Goal: Task Accomplishment & Management: Manage account settings

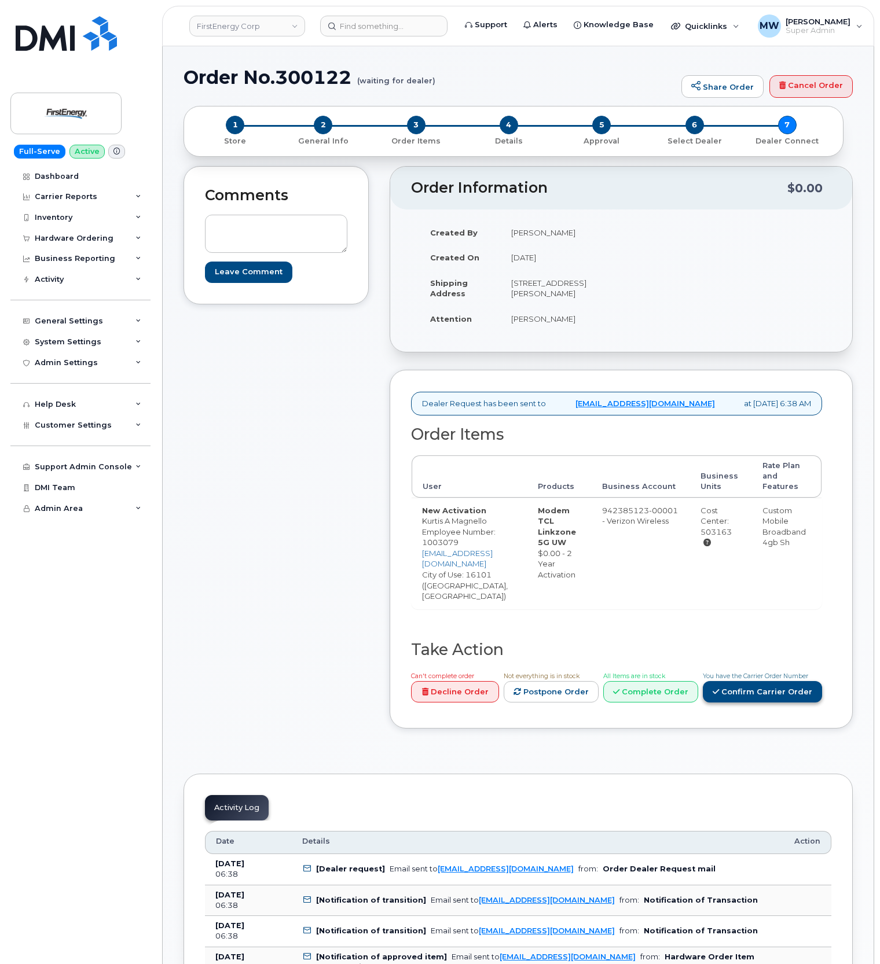
click at [749, 688] on link "Confirm Carrier Order" at bounding box center [762, 691] width 119 height 21
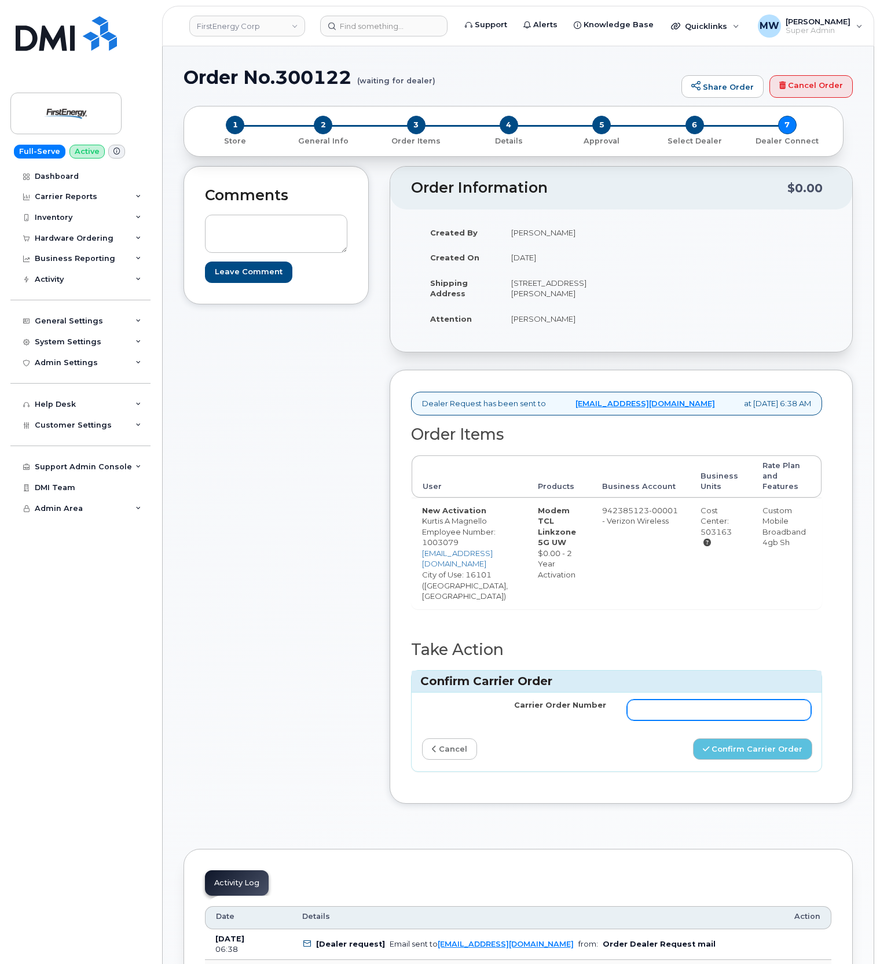
drag, startPoint x: 658, startPoint y: 707, endPoint x: 695, endPoint y: 709, distance: 37.1
click at [658, 707] on input "Carrier Order Number" at bounding box center [719, 710] width 184 height 21
paste input "MB3000592593709"
type input "MB3000592593709"
click at [765, 746] on button "Confirm Carrier Order" at bounding box center [752, 749] width 119 height 21
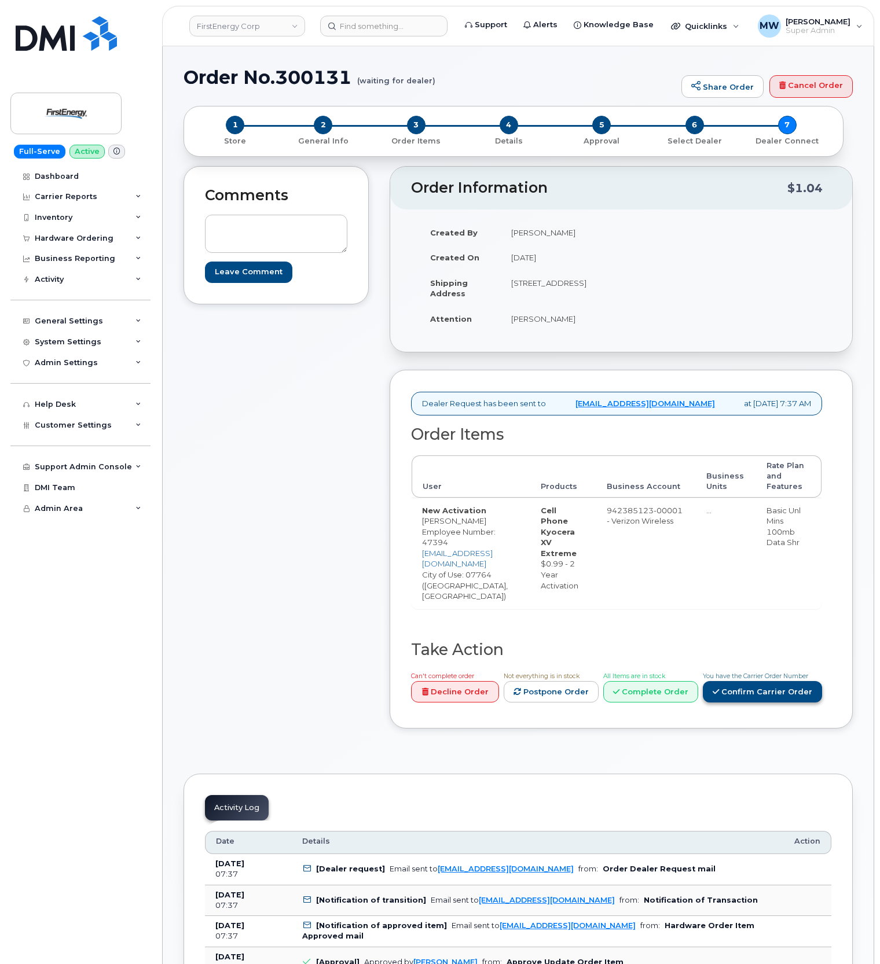
click at [762, 702] on link "Confirm Carrier Order" at bounding box center [762, 691] width 119 height 21
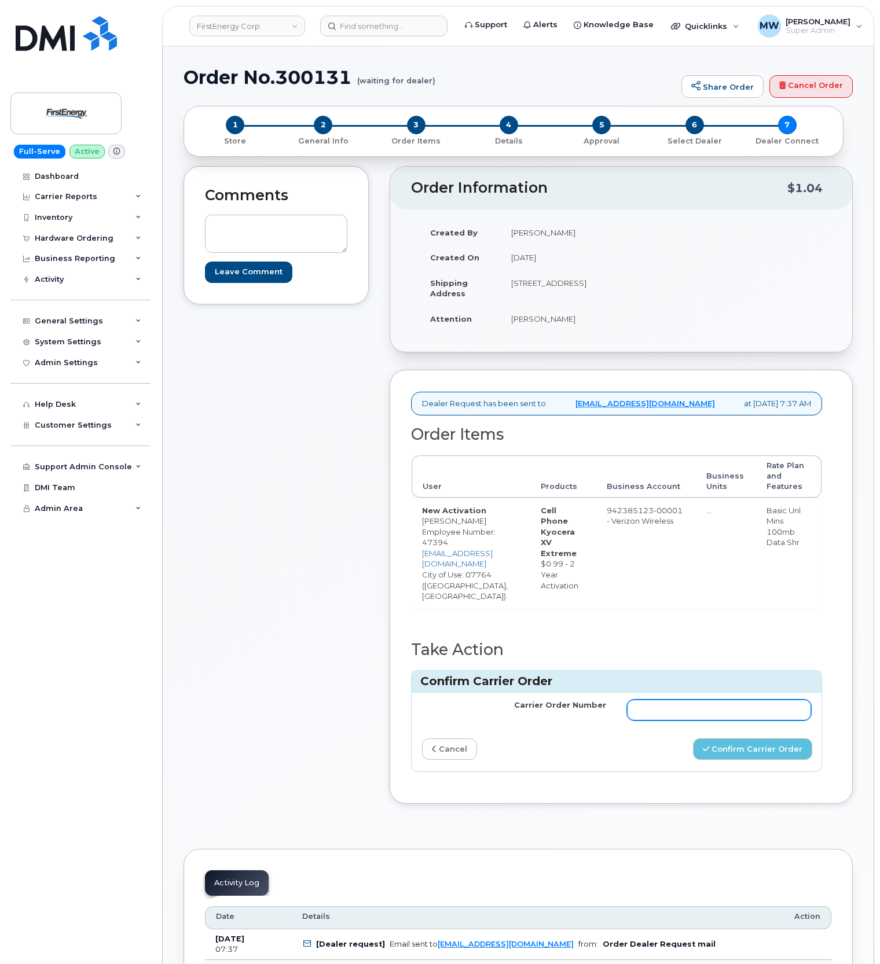
click at [744, 717] on td at bounding box center [718, 710] width 205 height 35
drag, startPoint x: 751, startPoint y: 725, endPoint x: 756, endPoint y: 735, distance: 11.6
click at [751, 721] on input "Carrier Order Number" at bounding box center [719, 710] width 184 height 21
click at [639, 721] on input "Carrier Order Number" at bounding box center [719, 710] width 184 height 21
paste input "MB3000592594510"
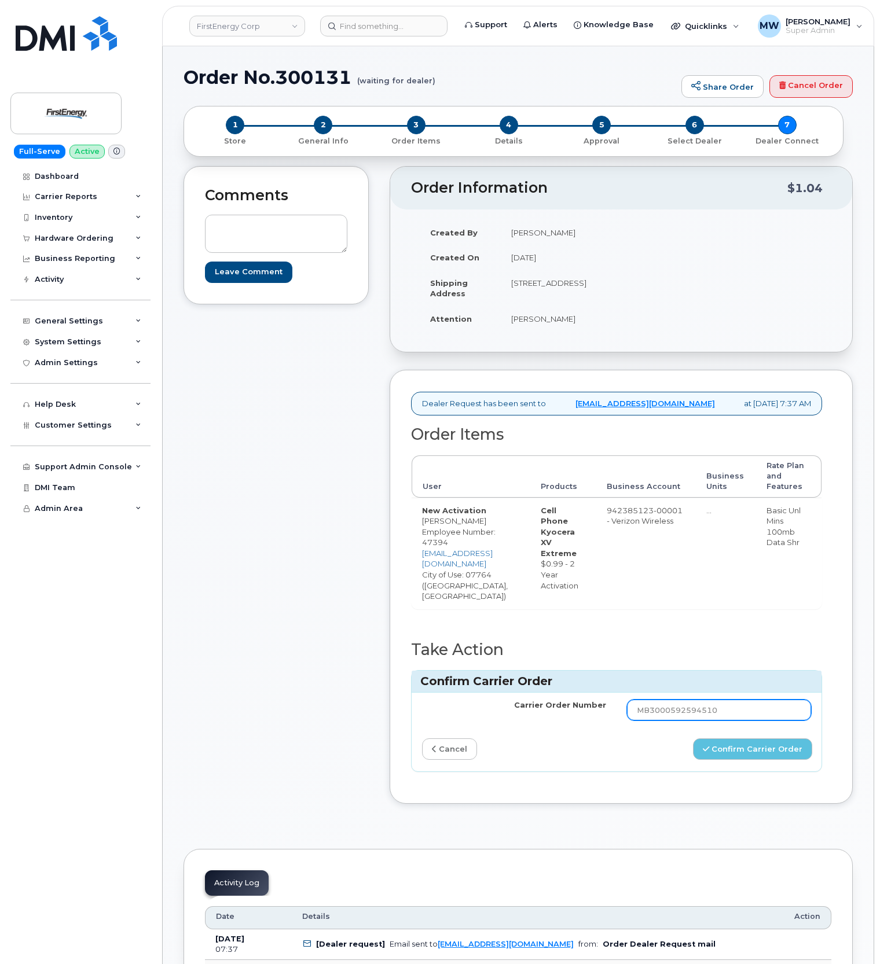
type input "MB3000592594510"
click at [665, 757] on div "Confirm Carrier Order" at bounding box center [718, 749] width 205 height 21
click at [725, 758] on button "Confirm Carrier Order" at bounding box center [752, 749] width 119 height 21
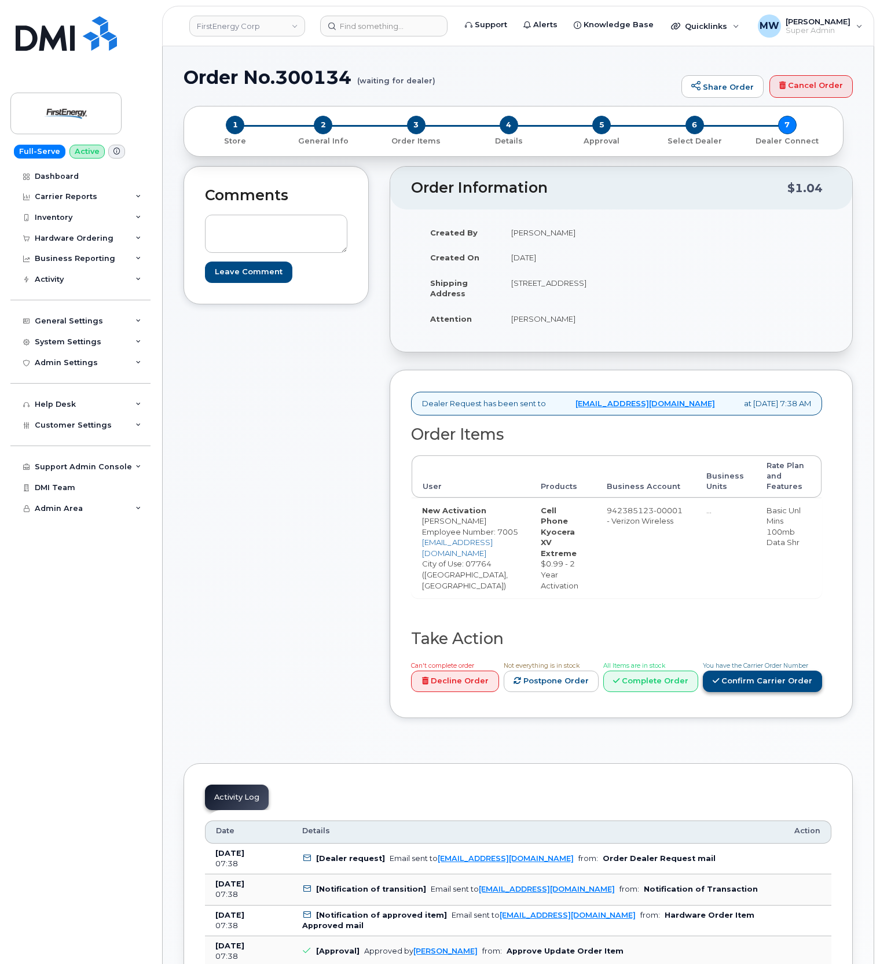
click at [759, 692] on link "Confirm Carrier Order" at bounding box center [762, 681] width 119 height 21
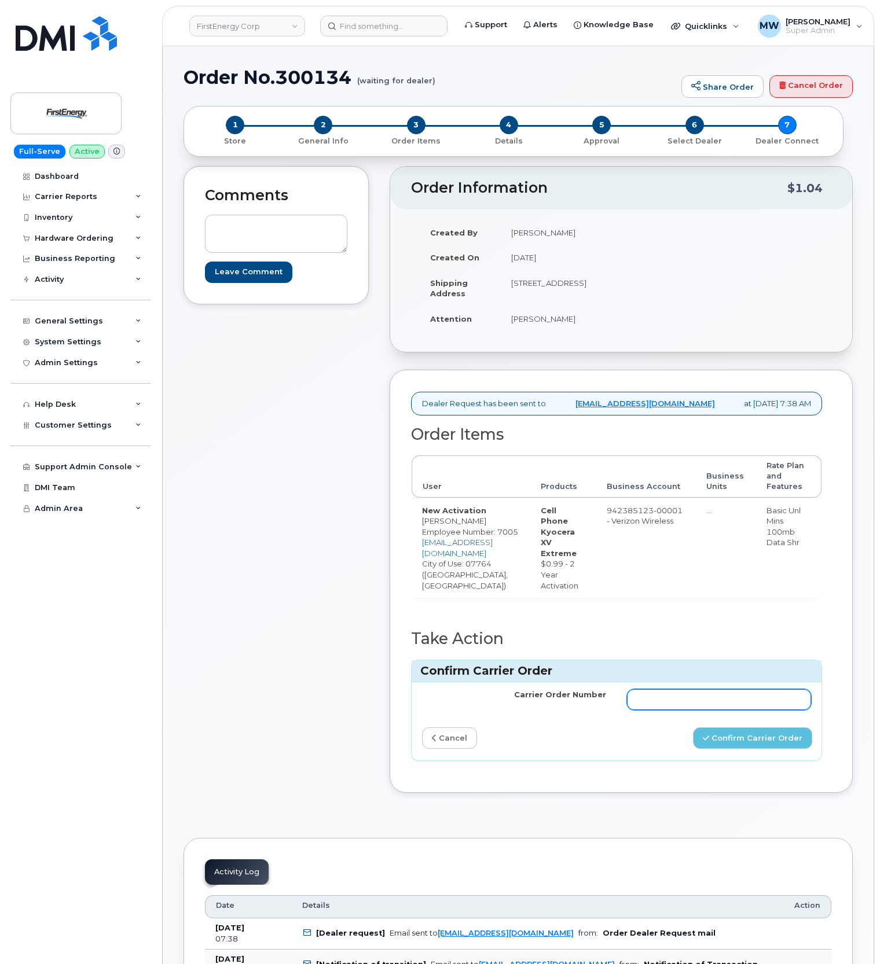
click at [761, 710] on input "Carrier Order Number" at bounding box center [719, 699] width 184 height 21
paste input "MB3000592585729"
type input "MB3000592585729"
click at [723, 749] on button "Confirm Carrier Order" at bounding box center [752, 738] width 119 height 21
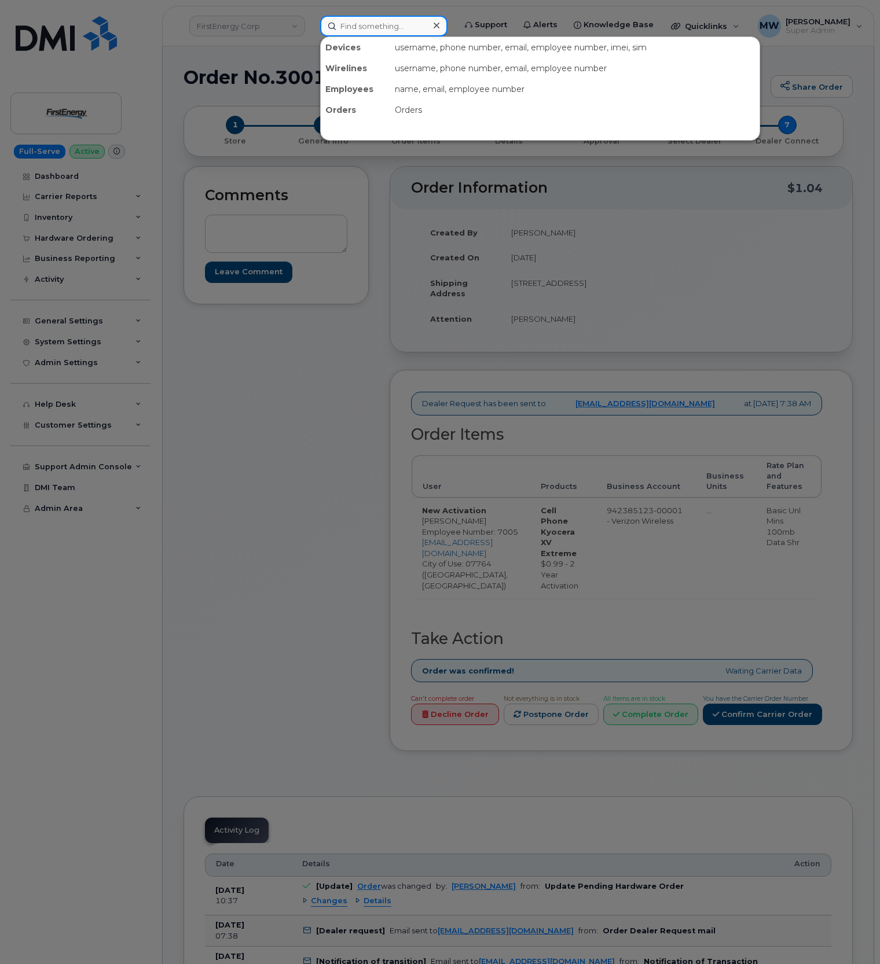
click at [376, 34] on input at bounding box center [383, 26] width 127 height 21
paste input "[PHONE_NUMBER]"
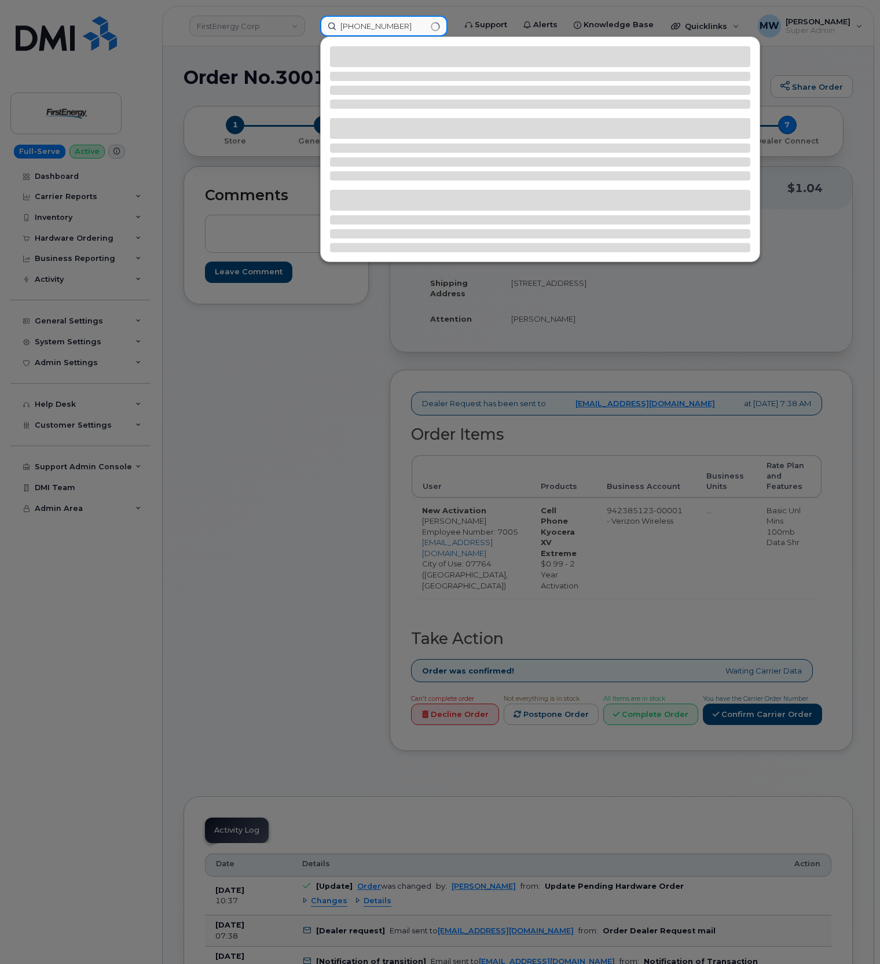
type input "[PHONE_NUMBER]"
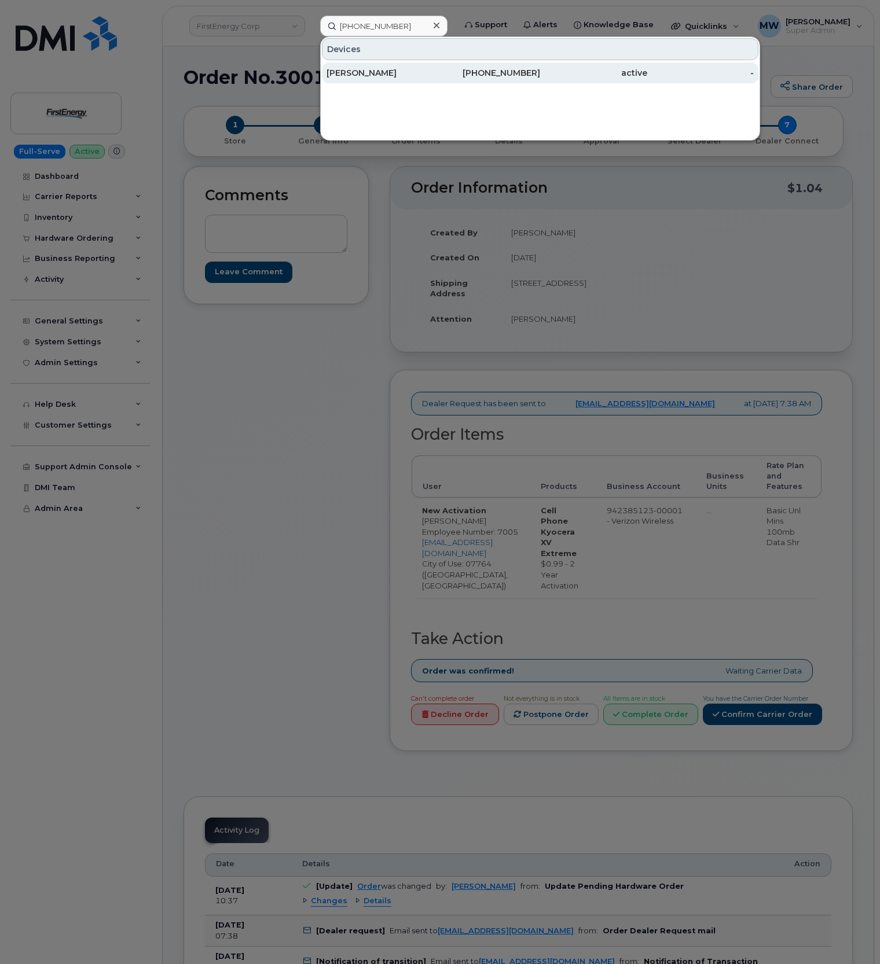
click at [585, 70] on div "active" at bounding box center [593, 73] width 107 height 12
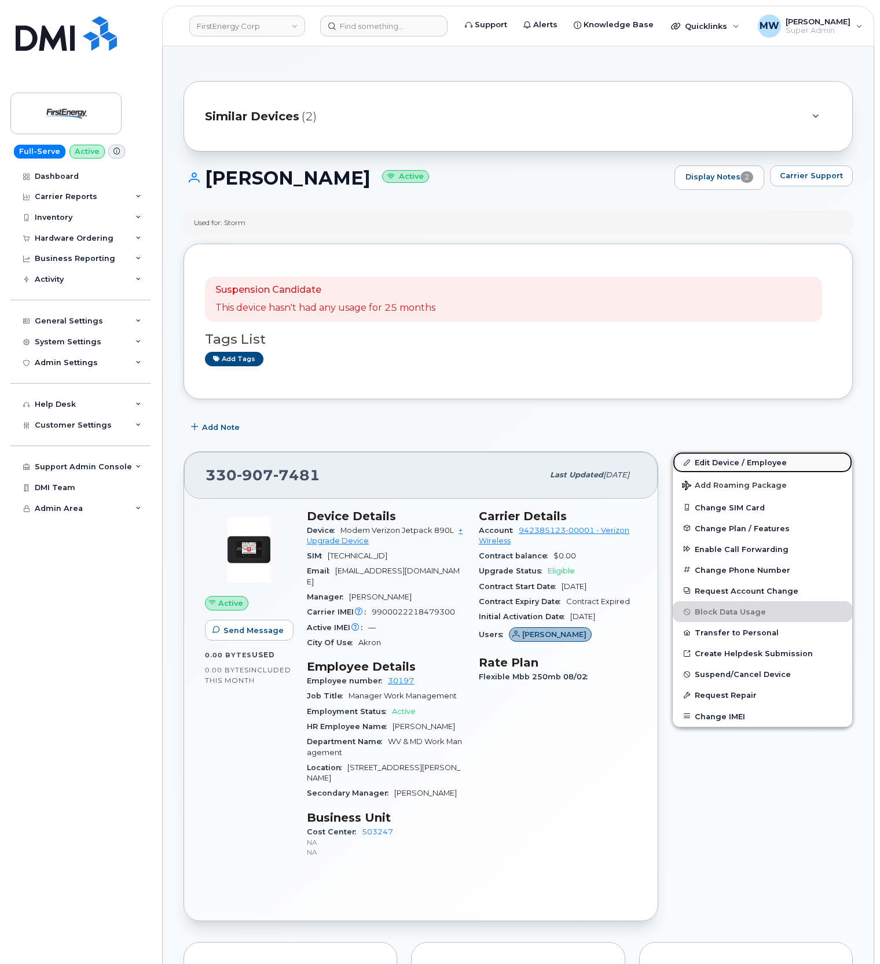
click at [737, 466] on link "Edit Device / Employee" at bounding box center [762, 462] width 179 height 21
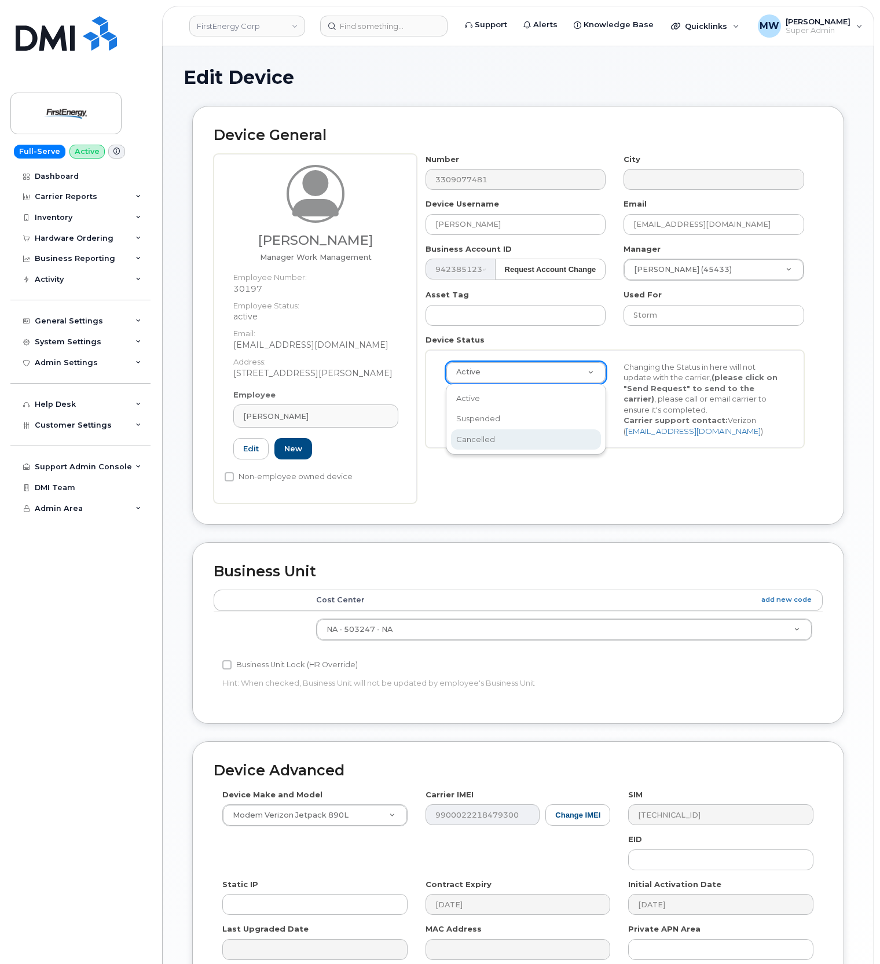
scroll to position [0, 3]
select select "cancelled"
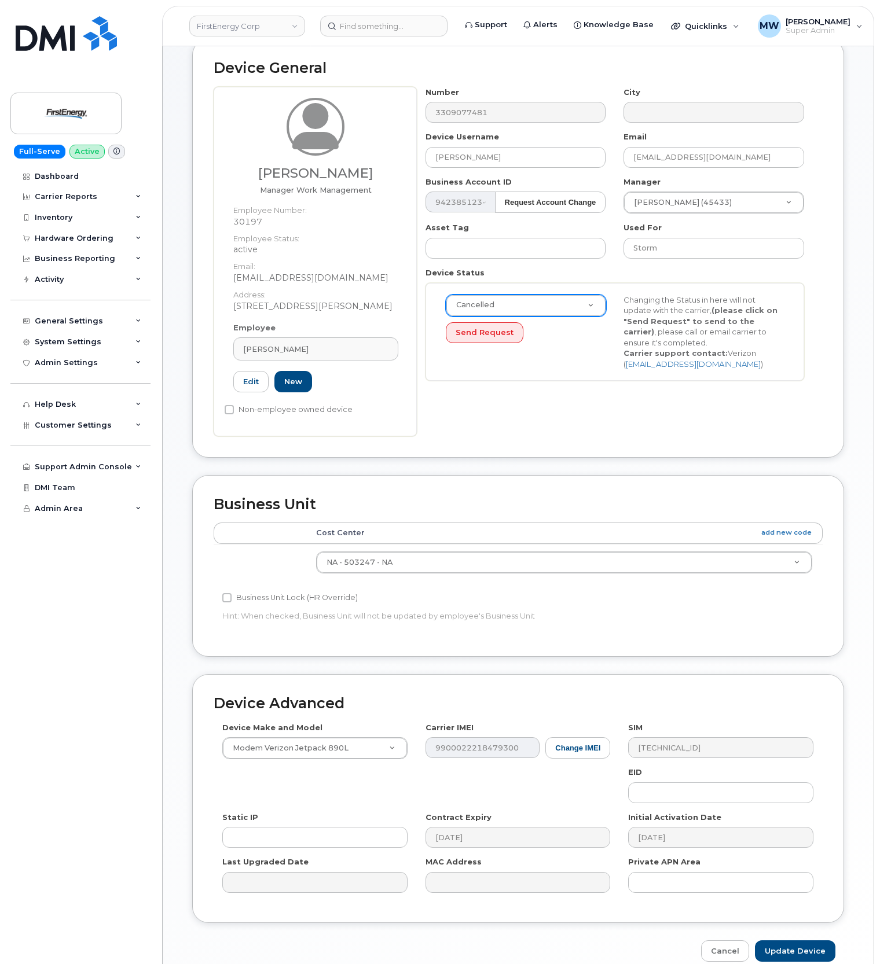
scroll to position [126, 0]
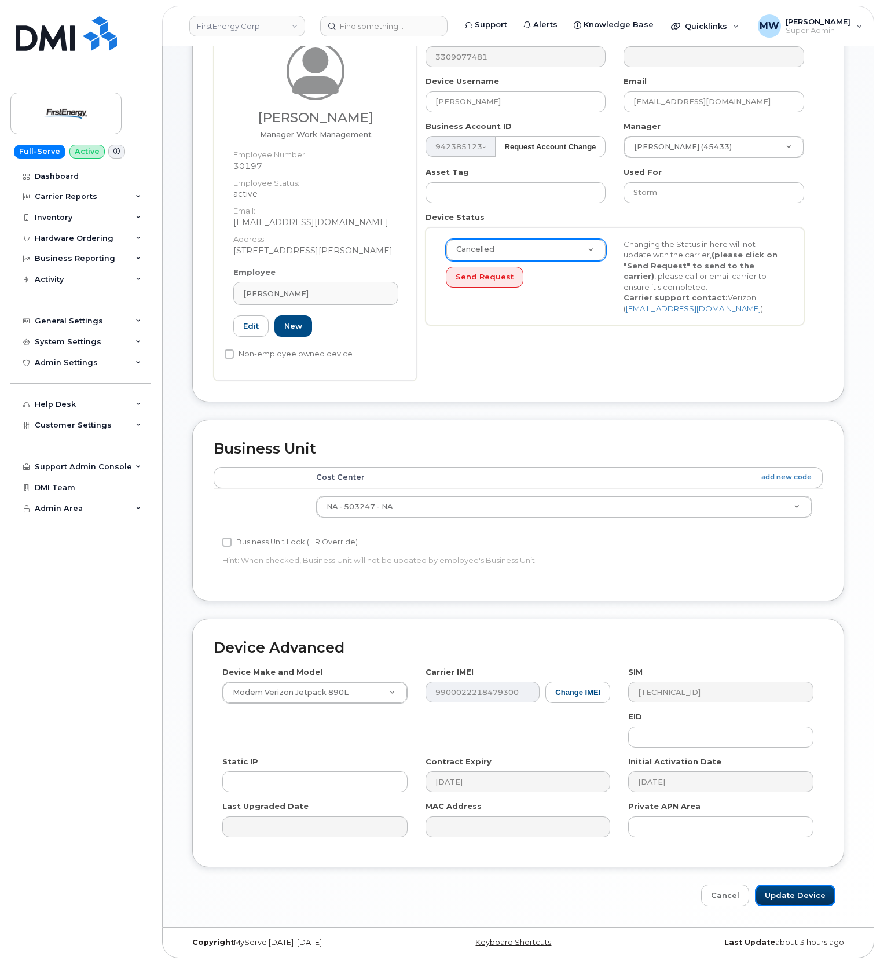
drag, startPoint x: 788, startPoint y: 899, endPoint x: 1, endPoint y: 677, distance: 817.5
click at [788, 899] on input "Update Device" at bounding box center [795, 895] width 80 height 21
type input "Saving..."
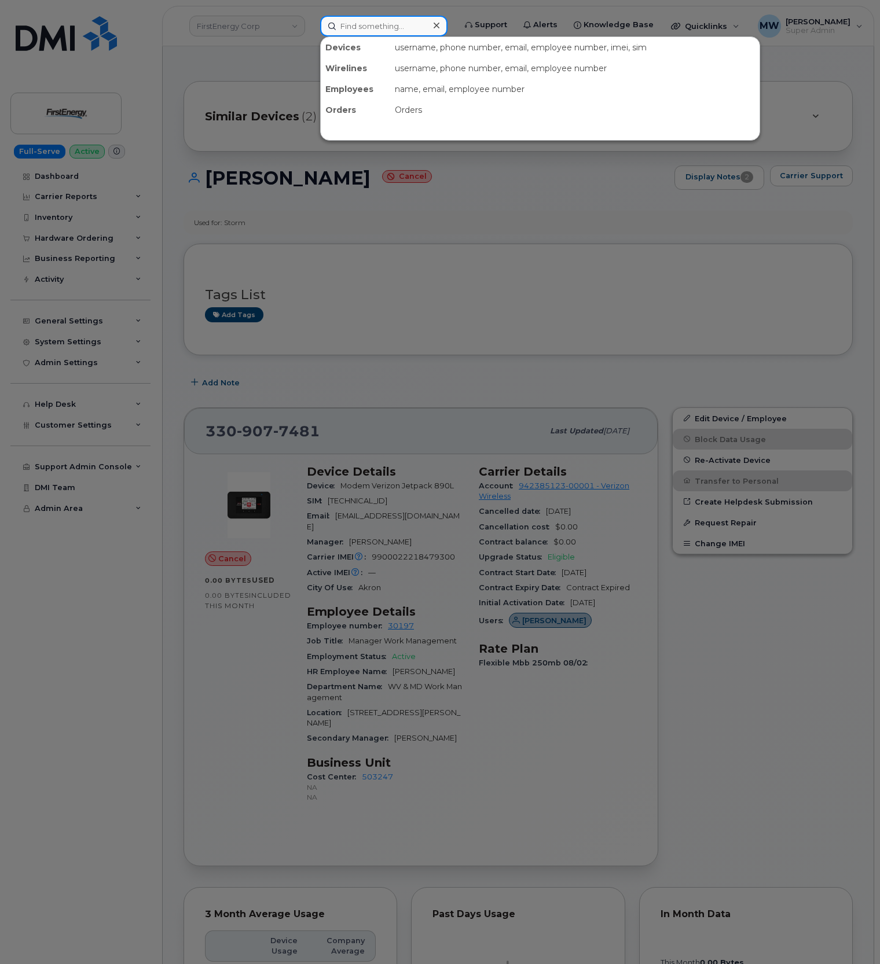
click at [379, 29] on input at bounding box center [383, 26] width 127 height 21
paste input "8642665719"
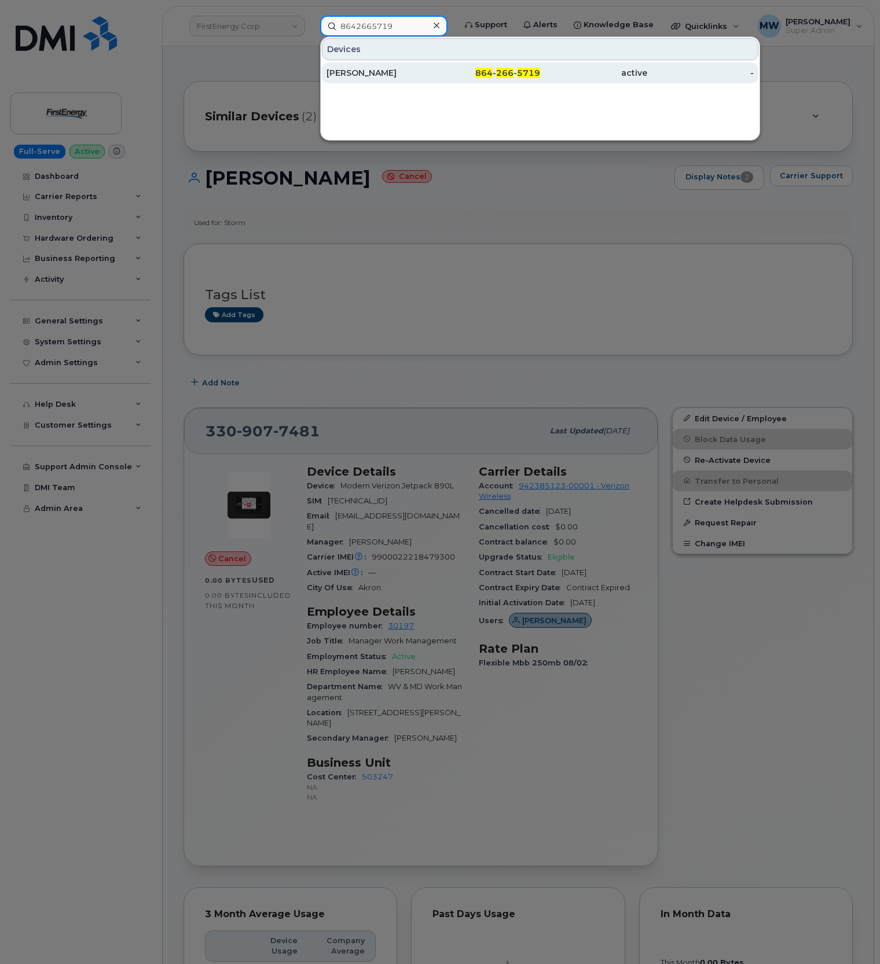
type input "8642665719"
click at [598, 76] on div "active" at bounding box center [593, 73] width 107 height 12
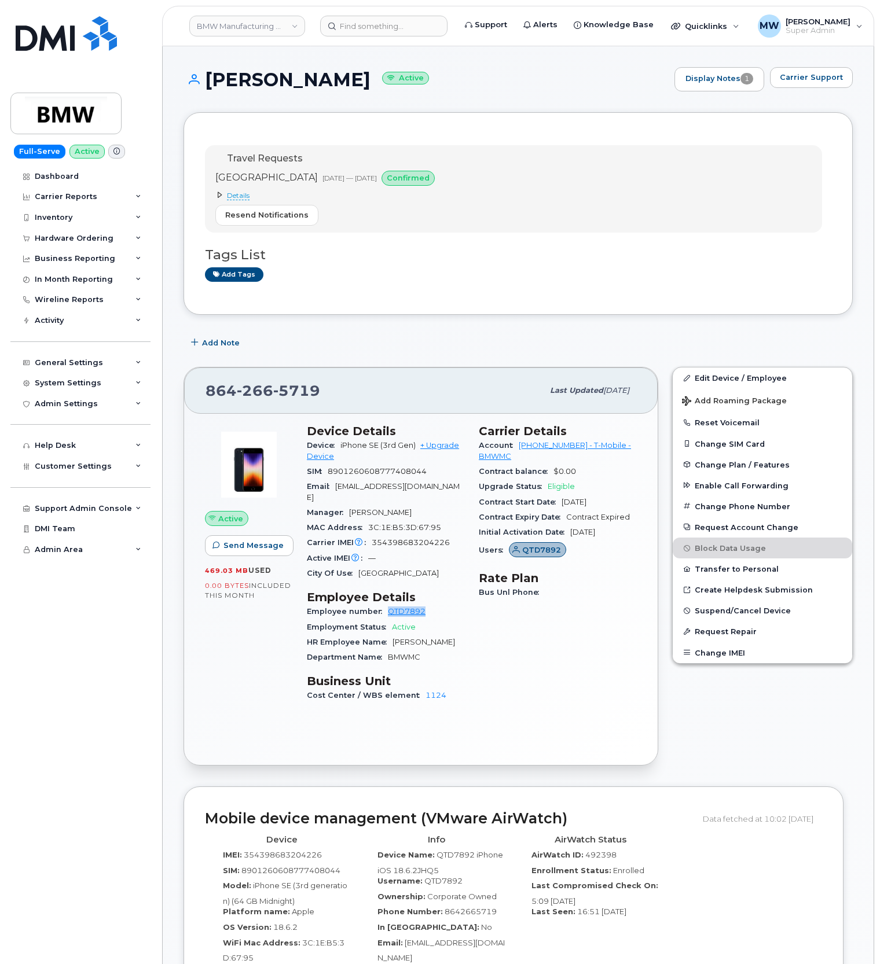
drag, startPoint x: 424, startPoint y: 605, endPoint x: 386, endPoint y: 607, distance: 38.8
click at [386, 607] on div "Employee number QTD7892" at bounding box center [386, 611] width 158 height 15
copy link "QTD7892"
drag, startPoint x: 515, startPoint y: 457, endPoint x: 496, endPoint y: 454, distance: 19.2
click at [540, 454] on div "Account [PHONE_NUMBER] - T-Mobile - BMWMC" at bounding box center [558, 451] width 158 height 26
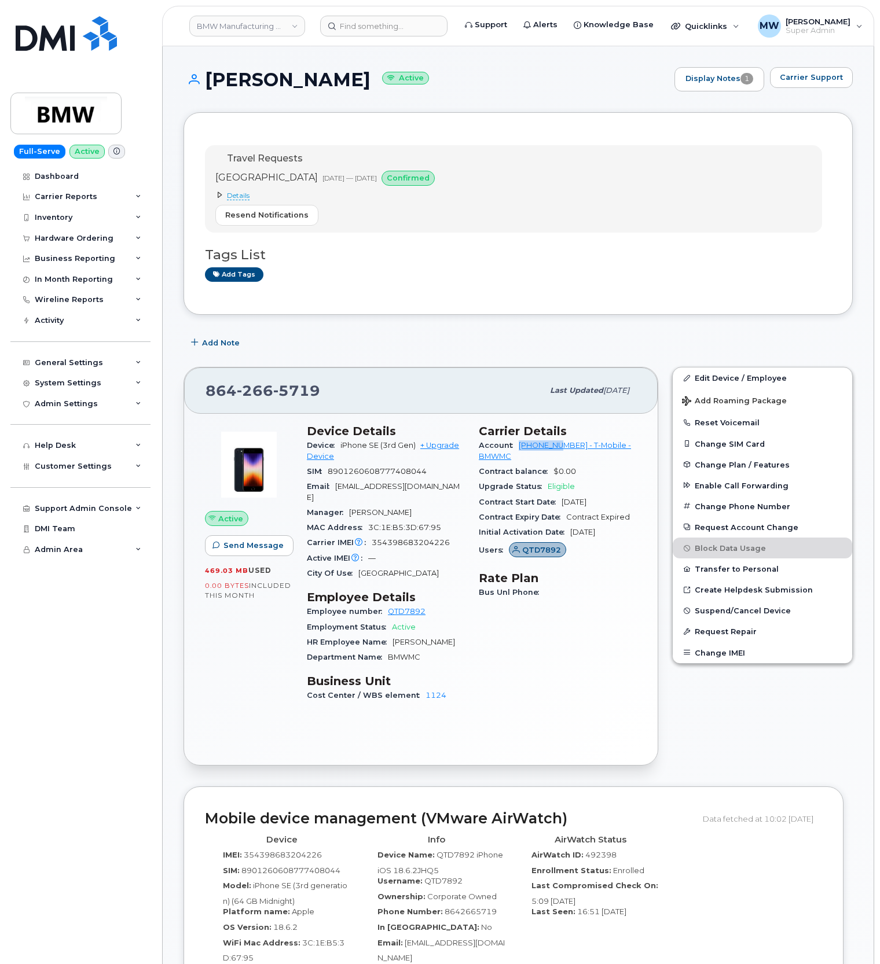
drag, startPoint x: 516, startPoint y: 447, endPoint x: 566, endPoint y: 448, distance: 49.2
click at [566, 448] on div "Account [PHONE_NUMBER] - T-Mobile - BMWMC" at bounding box center [558, 451] width 158 height 26
copy link "972523090"
click at [376, 28] on input at bounding box center [383, 26] width 127 height 21
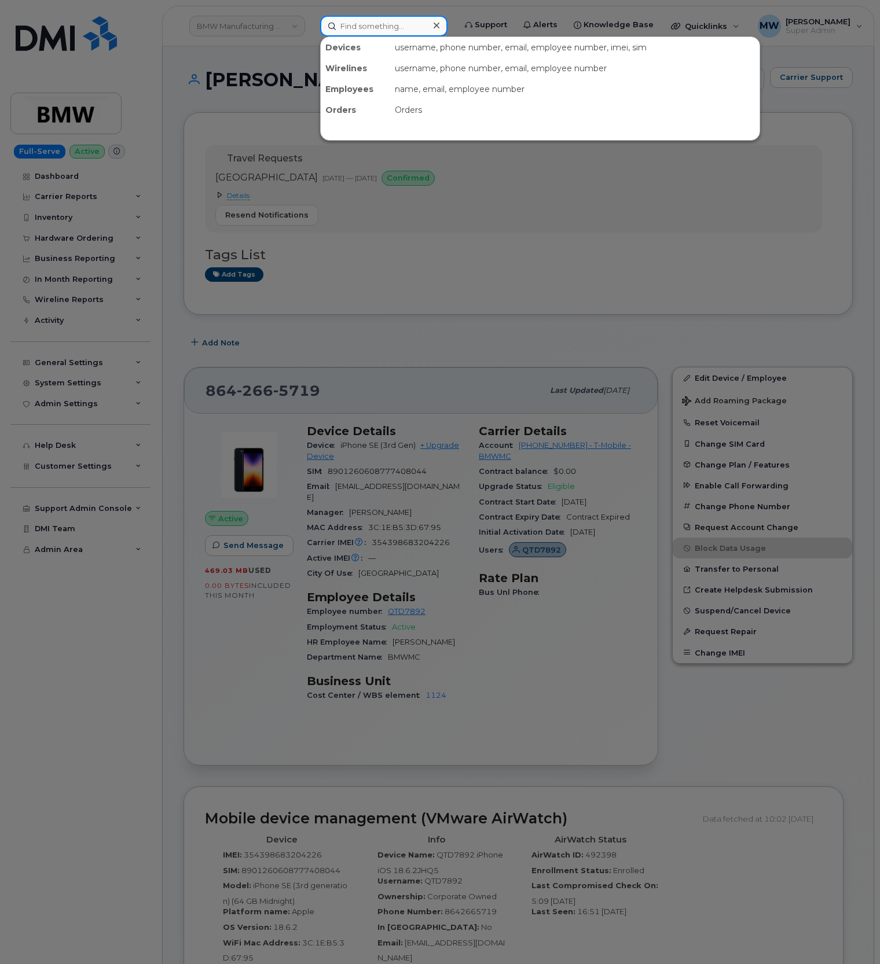
paste input "(304) 931-9448"
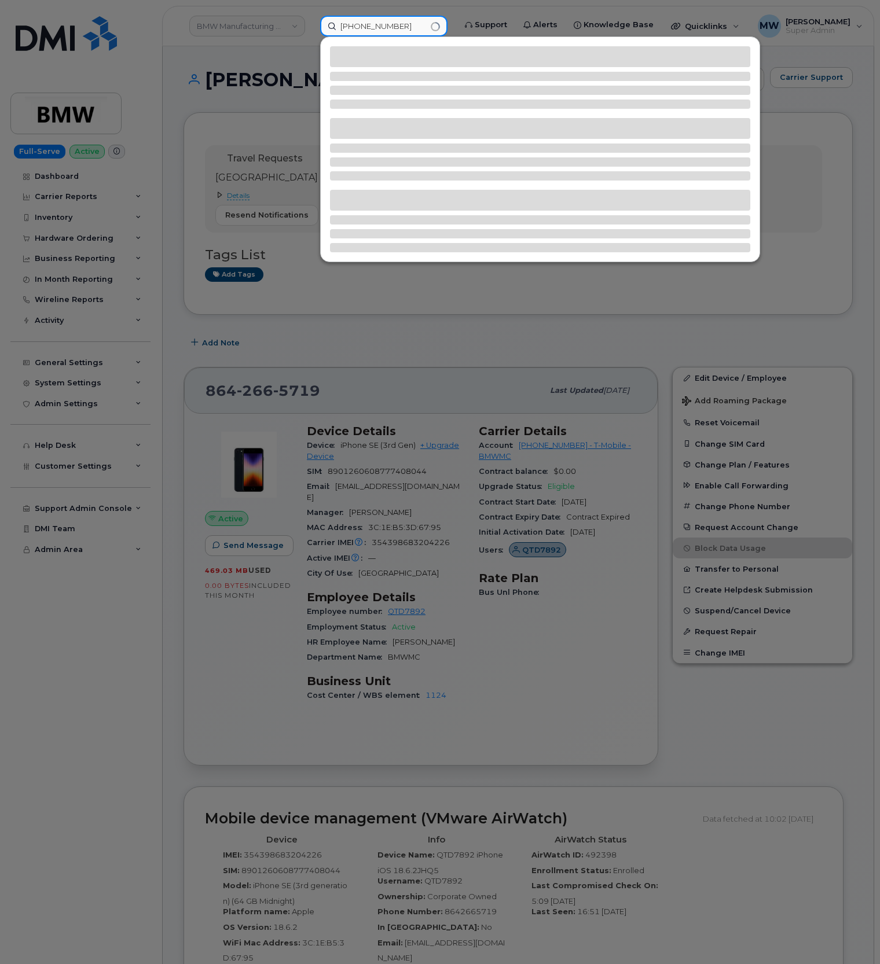
type input "(304) 931-9448"
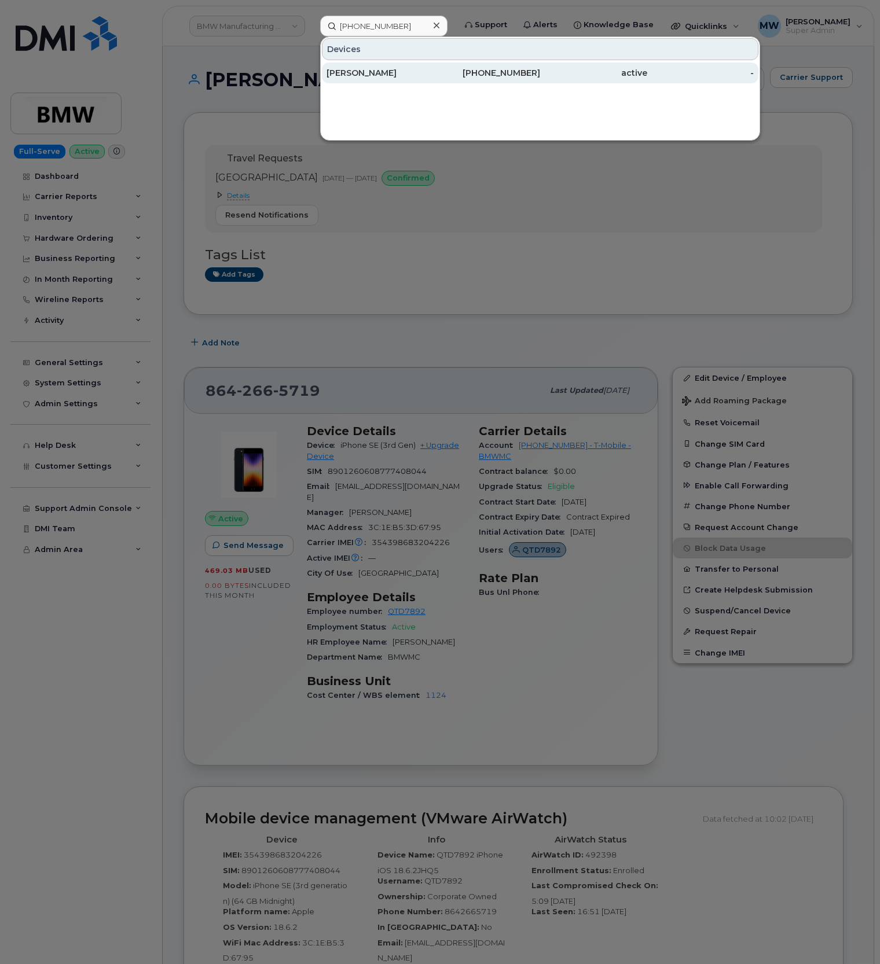
click at [663, 76] on div "-" at bounding box center [700, 73] width 107 height 12
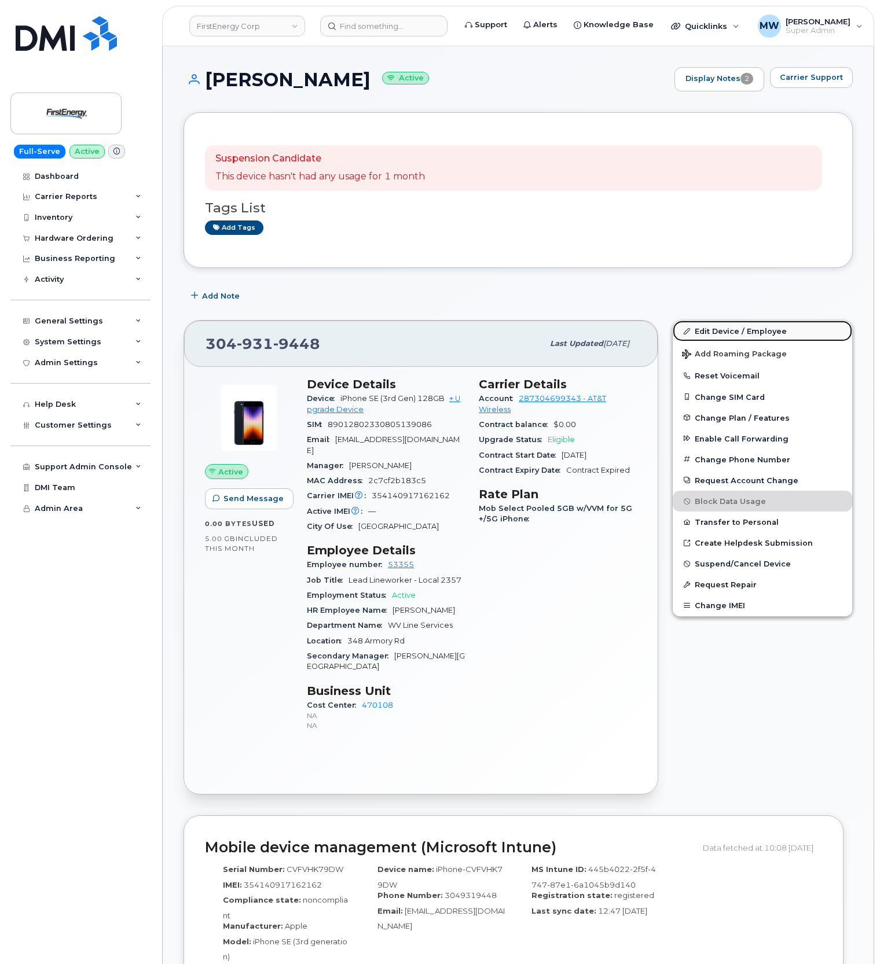
click at [730, 335] on link "Edit Device / Employee" at bounding box center [762, 331] width 179 height 21
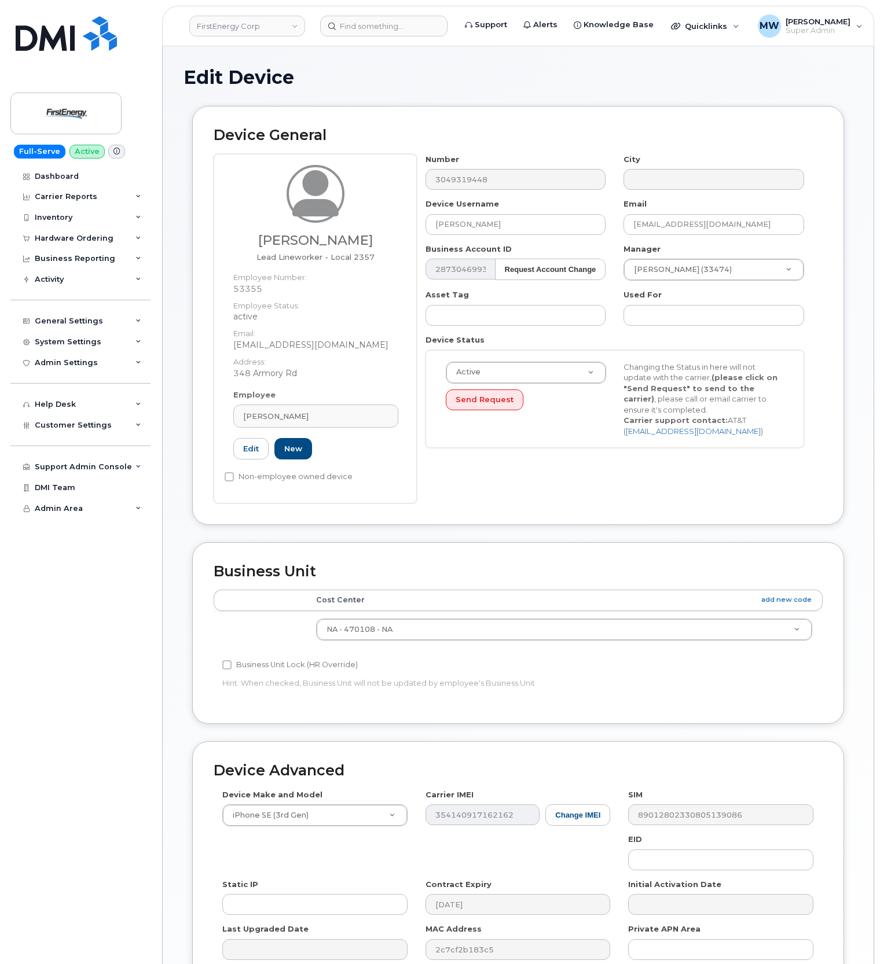
click at [548, 425] on div "Active Active Suspended Cancelled Send Request Changing the Status in here will…" at bounding box center [614, 399] width 355 height 75
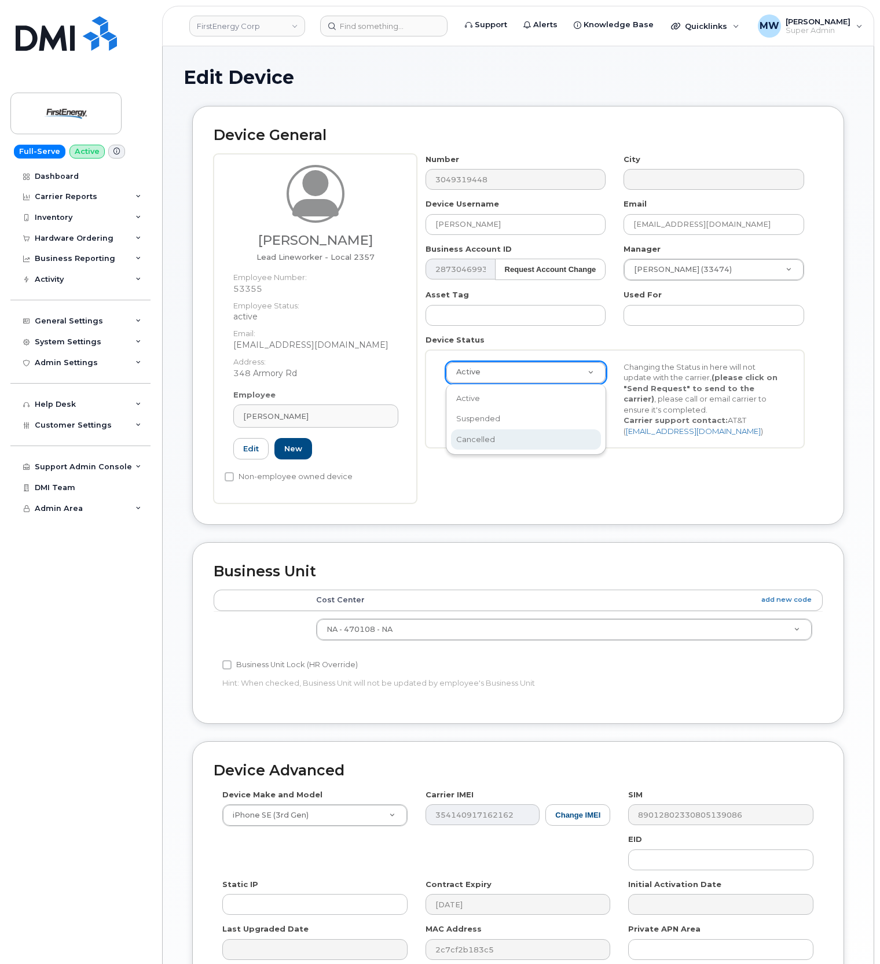
scroll to position [0, 3]
select select "cancelled"
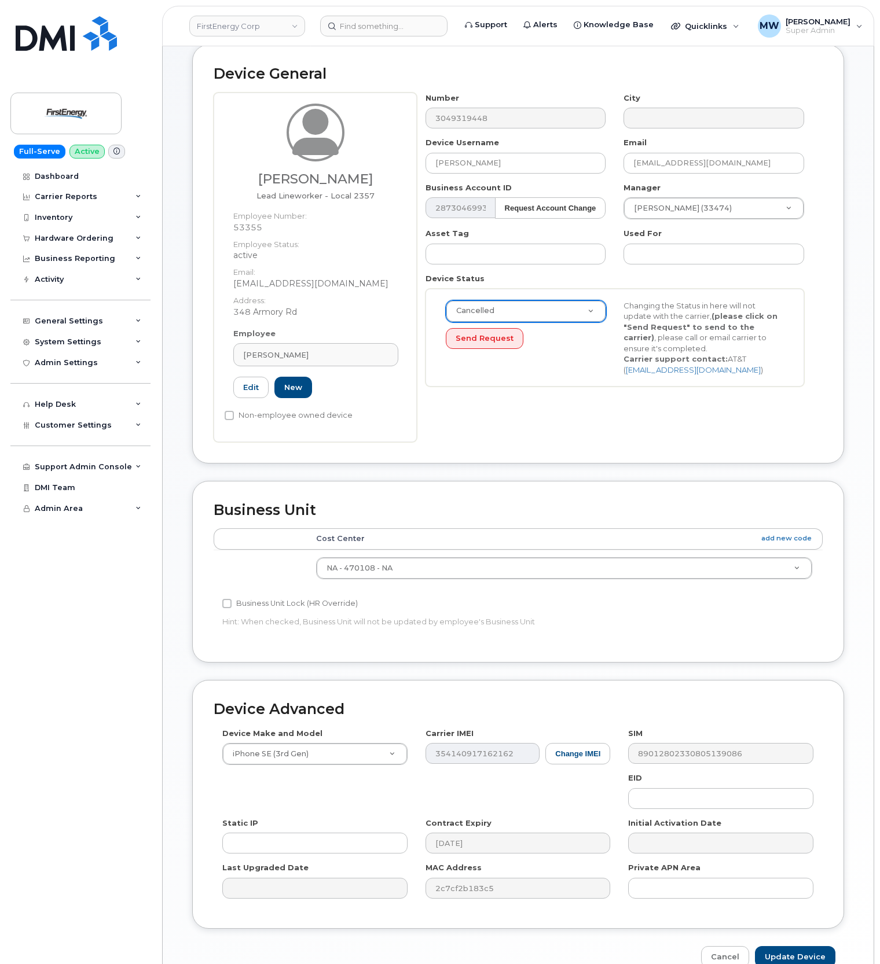
scroll to position [126, 0]
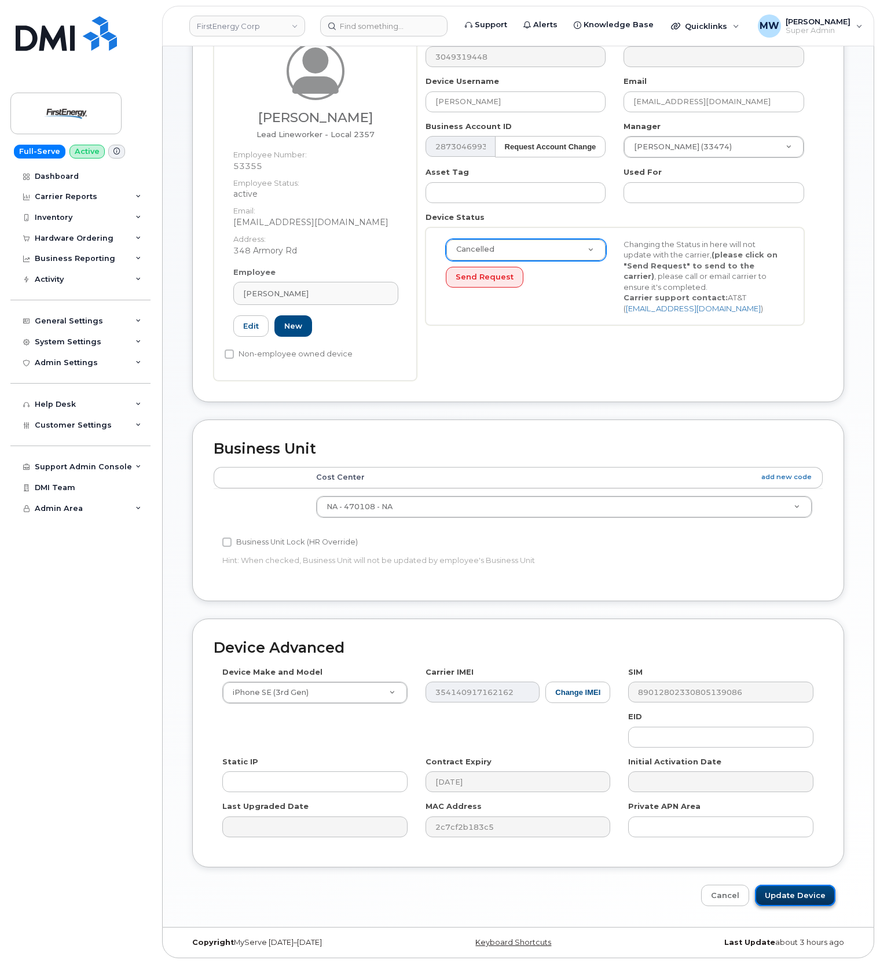
click at [813, 889] on input "Update Device" at bounding box center [795, 895] width 80 height 21
type input "Saving..."
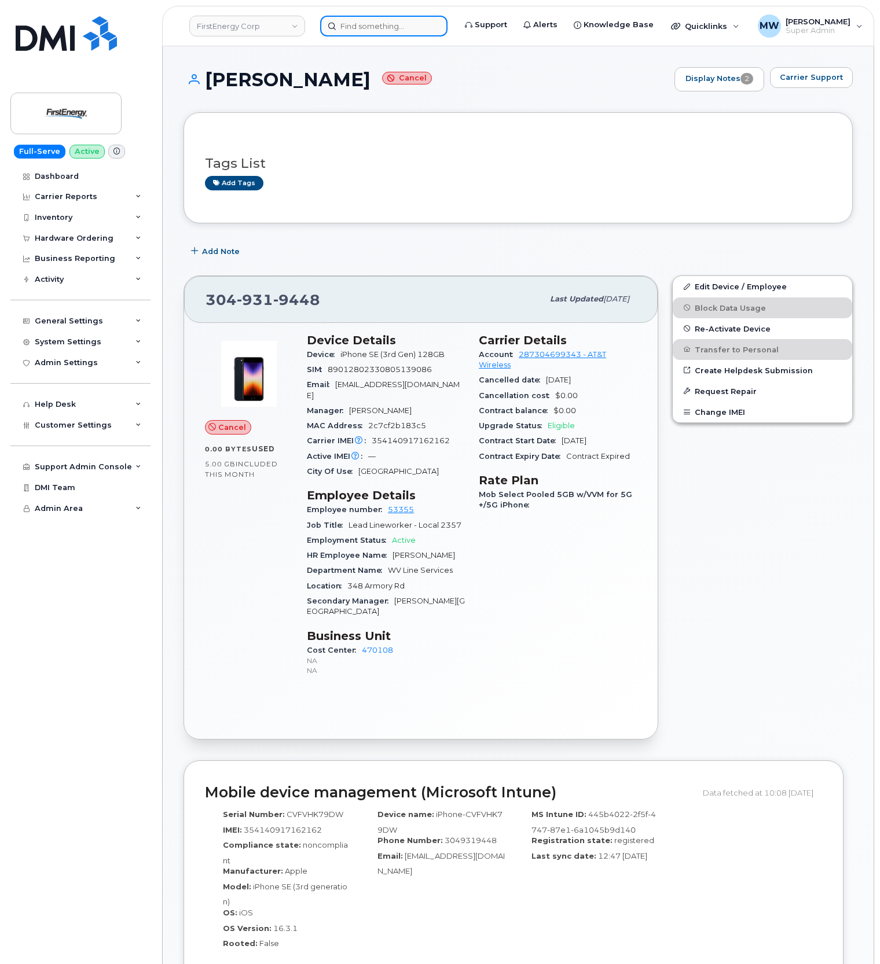
drag, startPoint x: 373, startPoint y: 31, endPoint x: 360, endPoint y: 35, distance: 13.4
click at [373, 31] on input at bounding box center [383, 26] width 127 height 21
paste input "304) 406-4326"
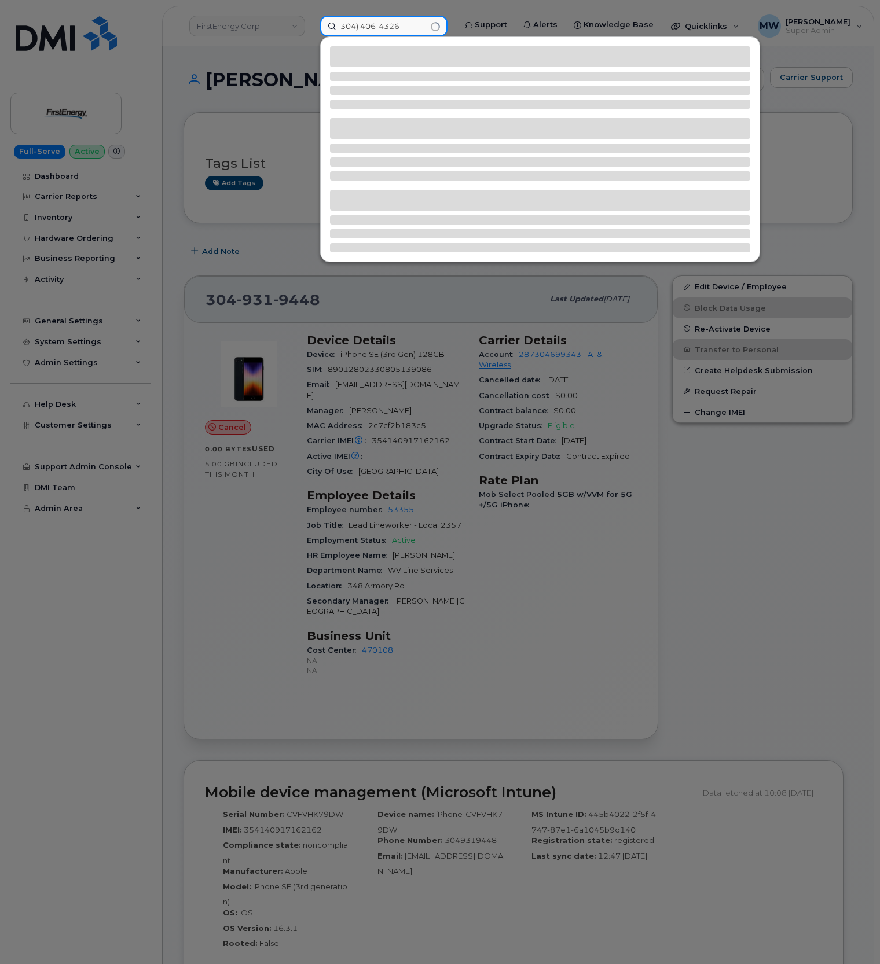
type input "304) 406-4326"
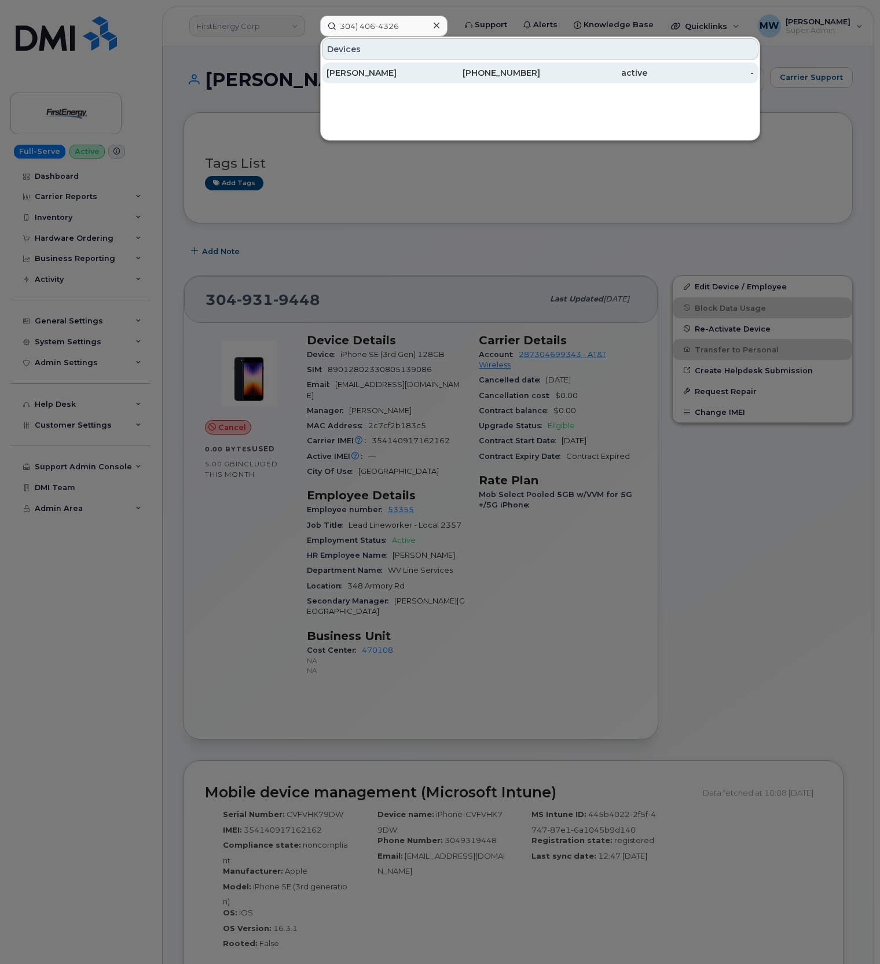
click at [490, 75] on div "[PHONE_NUMBER]" at bounding box center [487, 73] width 107 height 12
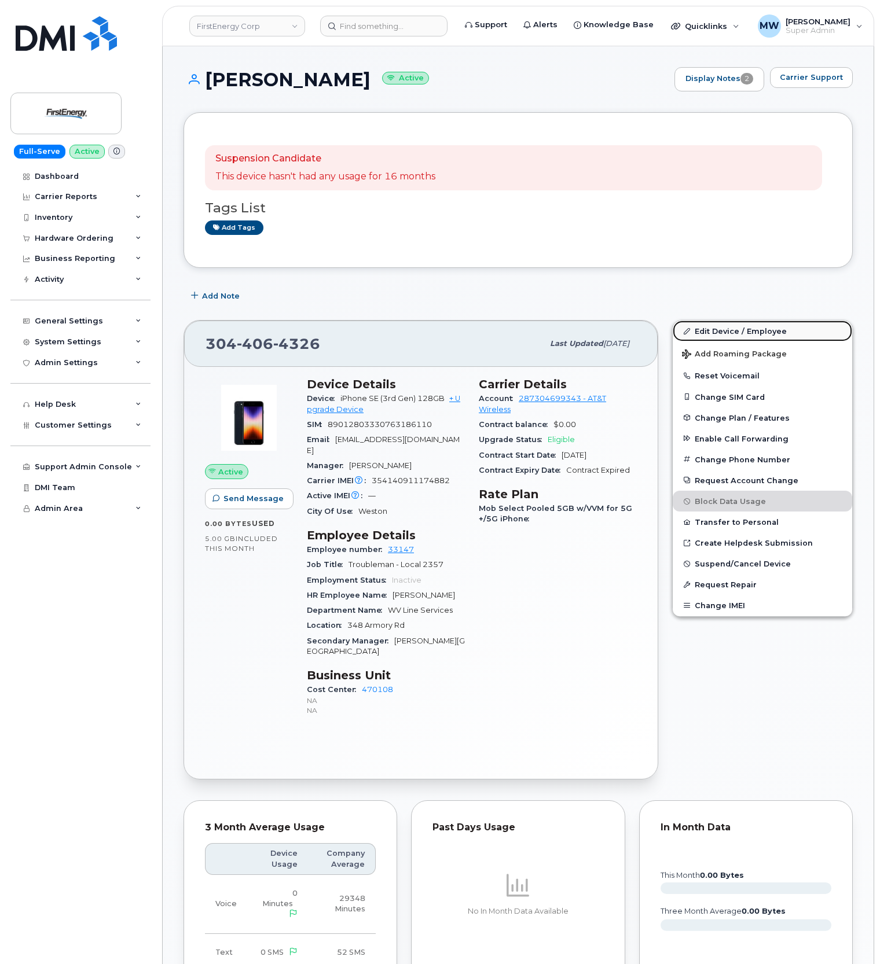
click at [769, 330] on link "Edit Device / Employee" at bounding box center [762, 331] width 179 height 21
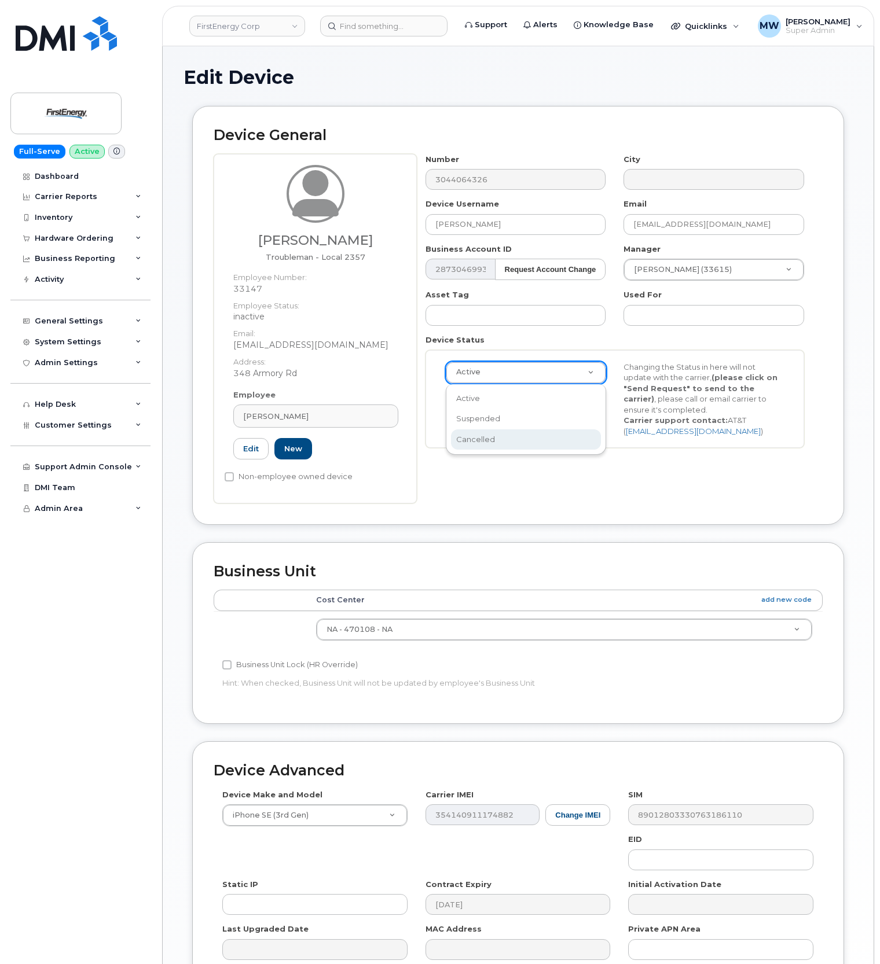
scroll to position [0, 3]
select select "cancelled"
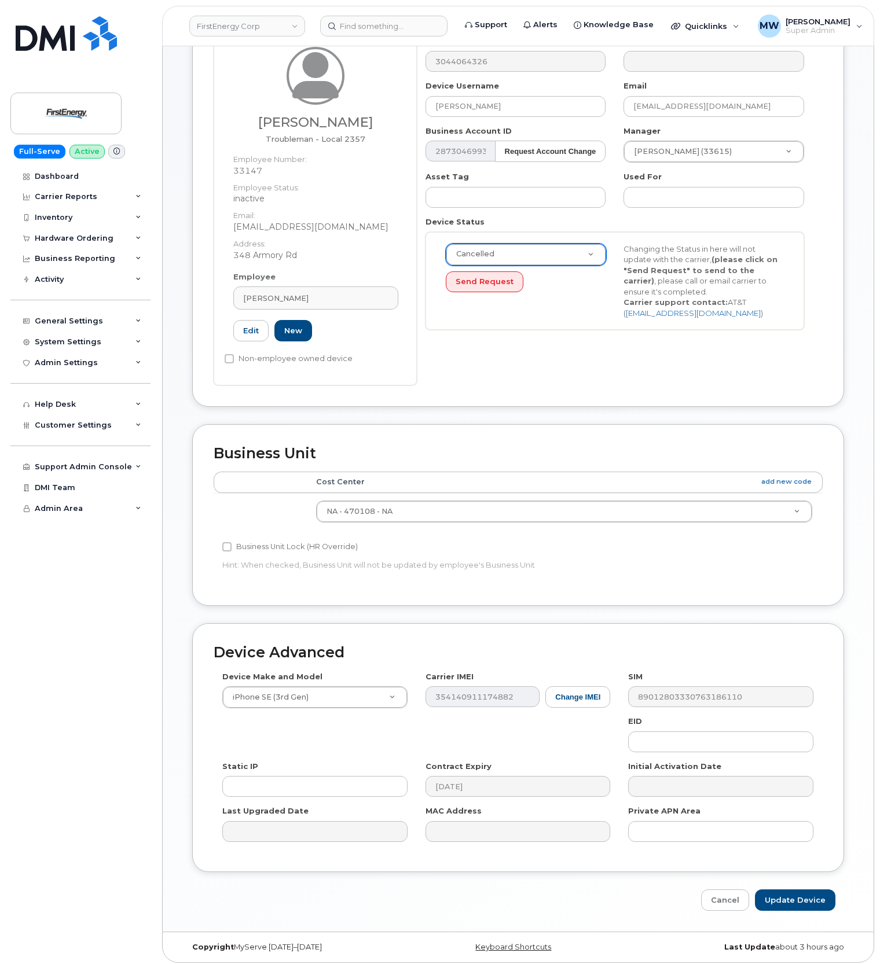
scroll to position [126, 0]
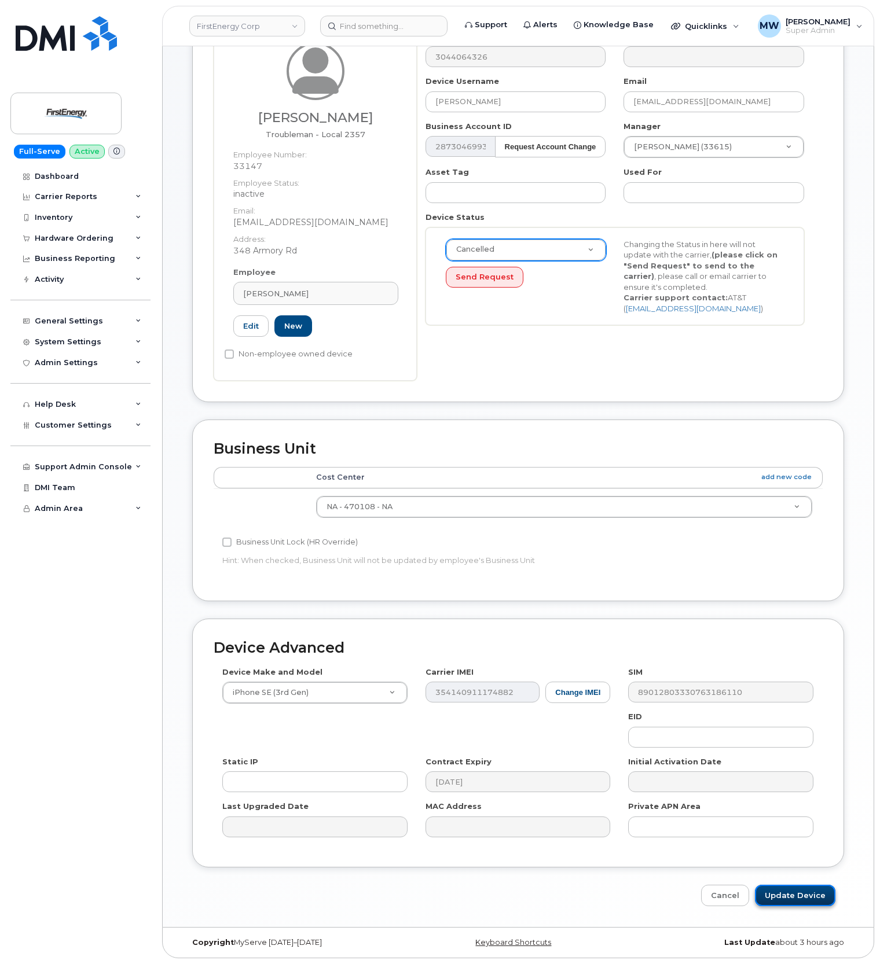
click at [790, 901] on input "Update Device" at bounding box center [795, 895] width 80 height 21
type input "Saving..."
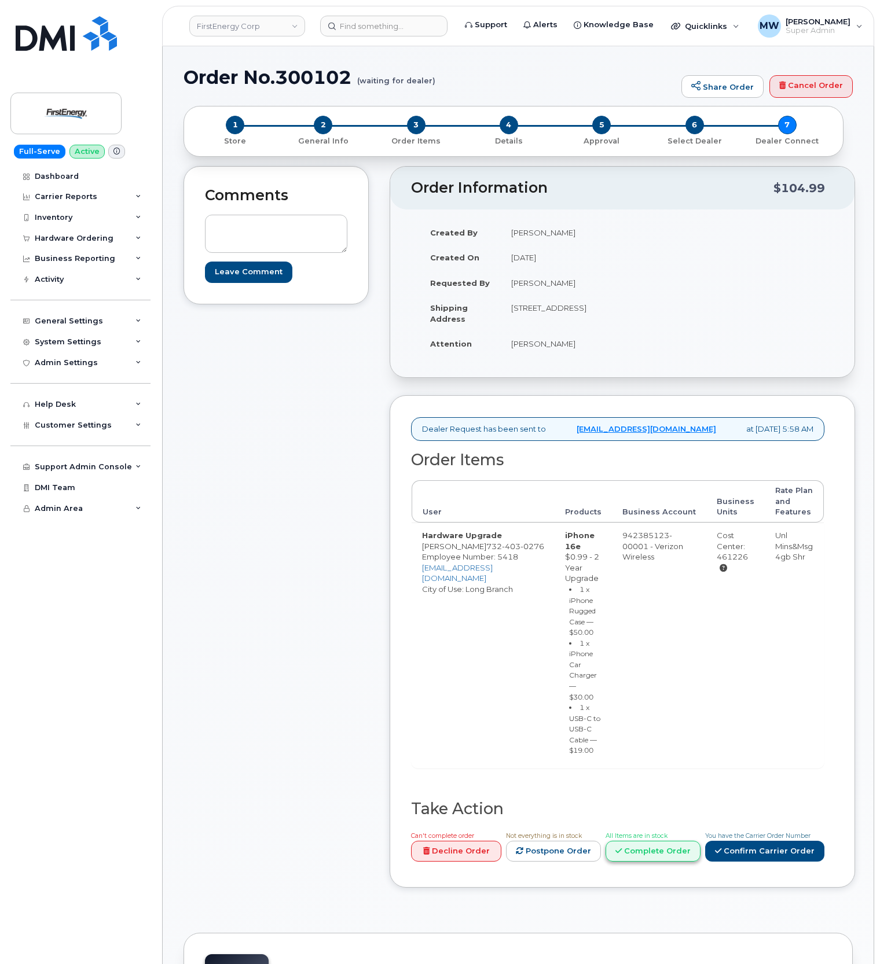
click at [670, 852] on link "Complete Order" at bounding box center [652, 851] width 95 height 21
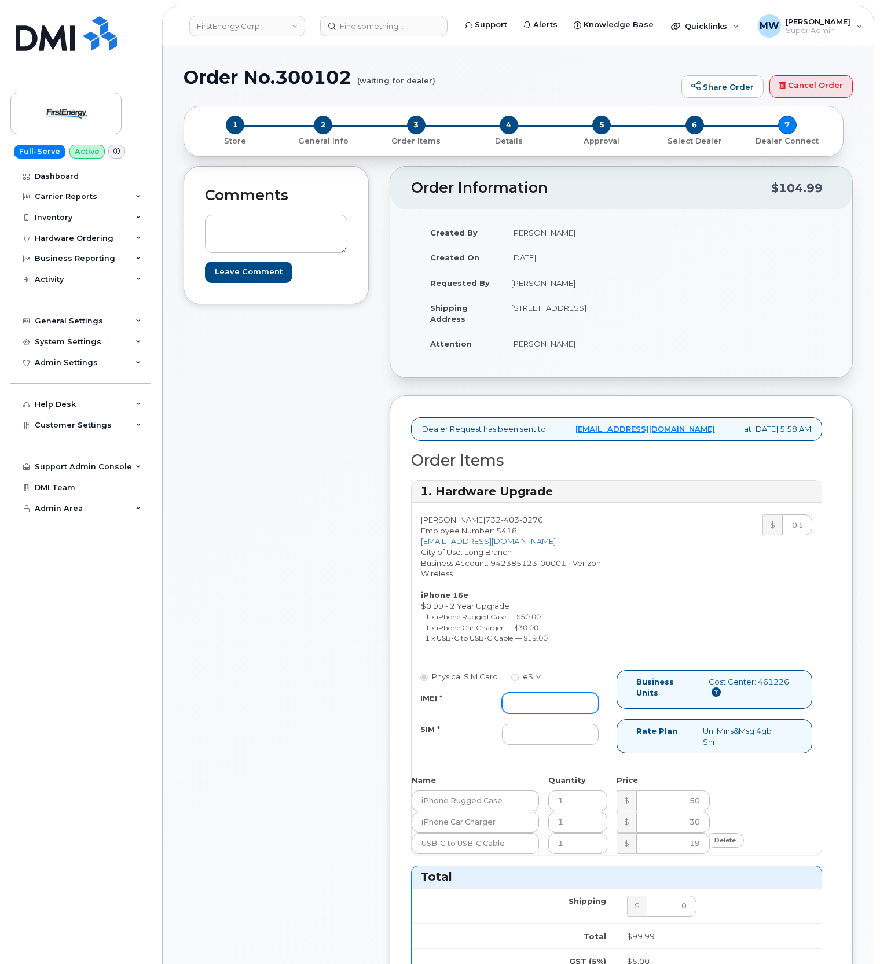
drag, startPoint x: 545, startPoint y: 727, endPoint x: 543, endPoint y: 716, distance: 11.2
click at [545, 728] on div "IMEI * SIM *" at bounding box center [510, 719] width 196 height 53
click at [543, 714] on input "IMEI *" at bounding box center [550, 703] width 97 height 21
paste input "357020910115580"
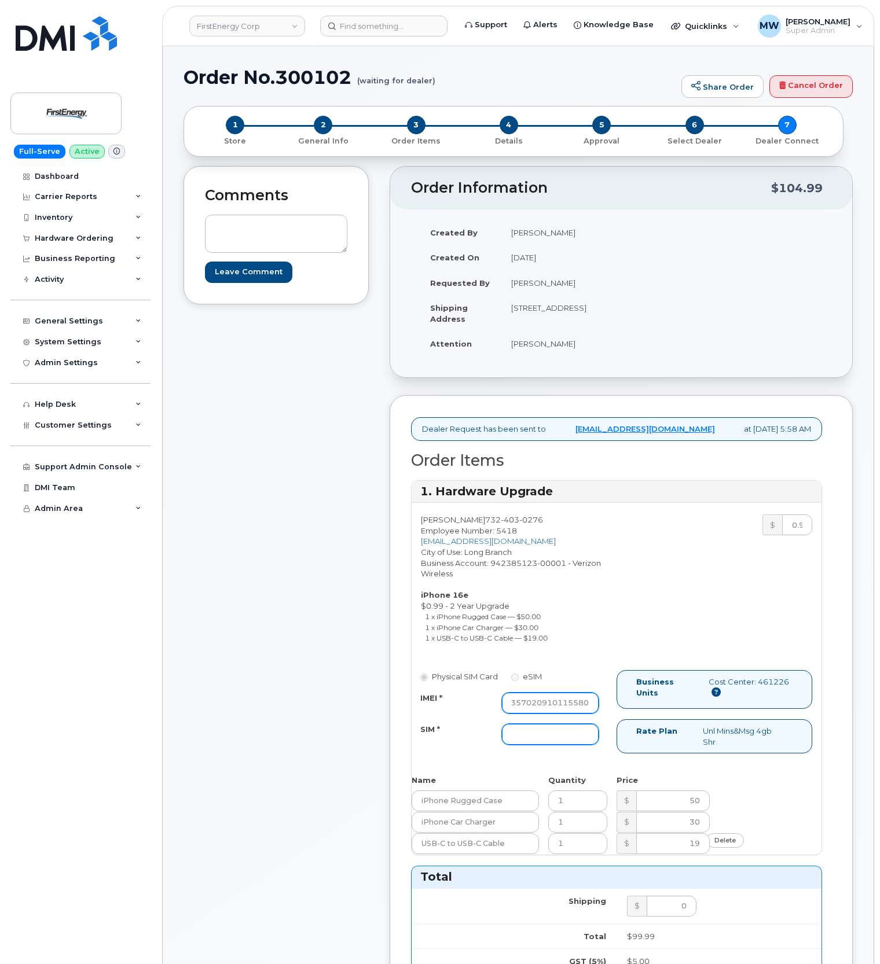
type input "357020910115580"
click at [523, 745] on input "SIM *" at bounding box center [550, 734] width 97 height 21
type input "NA"
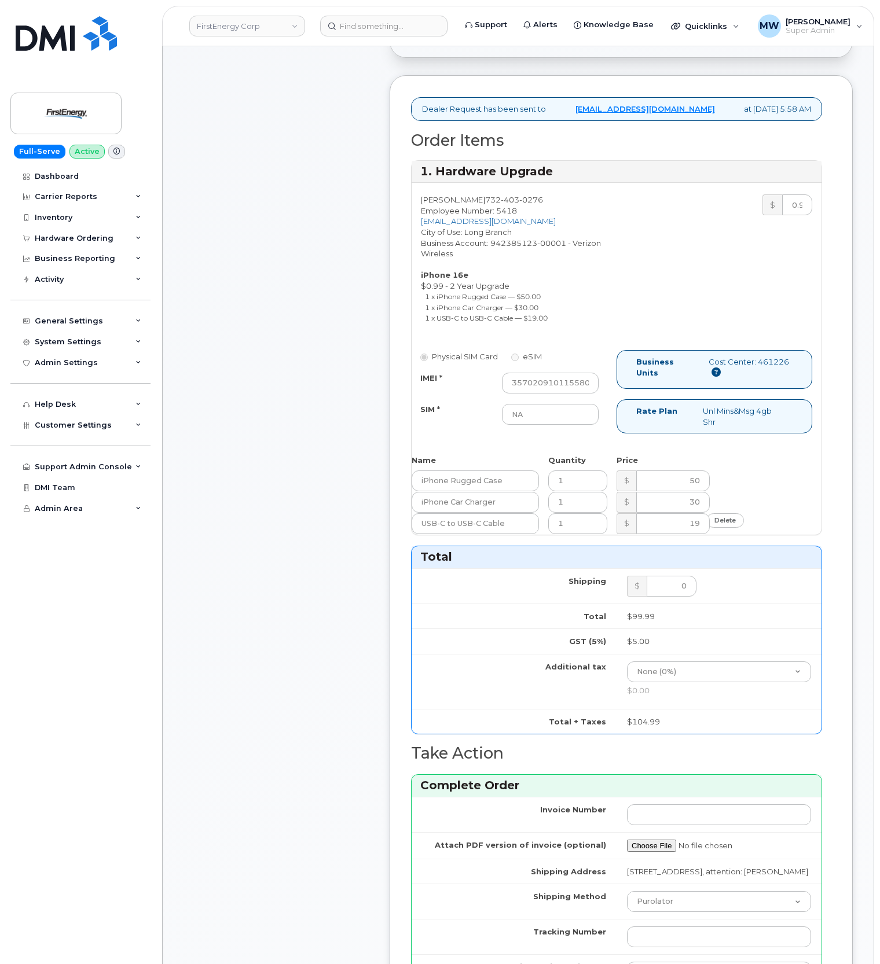
scroll to position [463, 0]
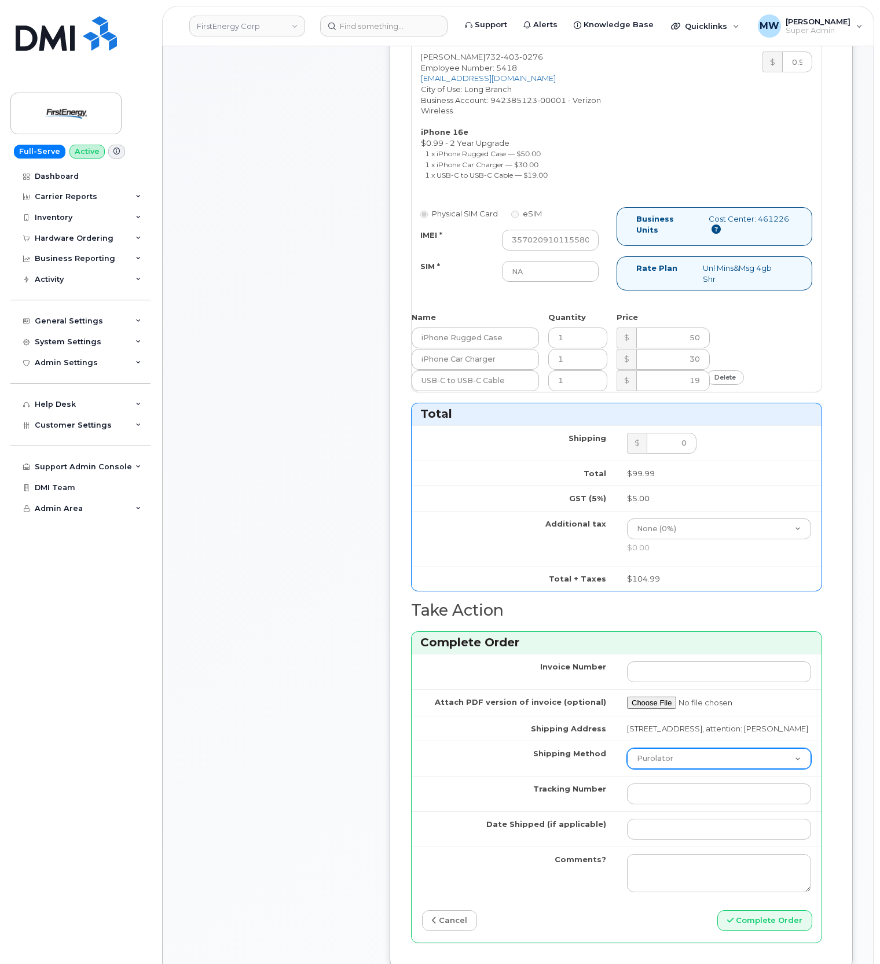
click at [670, 769] on select "Purolator UPS FedEx Canada Post Courier Other Drop Off Pick Up" at bounding box center [719, 758] width 184 height 21
select select "UPS"
click at [627, 769] on select "Purolator UPS FedEx Canada Post Courier Other Drop Off Pick Up" at bounding box center [719, 758] width 184 height 21
click at [677, 805] on input "Tracking Number" at bounding box center [719, 794] width 184 height 21
paste input "1Z4367572433661601"
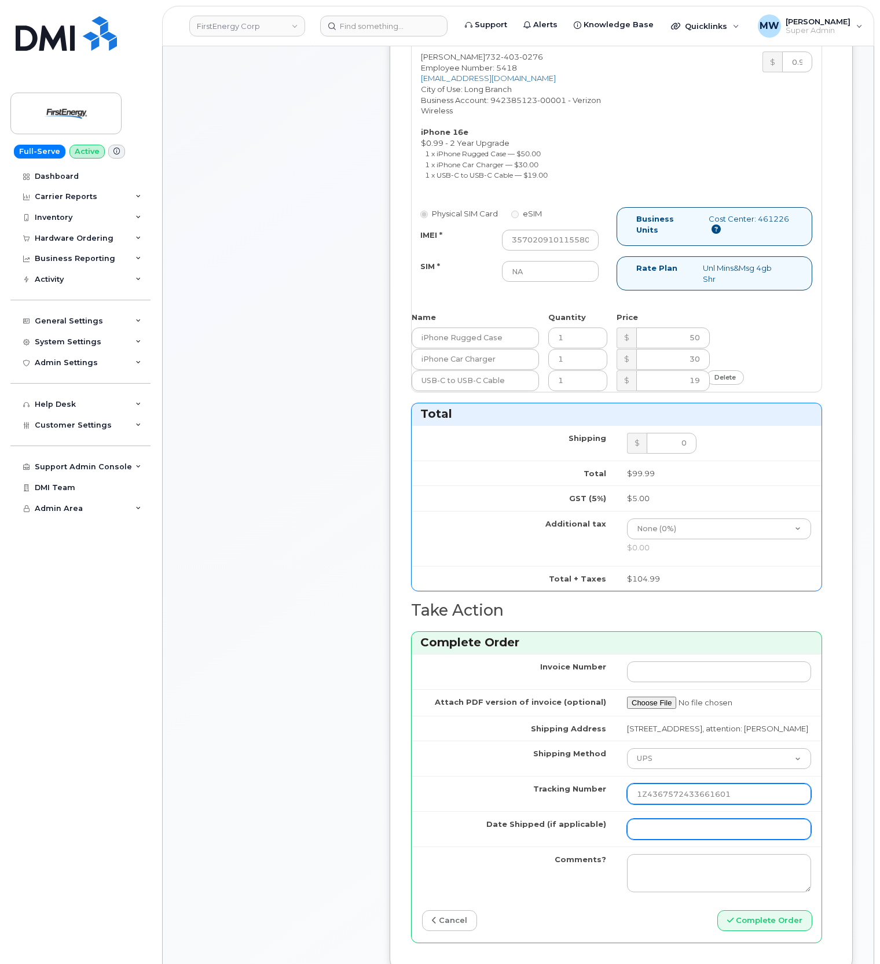
type input "1Z4367572433661601"
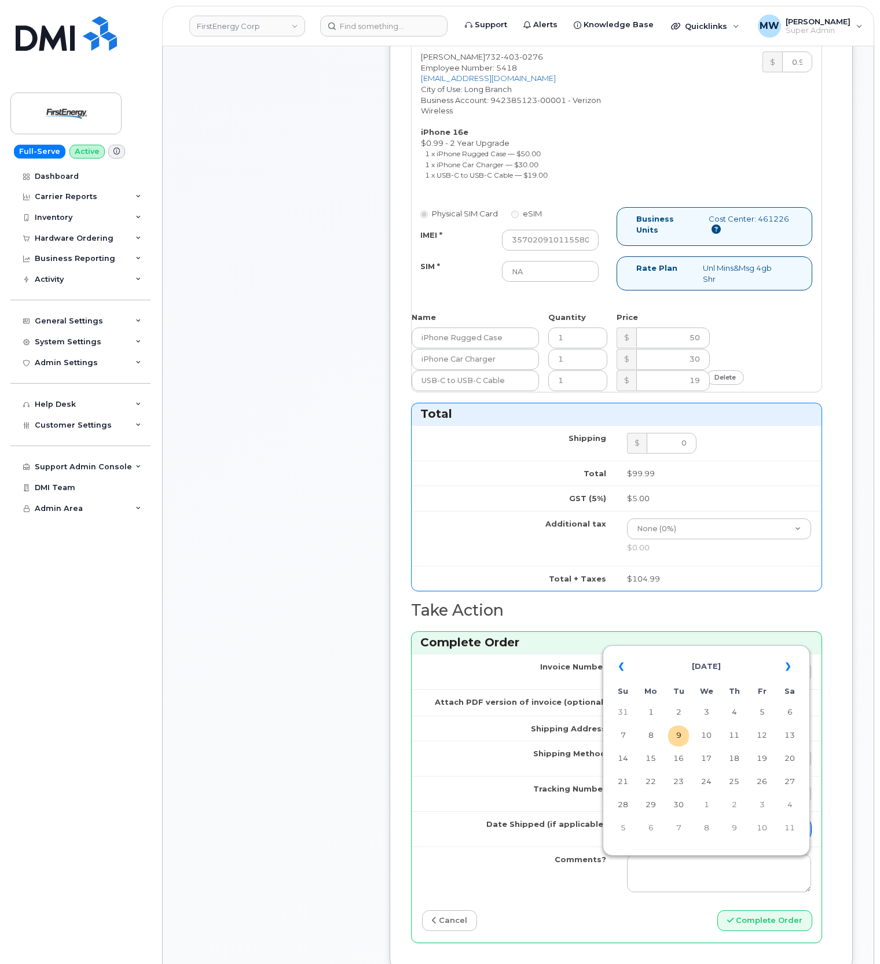
click at [709, 840] on input "Date Shipped (if applicable)" at bounding box center [719, 829] width 184 height 21
click at [677, 742] on td "9" at bounding box center [678, 736] width 21 height 21
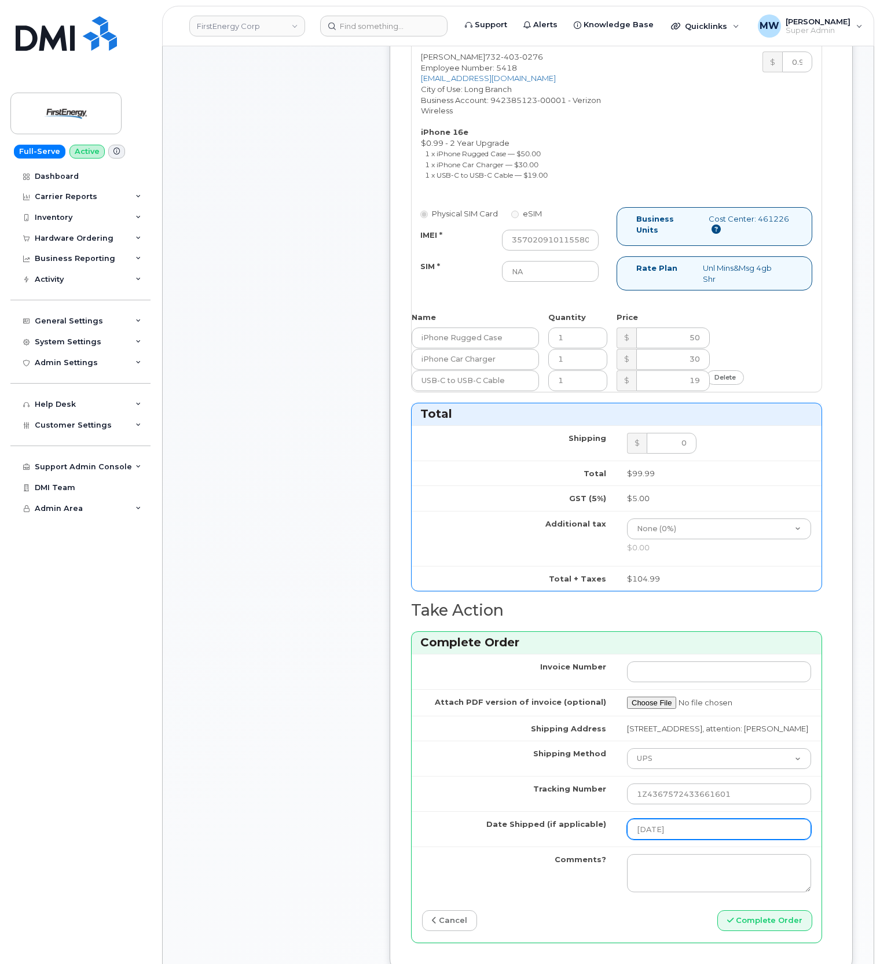
click at [692, 840] on input "2025-09-09" at bounding box center [719, 829] width 184 height 21
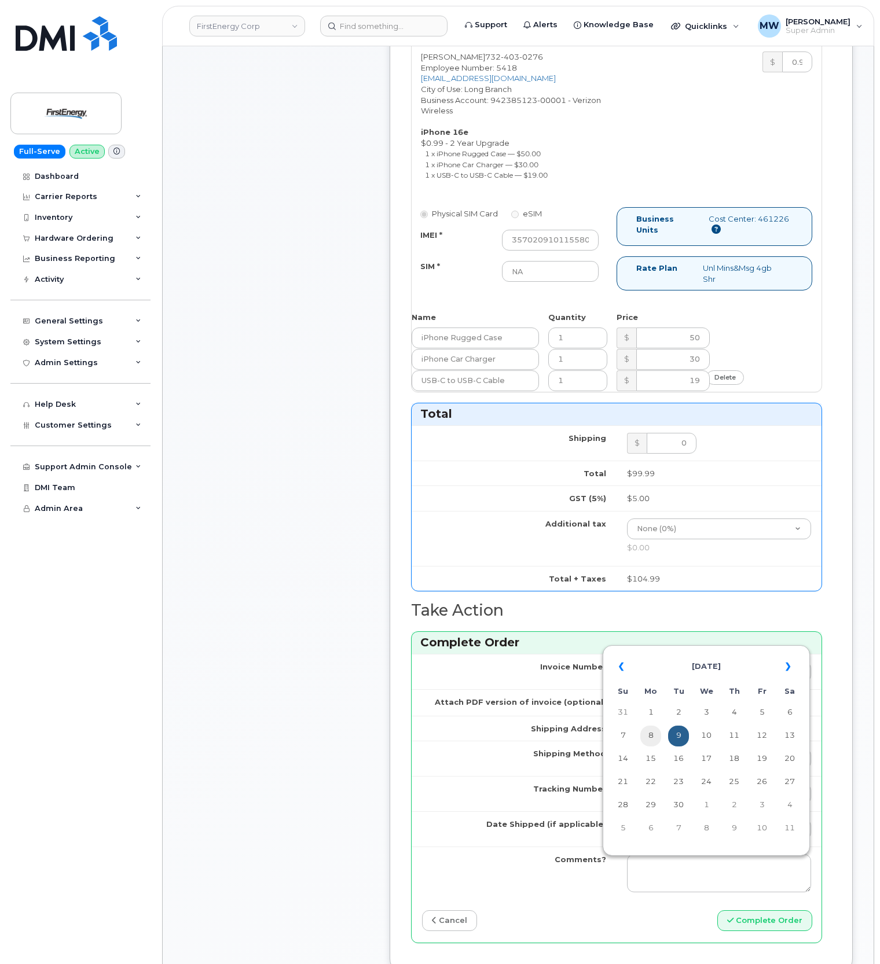
click at [647, 735] on td "8" at bounding box center [650, 736] width 21 height 21
type input "2025-09-08"
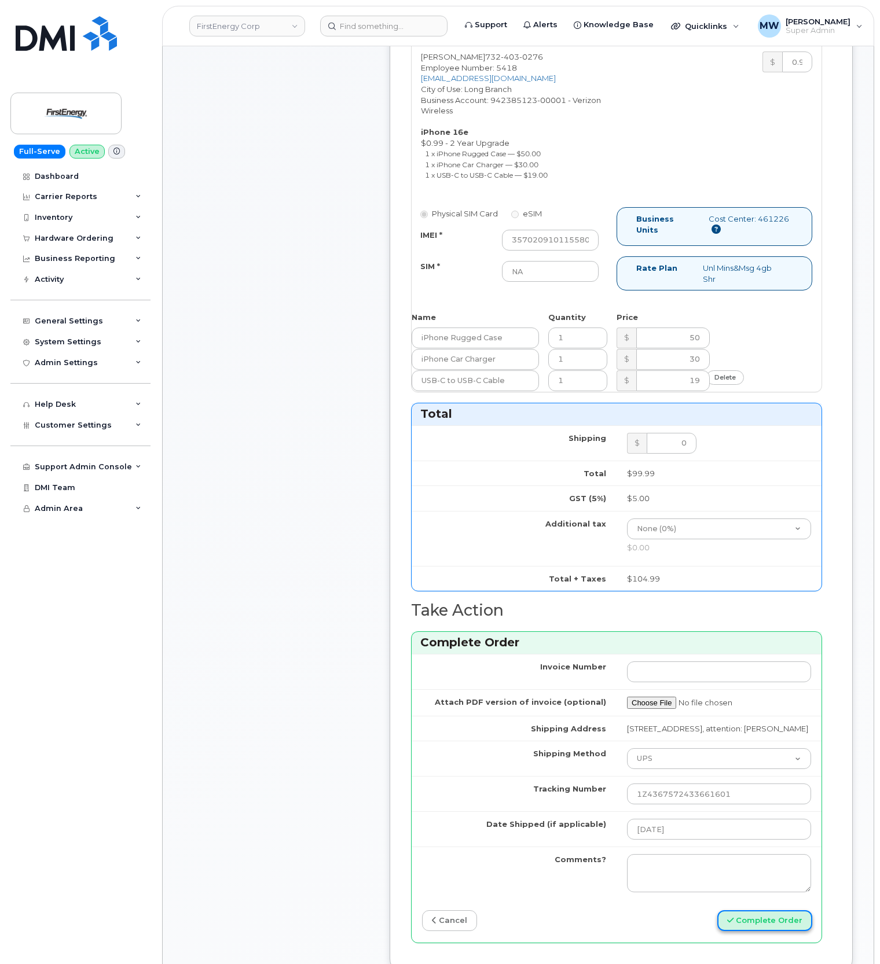
click at [763, 932] on button "Complete Order" at bounding box center [764, 921] width 95 height 21
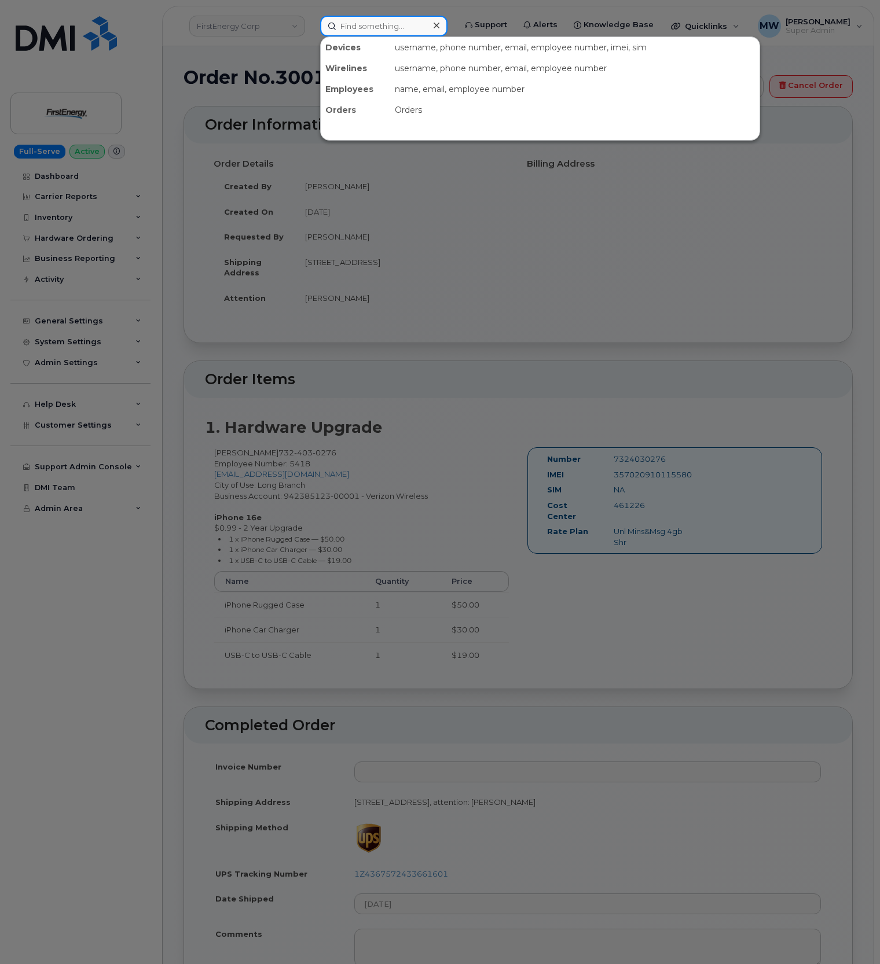
click at [339, 29] on input at bounding box center [383, 26] width 127 height 21
paste input "484) 577-0424"
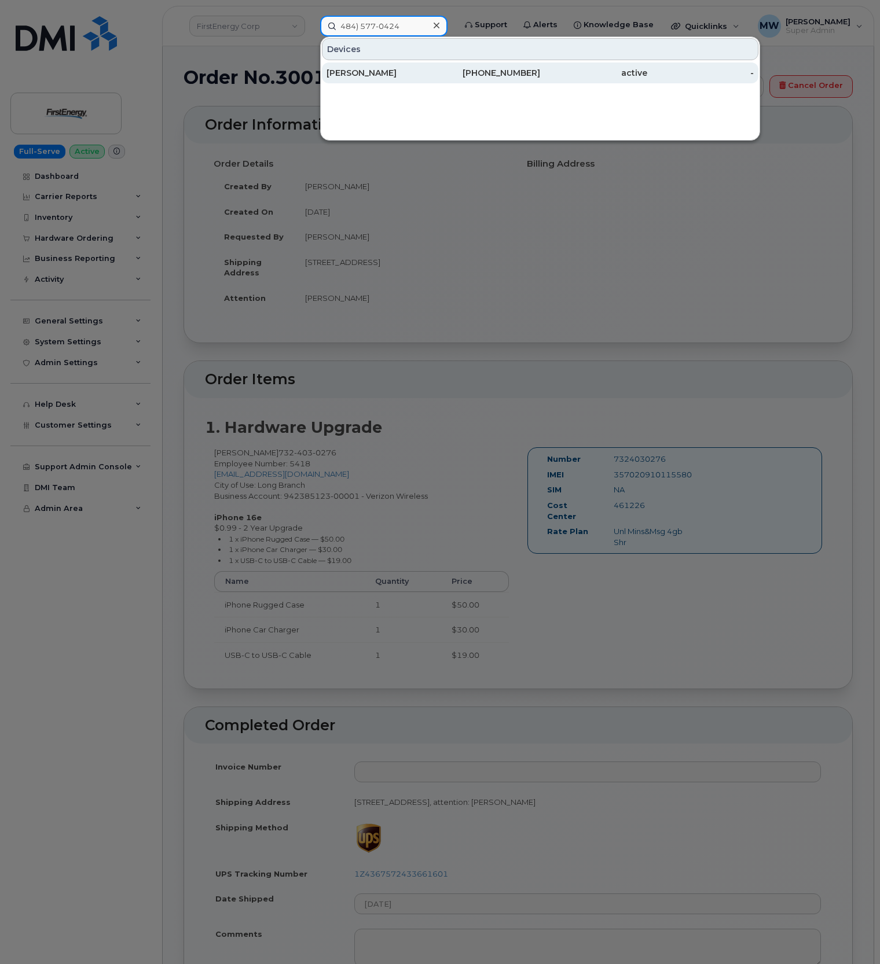
type input "484) 577-0424"
click at [485, 77] on div "484-577-0424" at bounding box center [487, 73] width 107 height 12
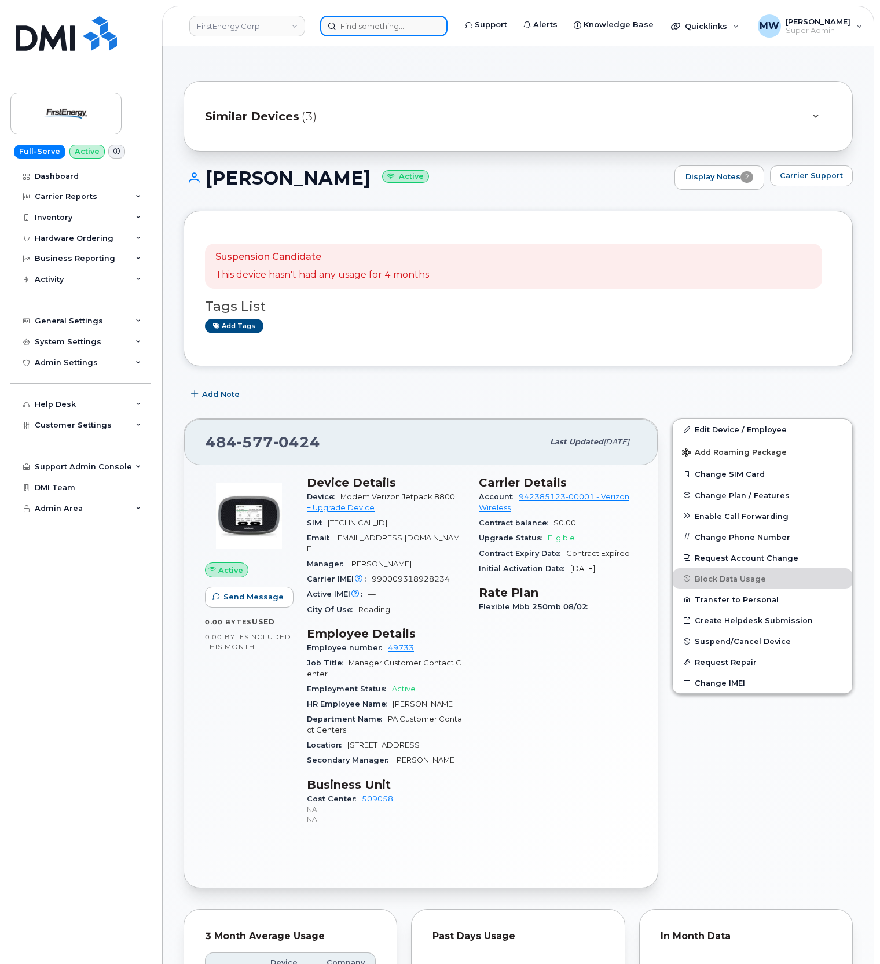
click at [365, 31] on input at bounding box center [383, 26] width 127 height 21
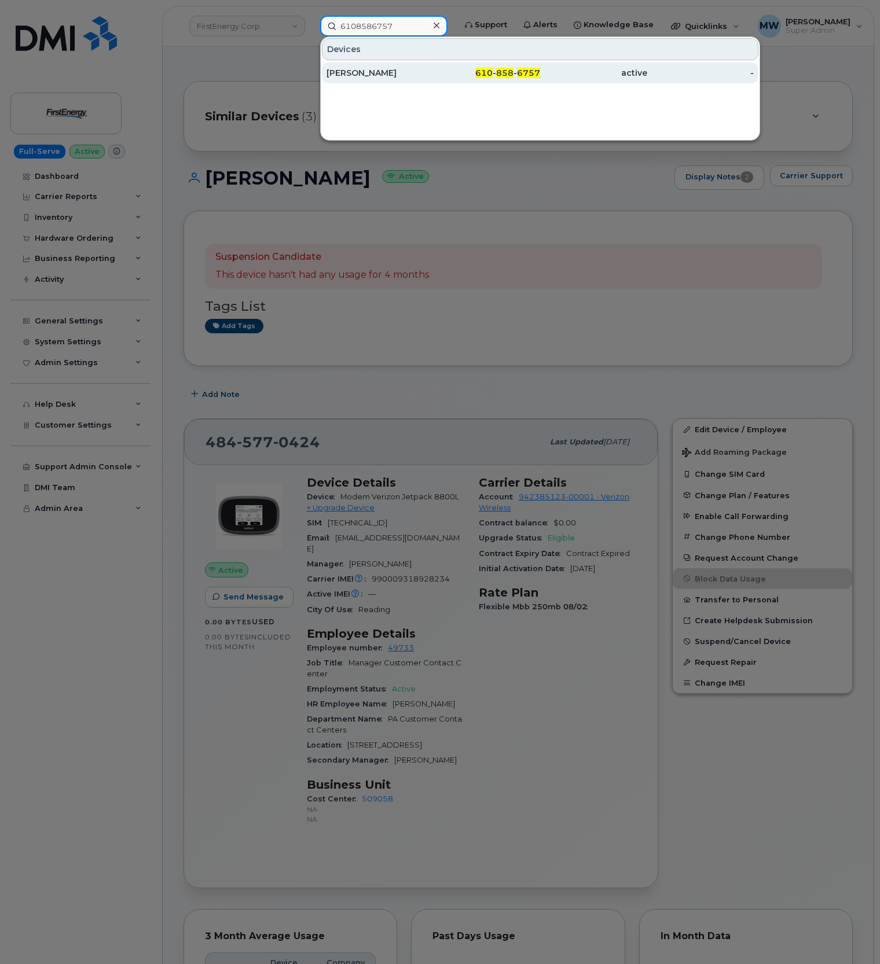
type input "6108586757"
click at [484, 78] on span "610" at bounding box center [483, 73] width 17 height 10
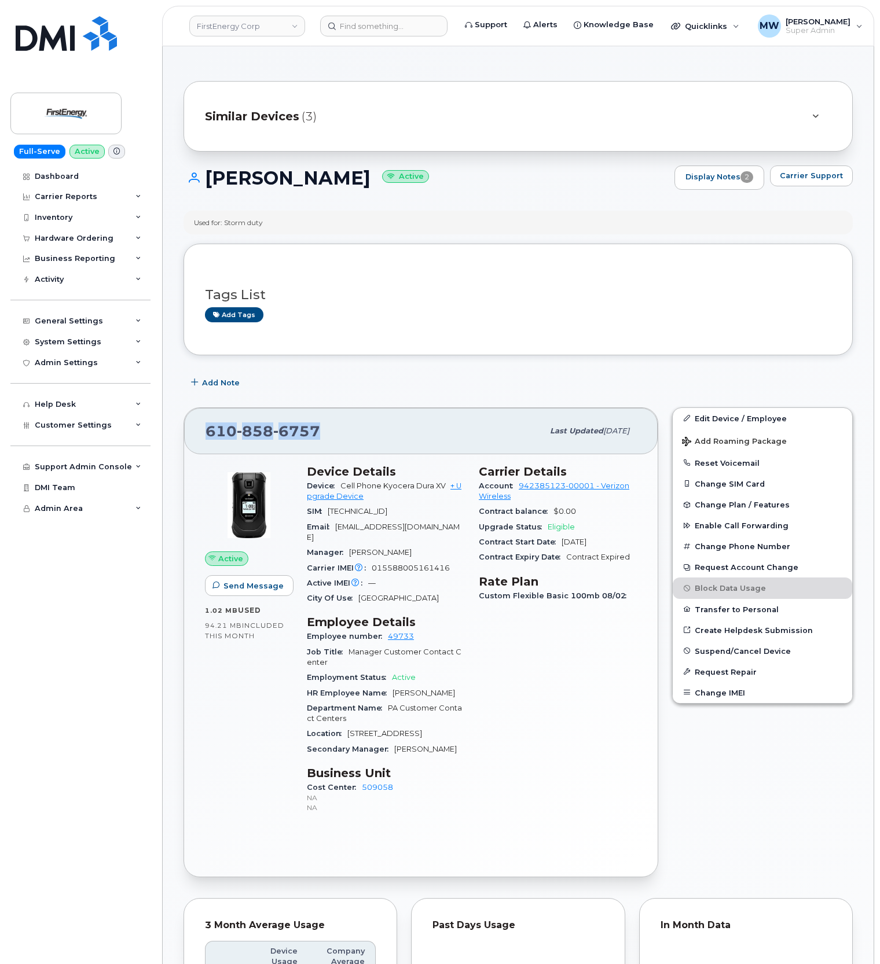
click at [193, 446] on div "[PHONE_NUMBER] Last updated [DATE]" at bounding box center [421, 431] width 474 height 46
click at [82, 234] on div "Hardware Ordering" at bounding box center [74, 238] width 79 height 9
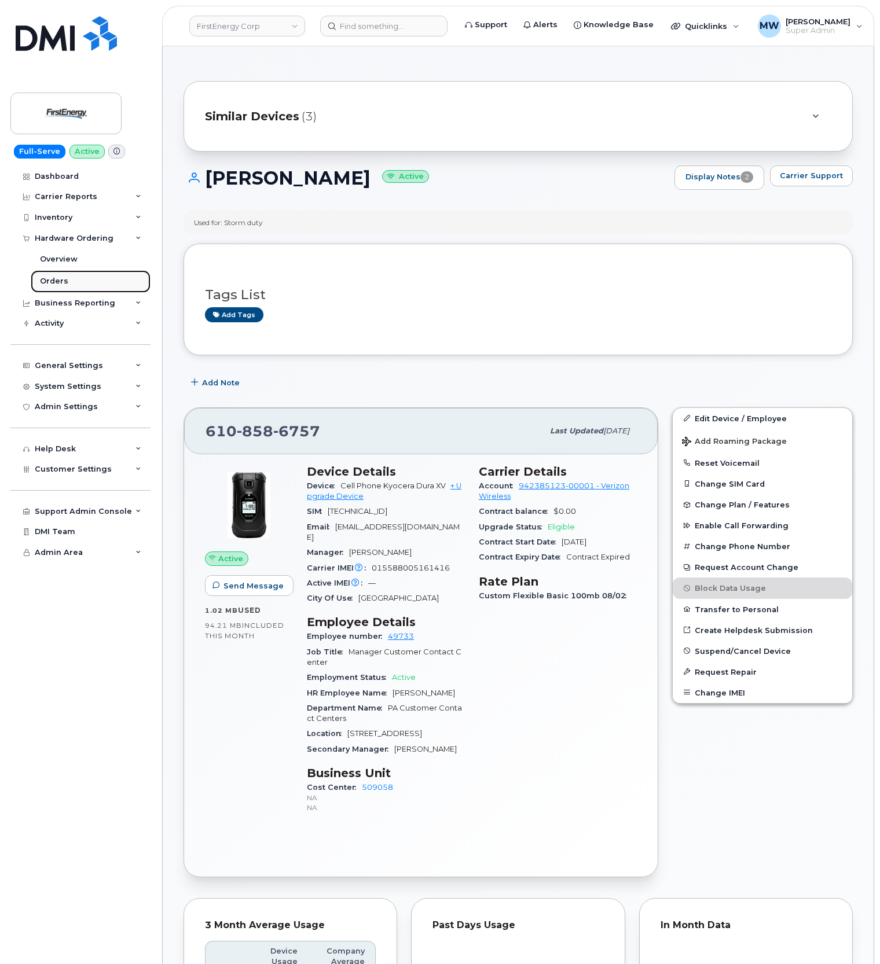
click at [72, 281] on link "Orders" at bounding box center [91, 281] width 120 height 22
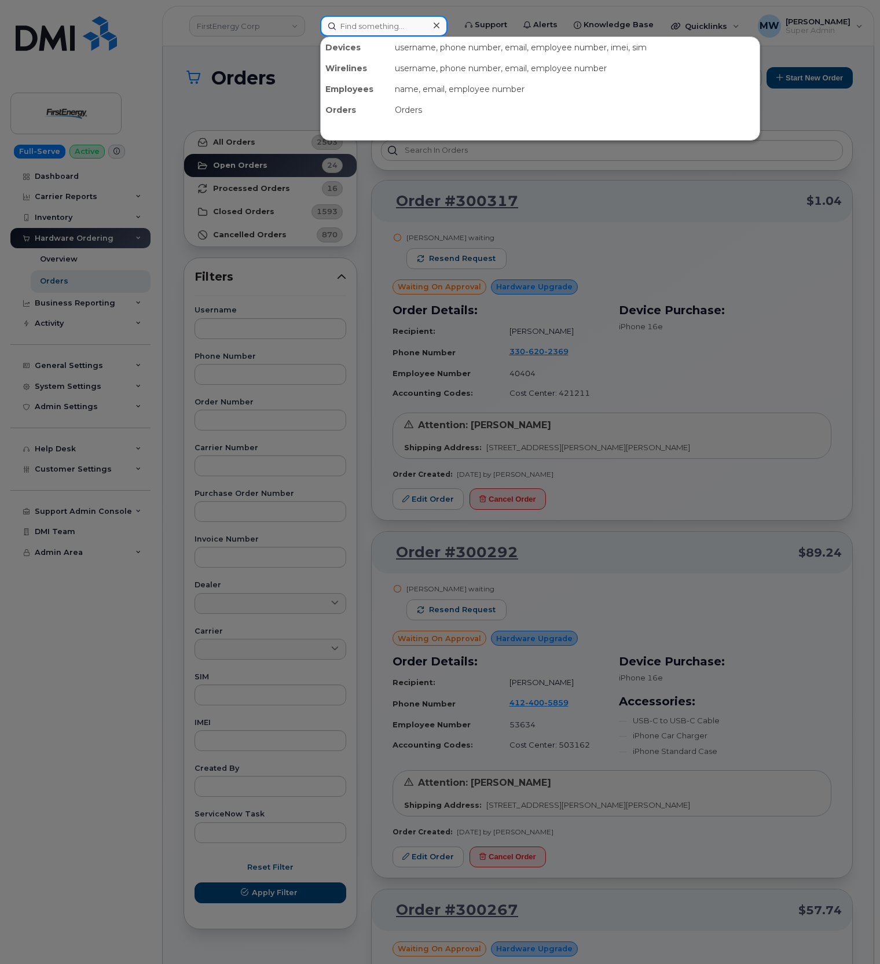
click at [417, 24] on input at bounding box center [383, 26] width 127 height 21
paste input "330) 812-9419"
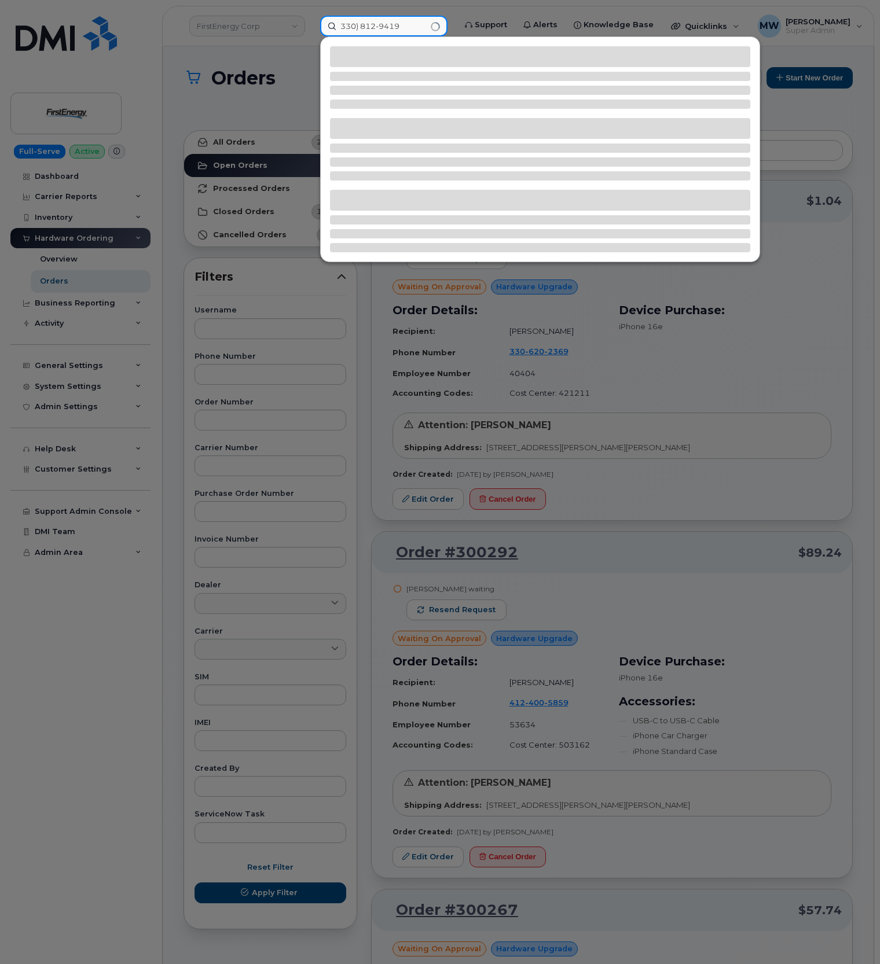
type input "330) 812-9419"
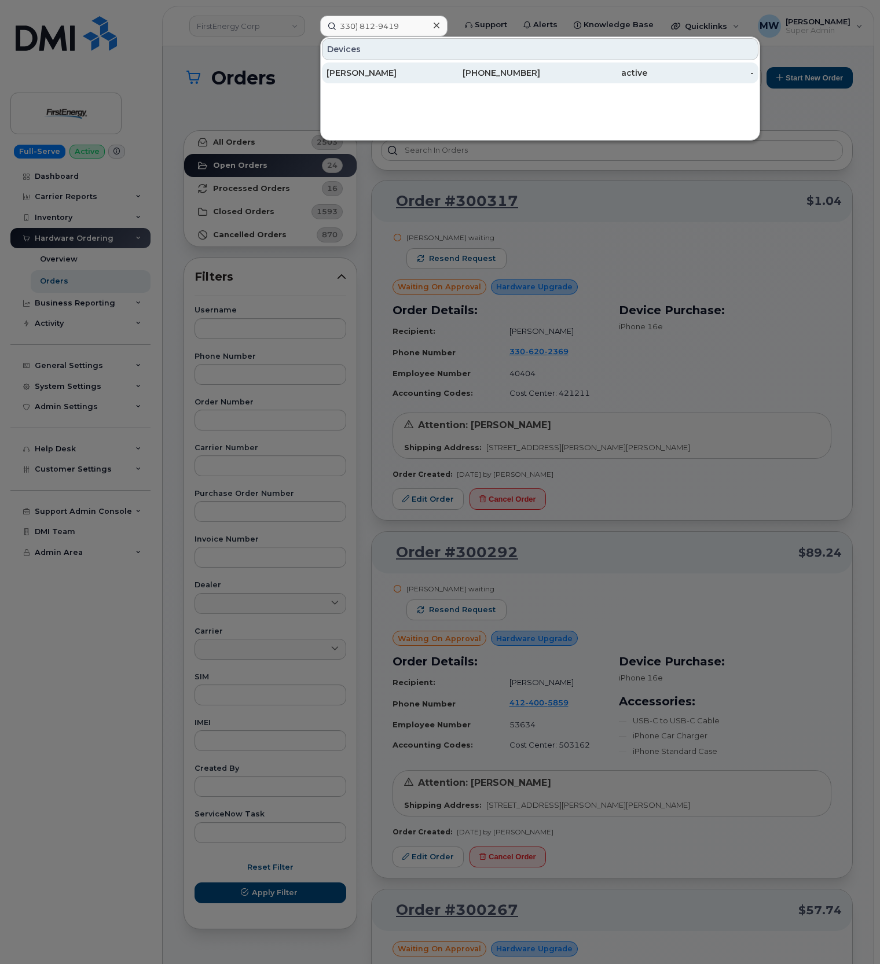
click at [431, 70] on div "[PERSON_NAME]" at bounding box center [379, 73] width 107 height 12
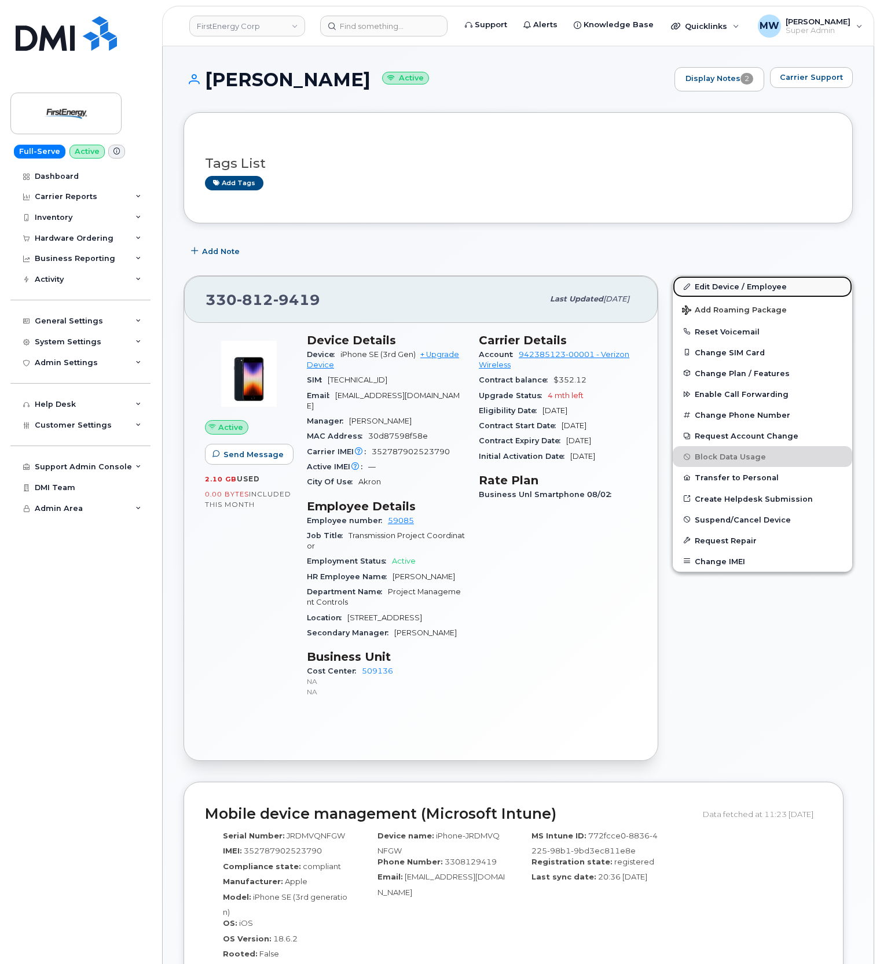
click at [731, 289] on link "Edit Device / Employee" at bounding box center [762, 286] width 179 height 21
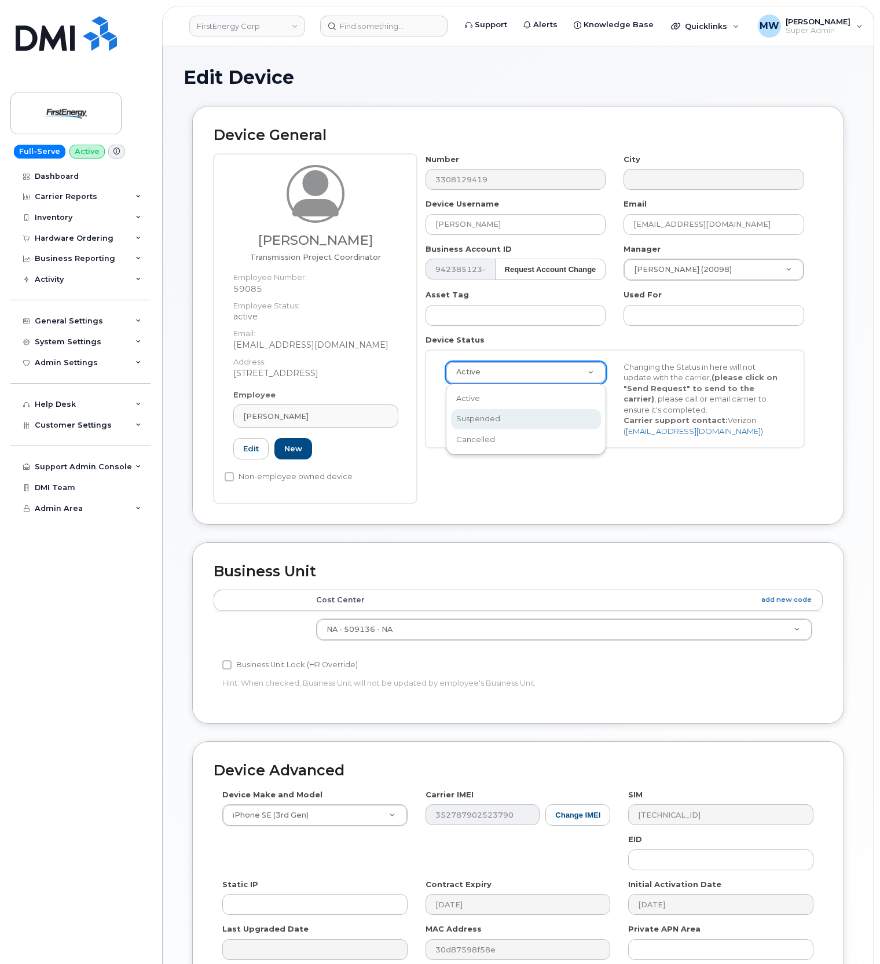
scroll to position [0, 3]
select select "cancelled"
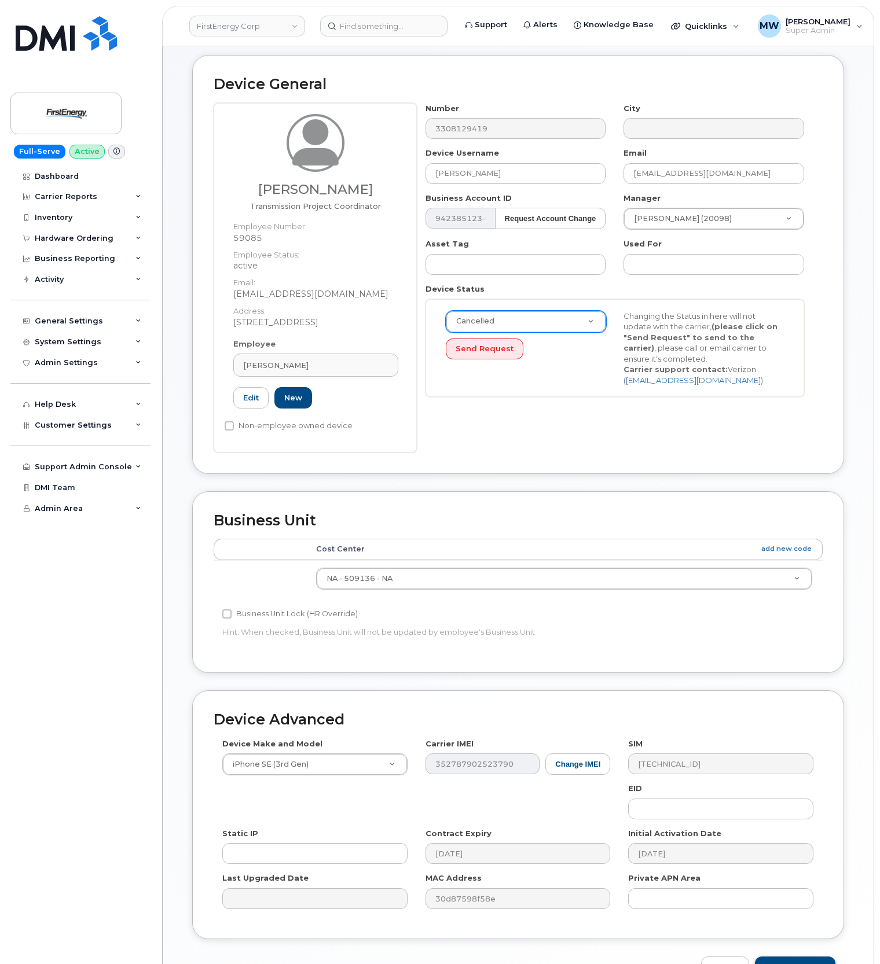
scroll to position [126, 0]
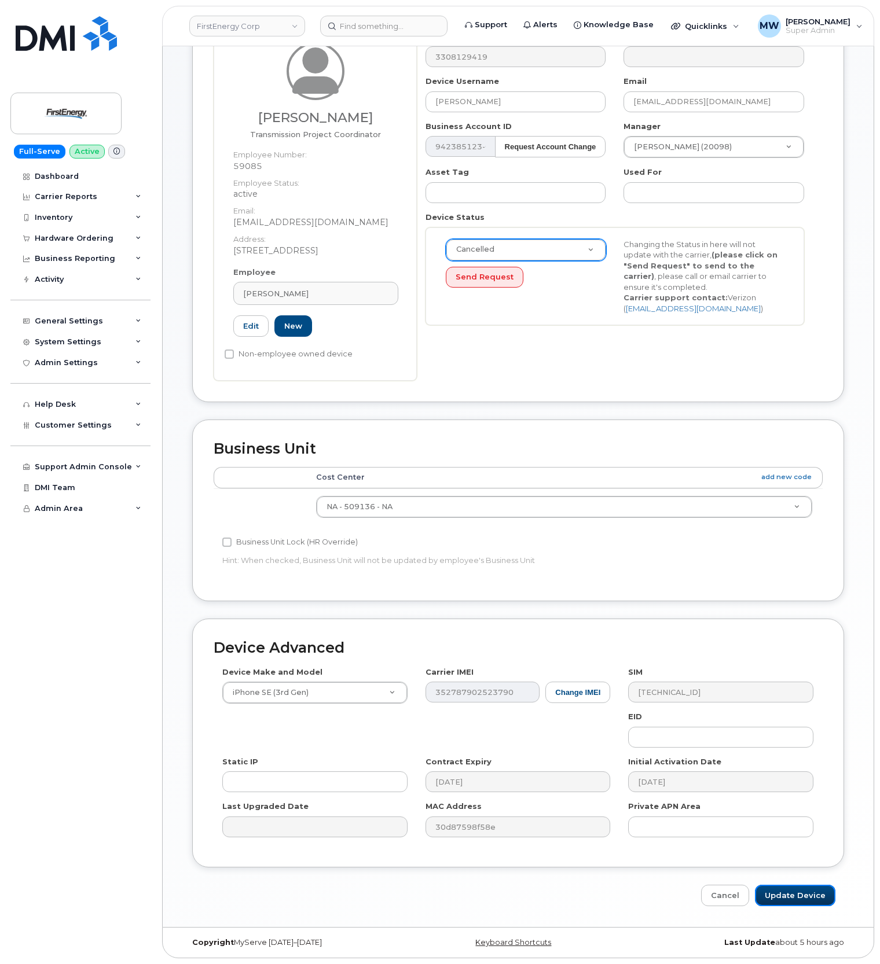
drag, startPoint x: 792, startPoint y: 893, endPoint x: 788, endPoint y: 882, distance: 11.4
click at [792, 893] on input "Update Device" at bounding box center [795, 895] width 80 height 21
type input "Saving..."
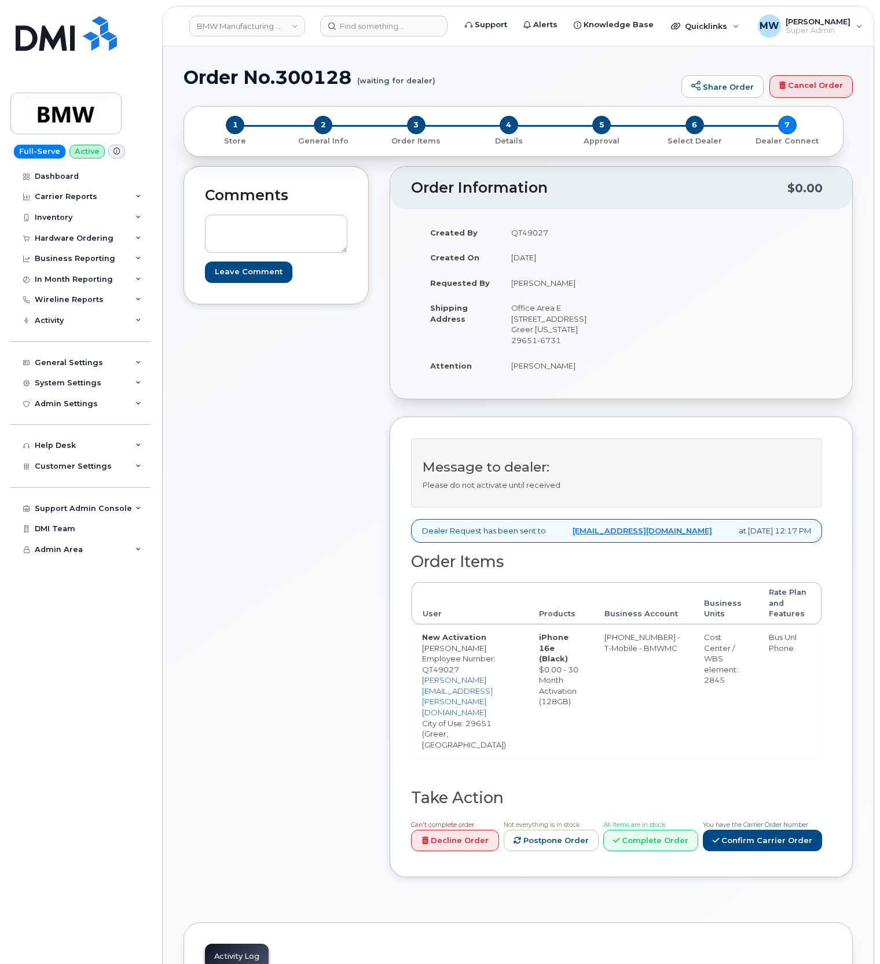
click at [732, 839] on div "Message to dealer: Please do not activate until received Dealer Request has bee…" at bounding box center [621, 647] width 463 height 461
click at [735, 830] on link "Confirm Carrier Order" at bounding box center [762, 840] width 119 height 21
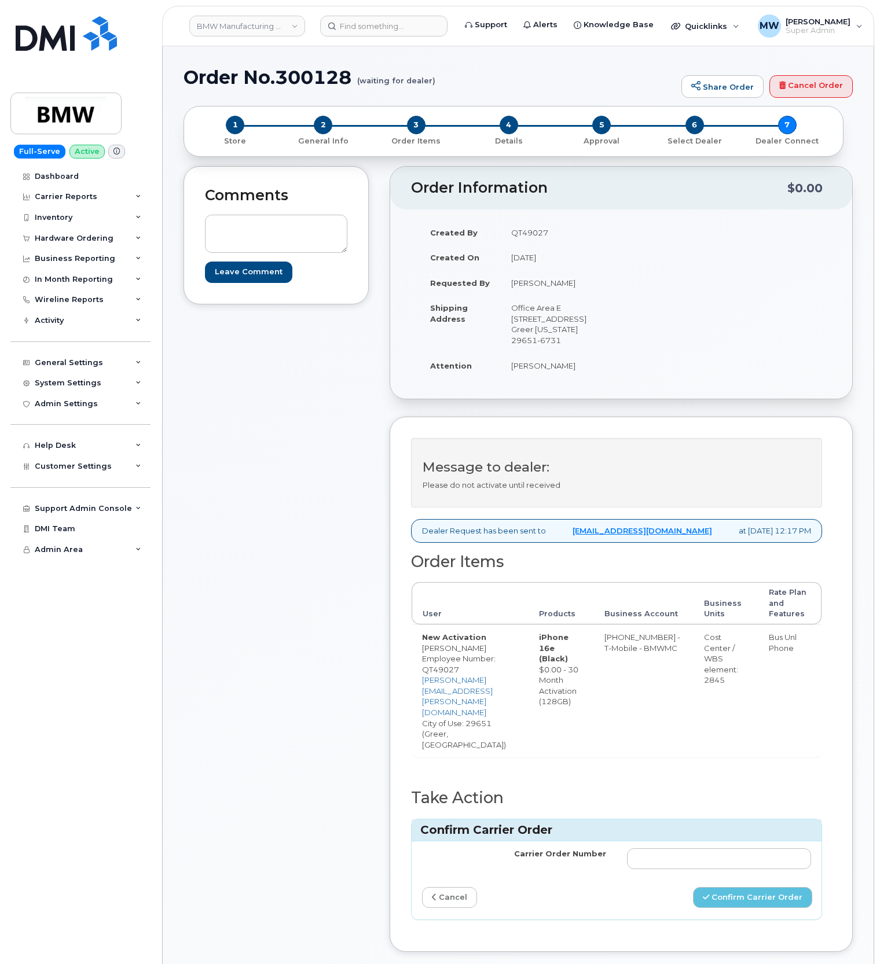
click at [732, 842] on td at bounding box center [718, 859] width 205 height 35
click at [732, 849] on input "Carrier Order Number" at bounding box center [719, 859] width 184 height 21
paste input "771808651"
type input "771808651"
click at [744, 887] on button "Confirm Carrier Order" at bounding box center [752, 897] width 119 height 21
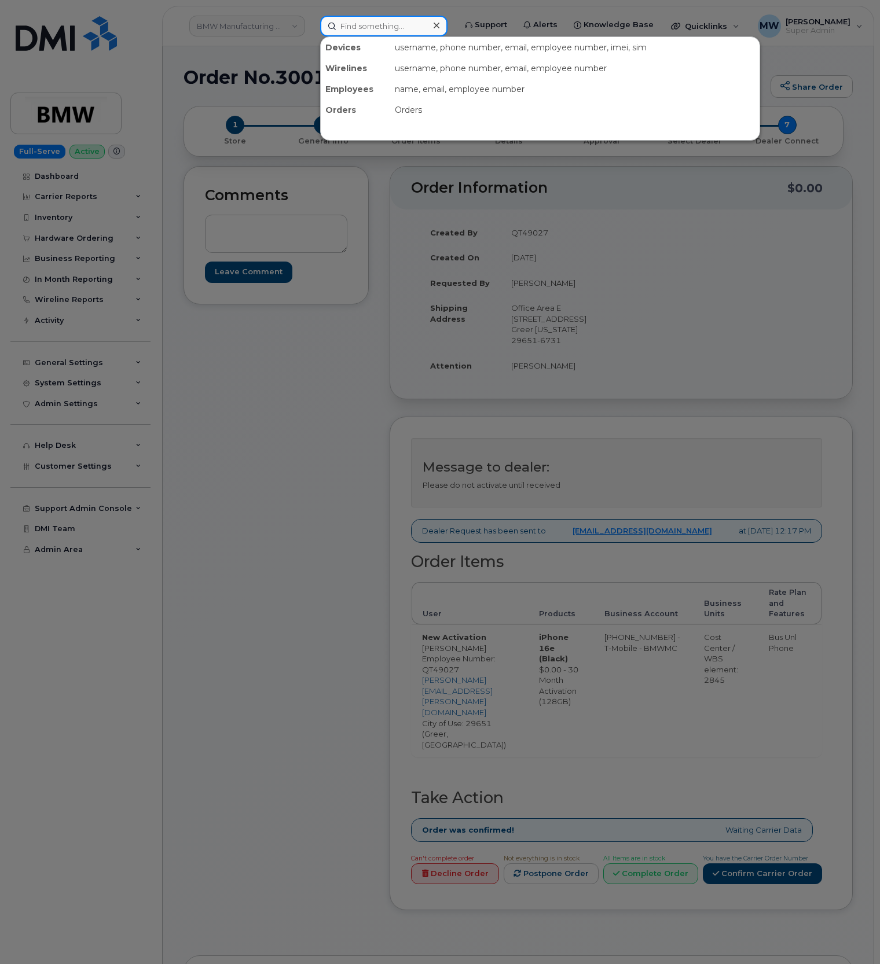
click at [365, 28] on input at bounding box center [383, 26] width 127 height 21
paste input "864) 275-9942"
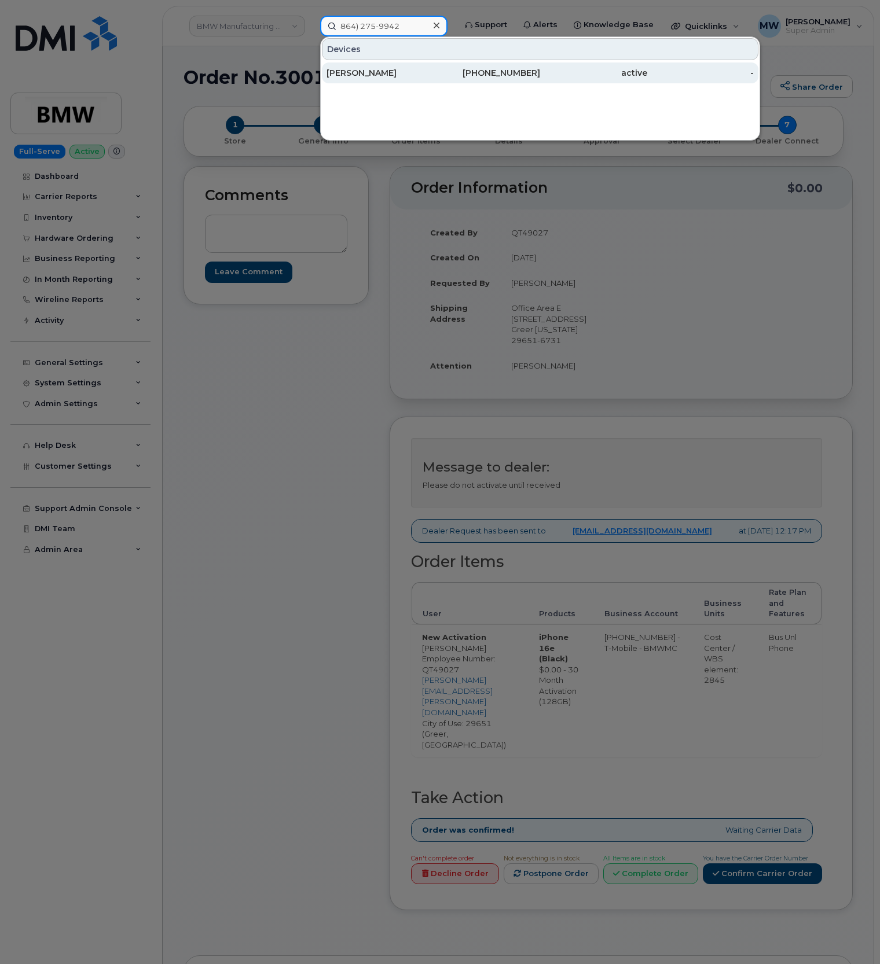
type input "864) 275-9942"
click at [501, 65] on div "[PHONE_NUMBER]" at bounding box center [487, 73] width 107 height 21
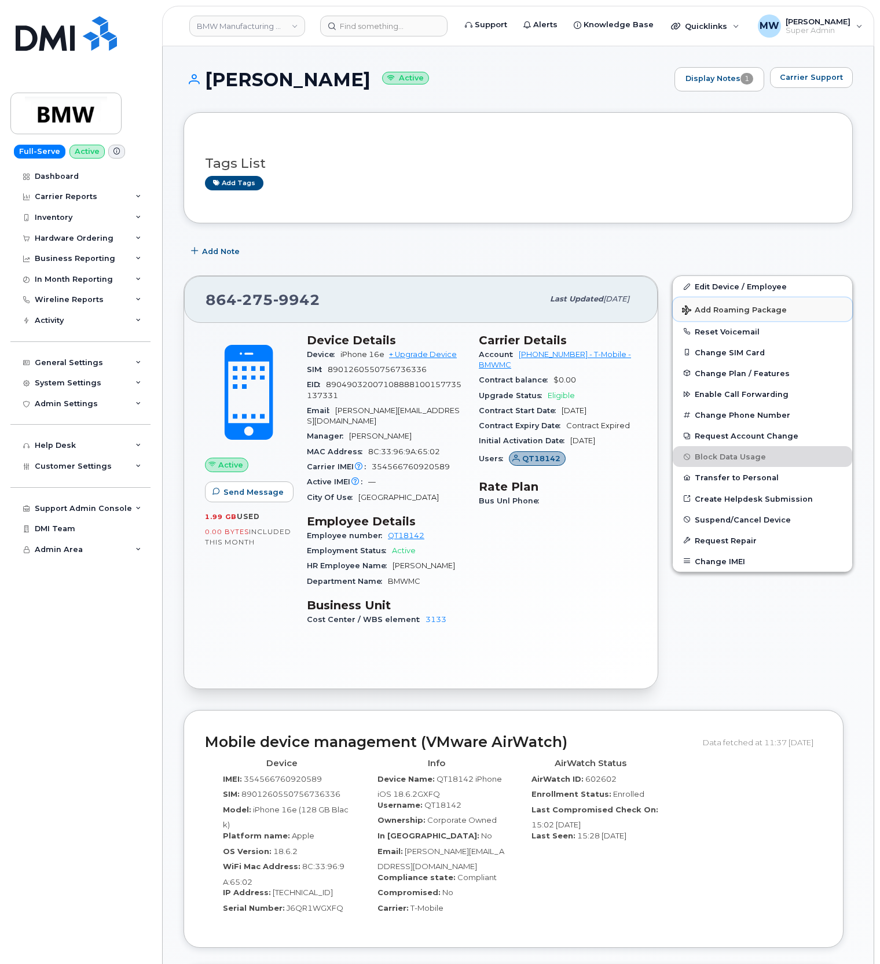
click at [733, 317] on button "Add Roaming Package" at bounding box center [762, 310] width 179 height 24
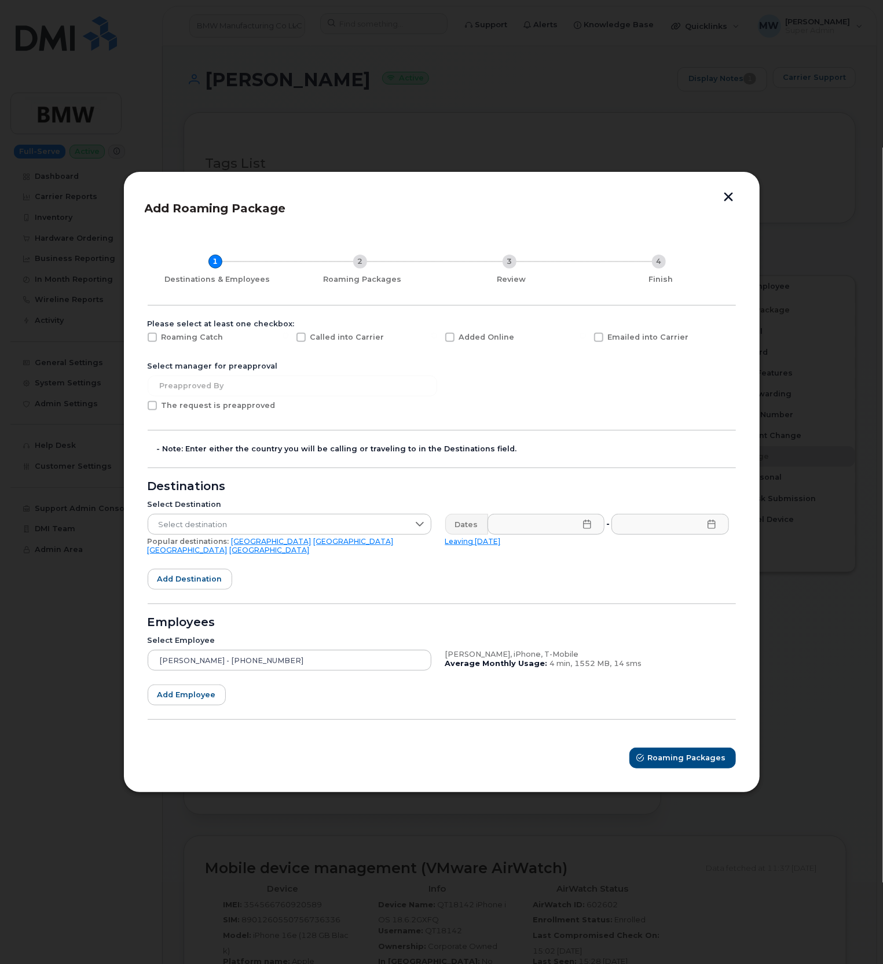
click at [600, 339] on span at bounding box center [598, 337] width 9 height 9
click at [586, 339] on input "Emailed into Carrier" at bounding box center [583, 336] width 6 height 6
checkbox input "true"
click at [236, 530] on span "Select destination" at bounding box center [278, 525] width 260 height 21
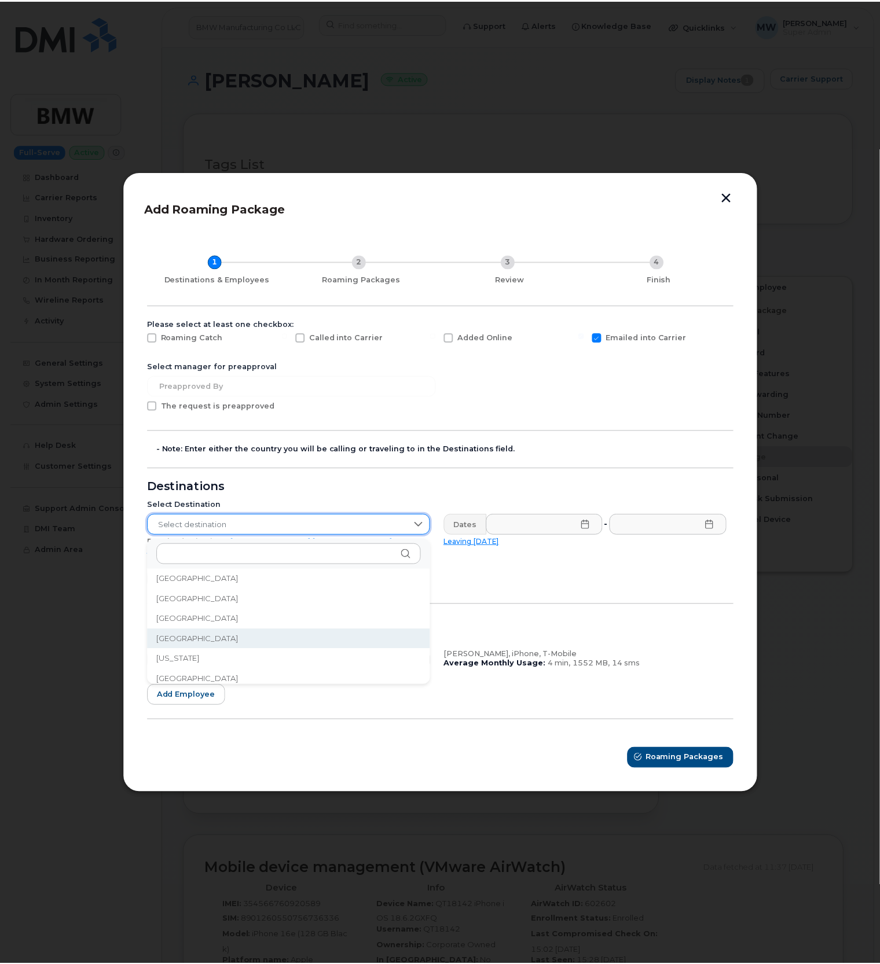
scroll to position [1389, 0]
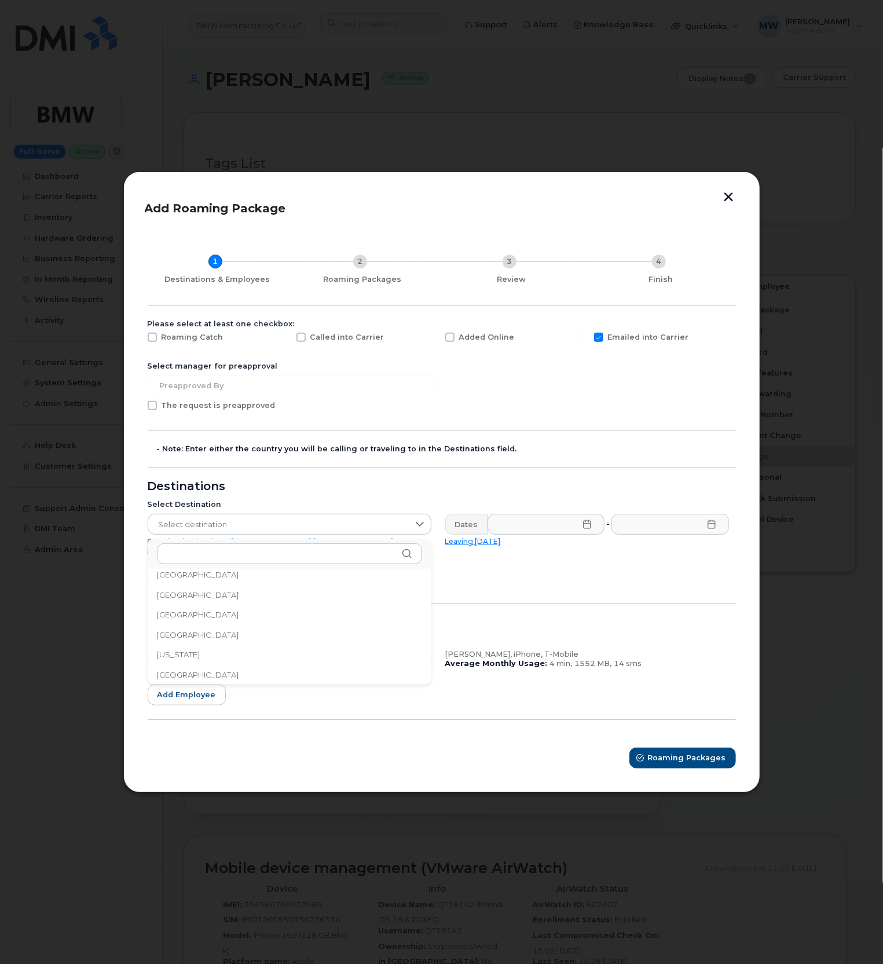
click at [183, 677] on span "Germany" at bounding box center [198, 675] width 82 height 11
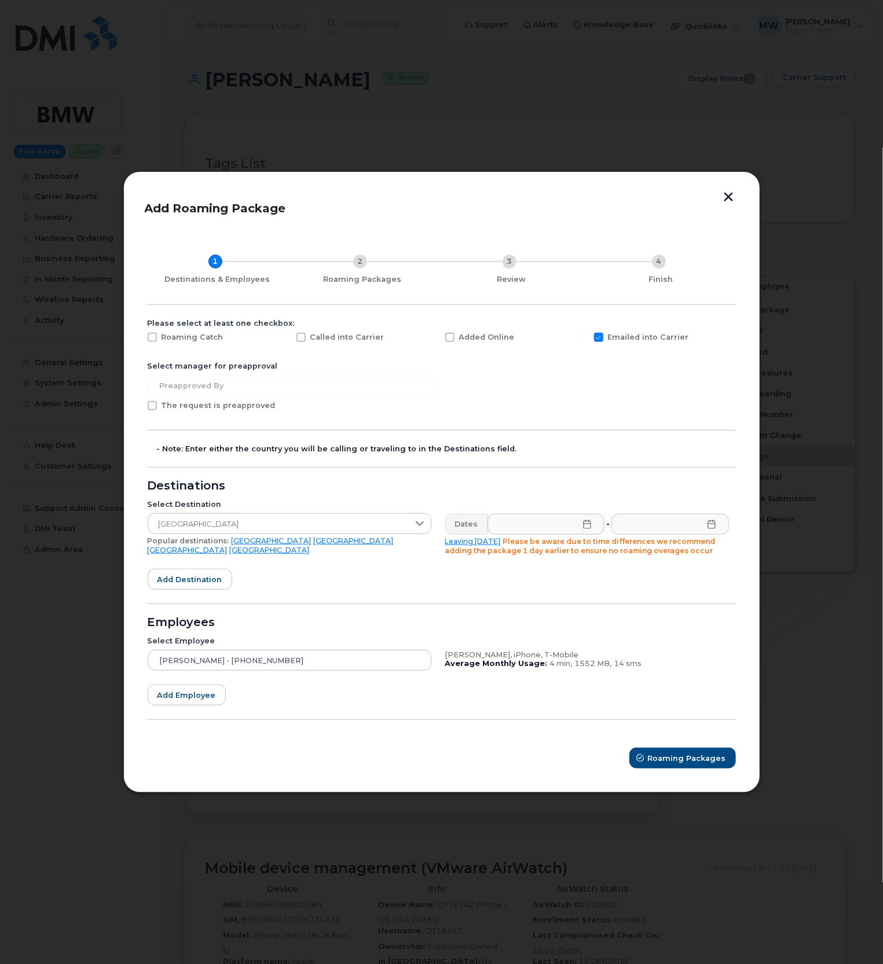
click at [587, 524] on icon at bounding box center [587, 524] width 8 height 9
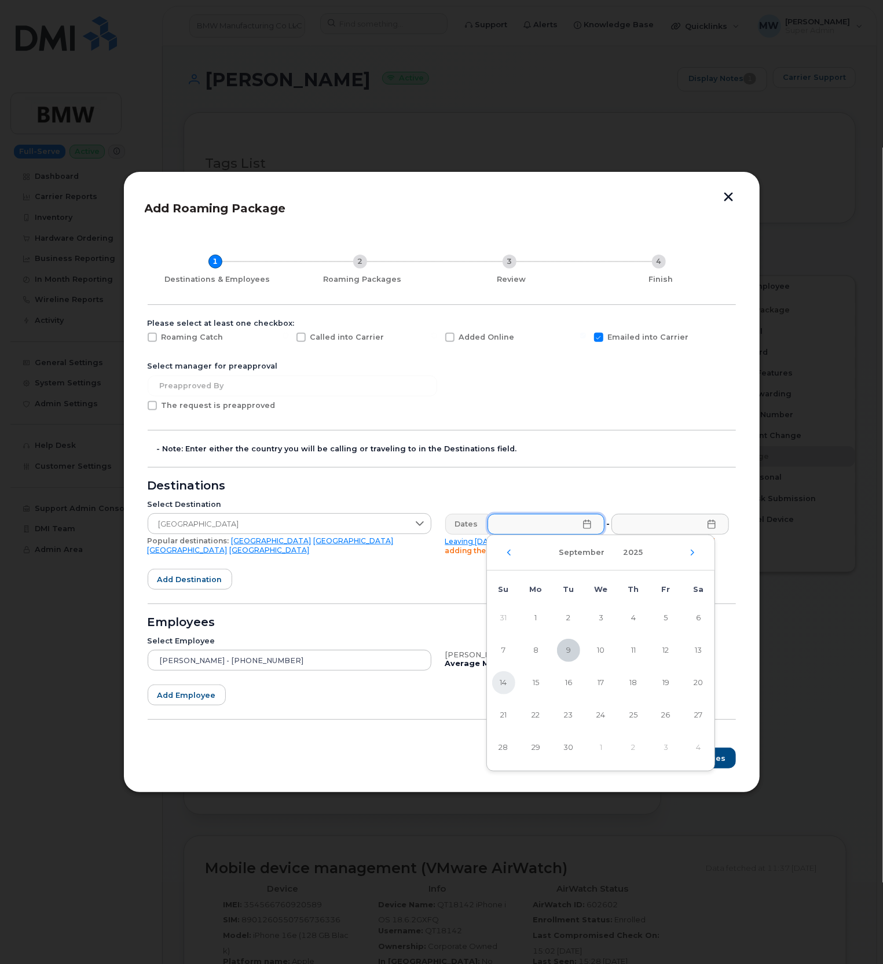
click at [508, 693] on span "14" at bounding box center [503, 682] width 23 height 23
type input "09/14/2025"
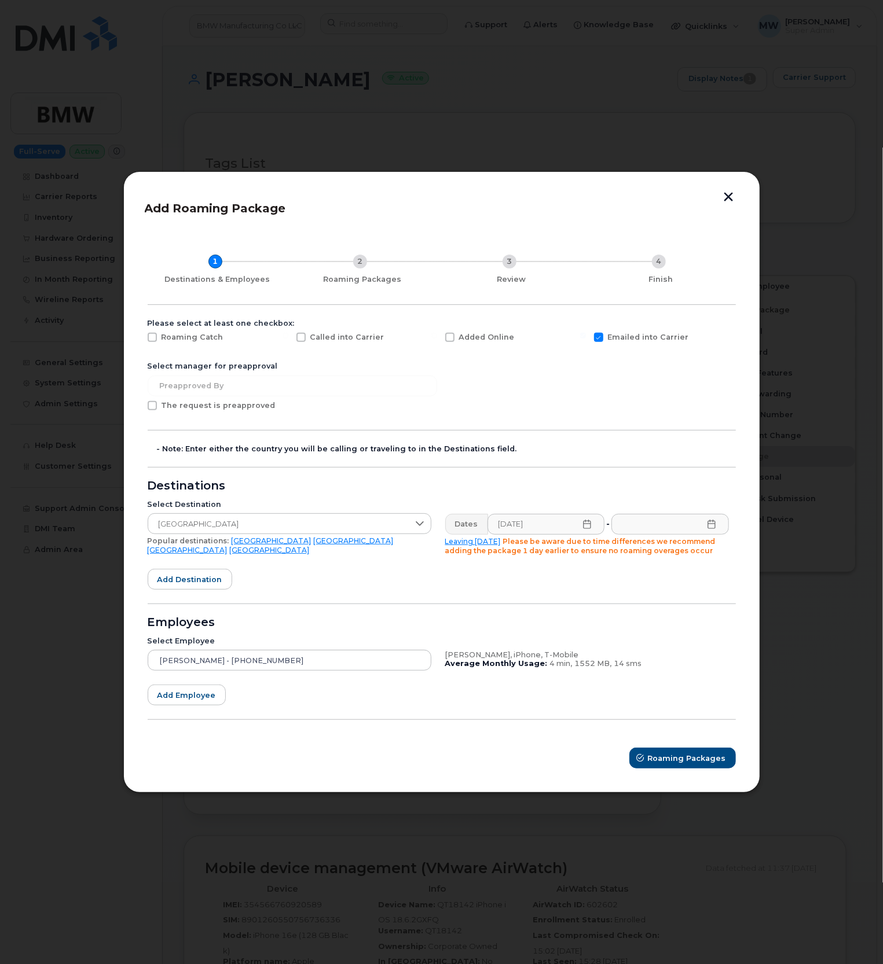
click at [711, 522] on icon at bounding box center [711, 524] width 9 height 9
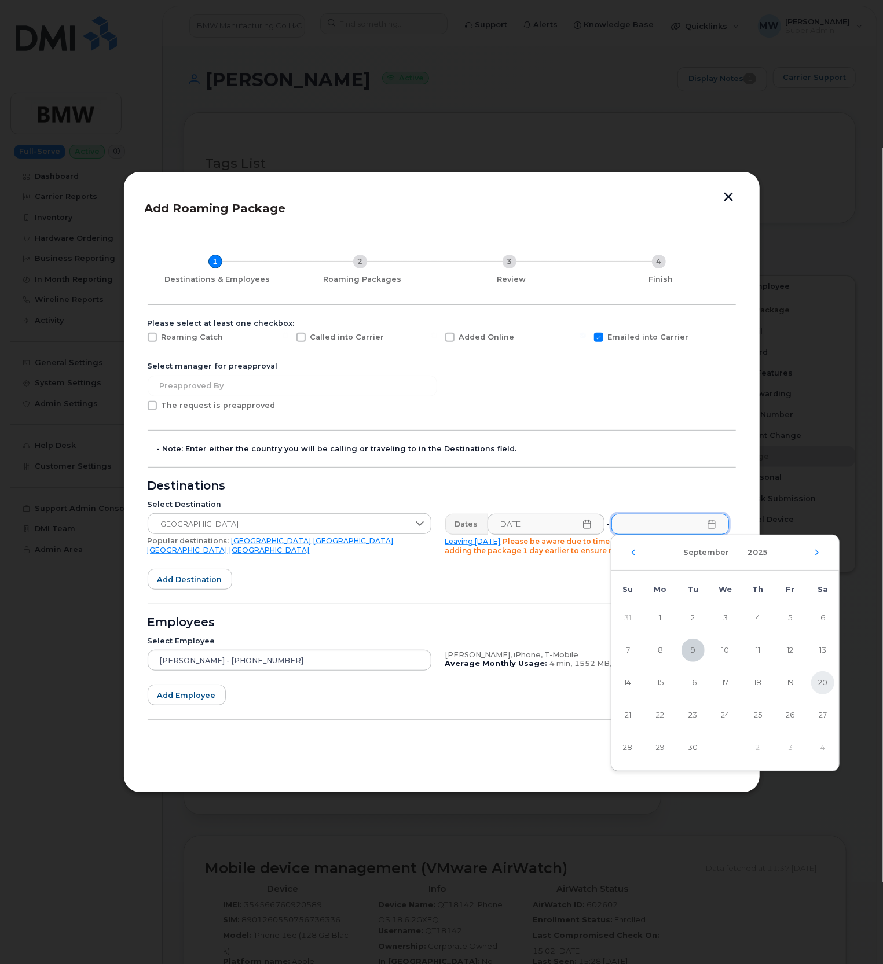
click at [830, 679] on span "20" at bounding box center [822, 682] width 23 height 23
type input "09/20/2025"
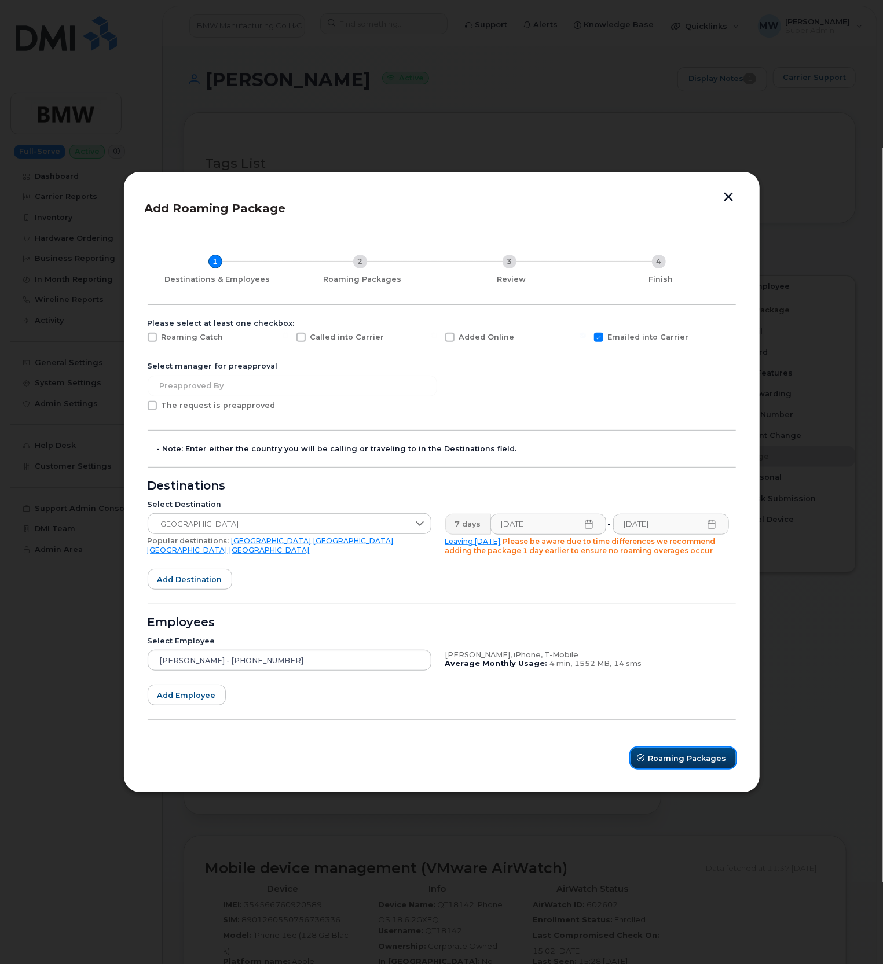
click at [675, 753] on span "Roaming Packages" at bounding box center [687, 758] width 78 height 11
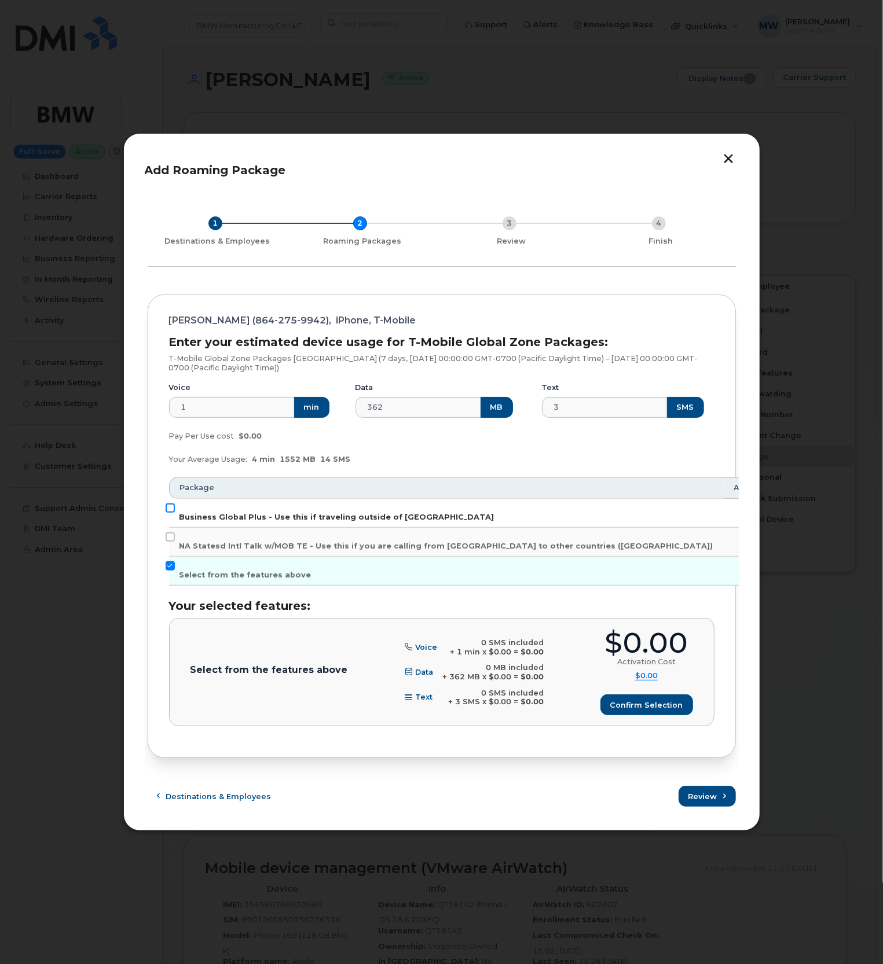
click at [172, 512] on input "Business Global Plus - Use this if traveling outside of [GEOGRAPHIC_DATA]" at bounding box center [170, 508] width 9 height 9
checkbox input "true"
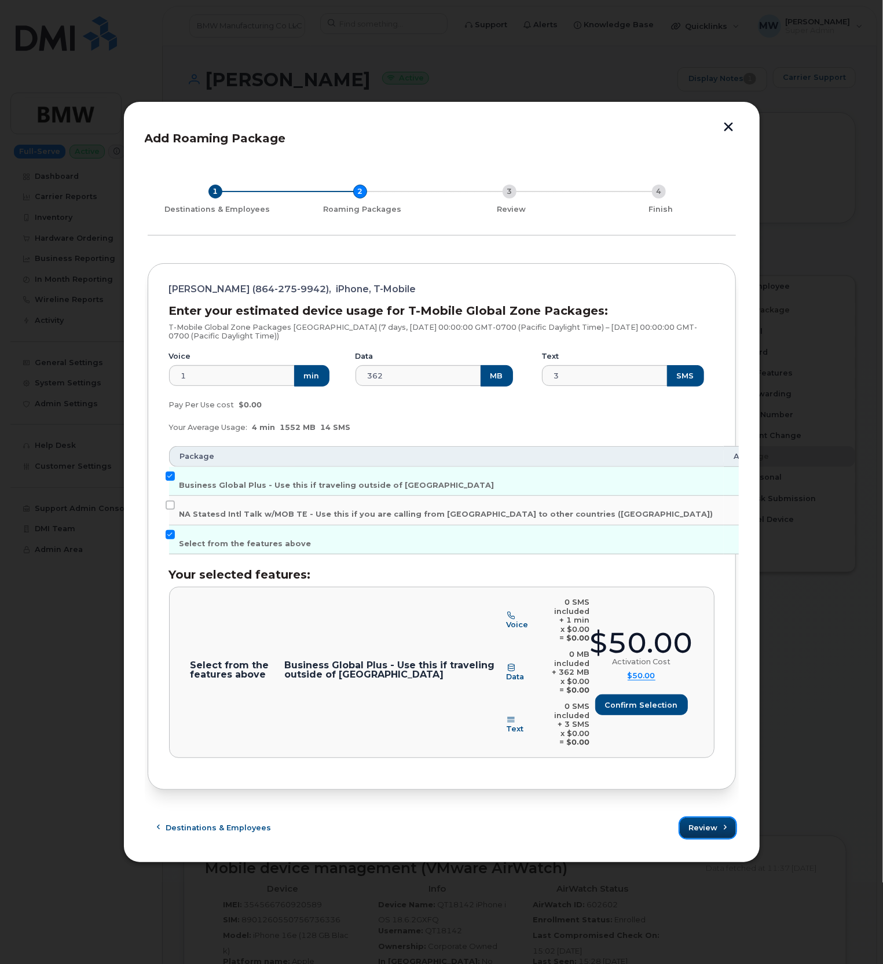
click at [720, 823] on span "submit" at bounding box center [725, 828] width 11 height 11
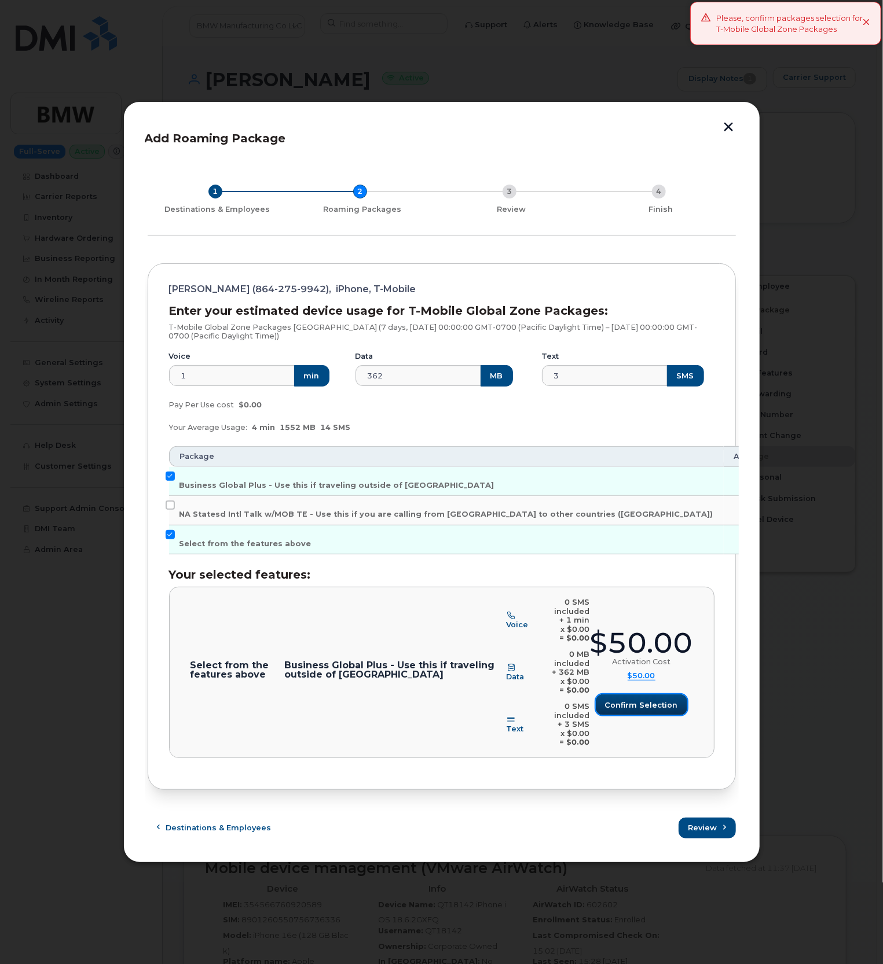
click at [616, 702] on span "Confirm selection" at bounding box center [641, 705] width 73 height 11
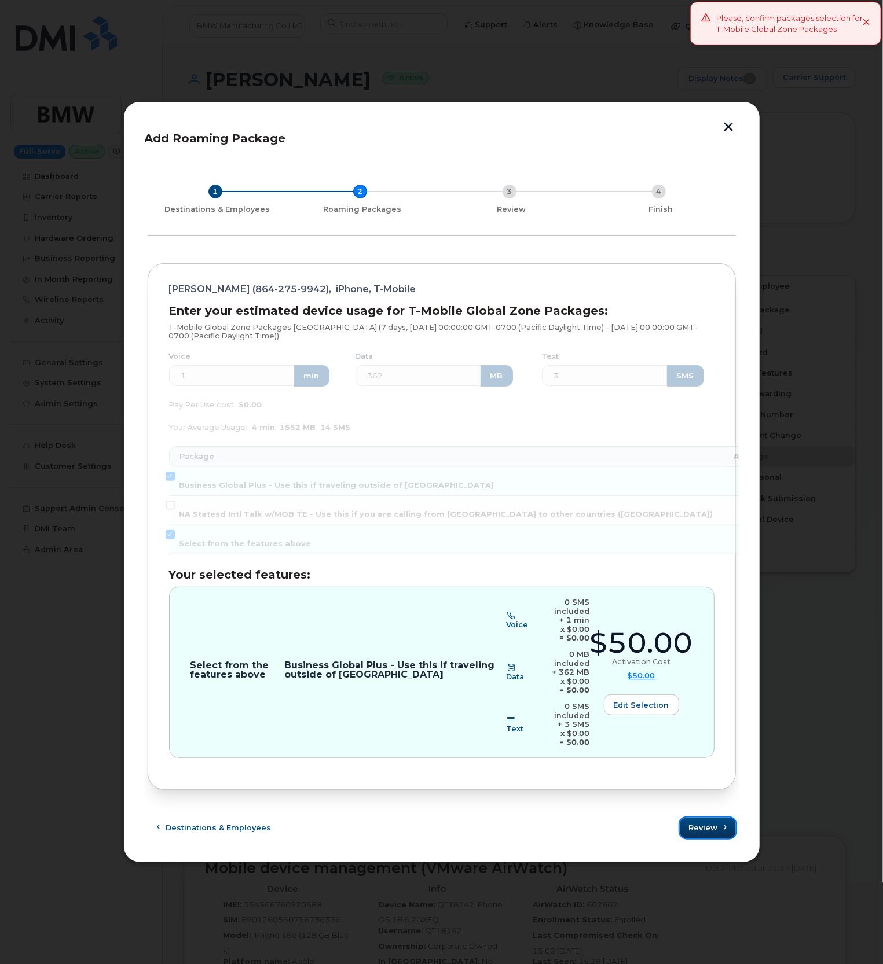
click at [709, 820] on button "Review" at bounding box center [708, 828] width 56 height 21
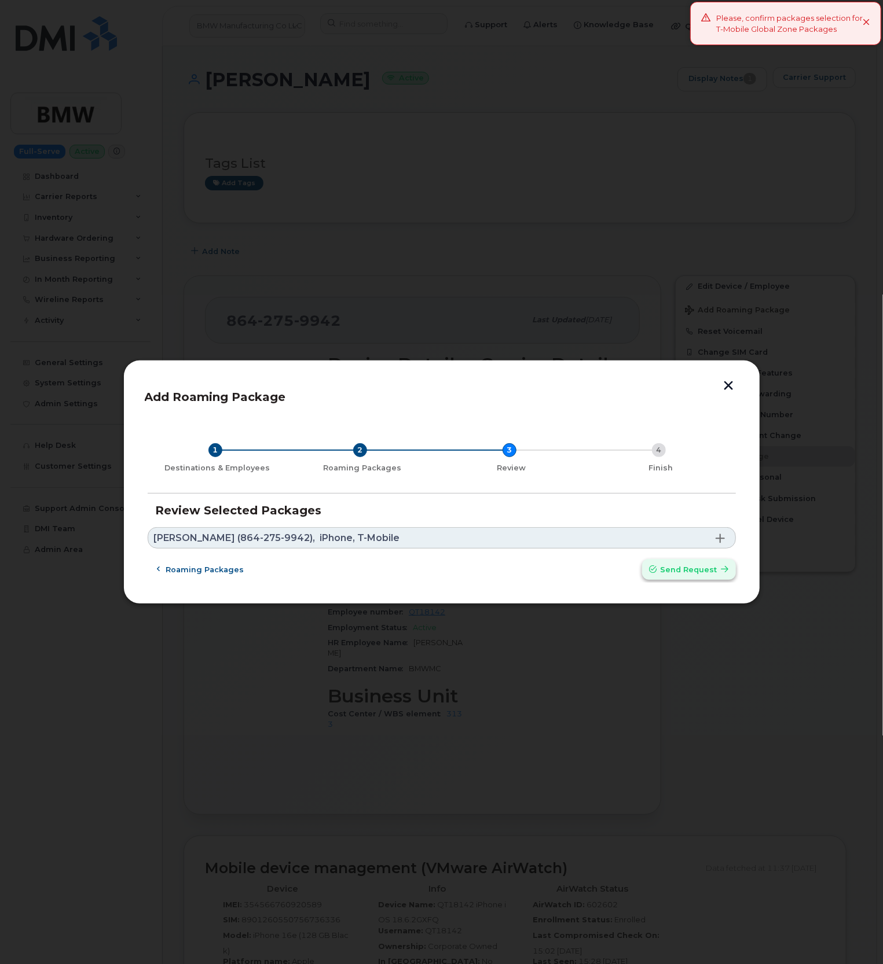
click at [687, 572] on span "Send request" at bounding box center [688, 569] width 57 height 11
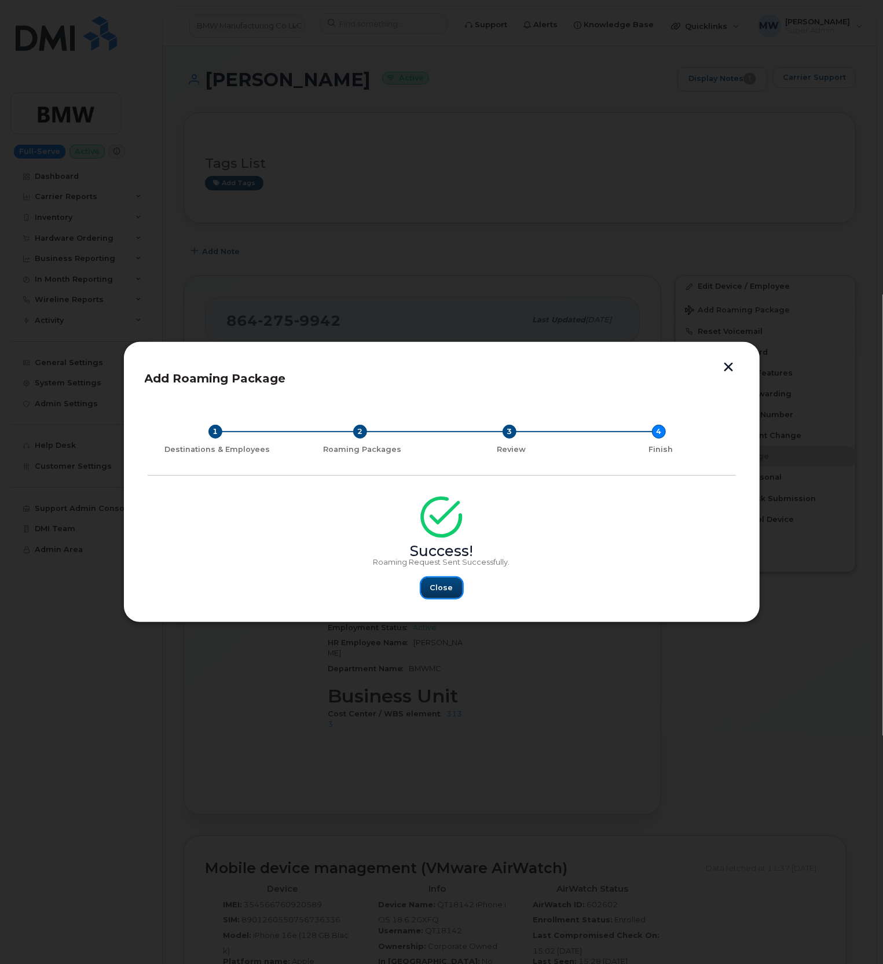
click at [450, 592] on span "Close" at bounding box center [441, 587] width 23 height 11
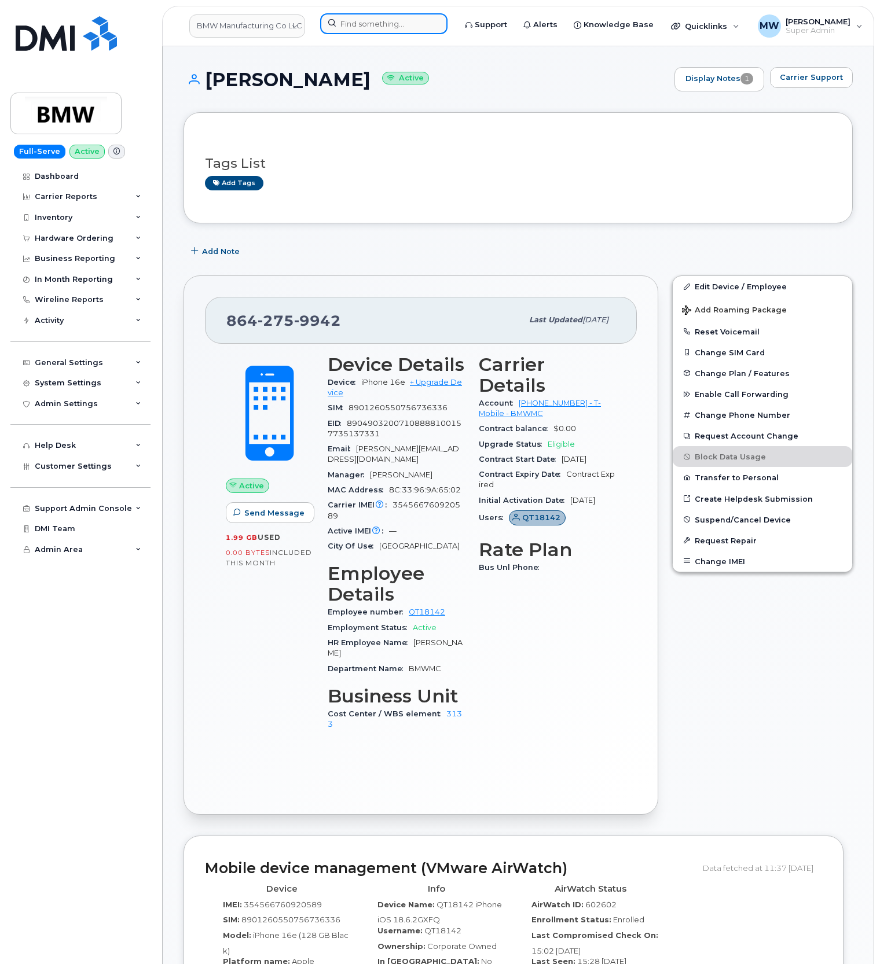
click at [401, 29] on input at bounding box center [383, 23] width 127 height 21
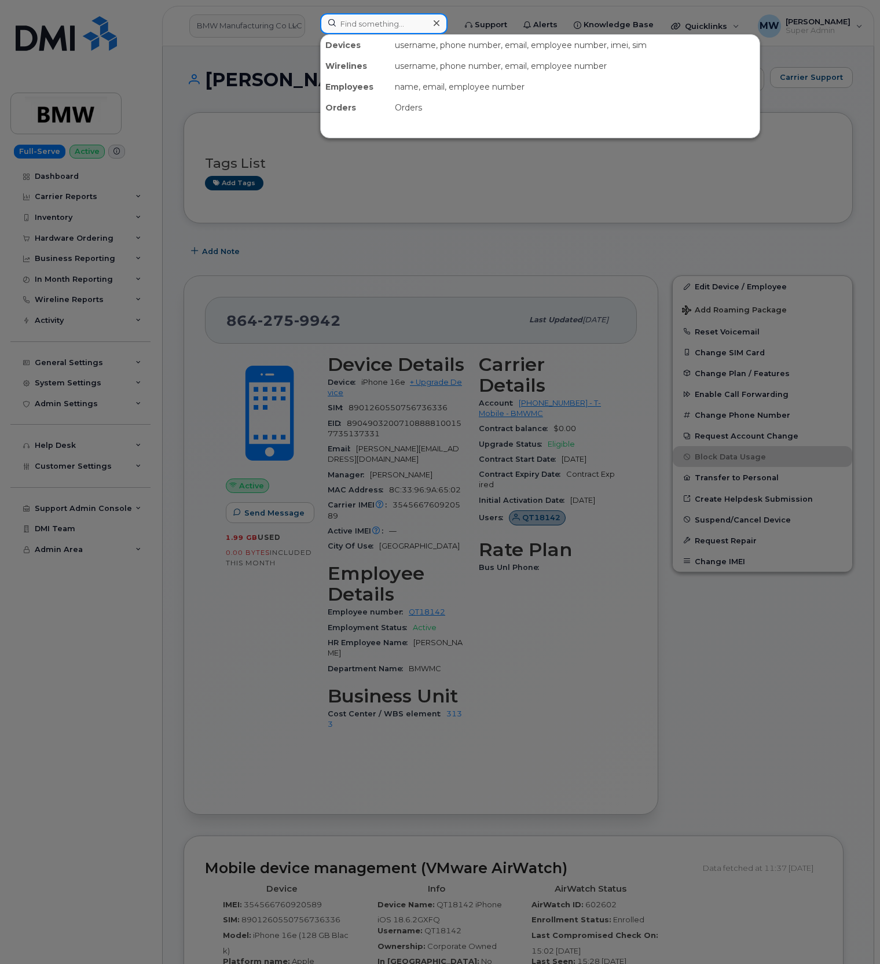
paste input "909) 605-3204"
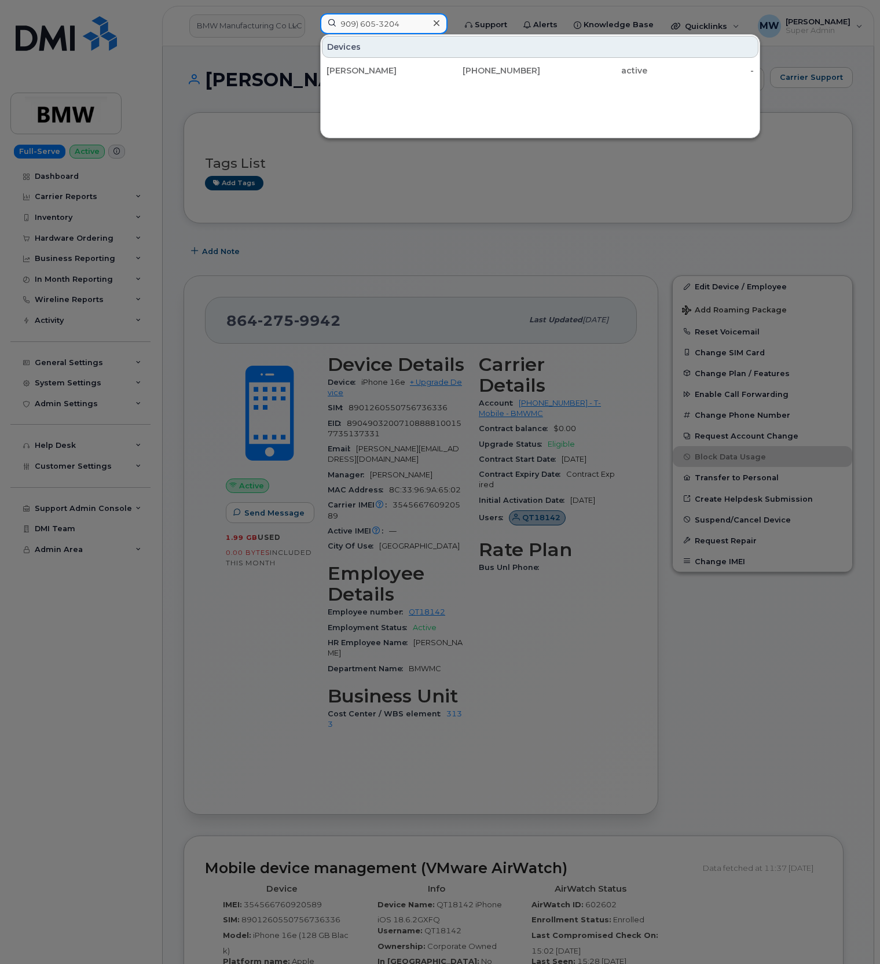
type input "909) 605-3204"
click at [431, 73] on div "Antoris Coleman" at bounding box center [379, 71] width 107 height 12
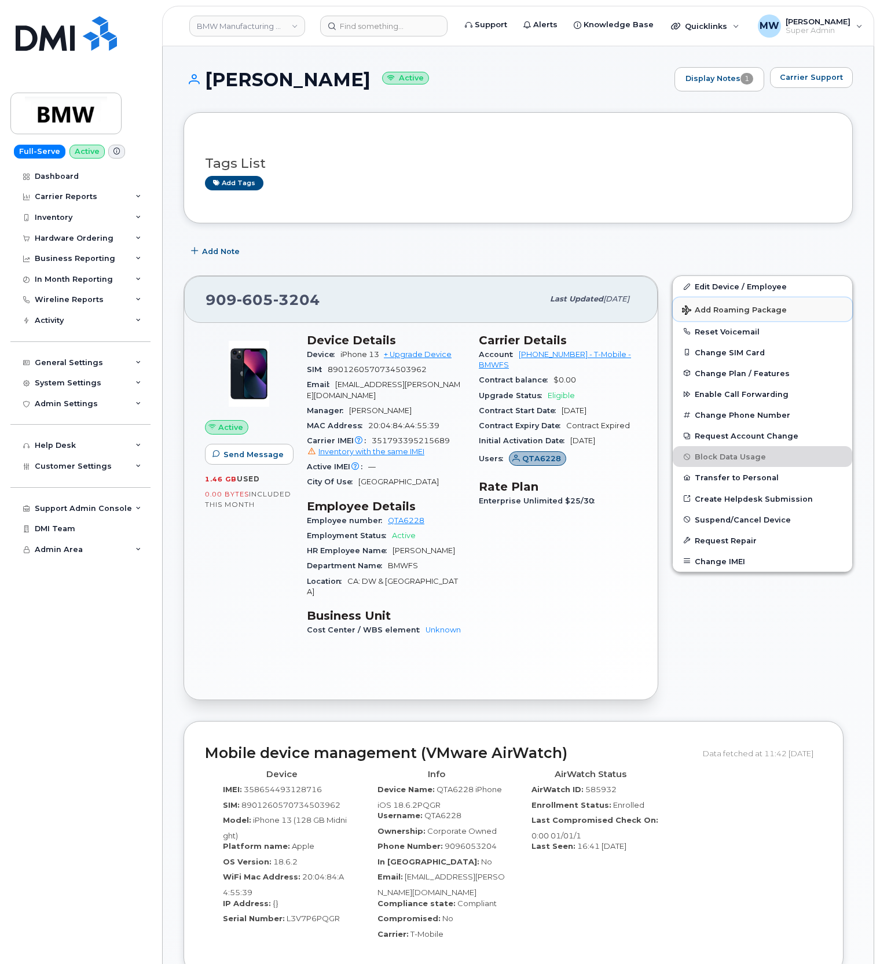
click at [717, 306] on span "Add Roaming Package" at bounding box center [734, 311] width 105 height 11
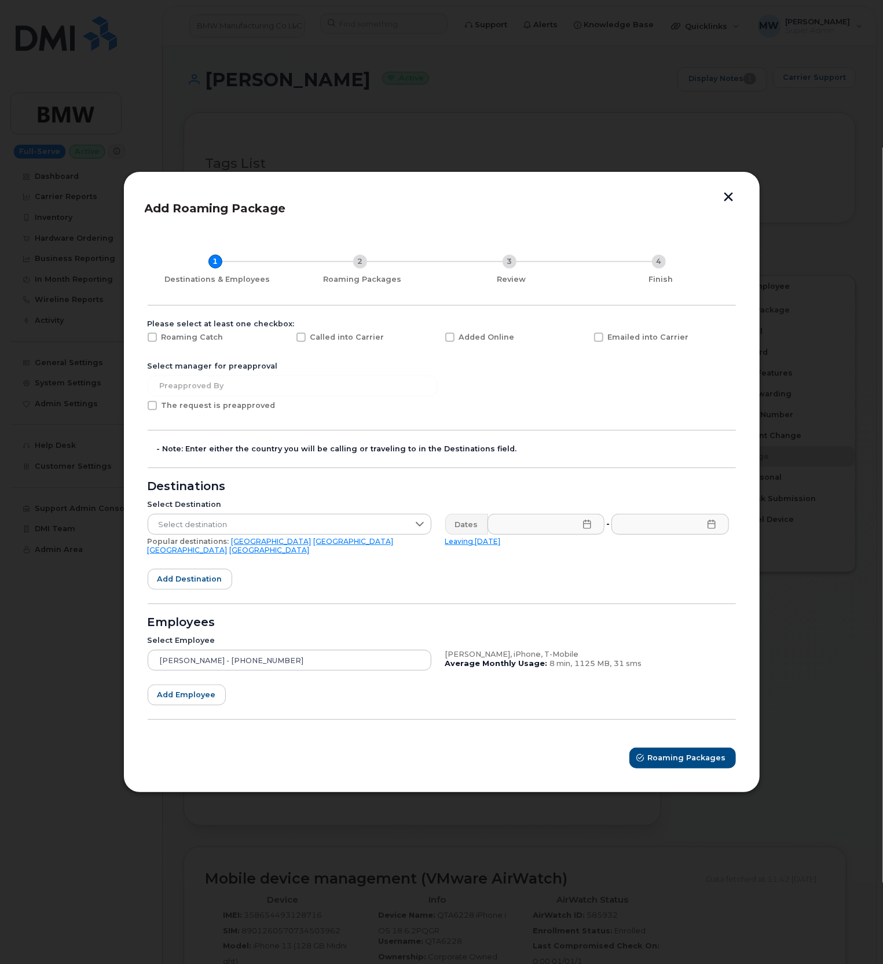
click at [603, 333] on div "Emailed into Carrier" at bounding box center [661, 340] width 149 height 29
click at [600, 339] on span at bounding box center [598, 337] width 9 height 9
click at [586, 339] on input "Emailed into Carrier" at bounding box center [583, 336] width 6 height 6
checkbox input "true"
click at [314, 529] on span "Select destination" at bounding box center [278, 525] width 260 height 21
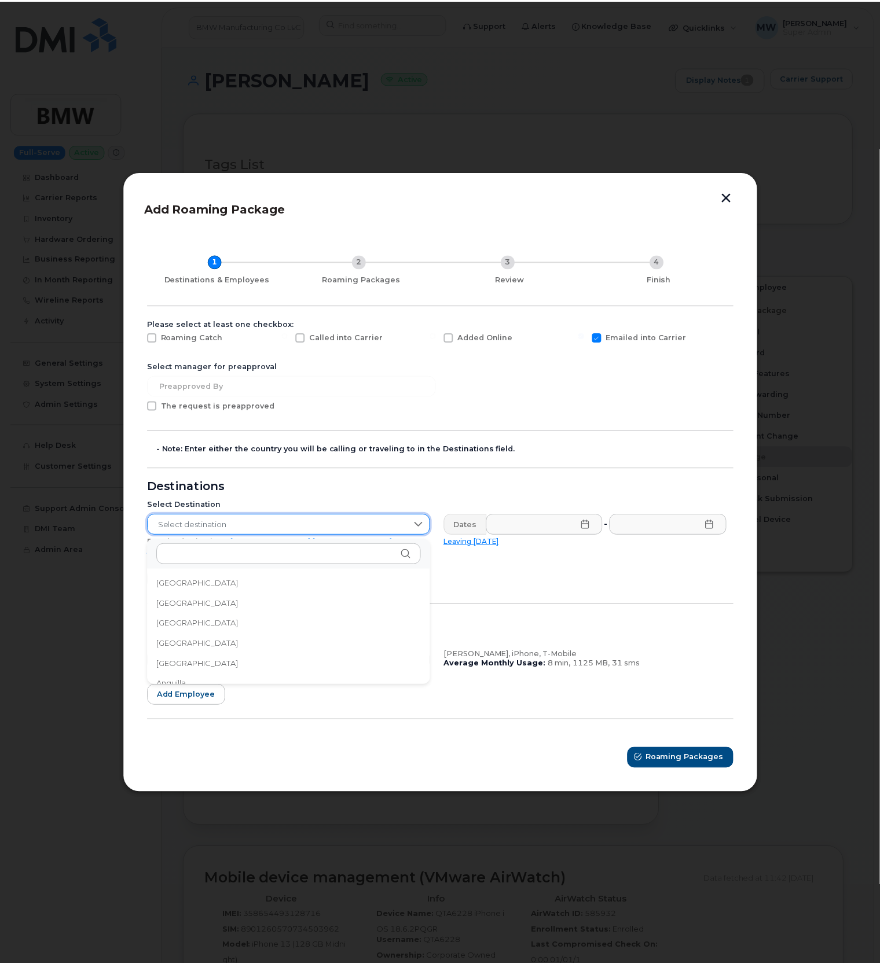
scroll to position [3290, 0]
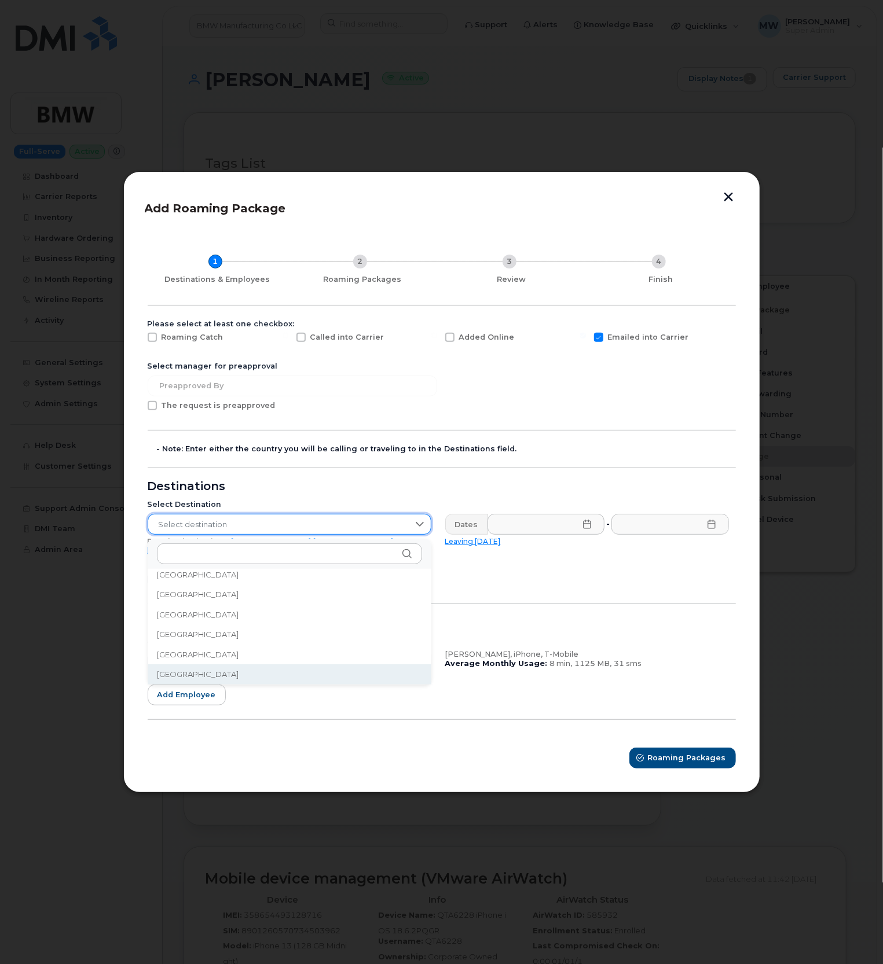
click at [210, 672] on li "Spain" at bounding box center [290, 675] width 284 height 20
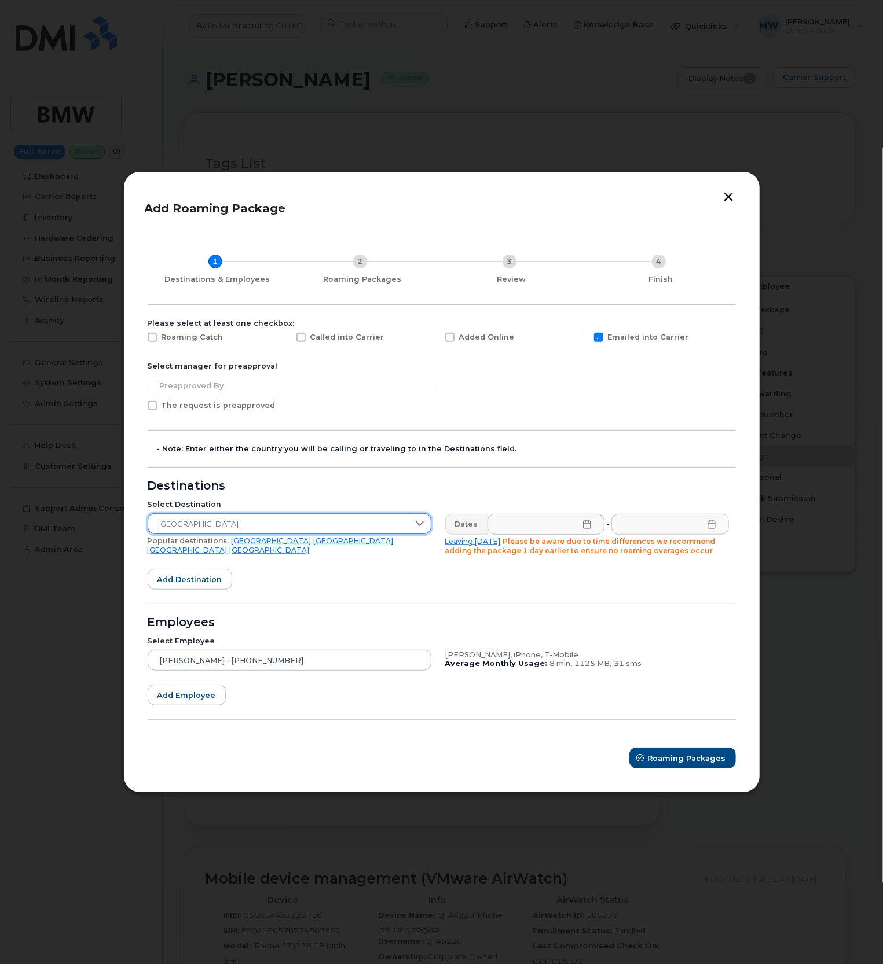
click at [585, 529] on icon at bounding box center [587, 524] width 8 height 9
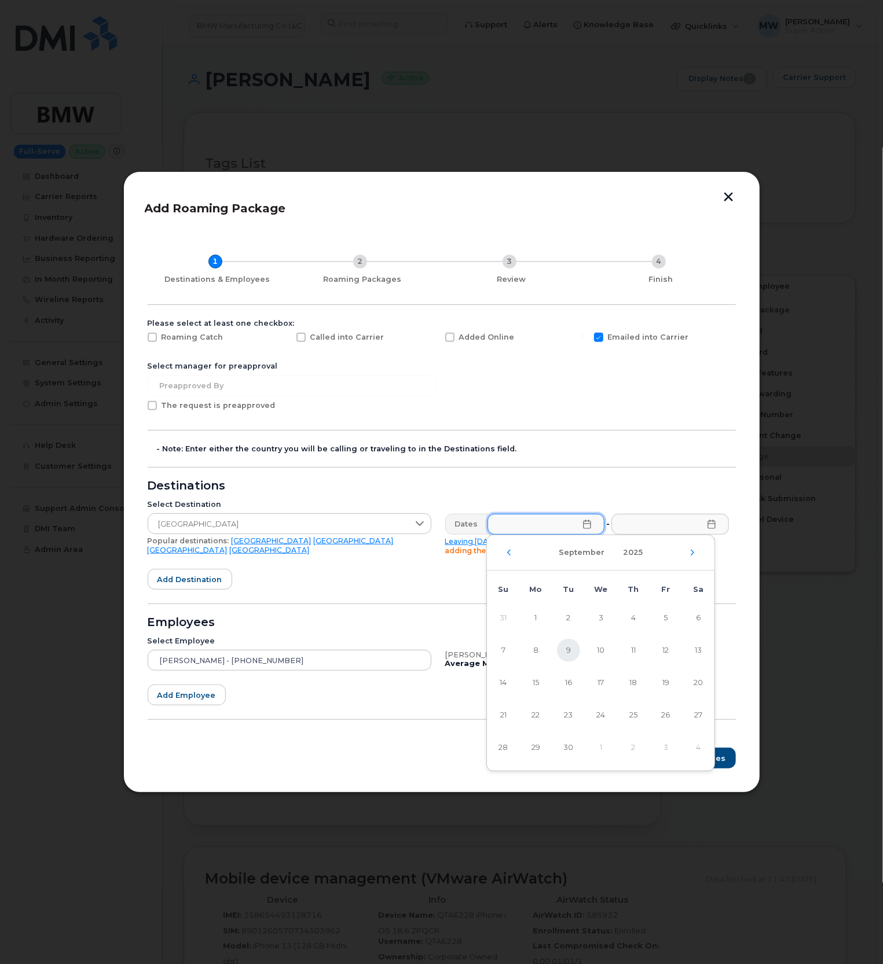
click at [567, 654] on span "9" at bounding box center [568, 650] width 23 height 23
type input "09/09/2025"
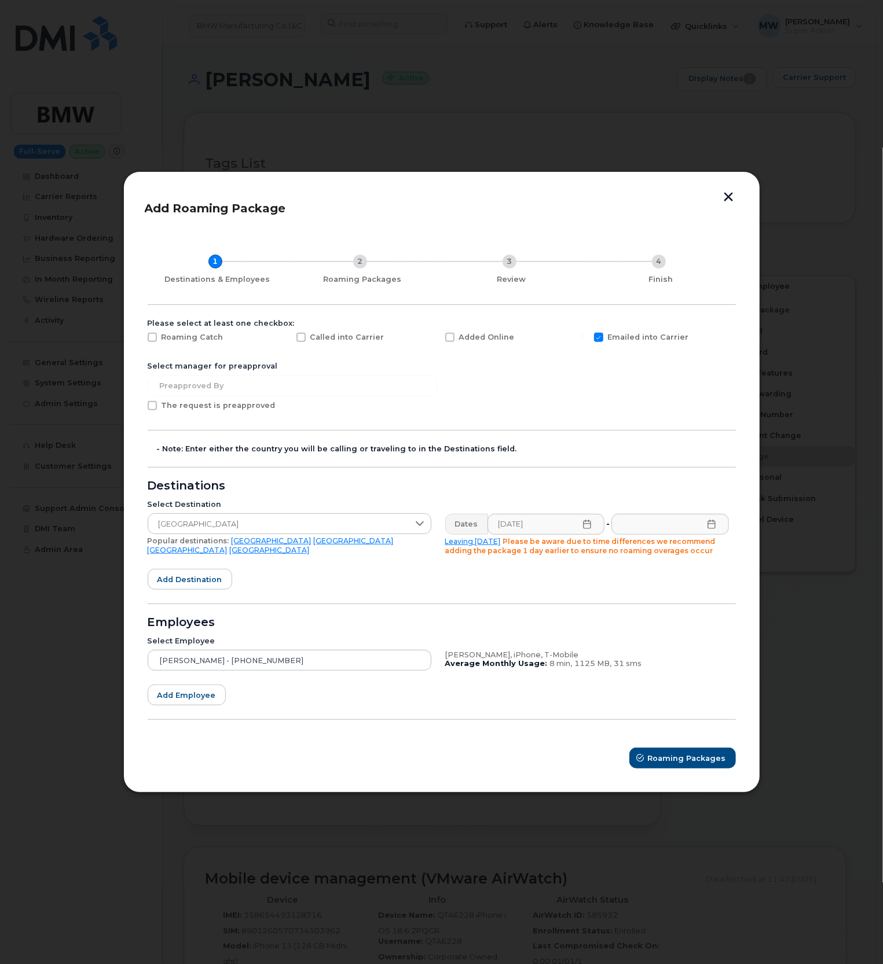
click at [714, 524] on icon at bounding box center [711, 524] width 8 height 9
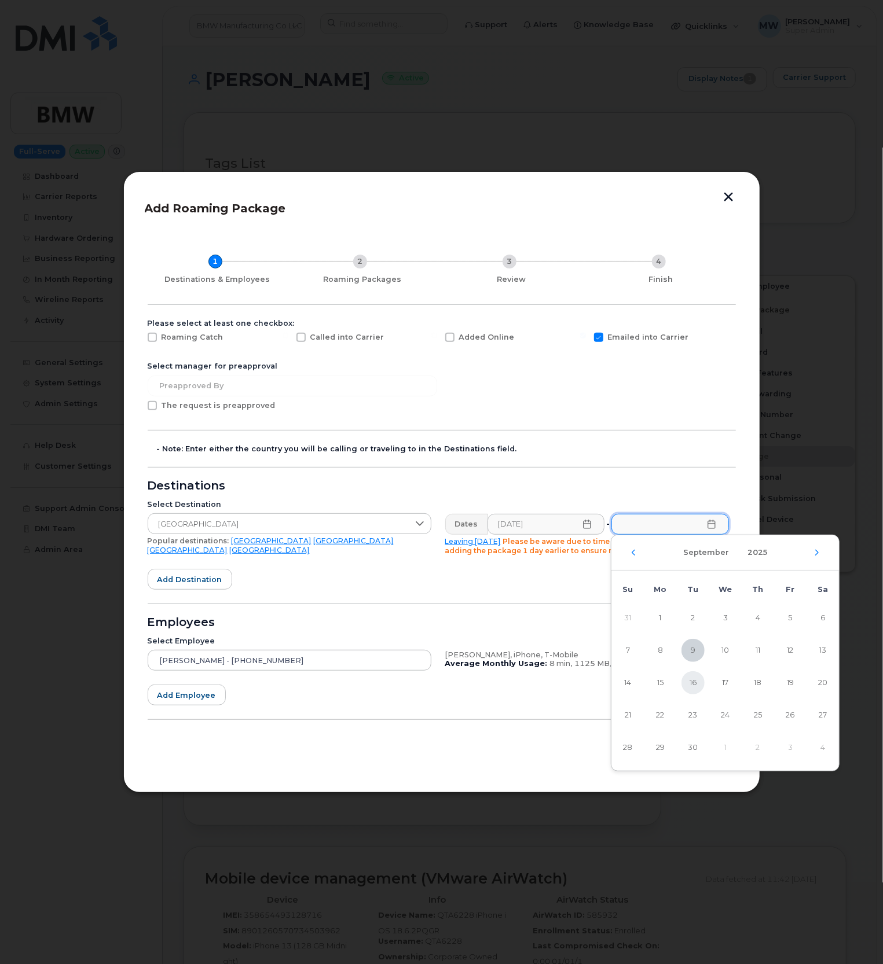
click at [691, 688] on span "16" at bounding box center [692, 682] width 23 height 23
type input "09/16/2025"
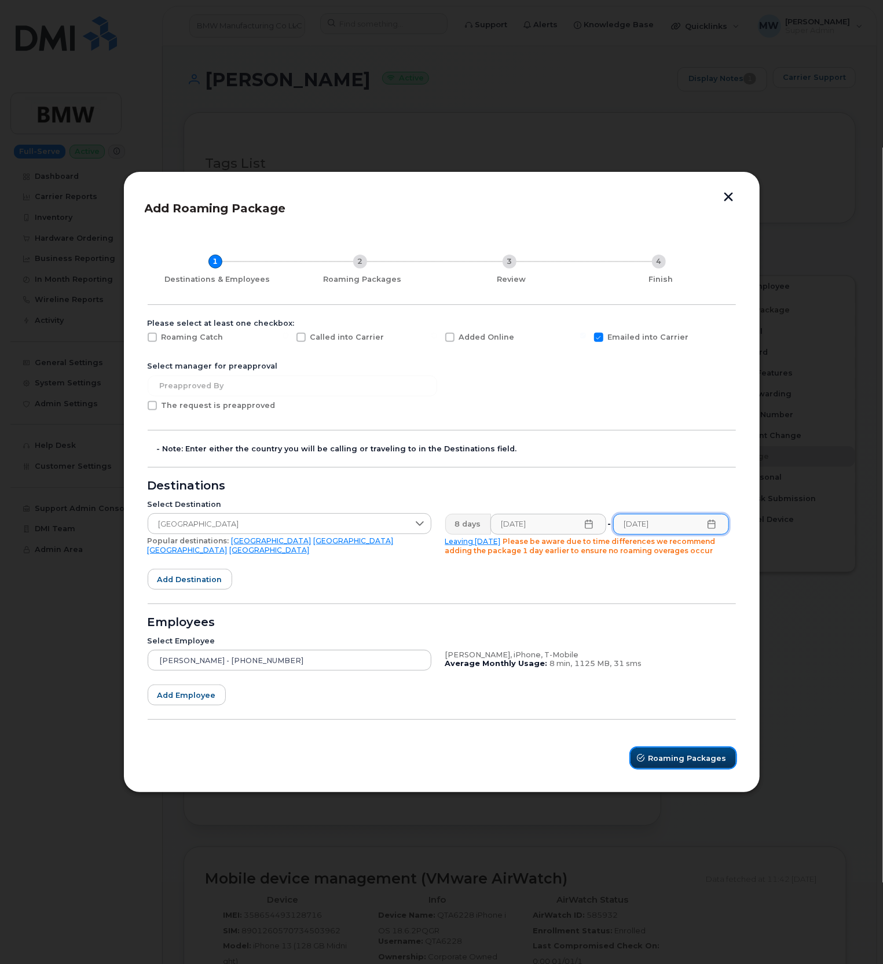
click at [663, 758] on span "Roaming Packages" at bounding box center [687, 758] width 78 height 11
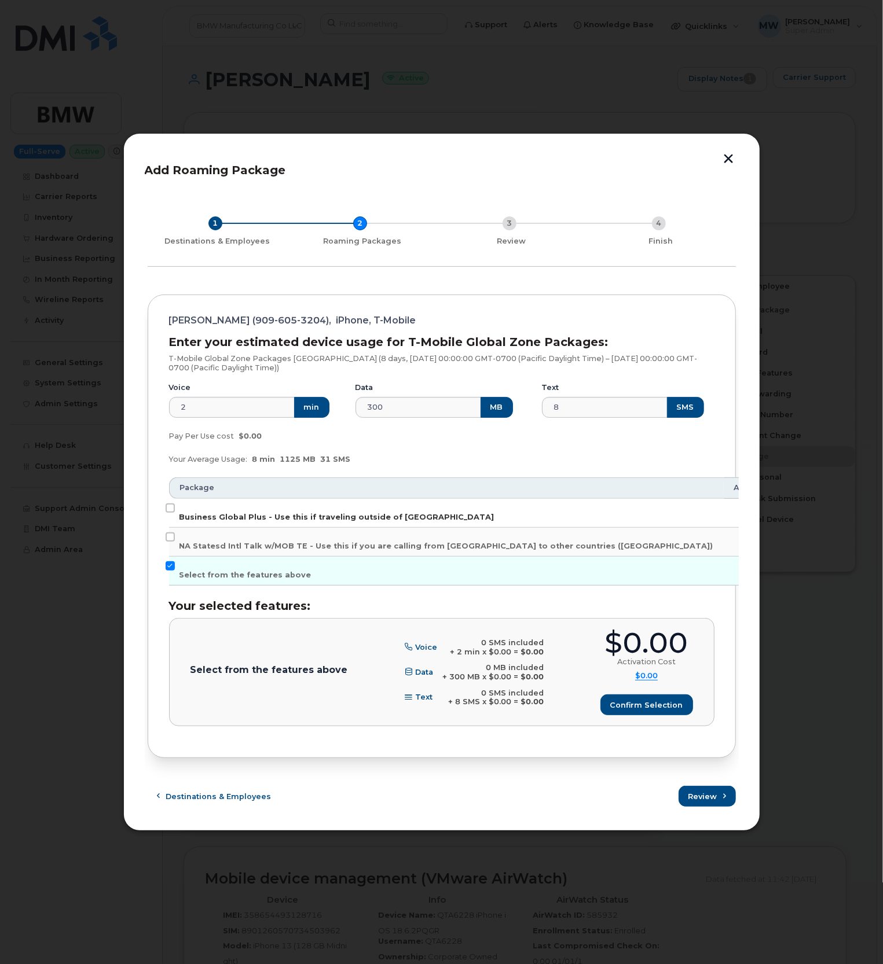
click at [183, 512] on label "Business Global Plus - Use this if traveling outside of North America" at bounding box center [336, 513] width 315 height 19
click at [175, 512] on input "Business Global Plus - Use this if traveling outside of North America" at bounding box center [170, 508] width 9 height 9
checkbox input "true"
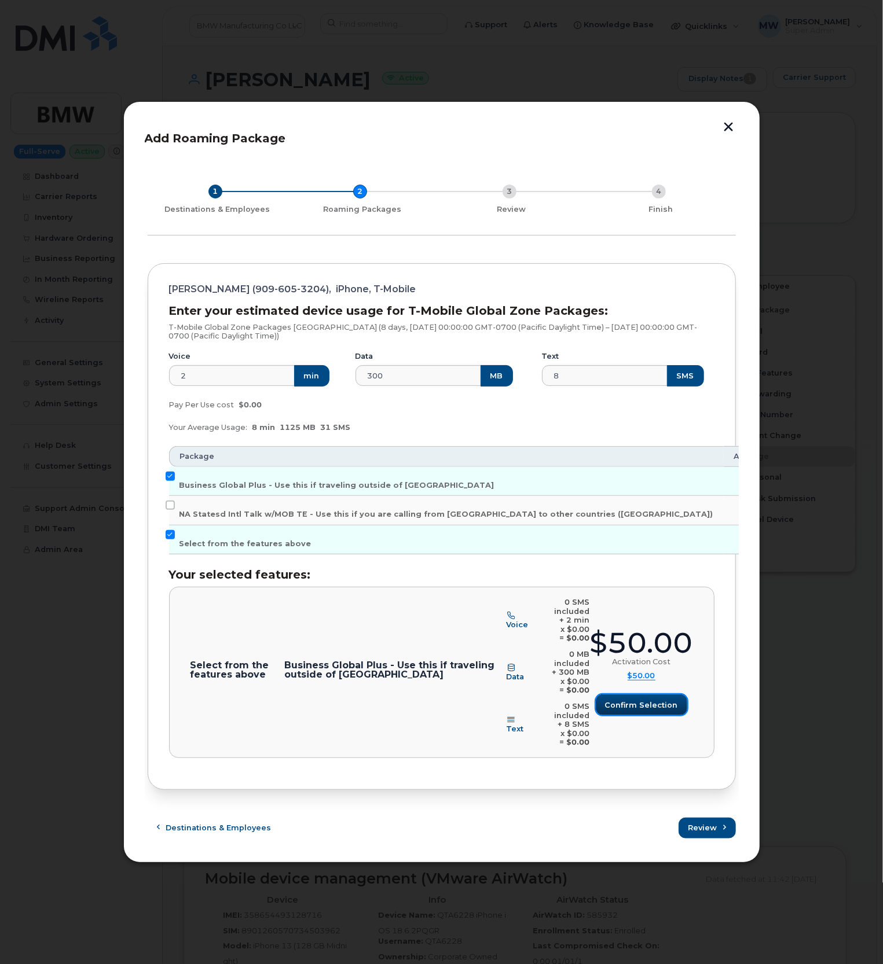
click at [654, 698] on button "Confirm selection" at bounding box center [641, 705] width 91 height 21
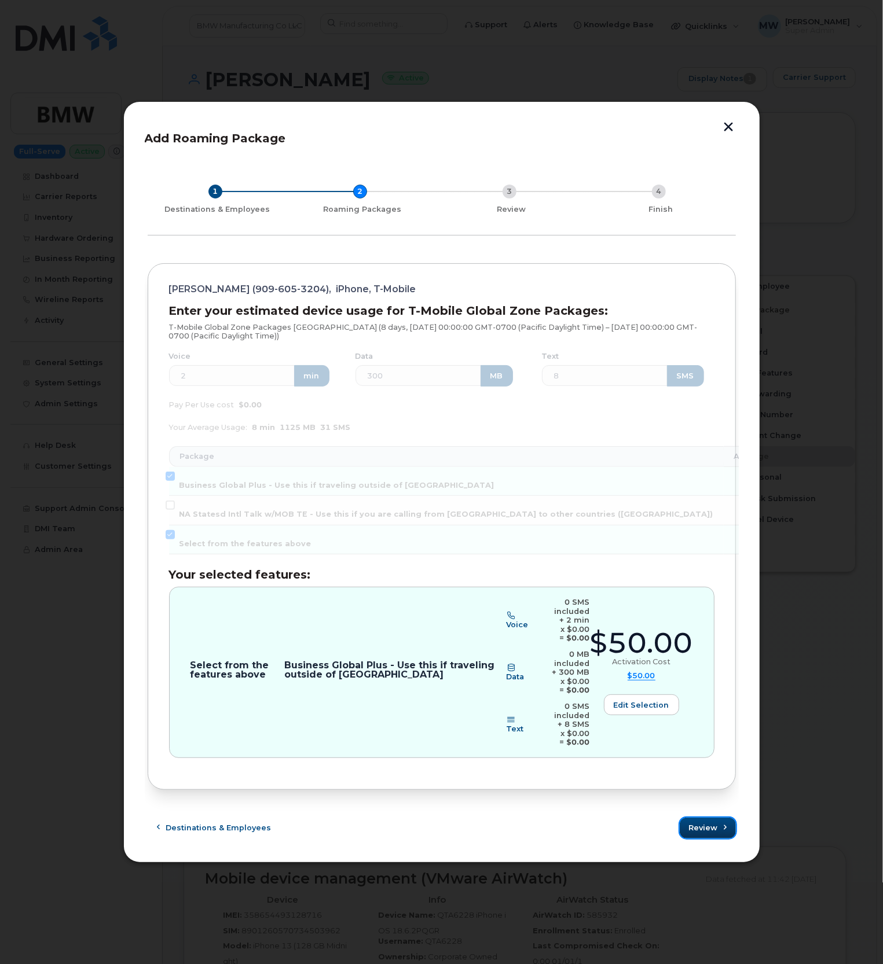
click at [729, 823] on span "submit" at bounding box center [725, 828] width 11 height 11
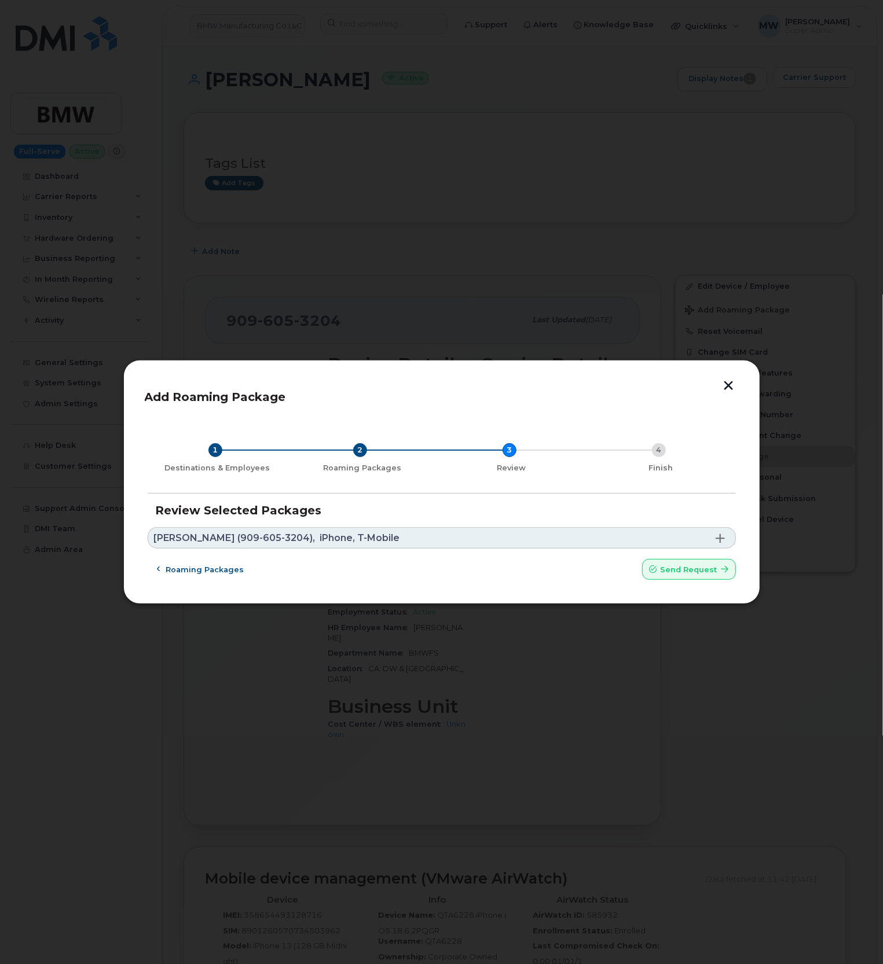
click at [700, 551] on form "Review Selected Packages Antoris Coleman (909-605-3204), iPhone, T-Mobile Spain…" at bounding box center [442, 542] width 588 height 76
click at [703, 566] on span "Send request" at bounding box center [688, 569] width 57 height 11
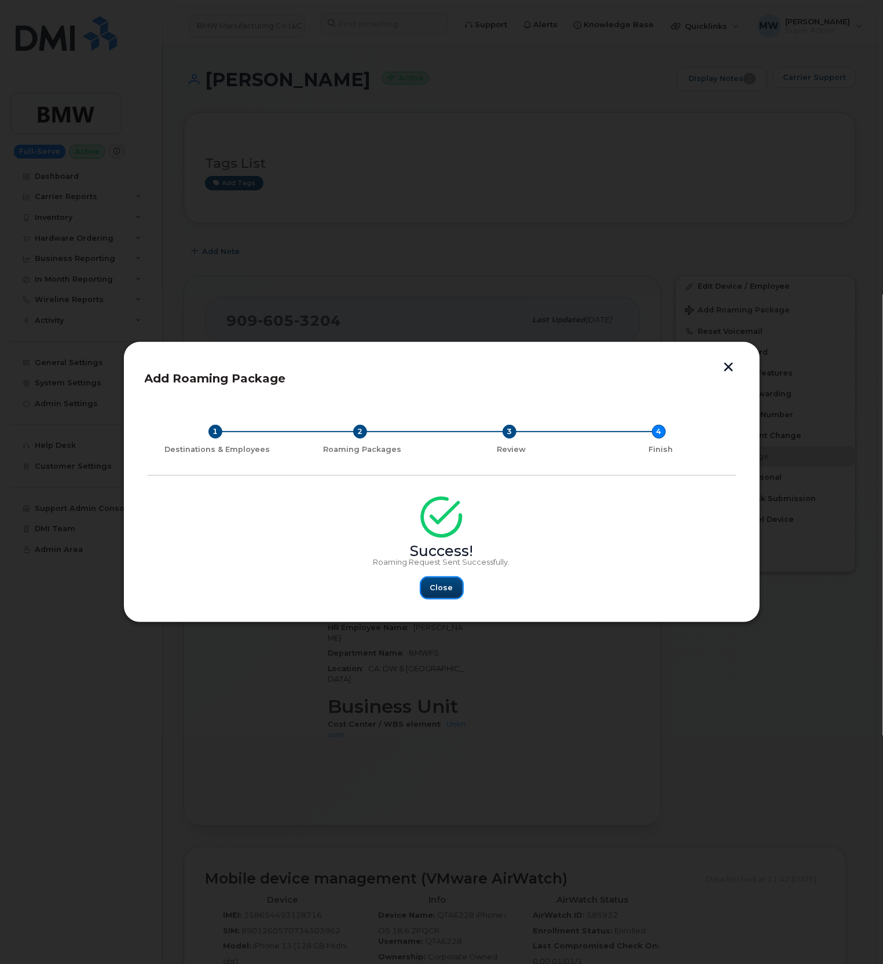
drag, startPoint x: 436, startPoint y: 586, endPoint x: 457, endPoint y: 589, distance: 21.0
click at [436, 586] on span "Close" at bounding box center [441, 587] width 23 height 11
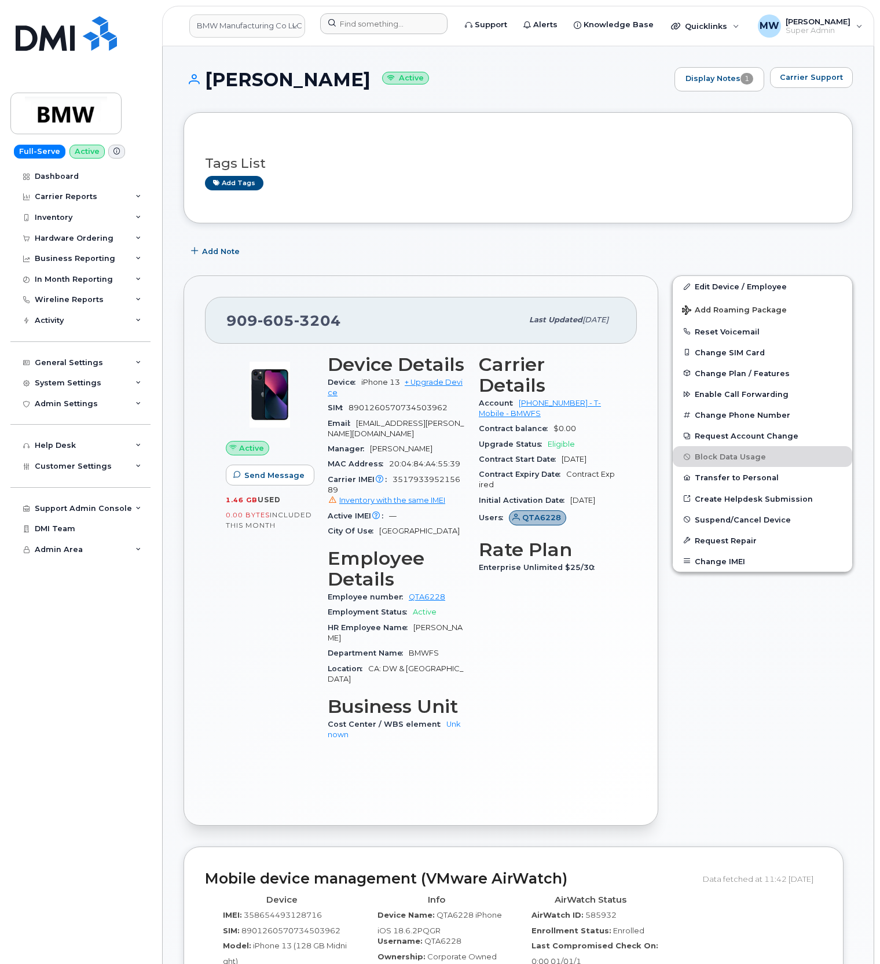
click at [420, 35] on div at bounding box center [384, 25] width 146 height 25
click at [416, 28] on input at bounding box center [383, 23] width 127 height 21
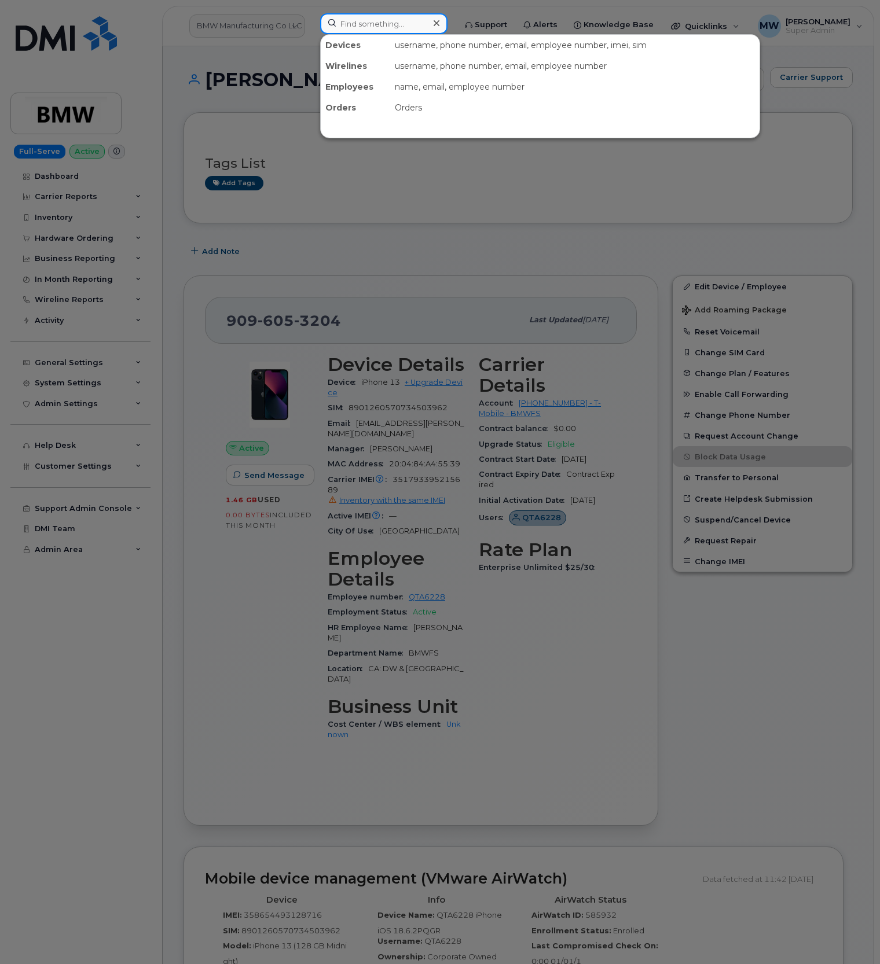
paste input "8642759942"
type input "8642759942"
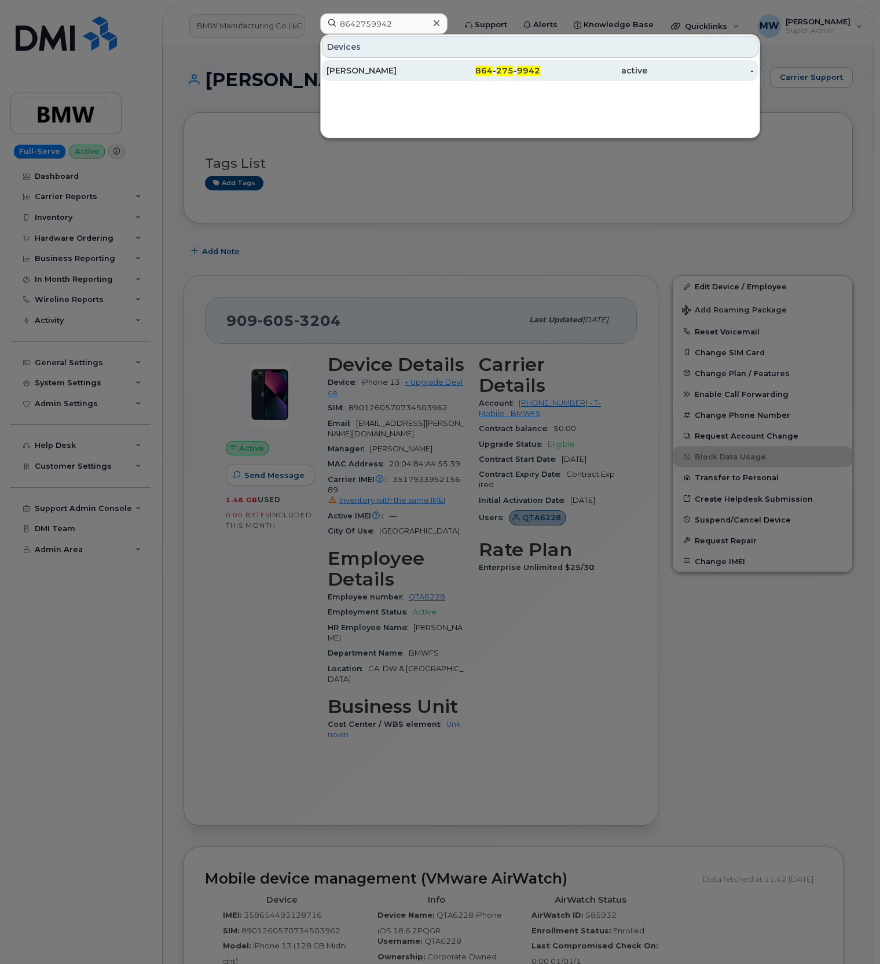
click at [478, 72] on span "864" at bounding box center [483, 70] width 17 height 10
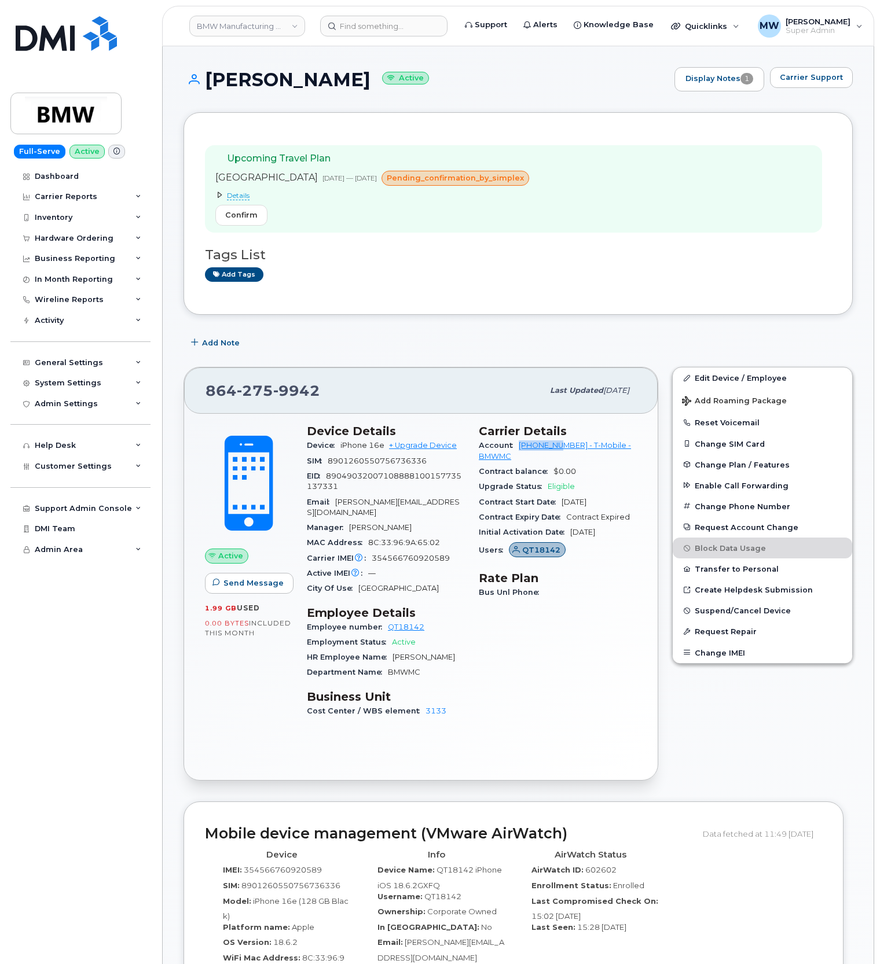
drag, startPoint x: 517, startPoint y: 443, endPoint x: 564, endPoint y: 452, distance: 47.7
click at [564, 452] on div "Account [PHONE_NUMBER] - T-Mobile - BMWMC" at bounding box center [558, 451] width 158 height 26
copy link "972523090"
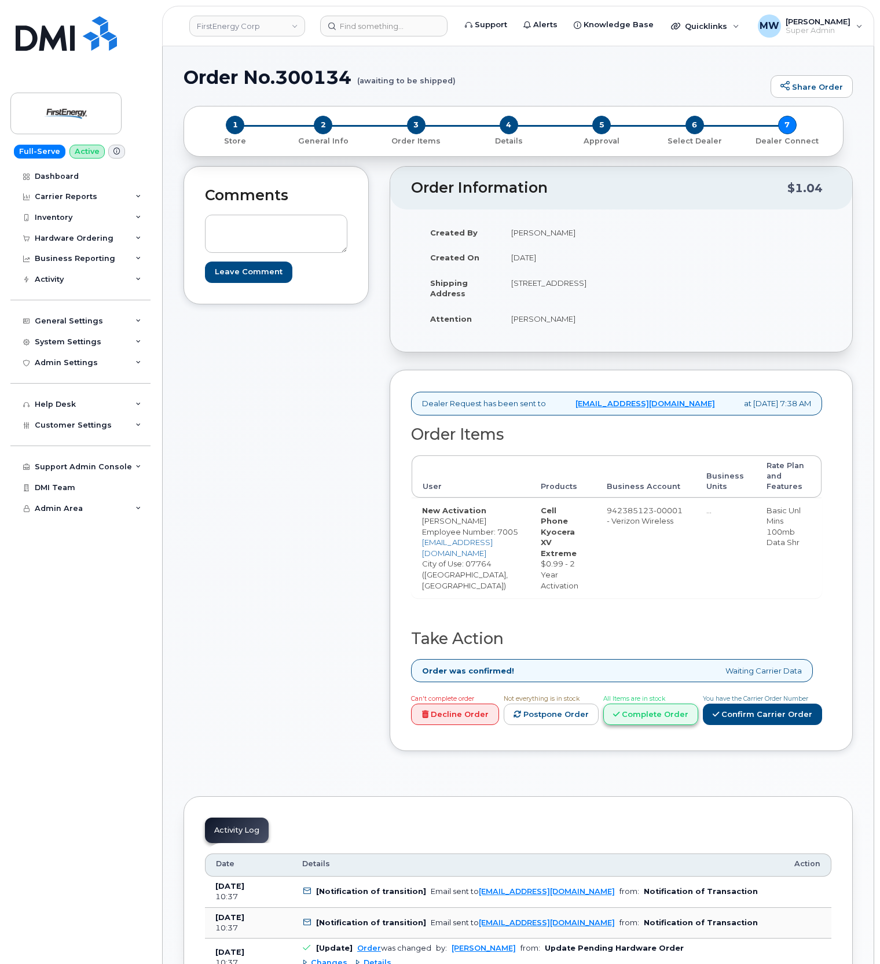
click at [678, 725] on link "Complete Order" at bounding box center [650, 714] width 95 height 21
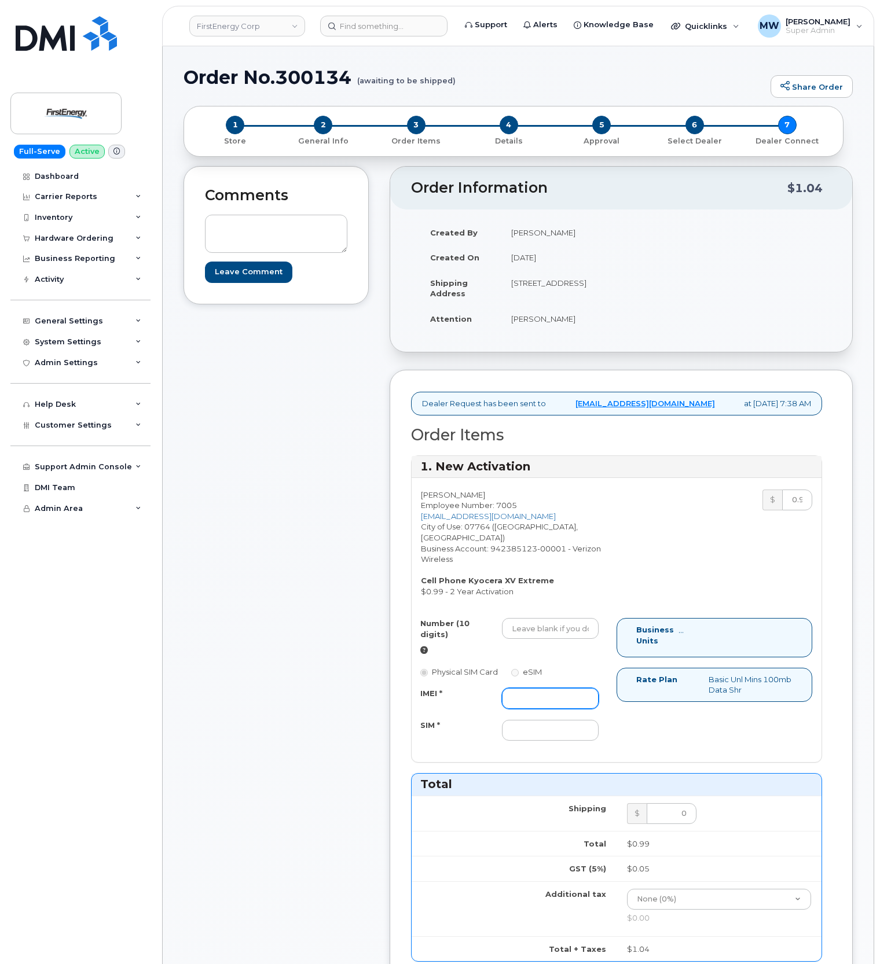
click at [546, 709] on input "IMEI *" at bounding box center [550, 698] width 97 height 21
paste input "016237004009007"
type input "016237004009007"
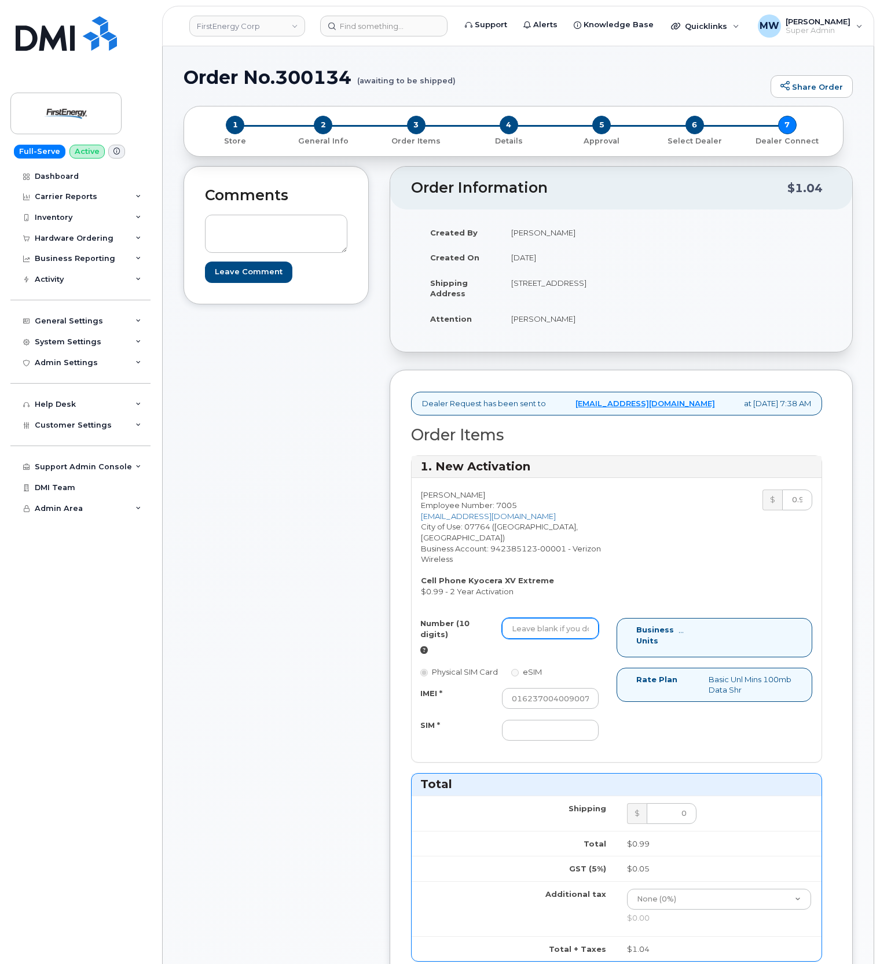
drag, startPoint x: 563, startPoint y: 652, endPoint x: 545, endPoint y: 649, distance: 18.7
click at [563, 639] on input "Number (10 digits)" at bounding box center [550, 628] width 97 height 21
paste input "8483838256"
type input "8483838256"
drag, startPoint x: 535, startPoint y: 742, endPoint x: 487, endPoint y: 733, distance: 48.4
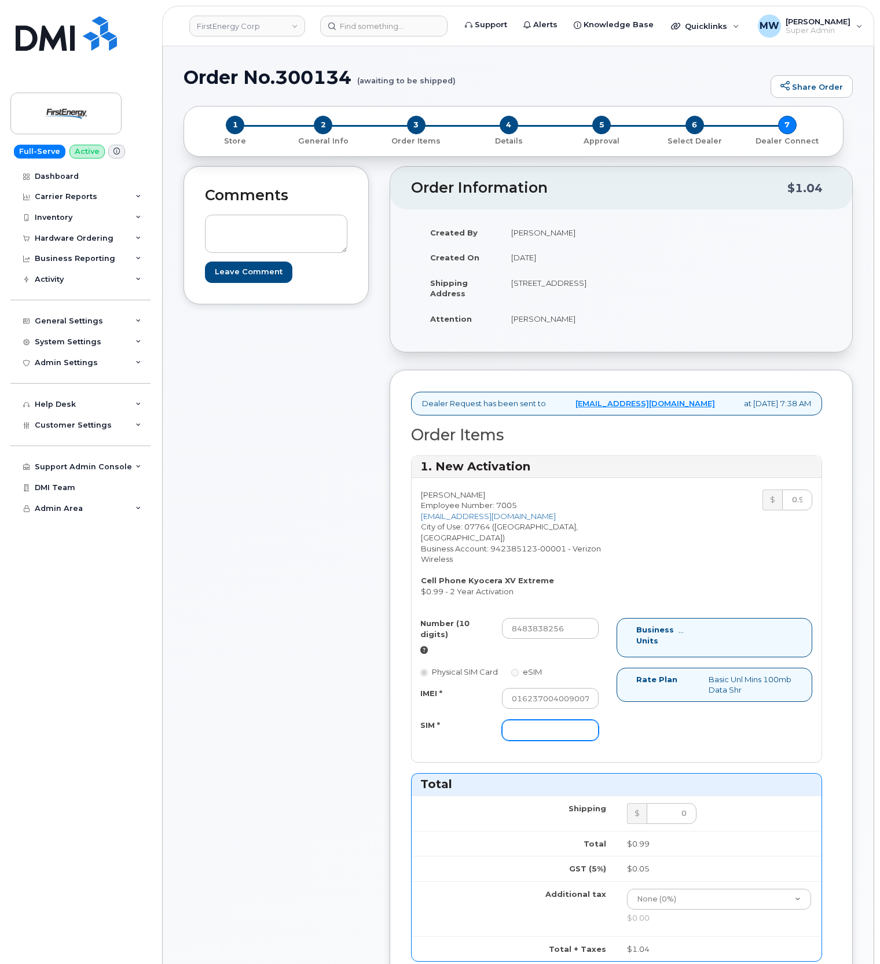
click at [534, 741] on input "SIM *" at bounding box center [550, 730] width 97 height 21
paste input "[TECHNICAL_ID]"
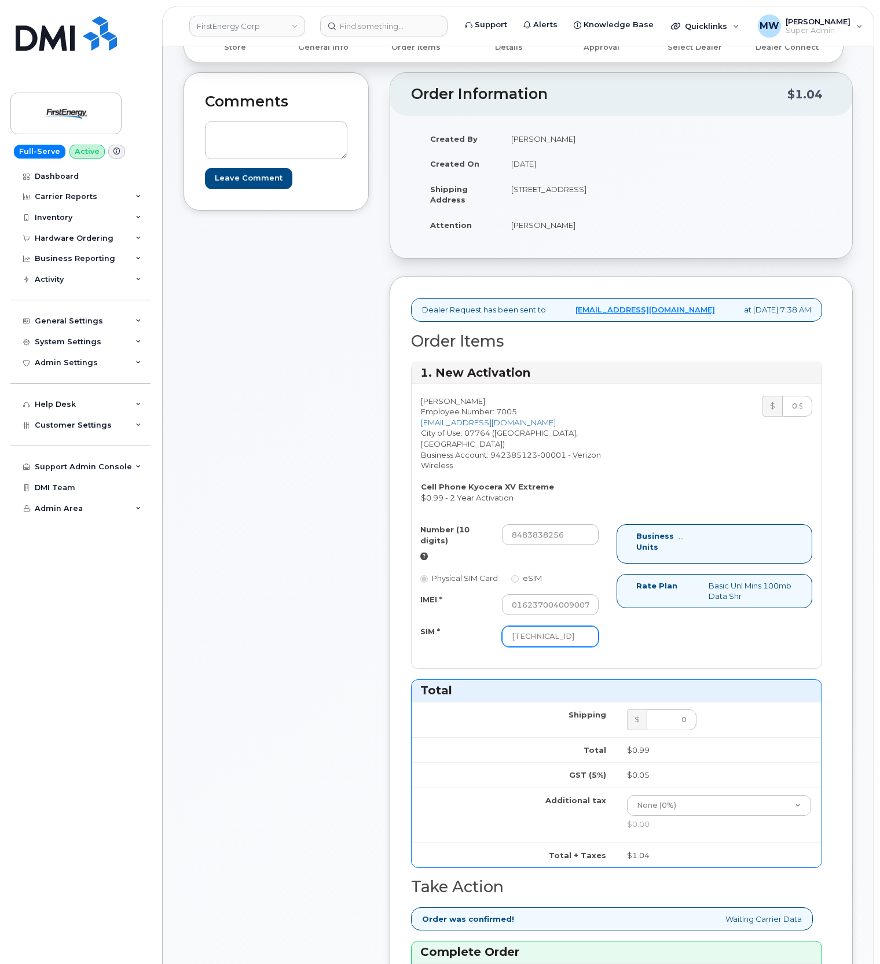
scroll to position [540, 0]
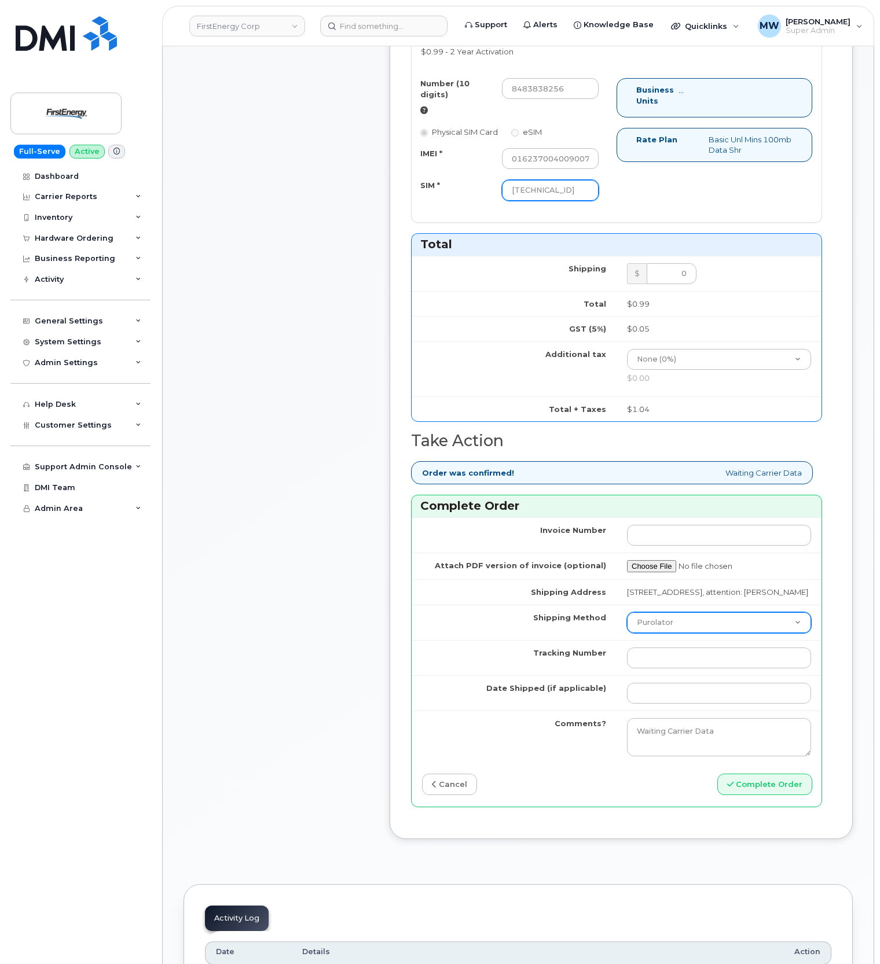
type input "[TECHNICAL_ID]"
drag, startPoint x: 670, startPoint y: 658, endPoint x: 667, endPoint y: 669, distance: 11.4
click at [670, 633] on select "Purolator UPS FedEx Canada Post Courier Other Drop Off Pick Up" at bounding box center [719, 622] width 184 height 21
select select "UPS"
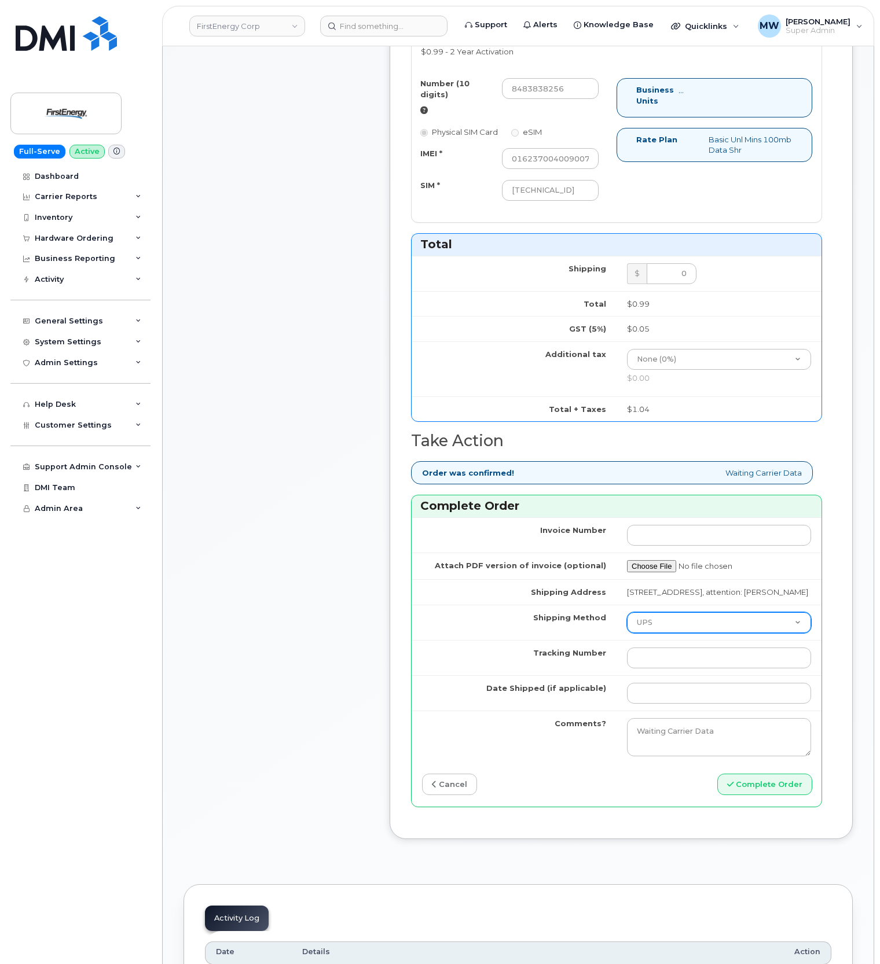
click at [627, 633] on select "Purolator UPS FedEx Canada Post Courier Other Drop Off Pick Up" at bounding box center [719, 622] width 184 height 21
drag, startPoint x: 678, startPoint y: 714, endPoint x: 677, endPoint y: 703, distance: 11.1
click at [678, 711] on tbody "Invoice Number Attach PDF version of invoice (optional) Shipping Address 201 Mo…" at bounding box center [617, 640] width 410 height 245
click at [677, 669] on input "Tracking Number" at bounding box center [719, 658] width 184 height 21
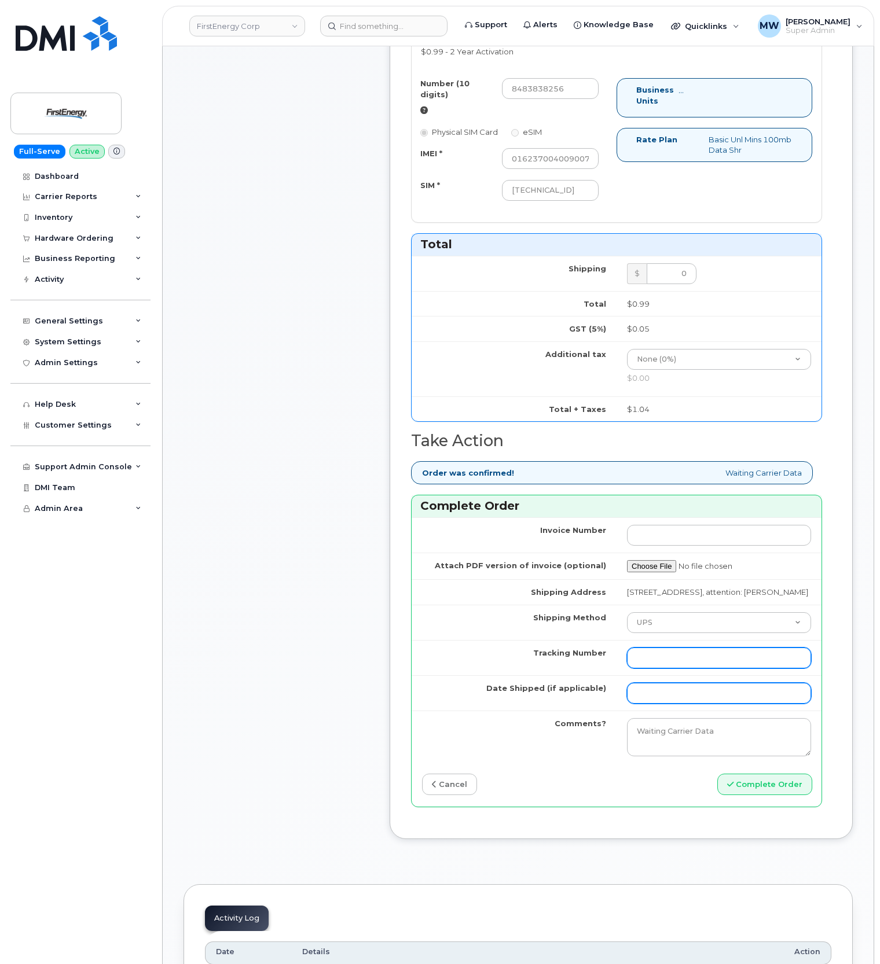
paste input "1ZHF12012915638536"
type input "1ZHF12012915638536"
click at [668, 747] on td "Waiting Carrier Data" at bounding box center [718, 737] width 205 height 53
click at [669, 704] on input "Date Shipped (if applicable)" at bounding box center [719, 693] width 184 height 21
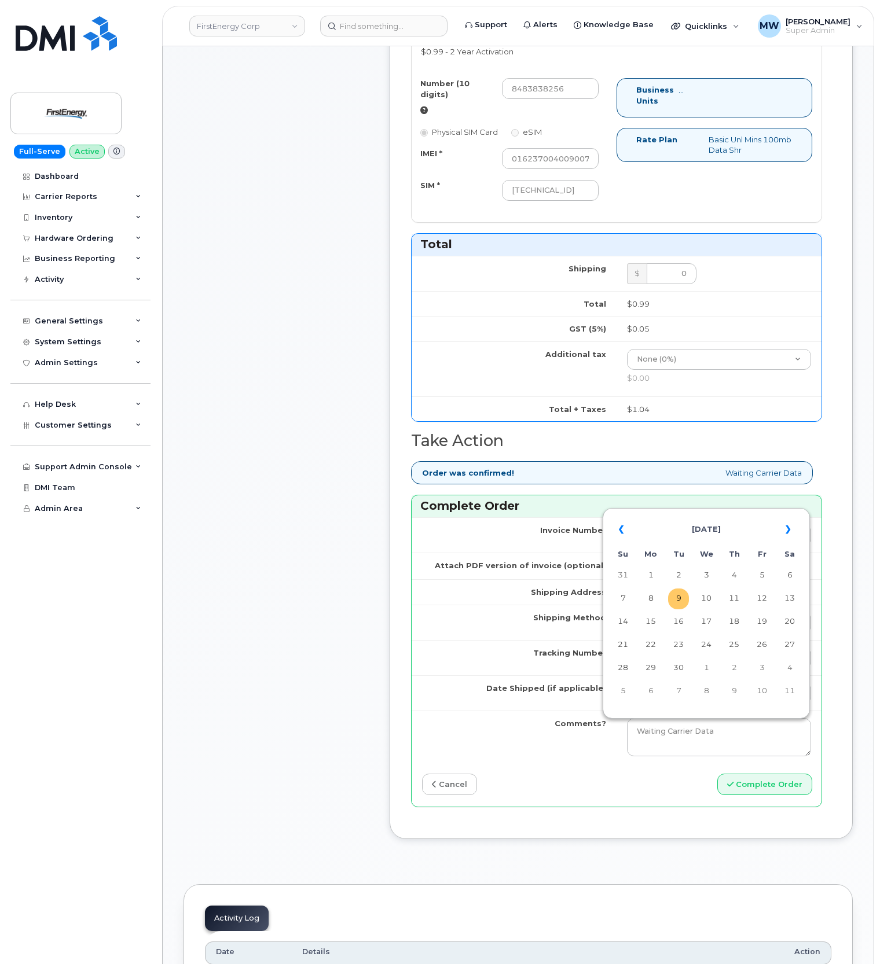
click at [677, 602] on td "9" at bounding box center [678, 599] width 21 height 21
type input "[DATE]"
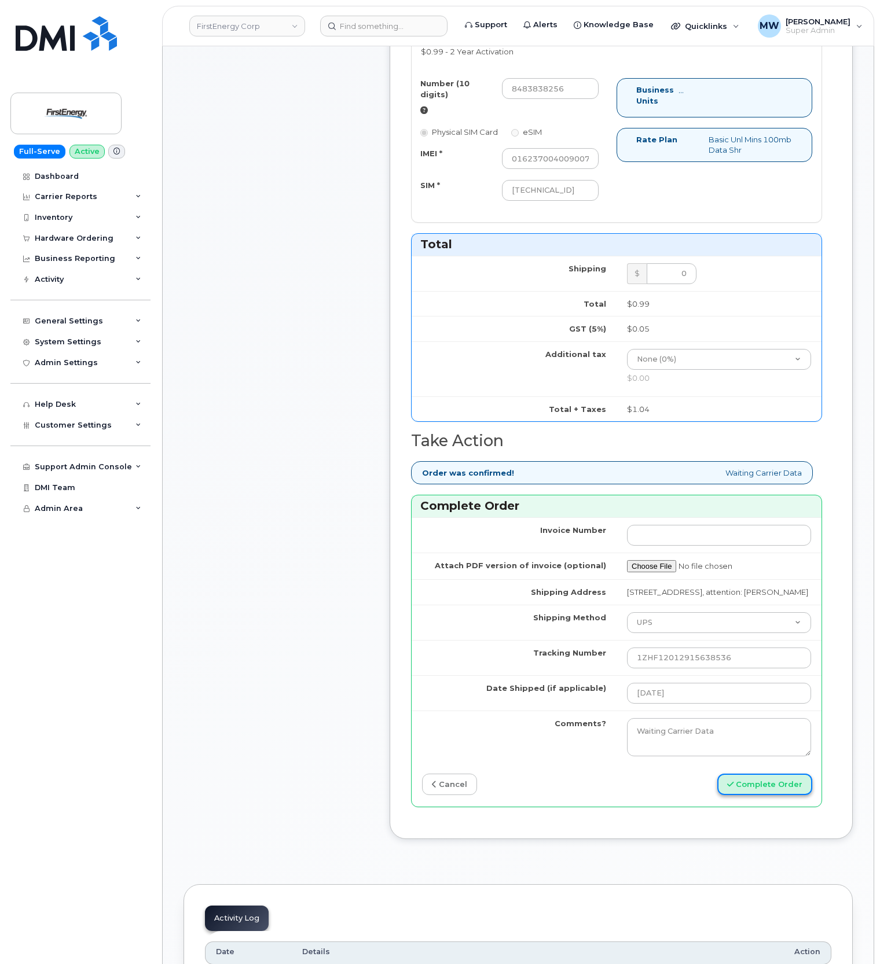
click at [779, 795] on button "Complete Order" at bounding box center [764, 784] width 95 height 21
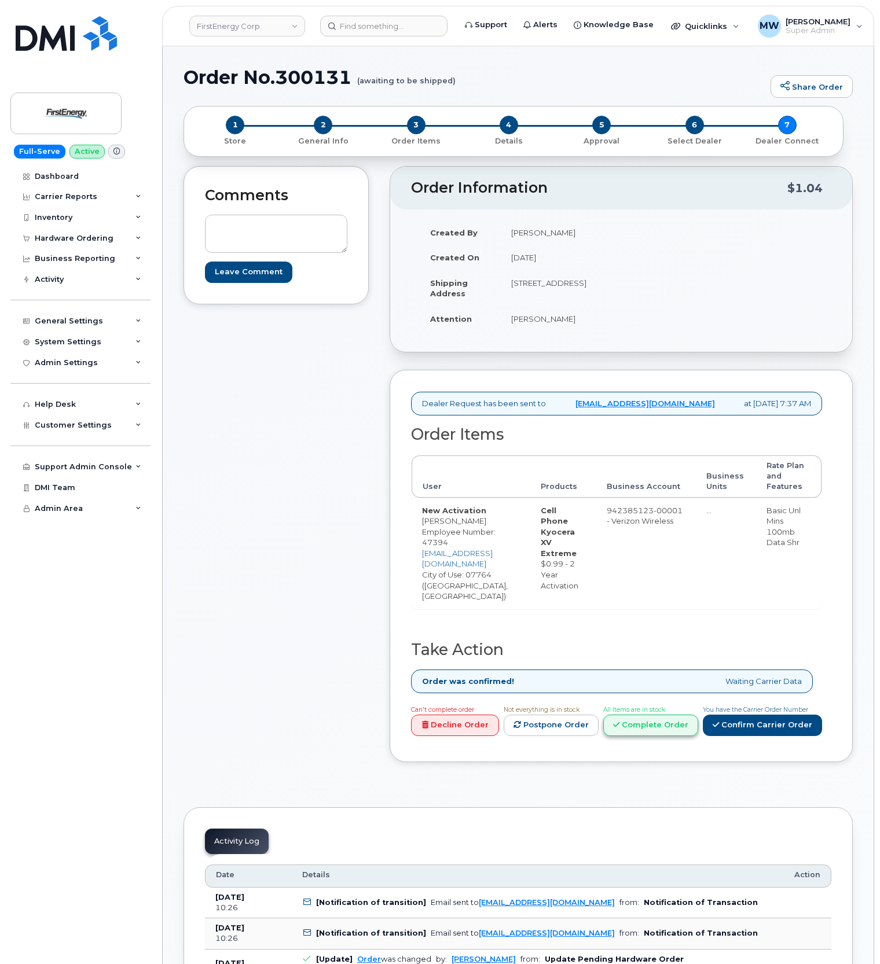
click at [675, 736] on link "Complete Order" at bounding box center [650, 725] width 95 height 21
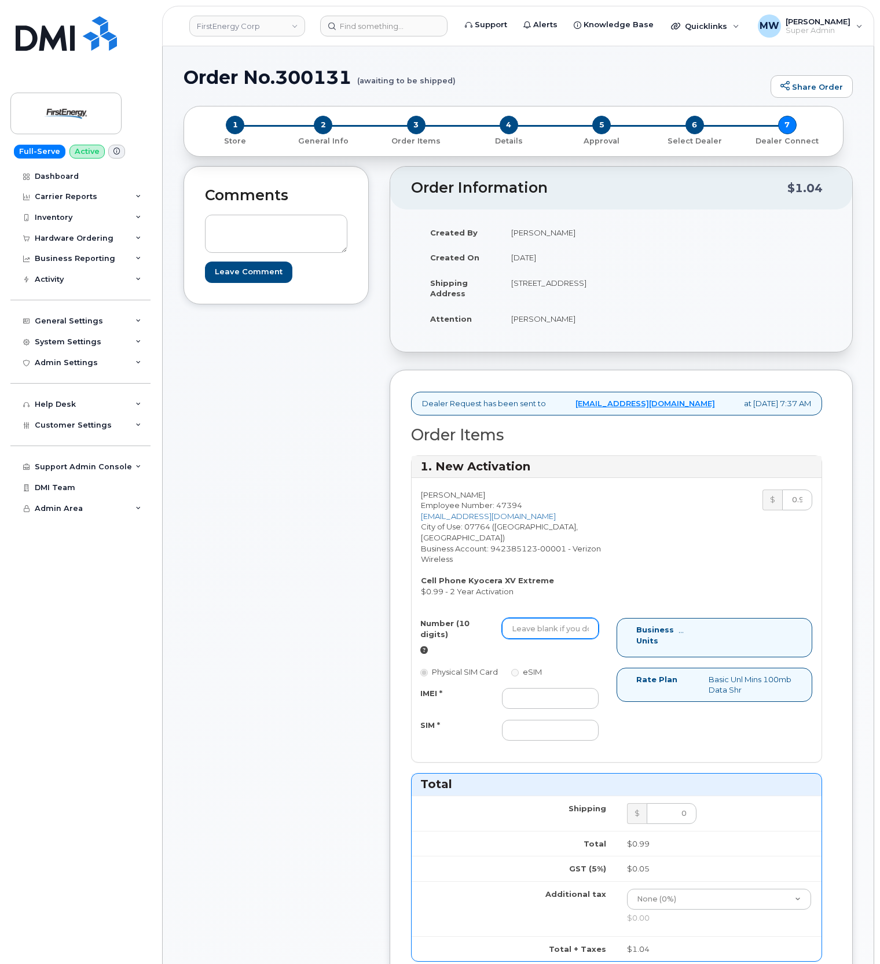
click at [538, 636] on input "Number (10 digits)" at bounding box center [550, 628] width 97 height 21
paste input "8483838166"
type input "8483838166"
drag, startPoint x: 531, startPoint y: 711, endPoint x: 241, endPoint y: 656, distance: 295.2
click at [531, 709] on input "IMEI *" at bounding box center [550, 698] width 97 height 21
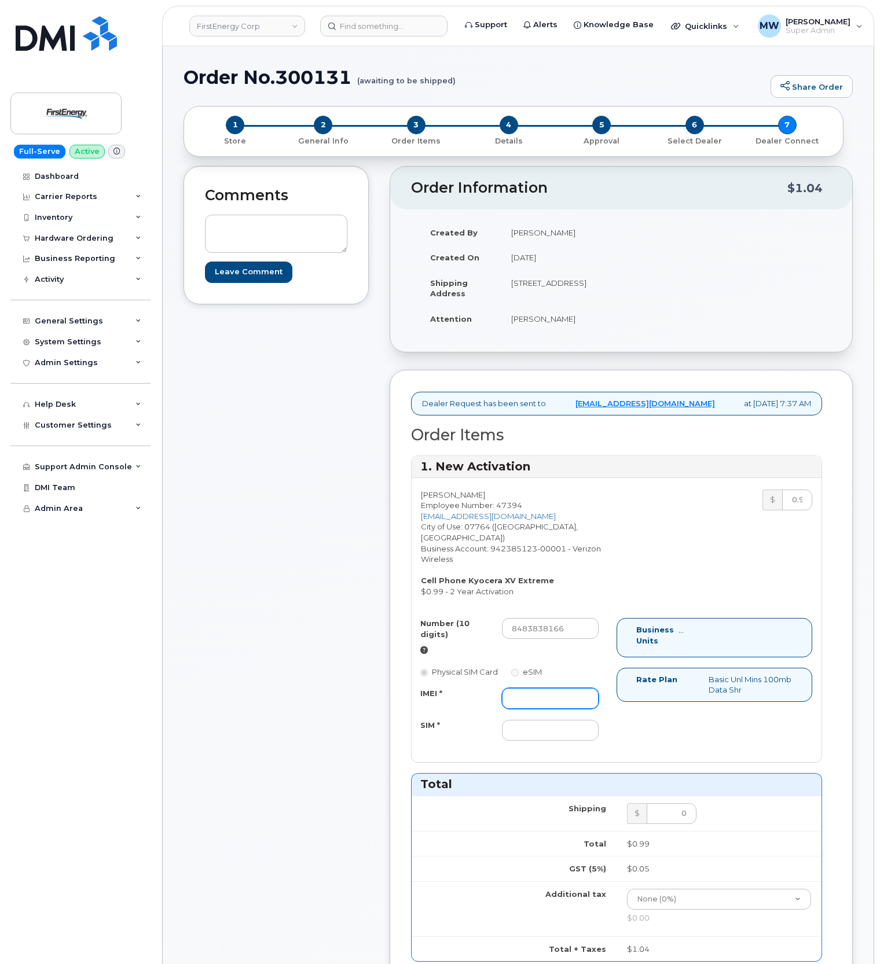
paste input "016237004010989"
type input "016237004010989"
drag, startPoint x: 520, startPoint y: 741, endPoint x: 523, endPoint y: 691, distance: 50.5
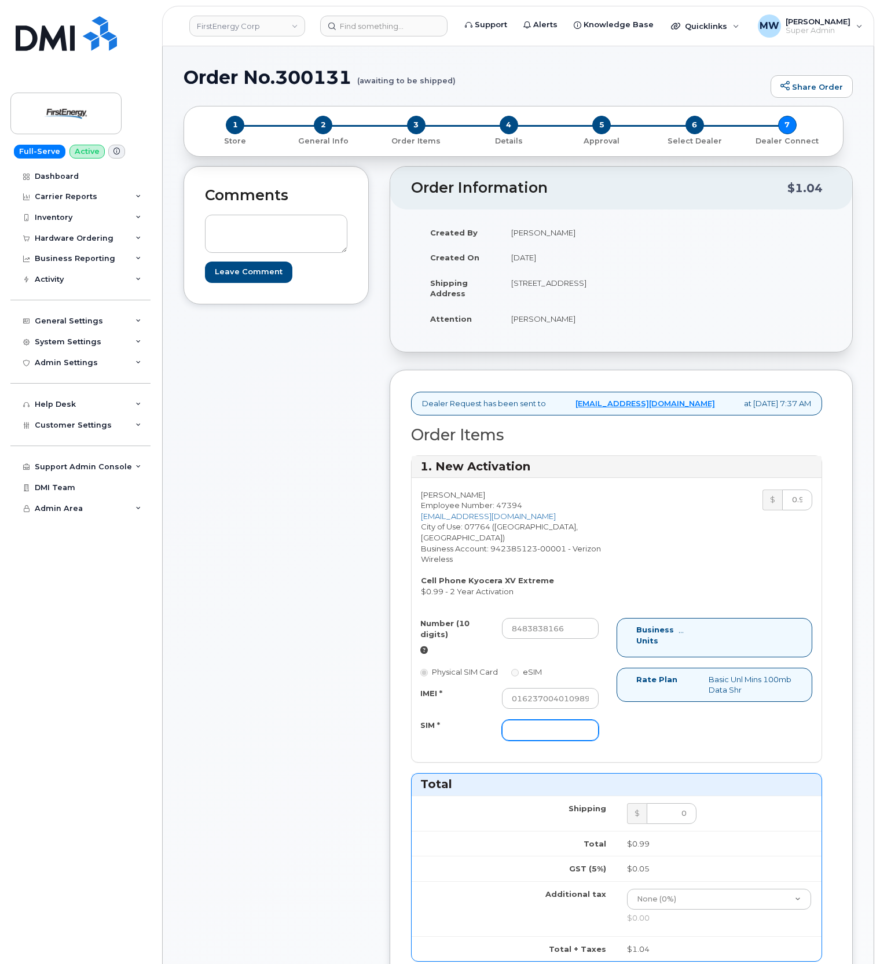
click at [520, 741] on input "SIM *" at bounding box center [550, 730] width 97 height 21
paste input "89148000011175633385"
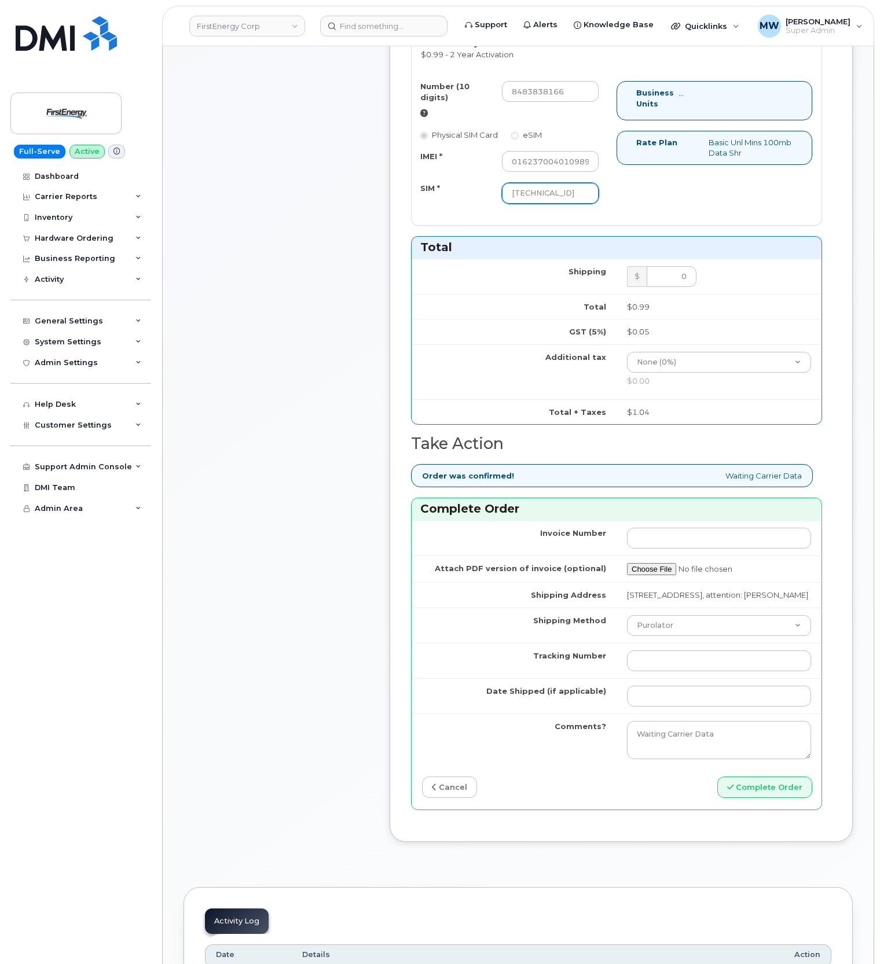
scroll to position [540, 0]
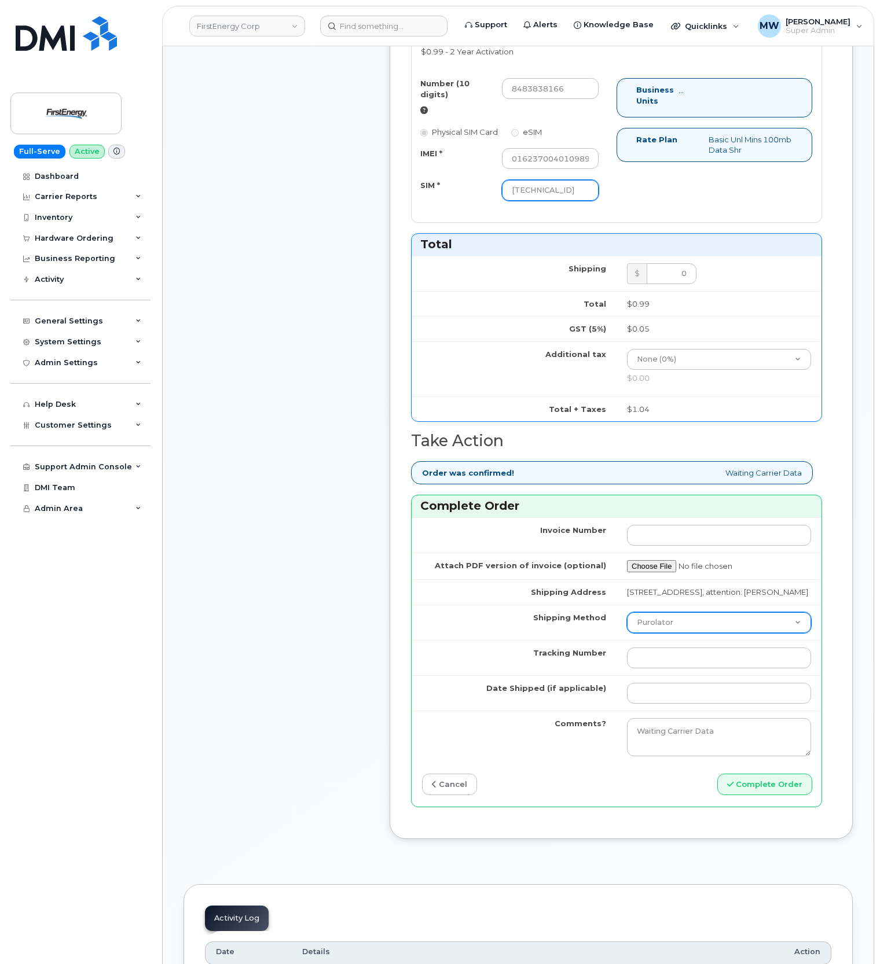
type input "89148000011175633385"
drag, startPoint x: 698, startPoint y: 663, endPoint x: 693, endPoint y: 669, distance: 8.2
click at [698, 633] on select "Purolator UPS FedEx Canada Post Courier Other Drop Off Pick Up" at bounding box center [719, 622] width 184 height 21
select select "UPS"
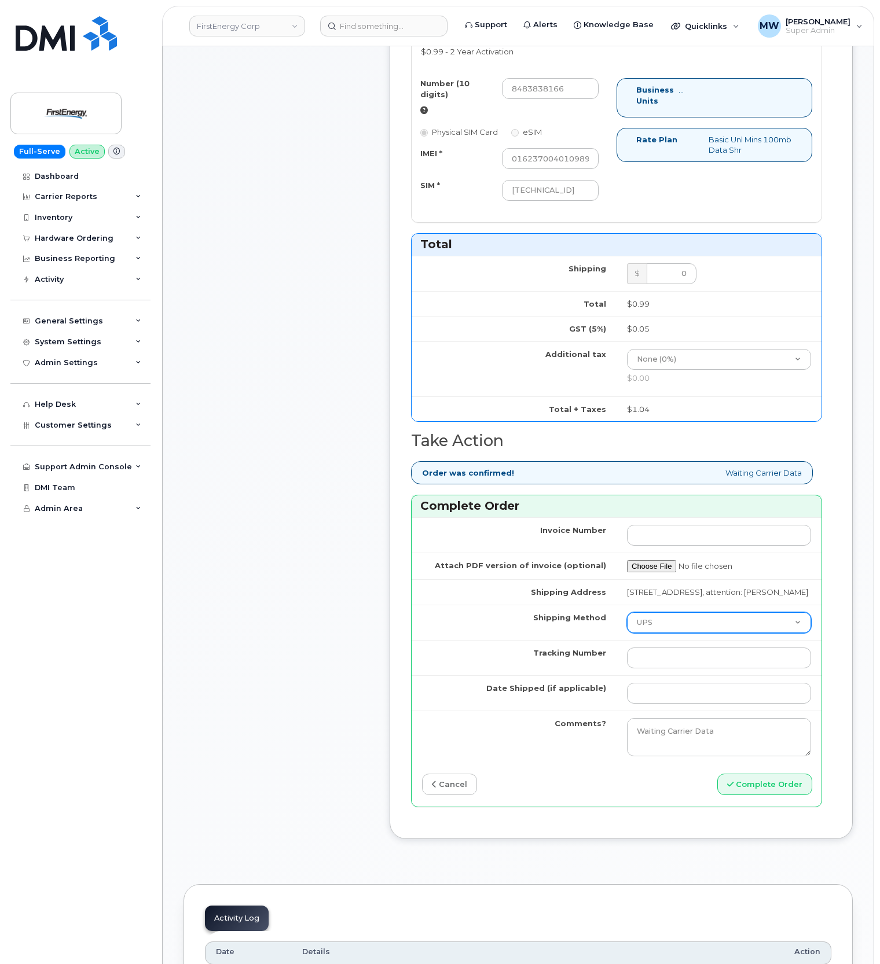
click at [627, 633] on select "Purolator UPS FedEx Canada Post Courier Other Drop Off Pick Up" at bounding box center [719, 622] width 184 height 21
click at [755, 669] on input "Tracking Number" at bounding box center [719, 658] width 184 height 21
paste input "1ZHF12012915638536"
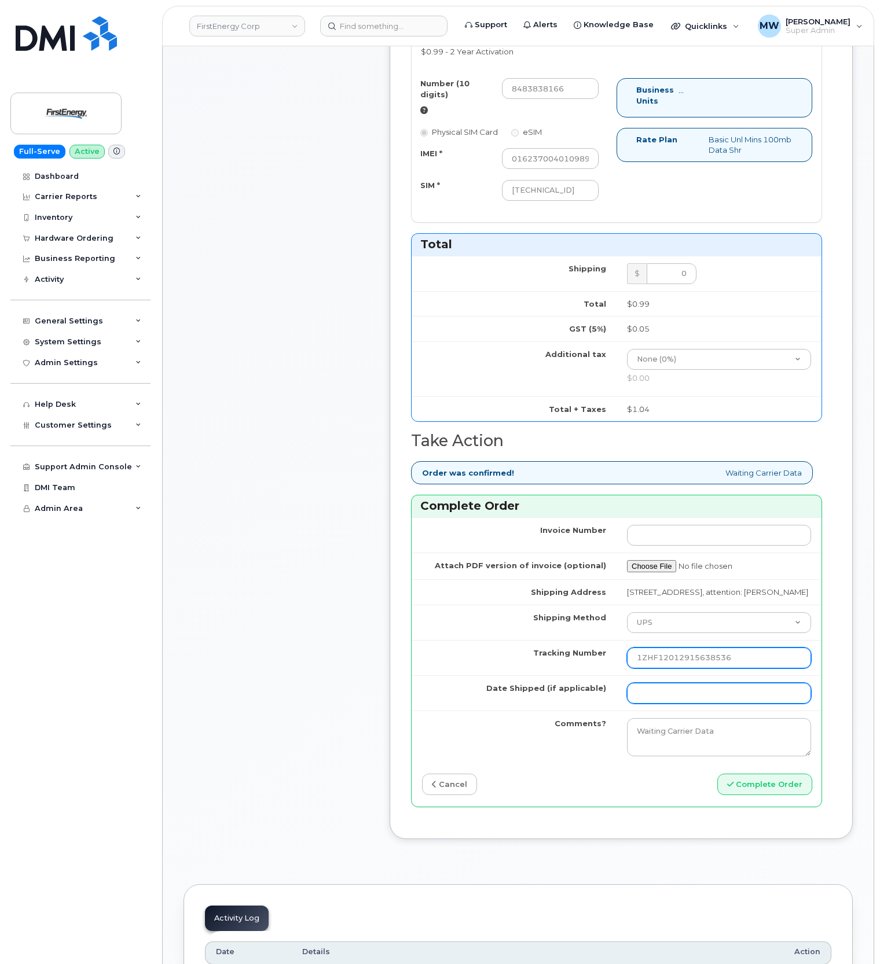
type input "1ZHF12012915638536"
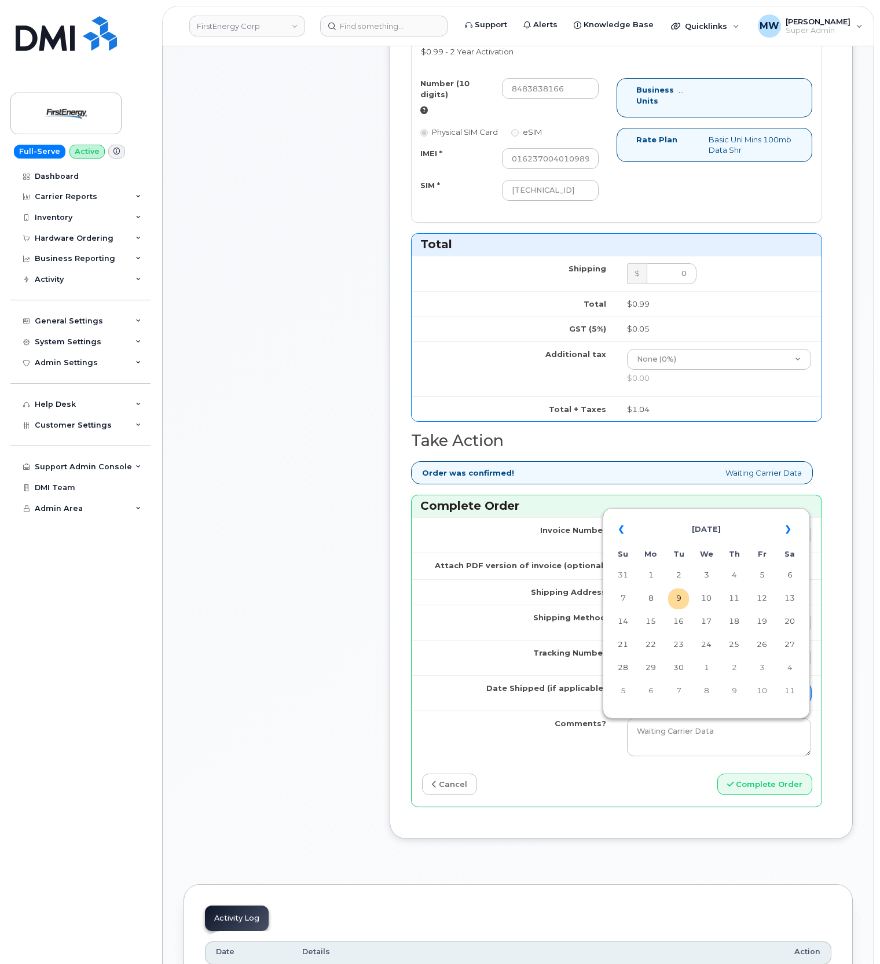
click at [679, 704] on input "Date Shipped (if applicable)" at bounding box center [719, 693] width 184 height 21
drag, startPoint x: 671, startPoint y: 600, endPoint x: 690, endPoint y: 616, distance: 24.2
click at [674, 600] on td "9" at bounding box center [678, 599] width 21 height 21
type input "2025-09-09"
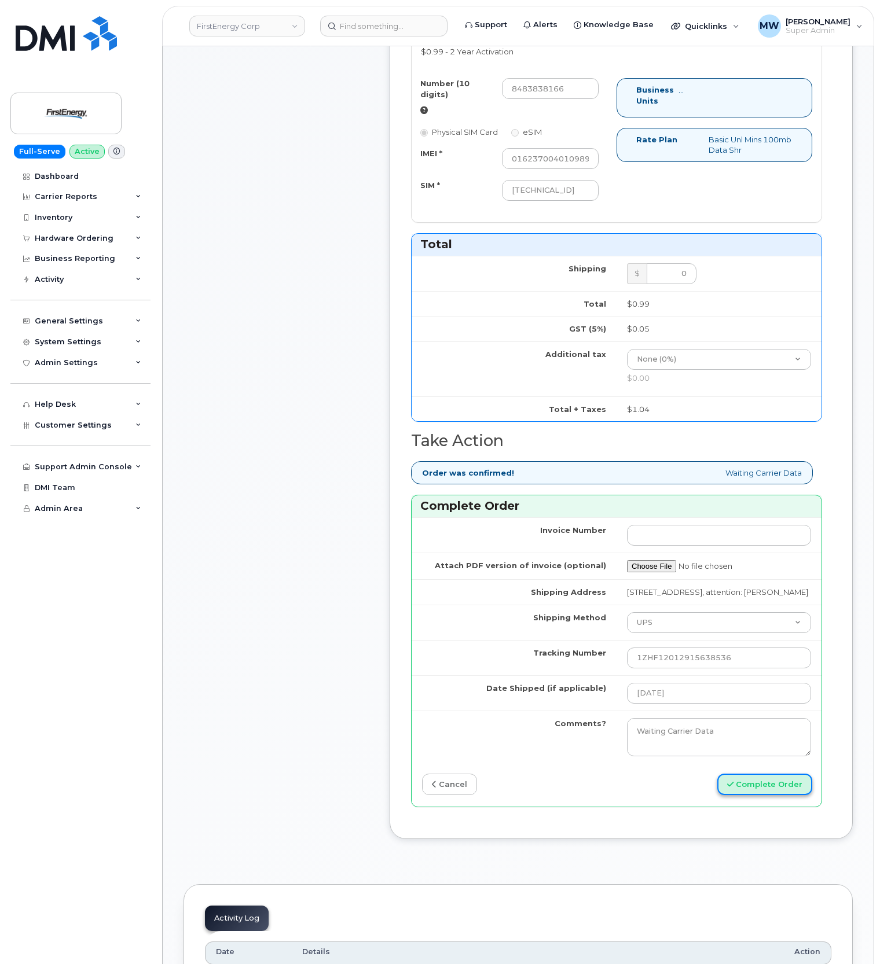
click at [797, 795] on button "Complete Order" at bounding box center [764, 784] width 95 height 21
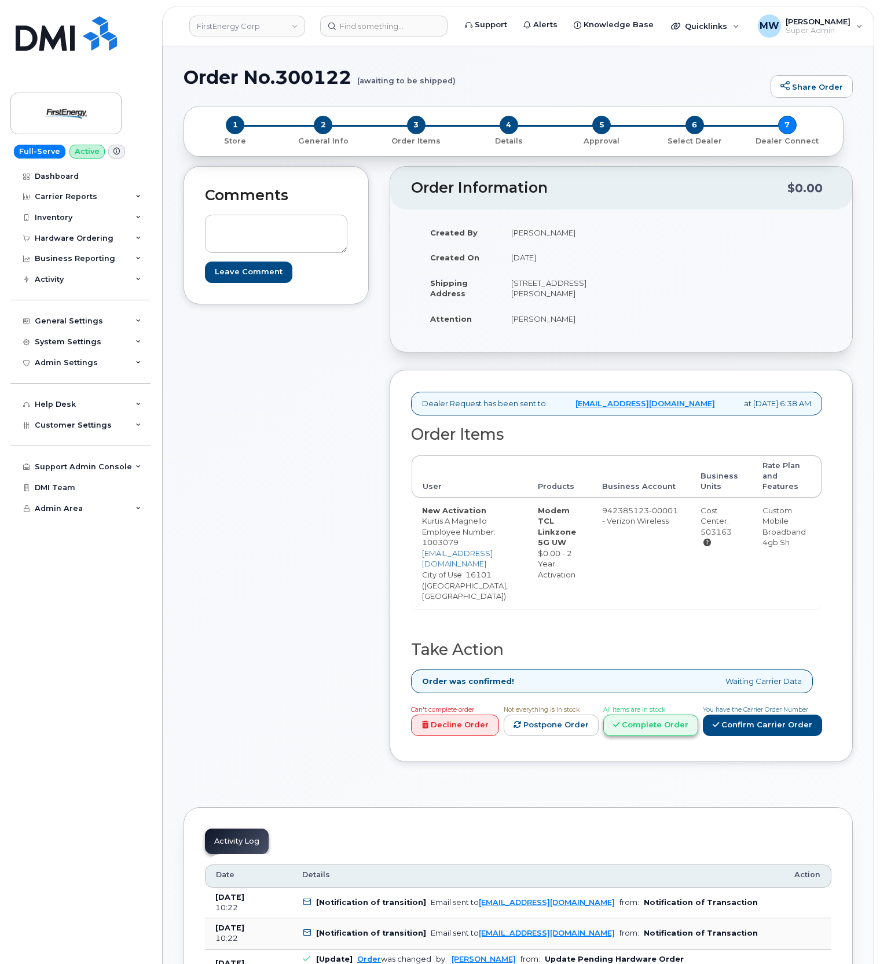
click at [679, 723] on link "Complete Order" at bounding box center [650, 725] width 95 height 21
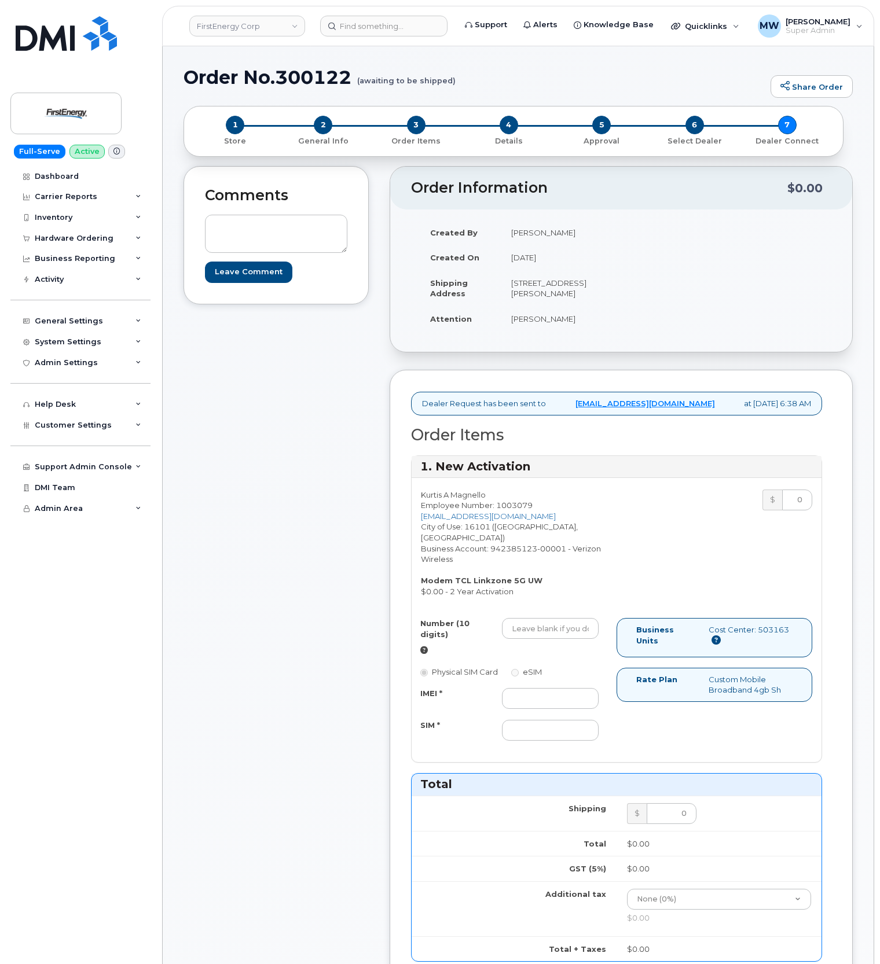
click at [579, 712] on div "IMEI * SIM *" at bounding box center [510, 714] width 196 height 53
click at [570, 702] on input "IMEI *" at bounding box center [550, 698] width 97 height 21
paste input "990018054199793"
type input "990018054199793"
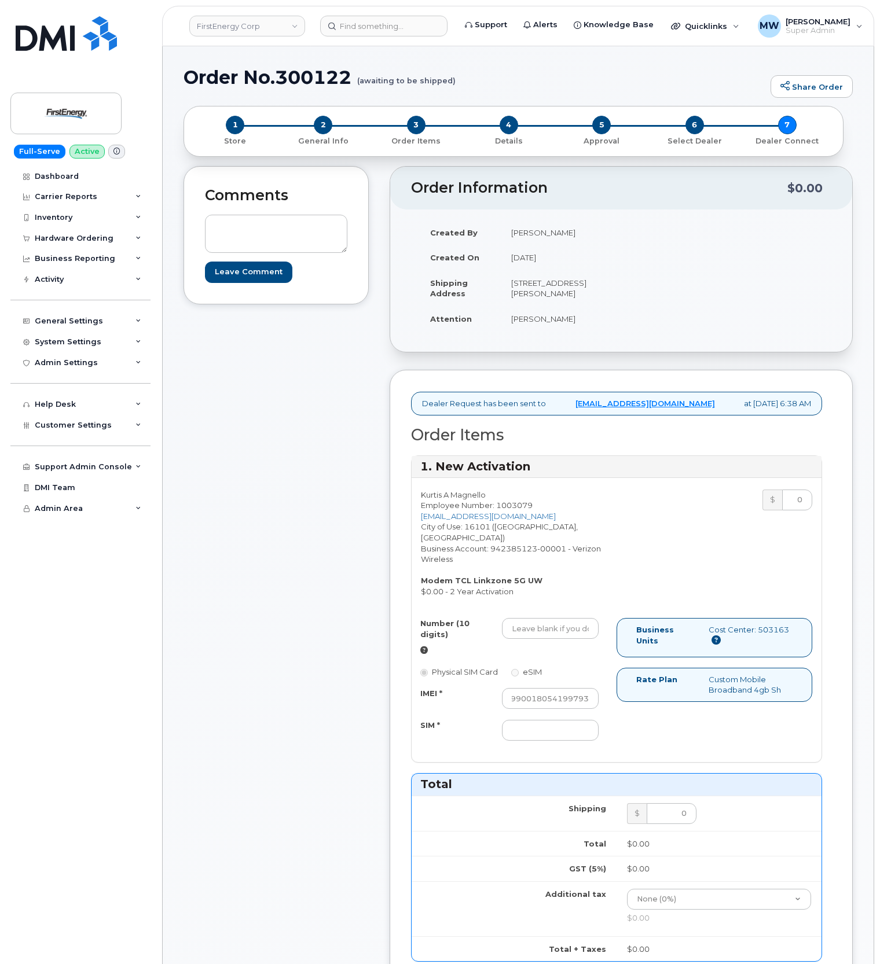
scroll to position [0, 0]
drag, startPoint x: 577, startPoint y: 629, endPoint x: 94, endPoint y: 651, distance: 483.3
click at [575, 629] on input "Number (10 digits)" at bounding box center [550, 628] width 97 height 21
paste input "7248569447"
type input "7248569447"
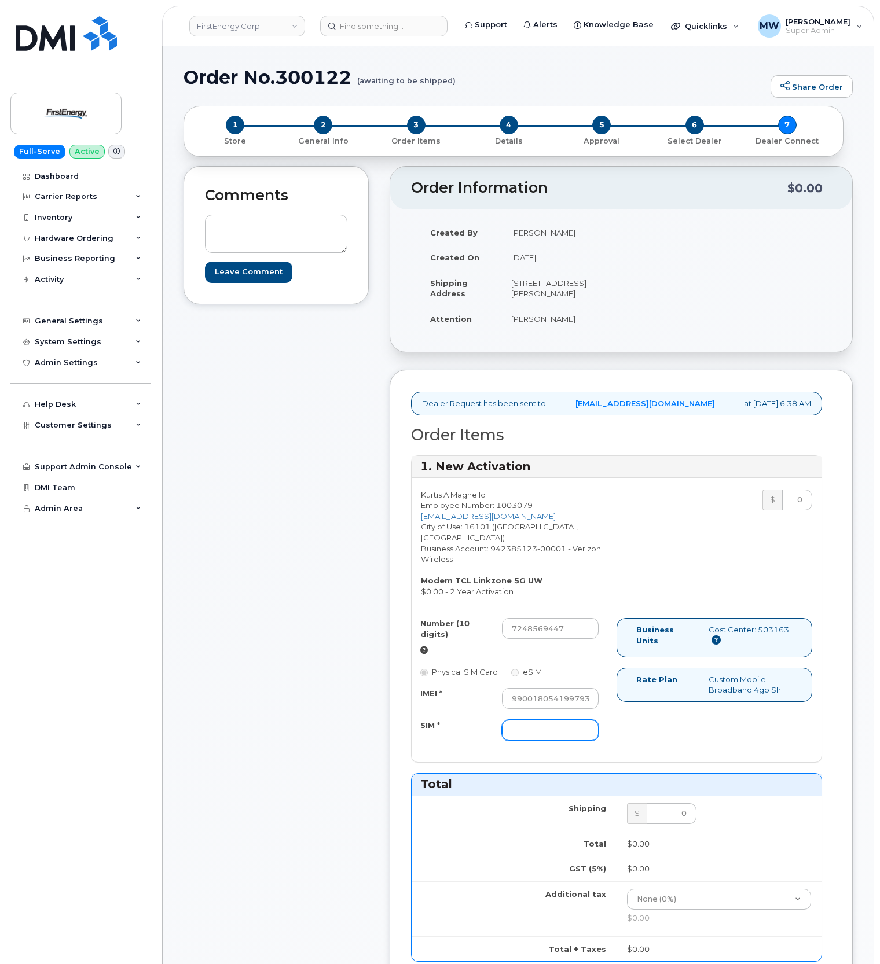
drag, startPoint x: 547, startPoint y: 737, endPoint x: 562, endPoint y: 737, distance: 14.5
click at [547, 737] on input "SIM *" at bounding box center [550, 730] width 97 height 21
paste input "89148000011536535691"
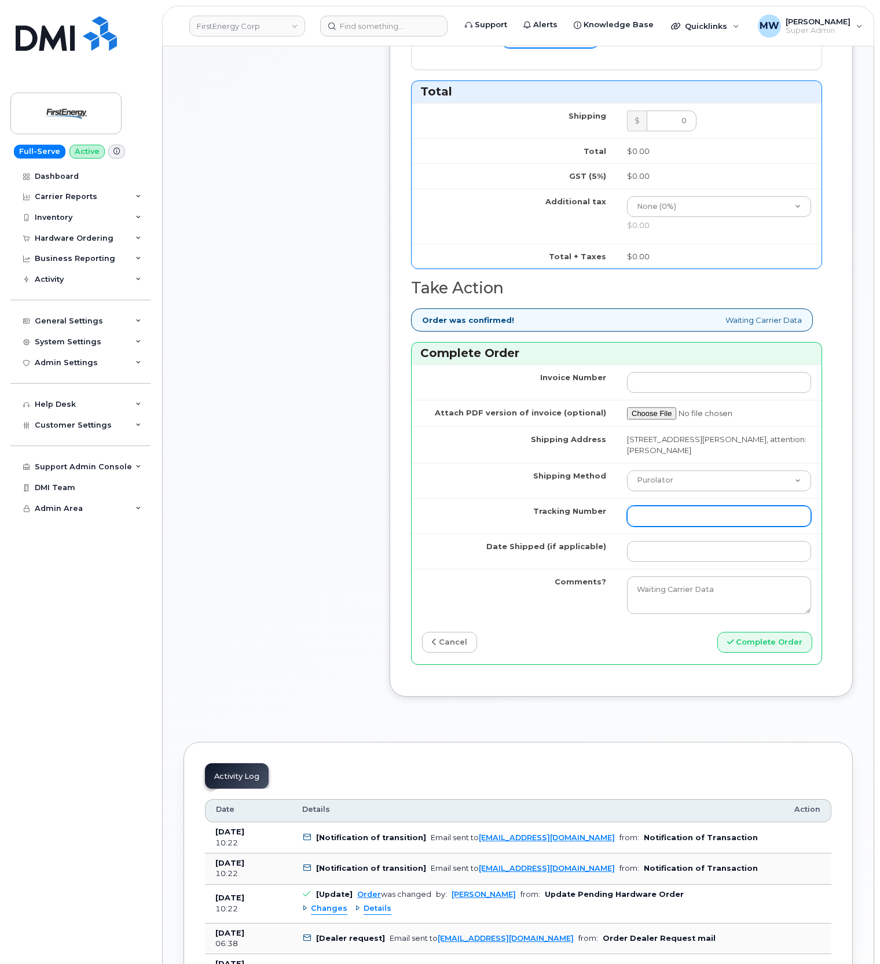
scroll to position [695, 0]
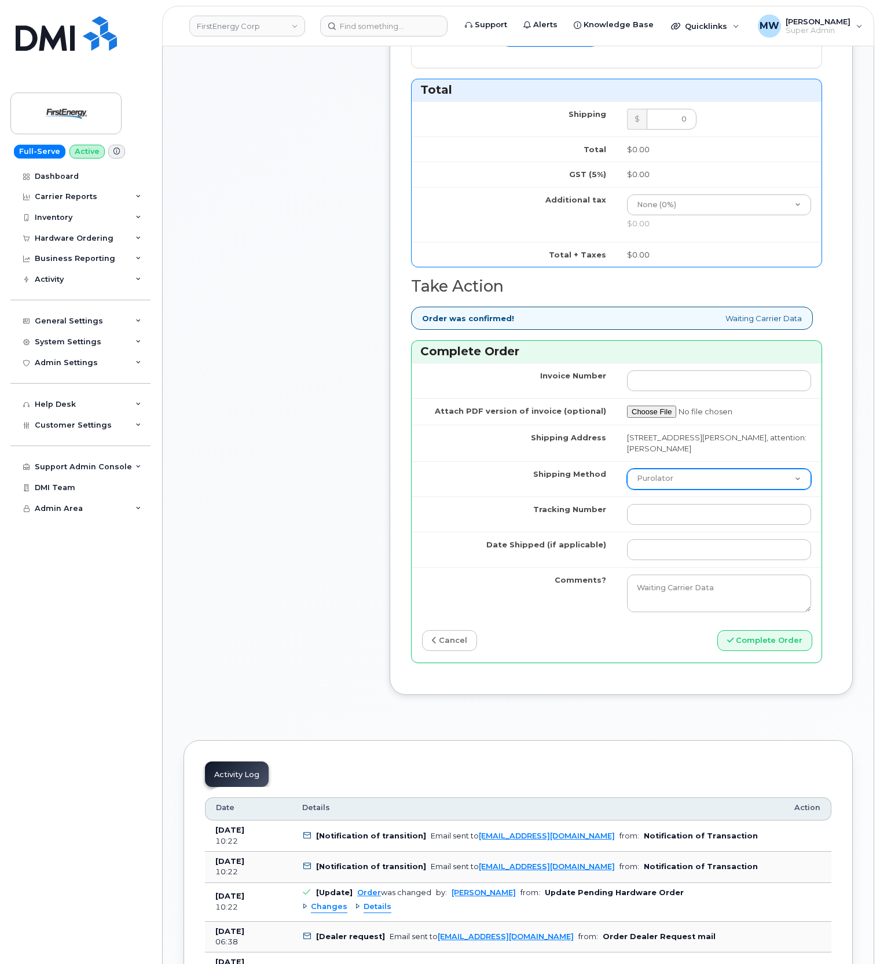
type input "89148000011536535691"
drag, startPoint x: 660, startPoint y: 486, endPoint x: 658, endPoint y: 492, distance: 6.2
click at [660, 486] on select "Purolator UPS FedEx Canada Post Courier Other Drop Off Pick Up" at bounding box center [719, 479] width 184 height 21
select select "UPS"
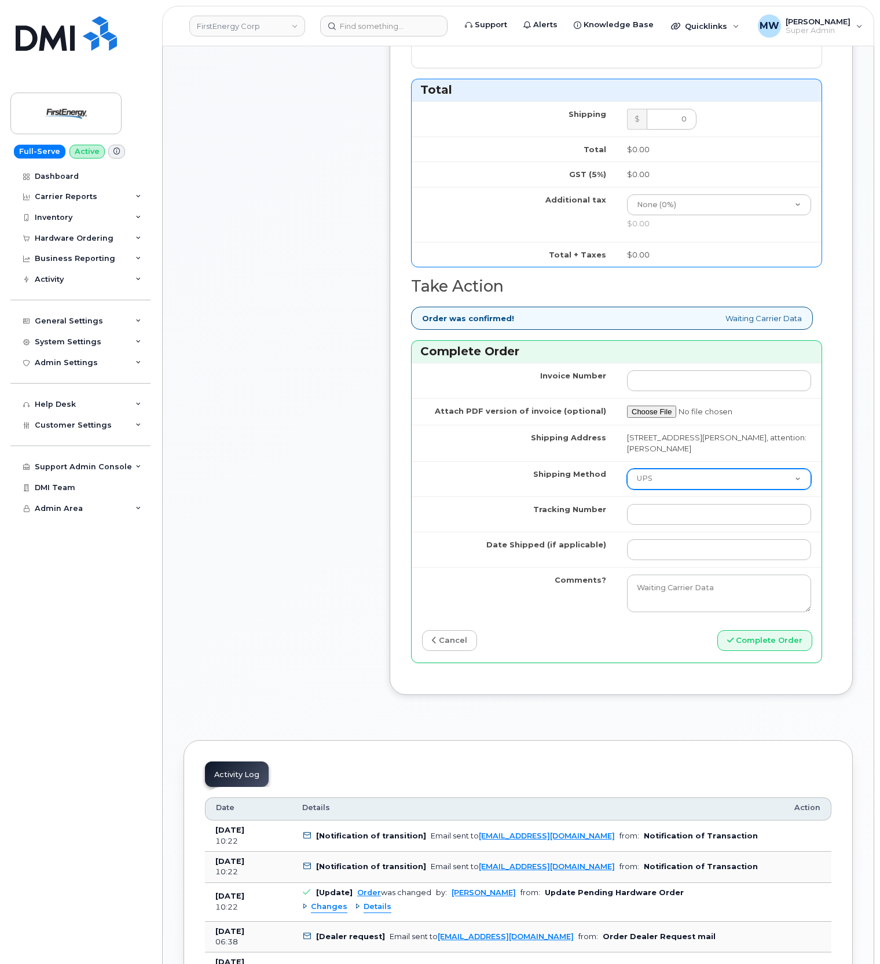
click at [627, 473] on select "Purolator UPS FedEx Canada Post Courier Other Drop Off Pick Up" at bounding box center [719, 479] width 184 height 21
drag, startPoint x: 677, startPoint y: 521, endPoint x: 677, endPoint y: 529, distance: 8.1
click at [677, 521] on input "Tracking Number" at bounding box center [719, 514] width 184 height 21
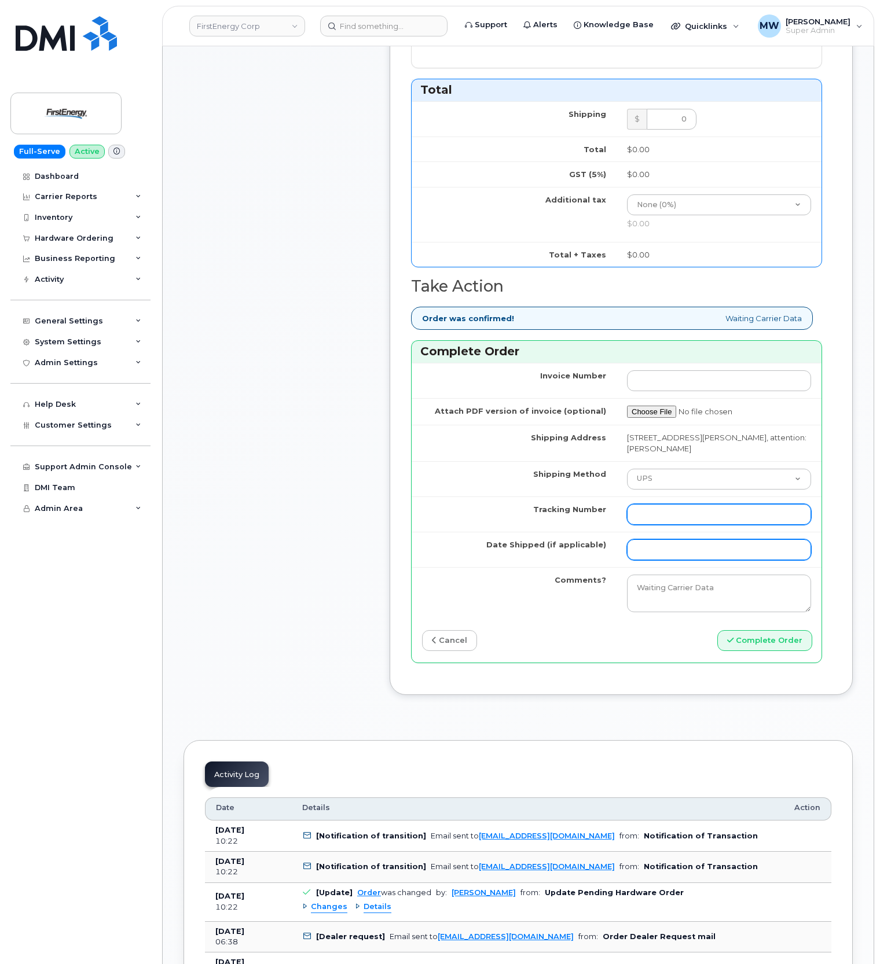
paste input "1ZHF12012915638250"
type input "1ZHF12012915638250"
click at [663, 560] on input "Date Shipped (if applicable)" at bounding box center [719, 550] width 184 height 21
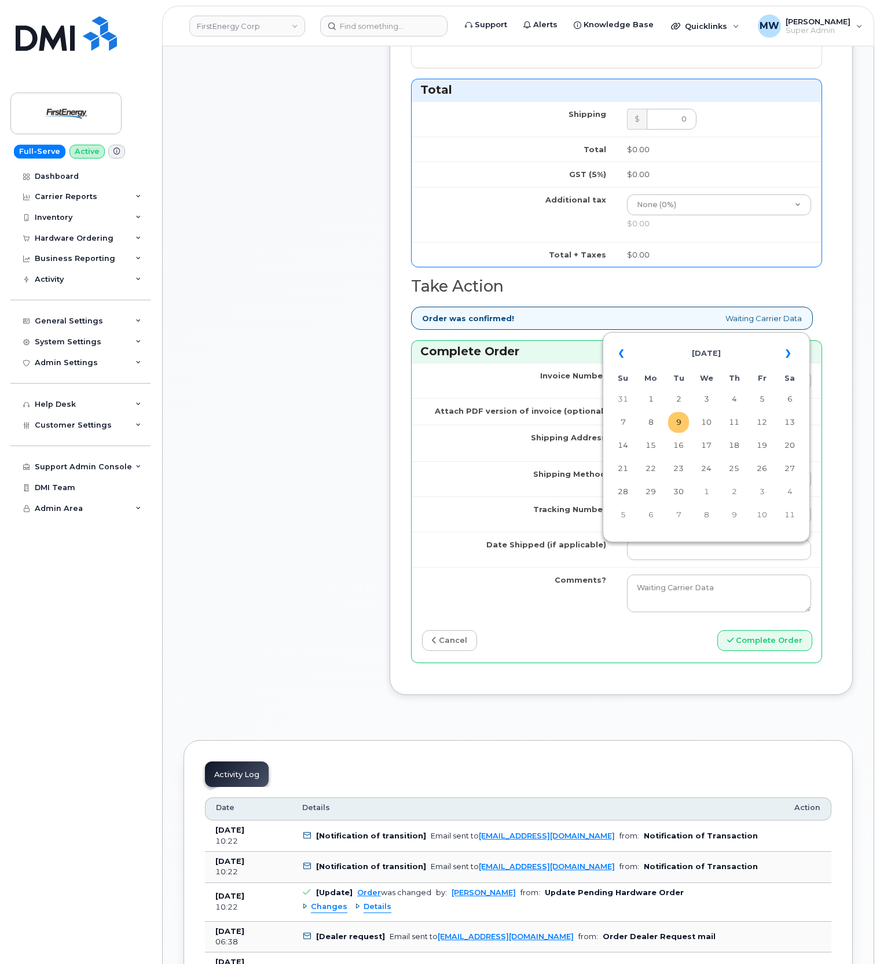
click at [684, 422] on td "9" at bounding box center [678, 422] width 21 height 21
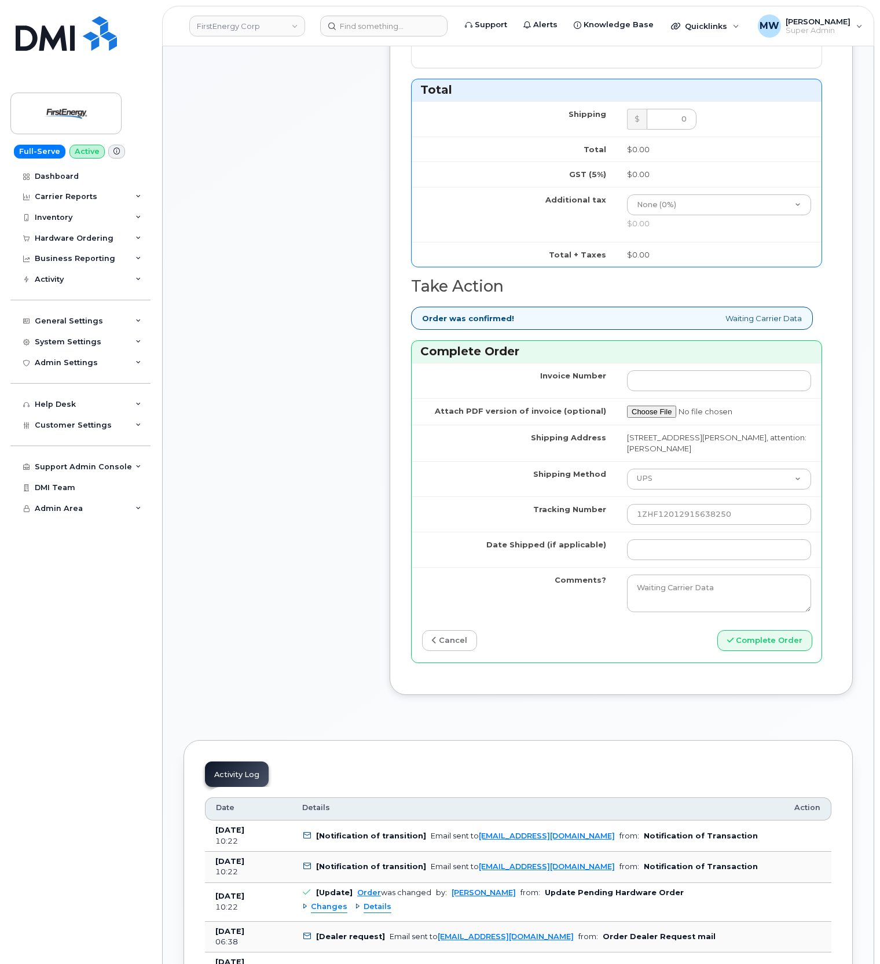
type input "2025-09-09"
click at [760, 643] on button "Complete Order" at bounding box center [764, 640] width 95 height 21
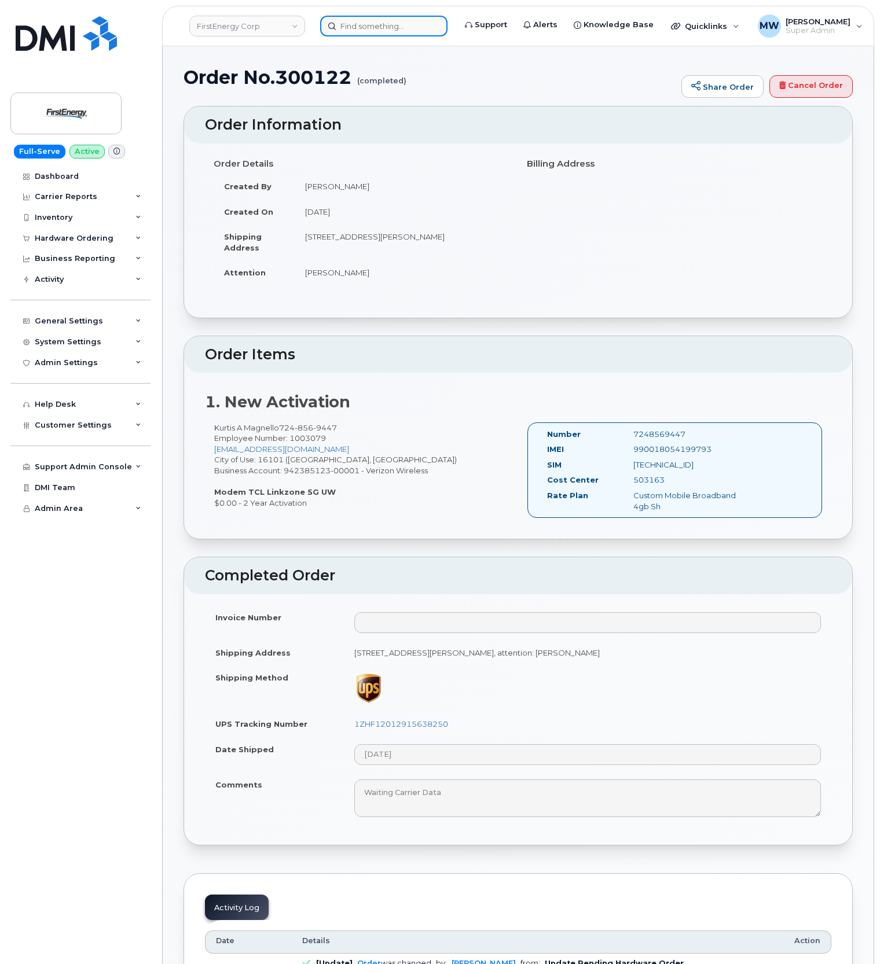
click at [395, 30] on input at bounding box center [383, 26] width 127 height 21
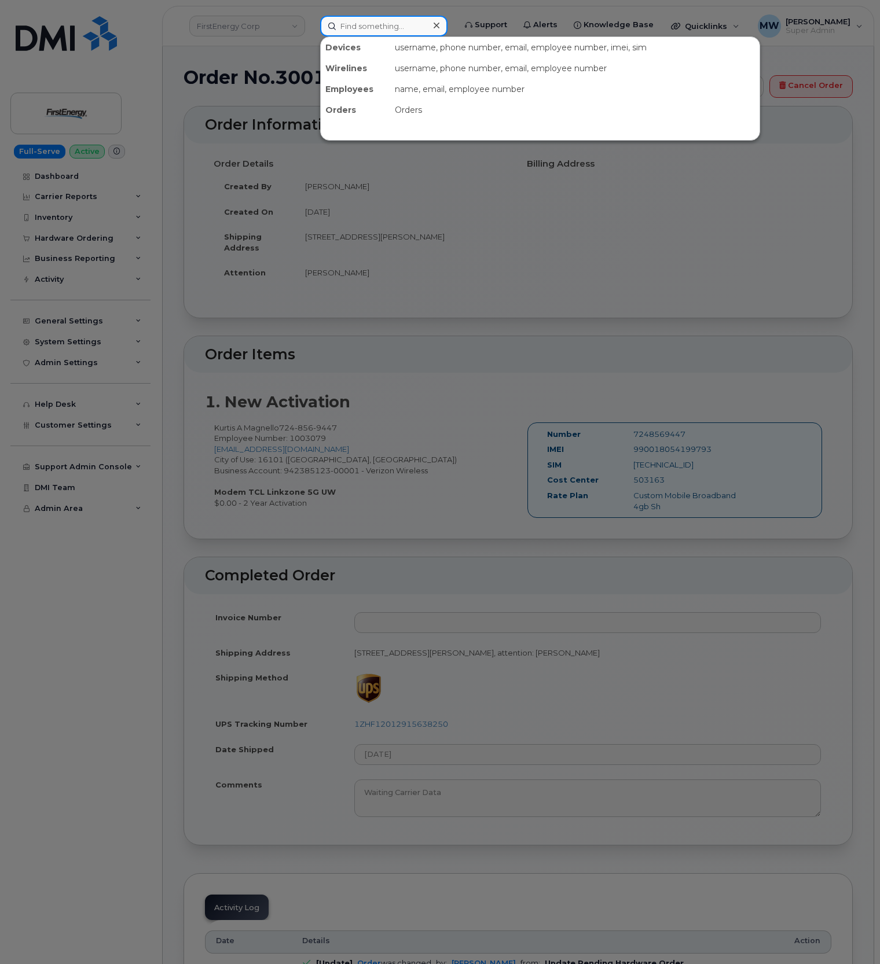
paste input "9096053204"
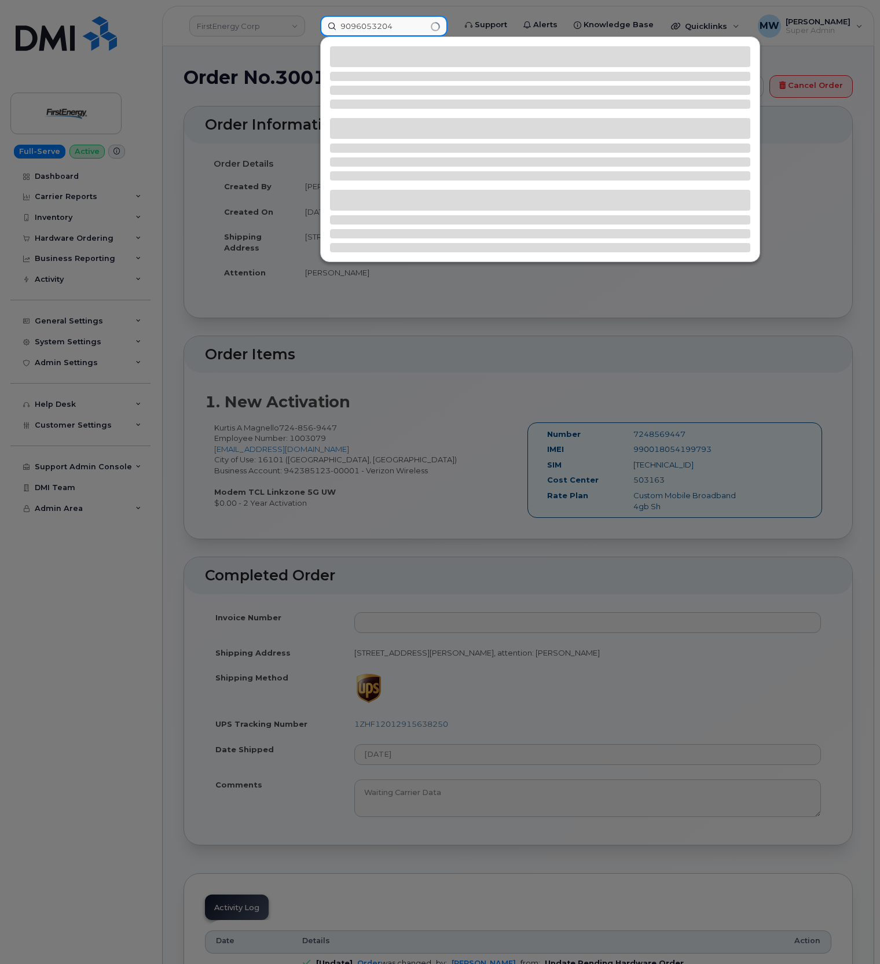
type input "9096053204"
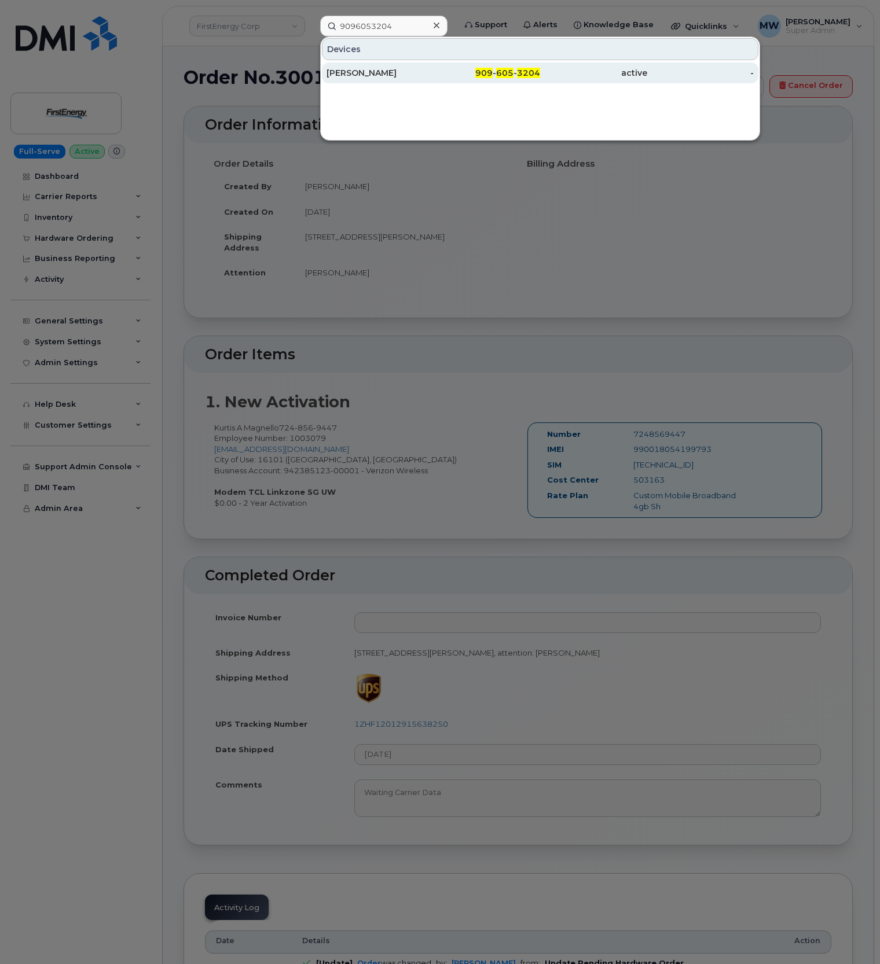
click at [553, 82] on div "active" at bounding box center [593, 73] width 107 height 21
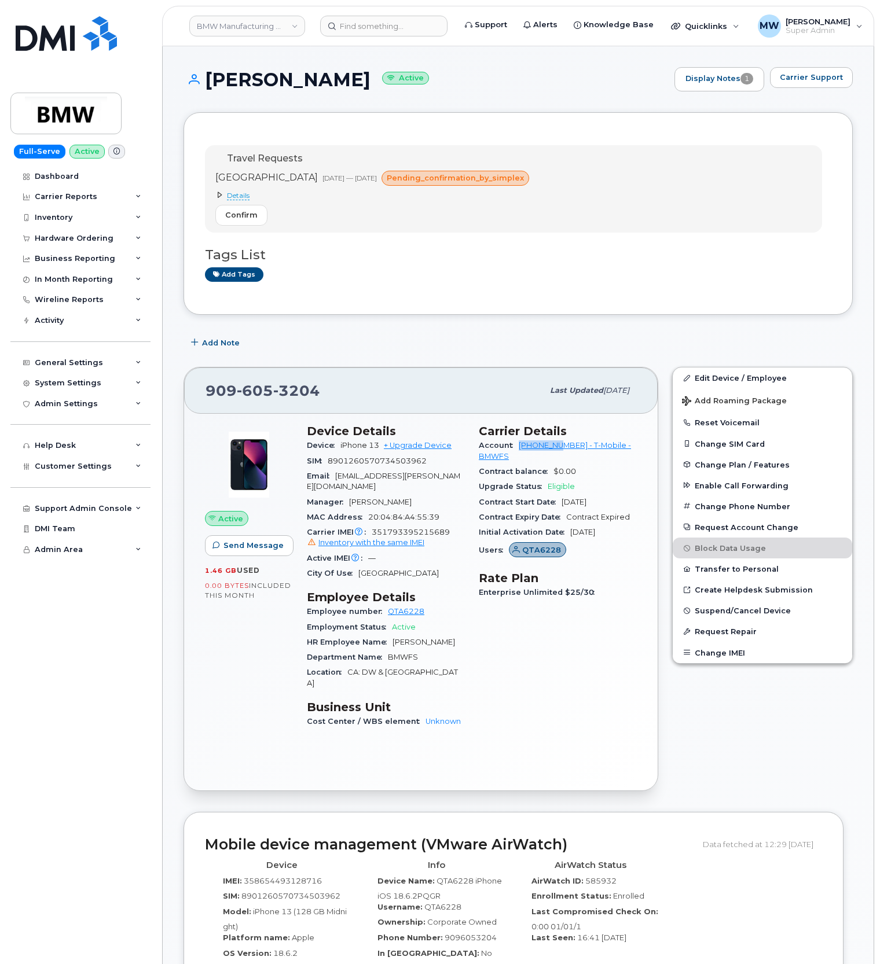
drag, startPoint x: 512, startPoint y: 452, endPoint x: 403, endPoint y: 457, distance: 108.9
click at [564, 452] on div "Account [PHONE_NUMBER] - T-Mobile - BMWFS" at bounding box center [558, 451] width 158 height 26
click at [79, 236] on div "Hardware Ordering" at bounding box center [74, 238] width 79 height 9
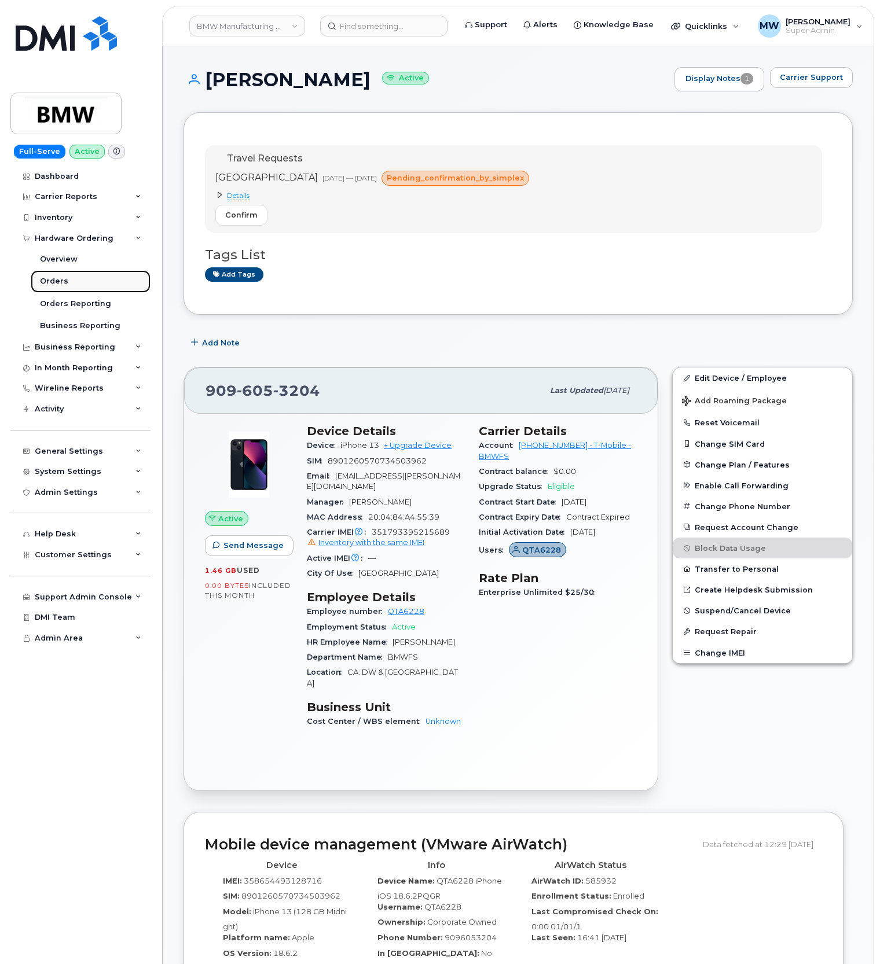
click at [59, 276] on div "Orders" at bounding box center [54, 281] width 28 height 10
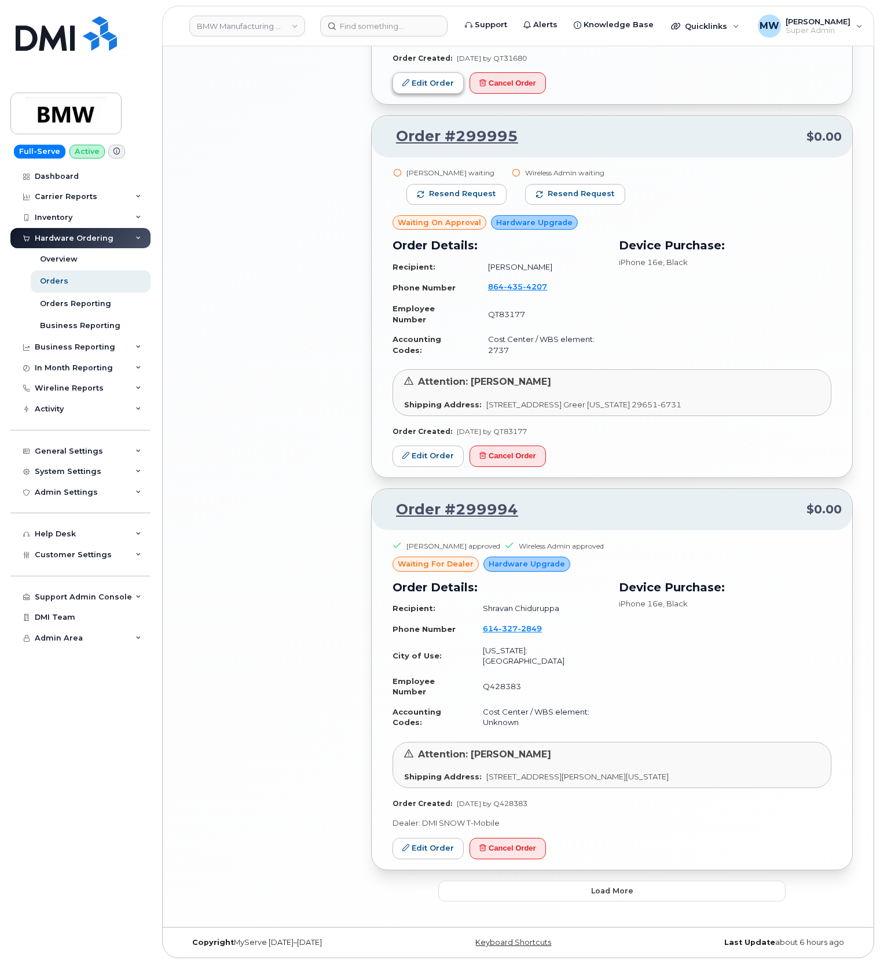
scroll to position [1788, 0]
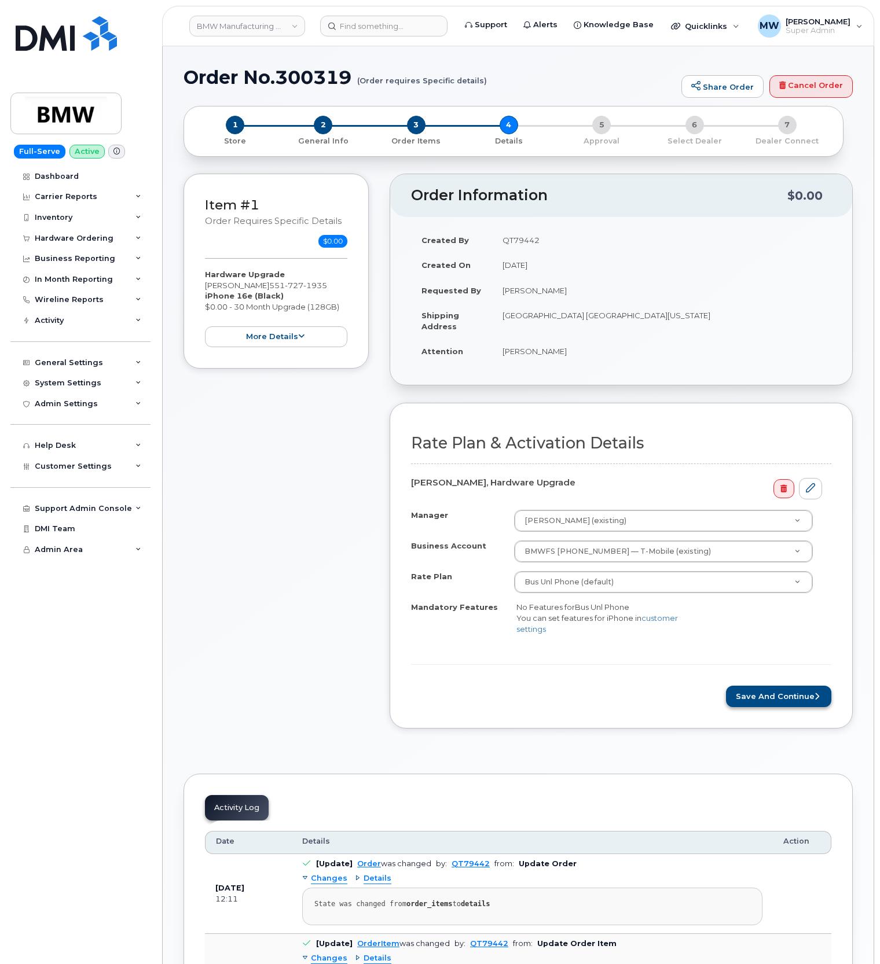
click at [771, 711] on div "Rate Plan & Activation Details Giselle Van Blarcom, Hardware Upgrade Manager Ak…" at bounding box center [621, 566] width 463 height 326
click at [772, 699] on button "Save and Continue" at bounding box center [778, 696] width 105 height 21
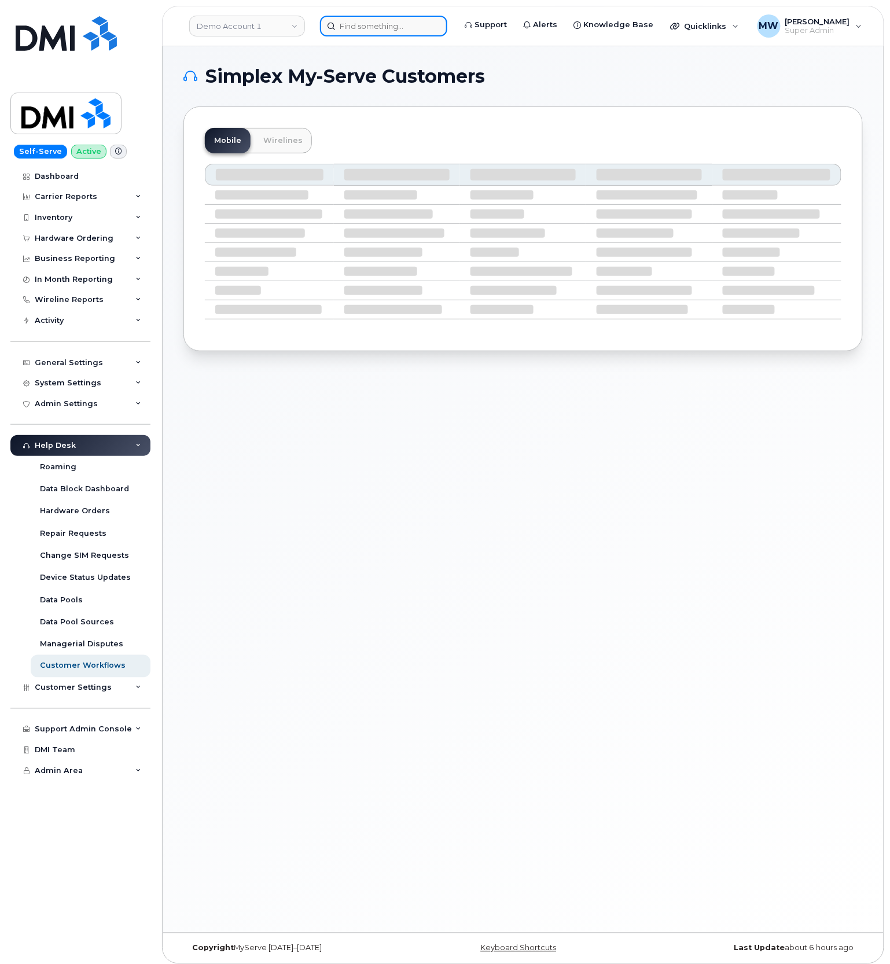
drag, startPoint x: 377, startPoint y: 31, endPoint x: 442, endPoint y: 35, distance: 65.0
click at [379, 35] on input at bounding box center [383, 26] width 127 height 21
paste input "8642759942"
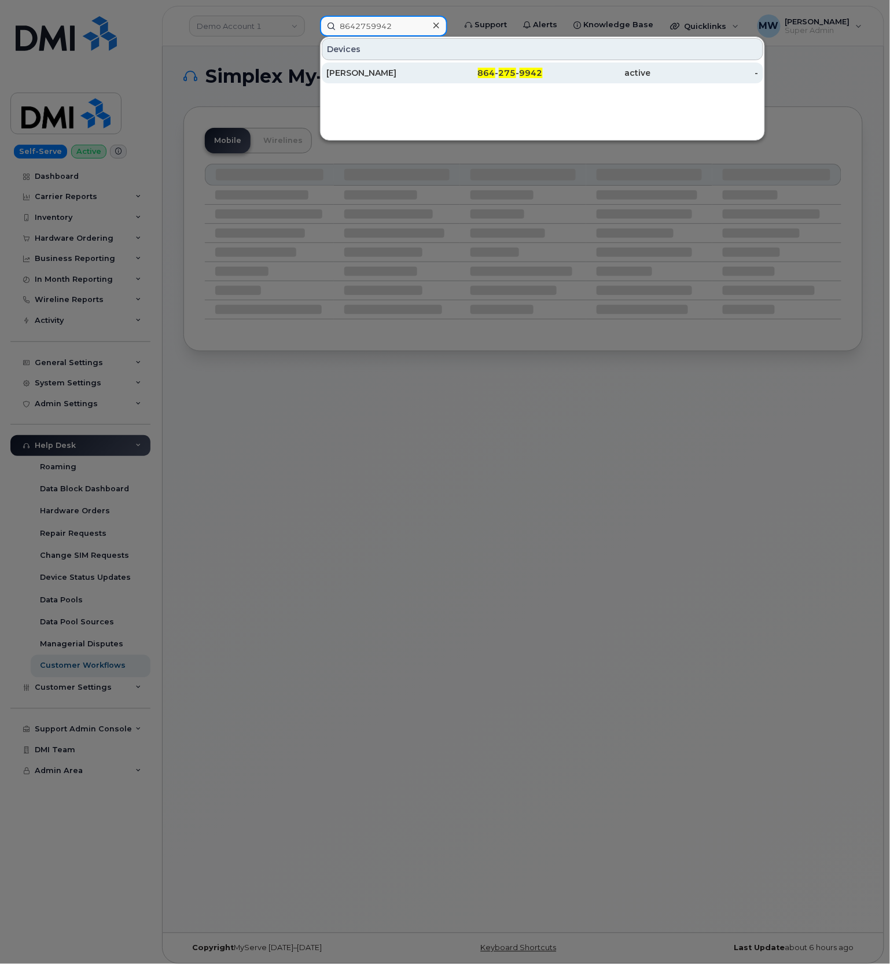
type input "8642759942"
click at [535, 79] on div "864 - 275 - 9942" at bounding box center [489, 73] width 108 height 12
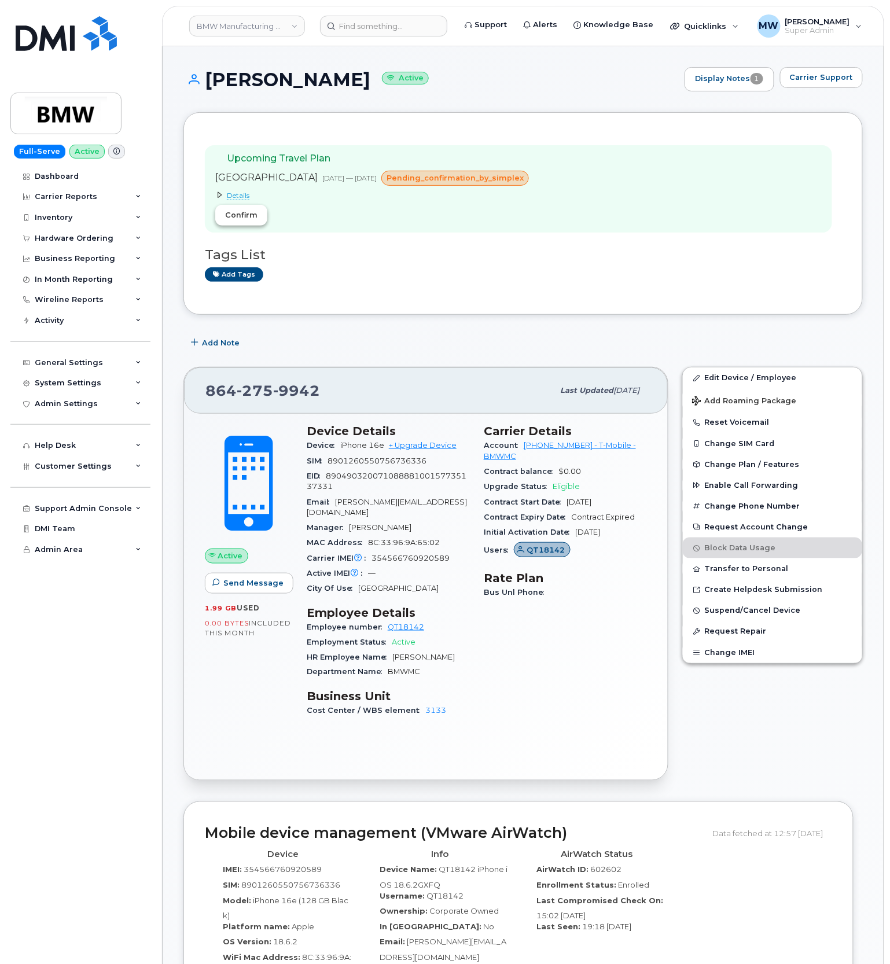
click at [232, 221] on span "Confirm" at bounding box center [241, 215] width 32 height 11
click at [382, 21] on input at bounding box center [383, 26] width 127 height 21
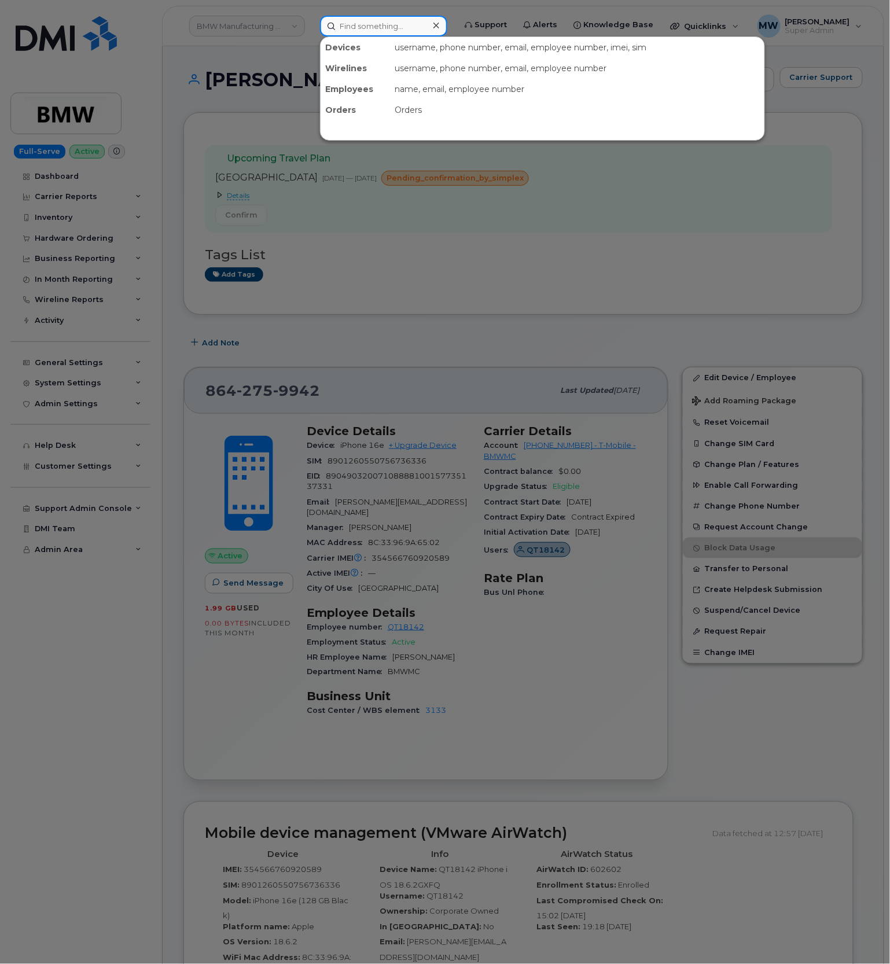
paste input "9096053204"
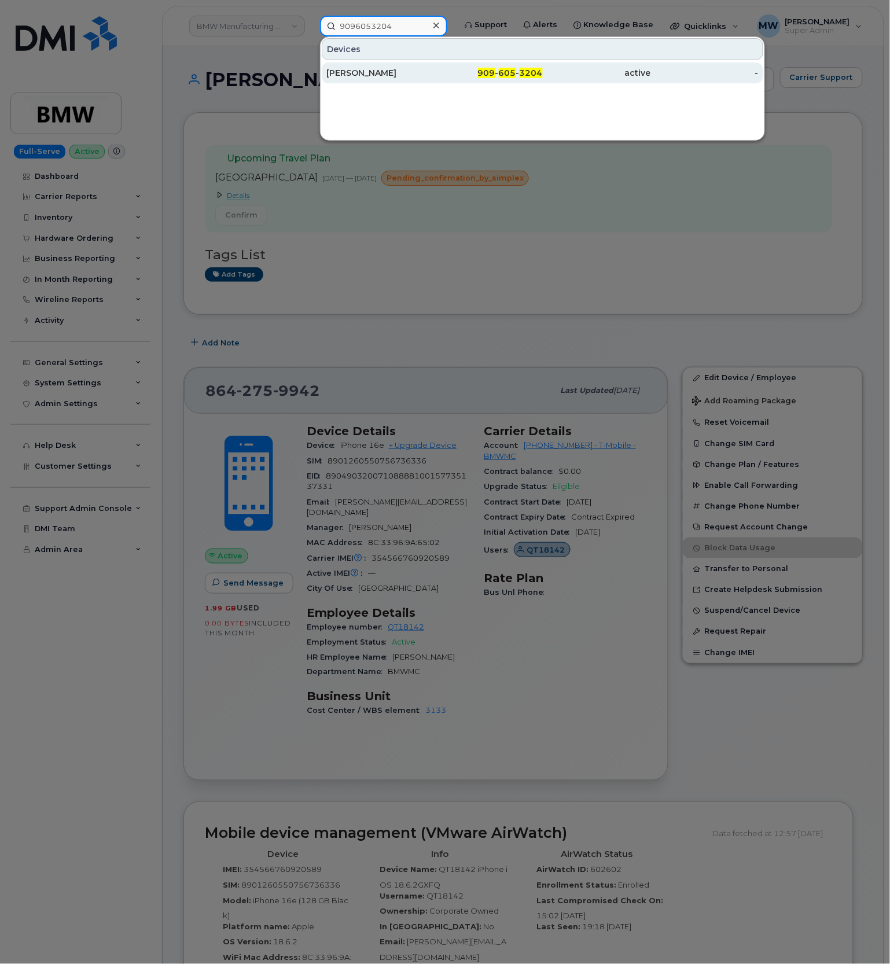
type input "9096053204"
click at [700, 67] on div "-" at bounding box center [705, 73] width 108 height 21
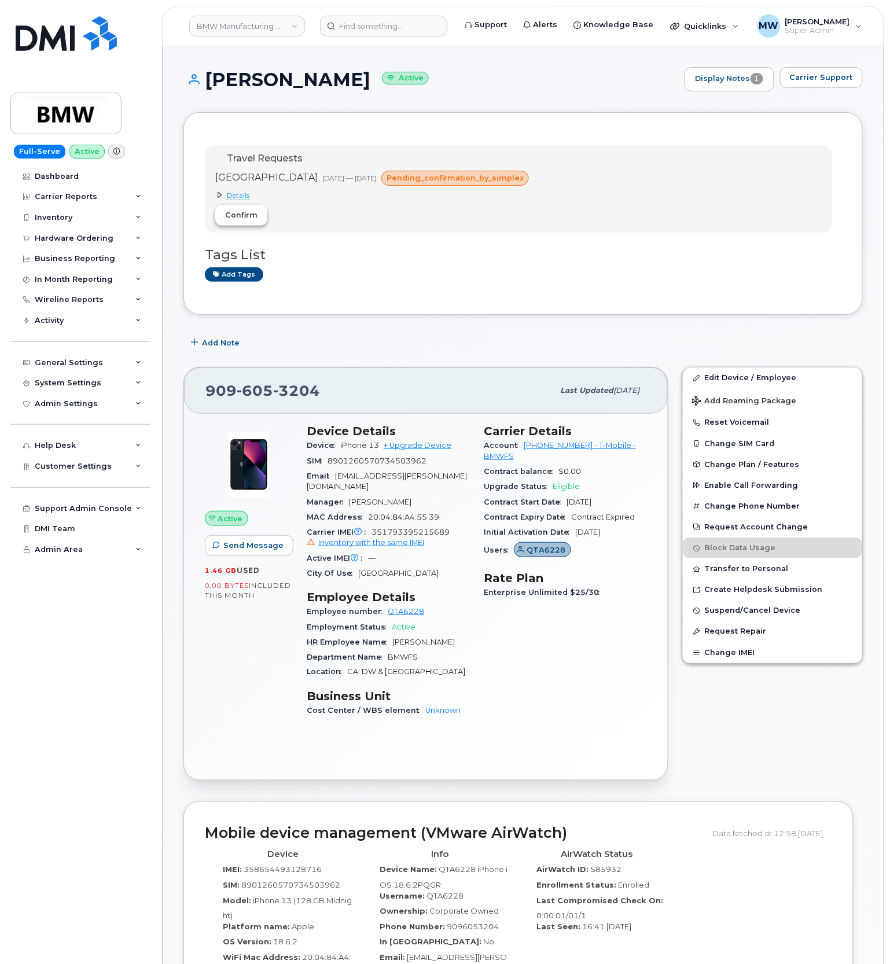
click at [232, 220] on span "Confirm" at bounding box center [241, 215] width 32 height 11
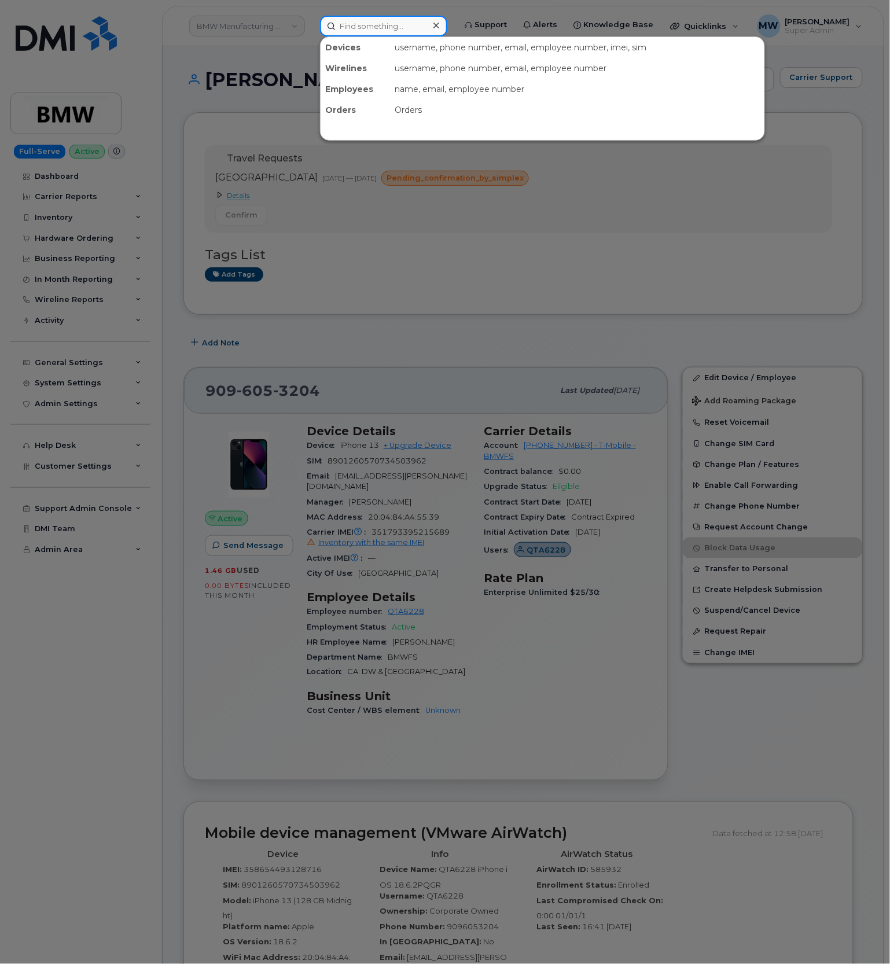
click at [383, 24] on input at bounding box center [383, 26] width 127 height 21
paste input "REQ0259168"
type input "REQ0259168"
click at [395, 31] on input at bounding box center [383, 26] width 127 height 21
paste input "9175754058"
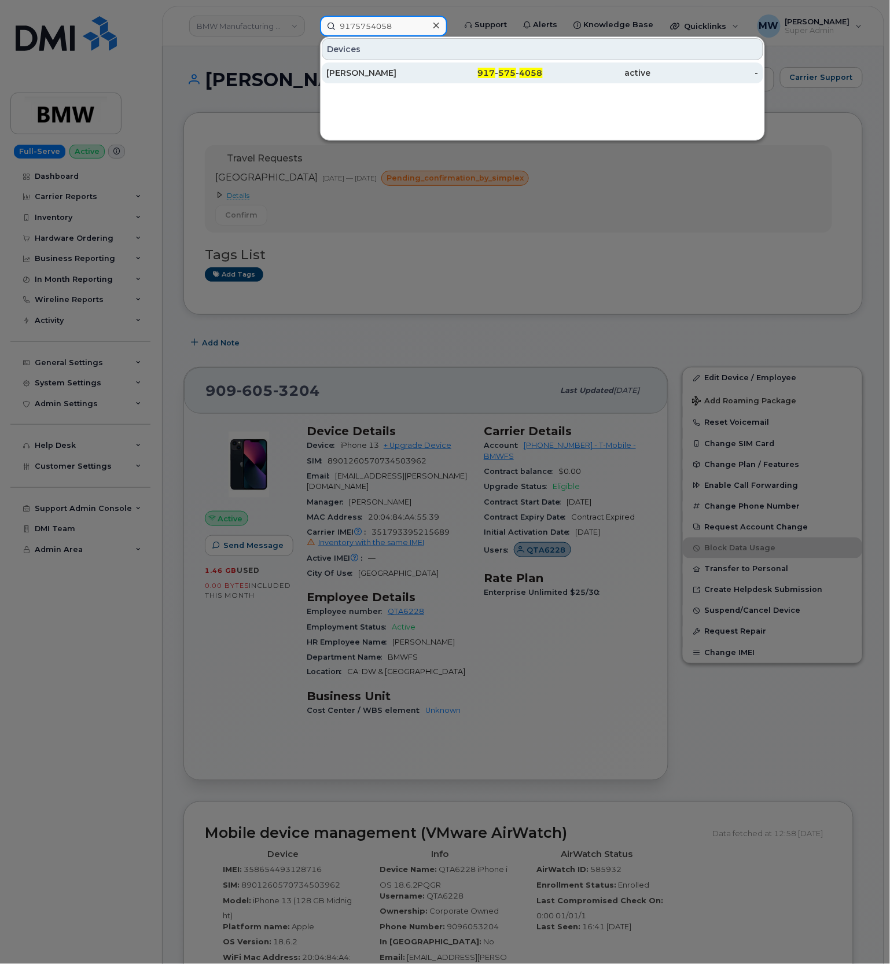
type input "9175754058"
drag, startPoint x: 584, startPoint y: 74, endPoint x: 10, endPoint y: 153, distance: 579.6
click at [584, 74] on div "active" at bounding box center [597, 73] width 108 height 12
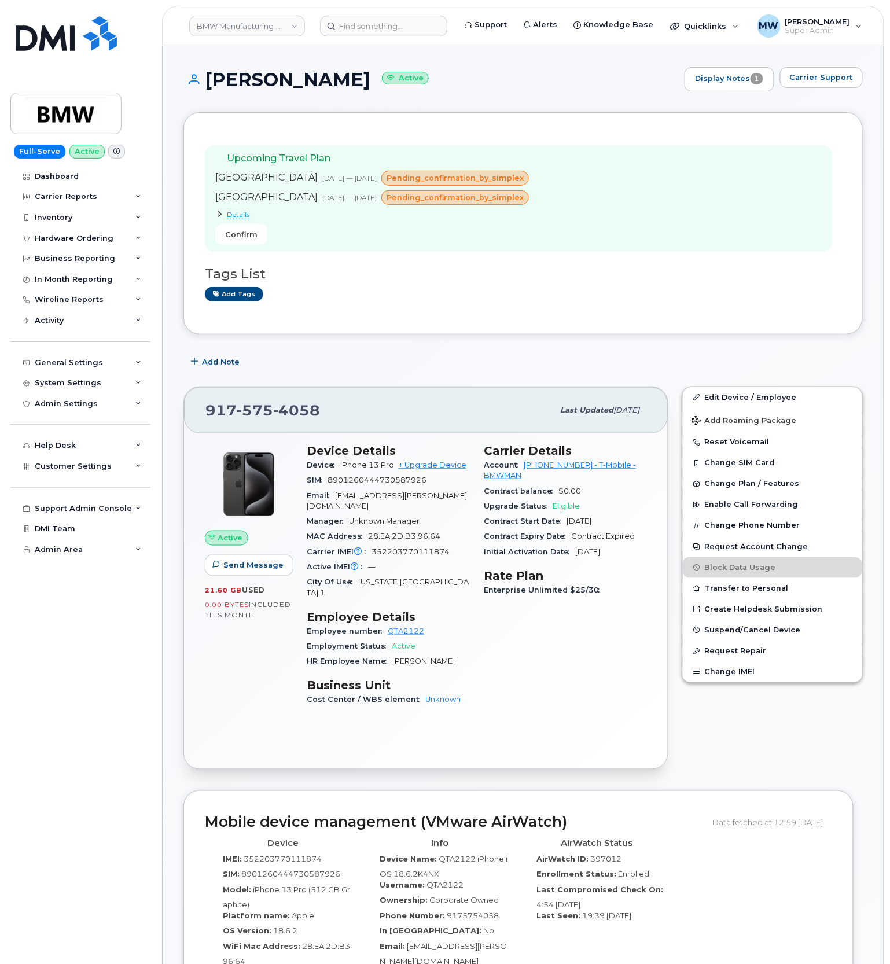
drag, startPoint x: 253, startPoint y: 241, endPoint x: 521, endPoint y: 58, distance: 324.5
click at [253, 240] on span "Confirm" at bounding box center [241, 234] width 32 height 11
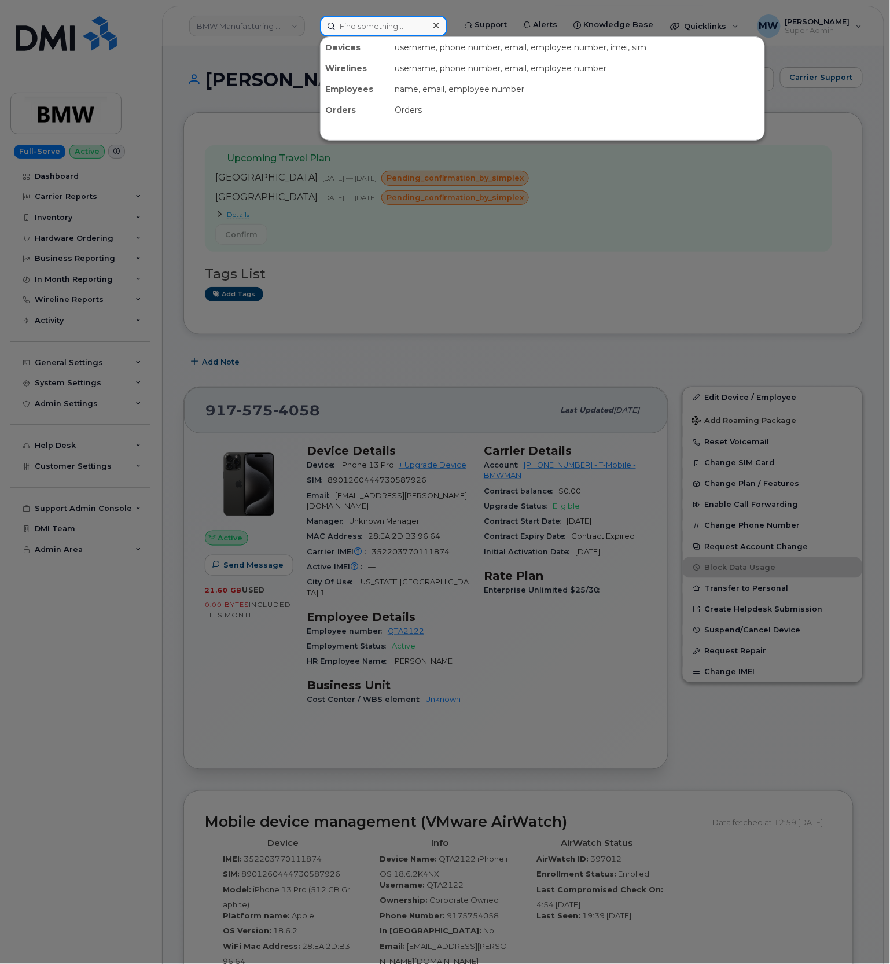
click at [340, 31] on input at bounding box center [383, 26] width 127 height 21
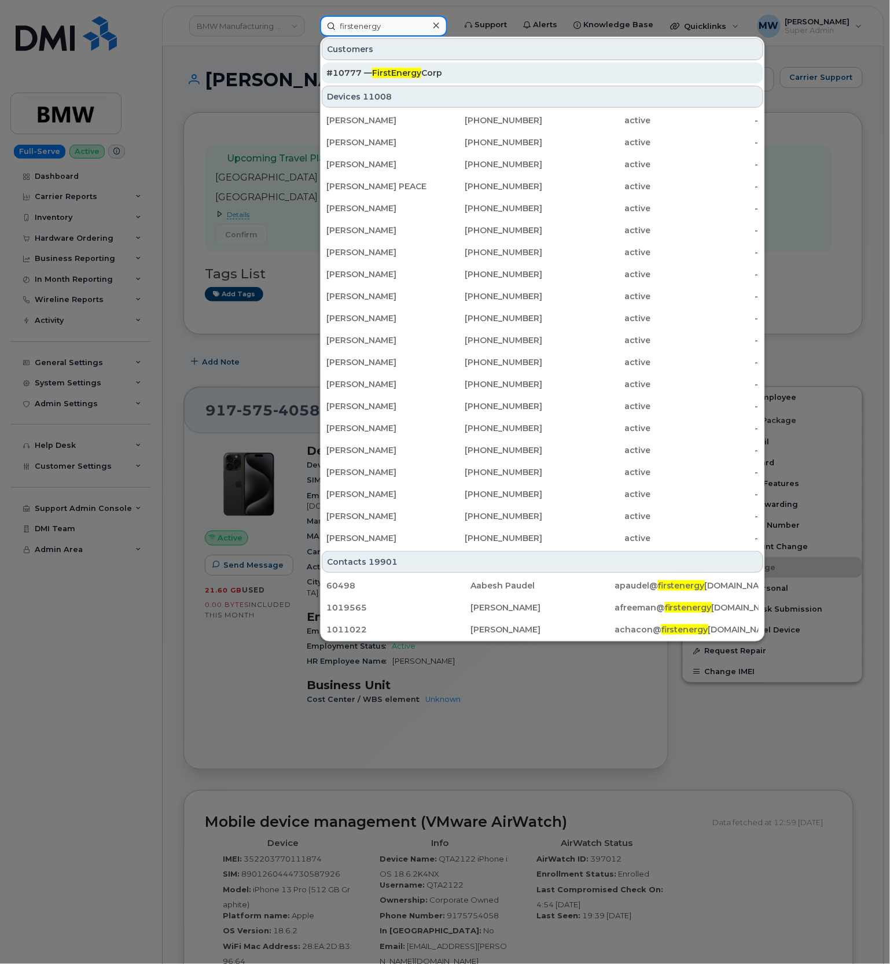
type input "firstenergy"
click at [489, 63] on link "#10777 — FirstEnergy Corp" at bounding box center [543, 73] width 442 height 21
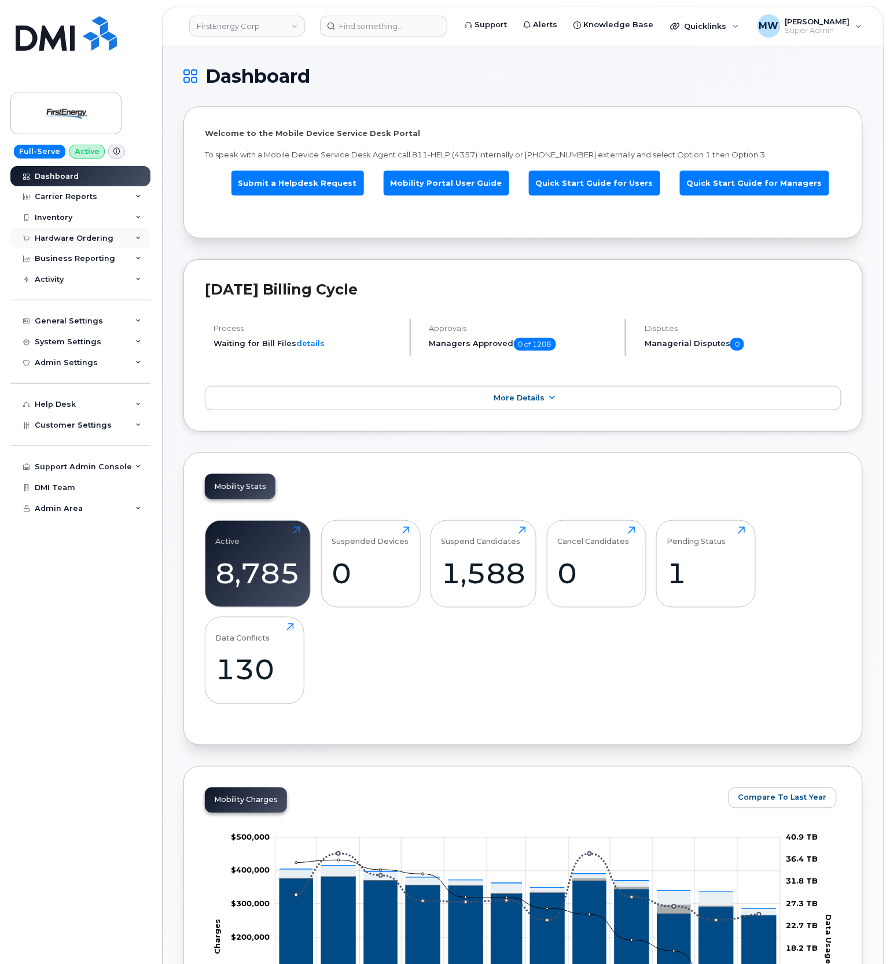
click at [56, 240] on div "Hardware Ordering" at bounding box center [74, 238] width 79 height 9
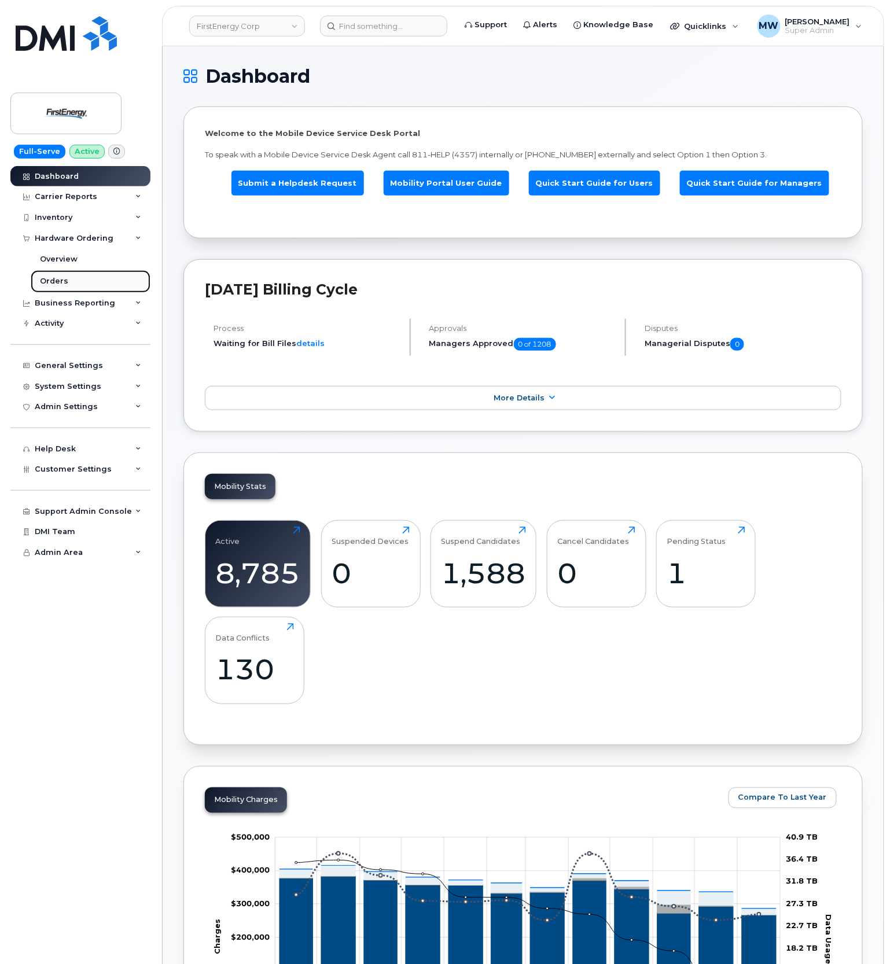
click at [72, 281] on link "Orders" at bounding box center [91, 281] width 120 height 22
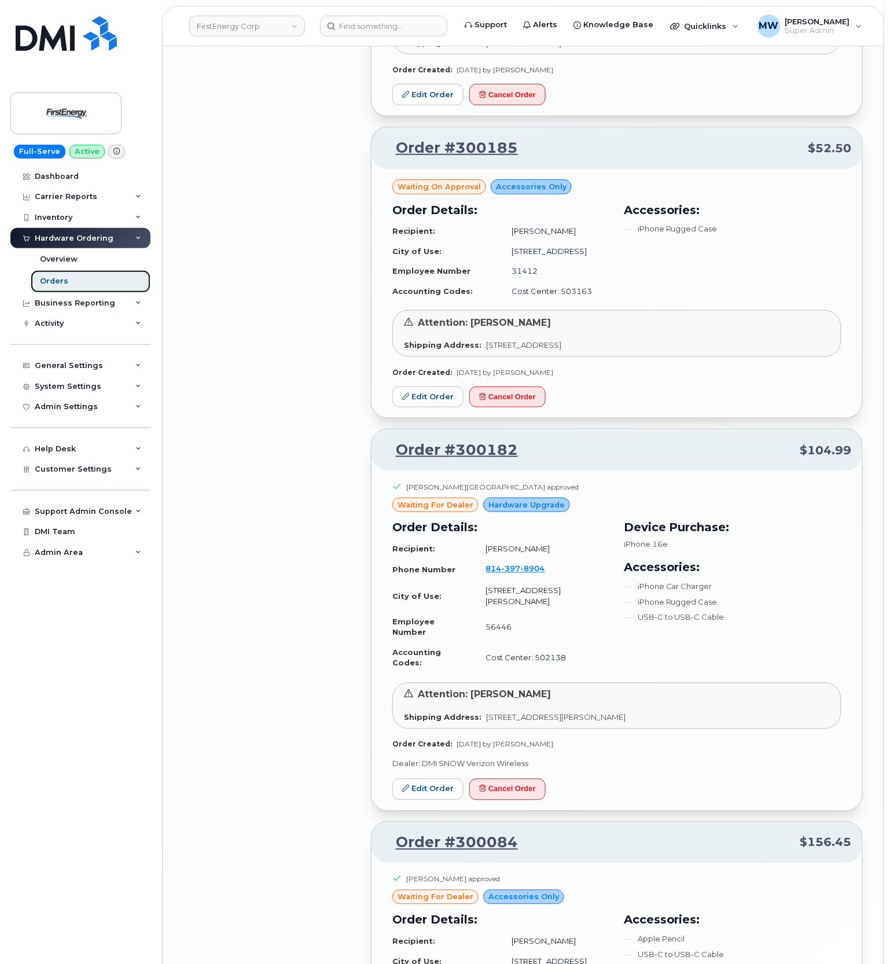
scroll to position [1745, 0]
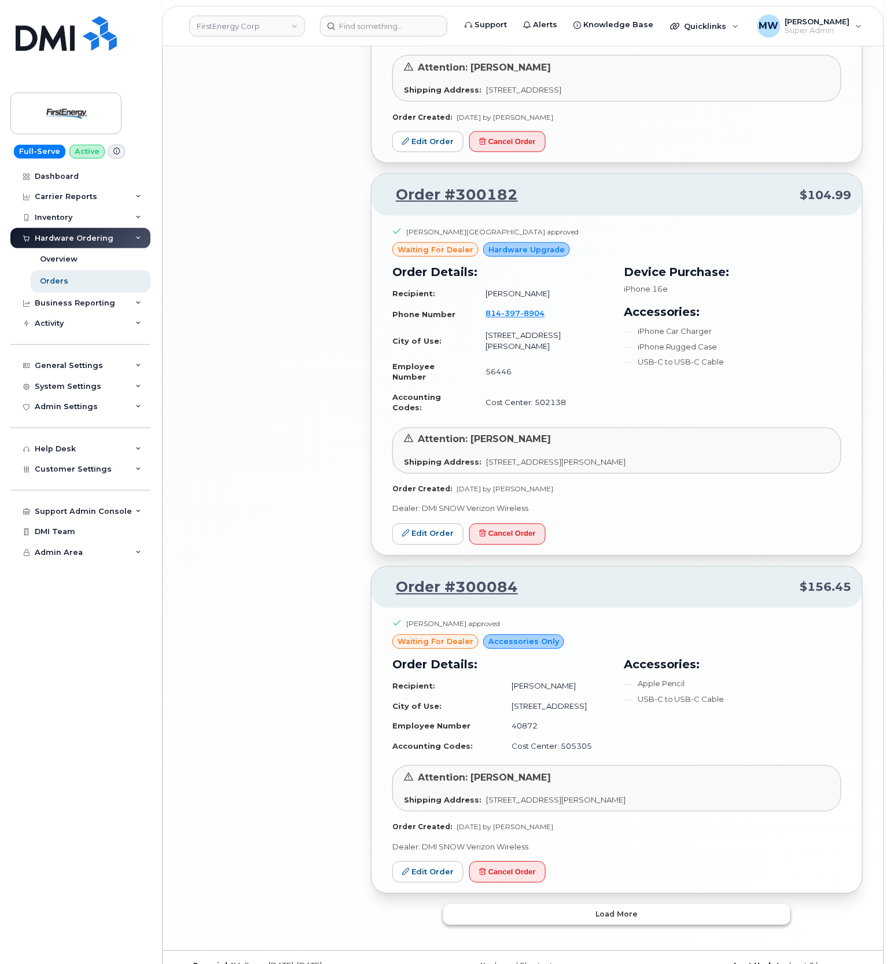
click at [658, 905] on button "Load more" at bounding box center [616, 915] width 347 height 21
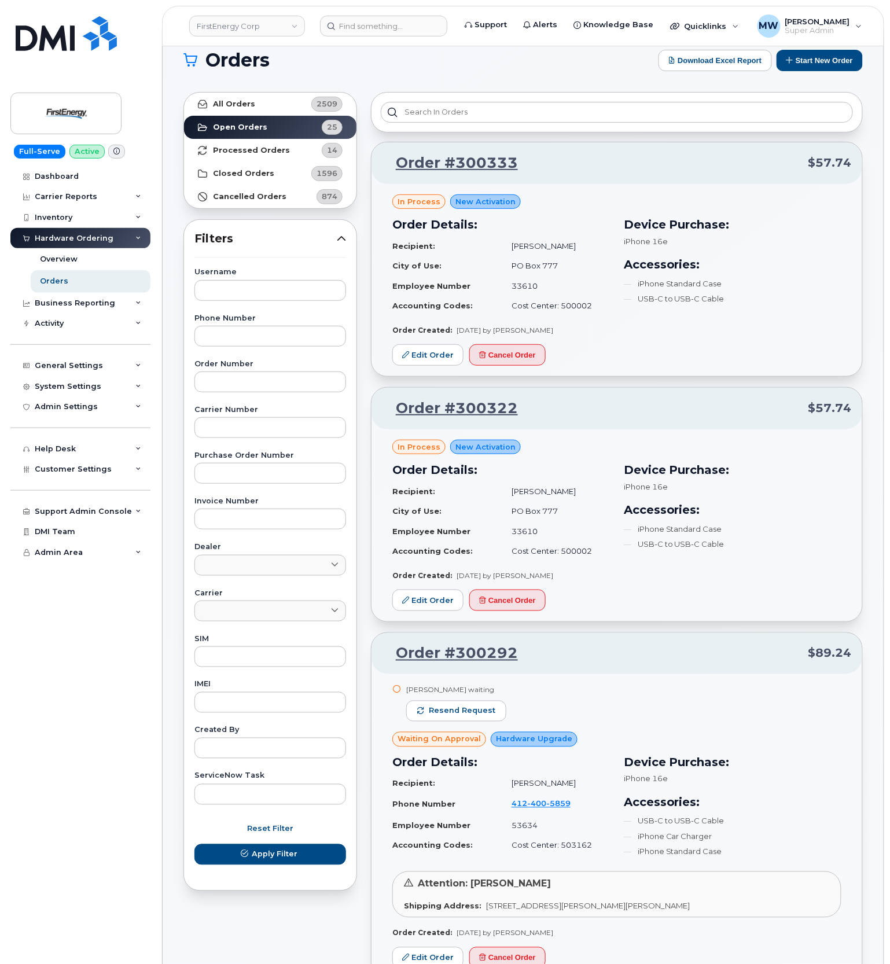
scroll to position [0, 0]
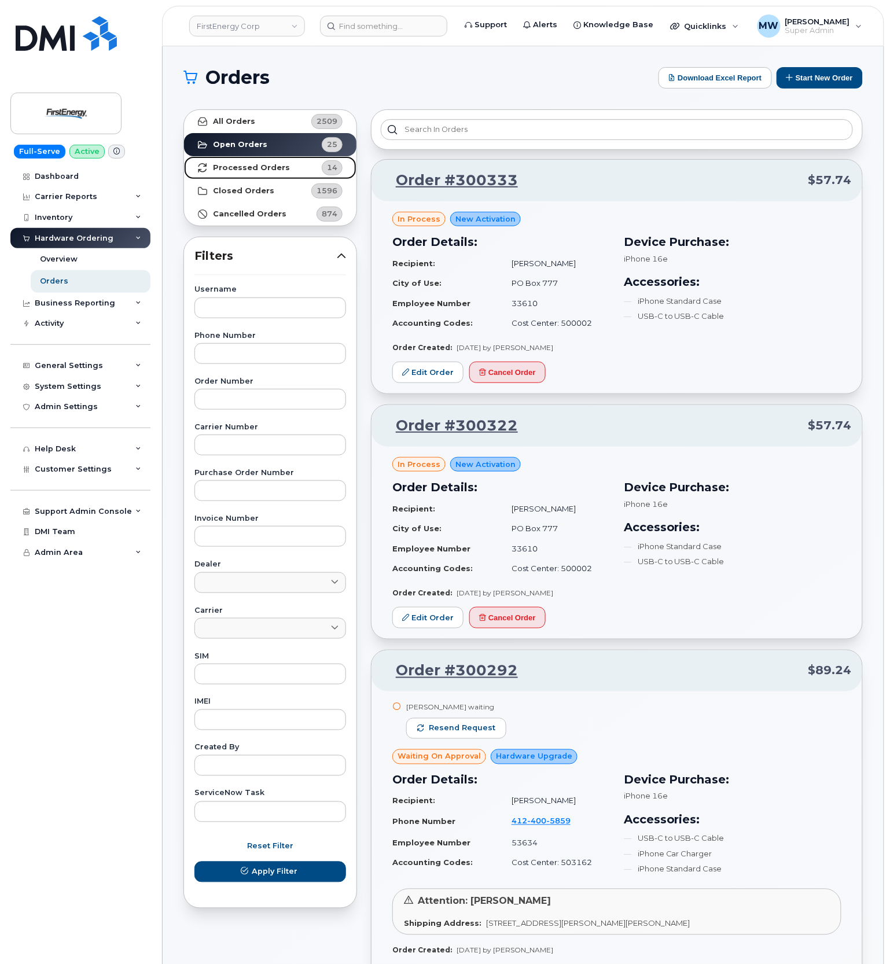
click at [265, 168] on strong "Processed Orders" at bounding box center [251, 167] width 77 height 9
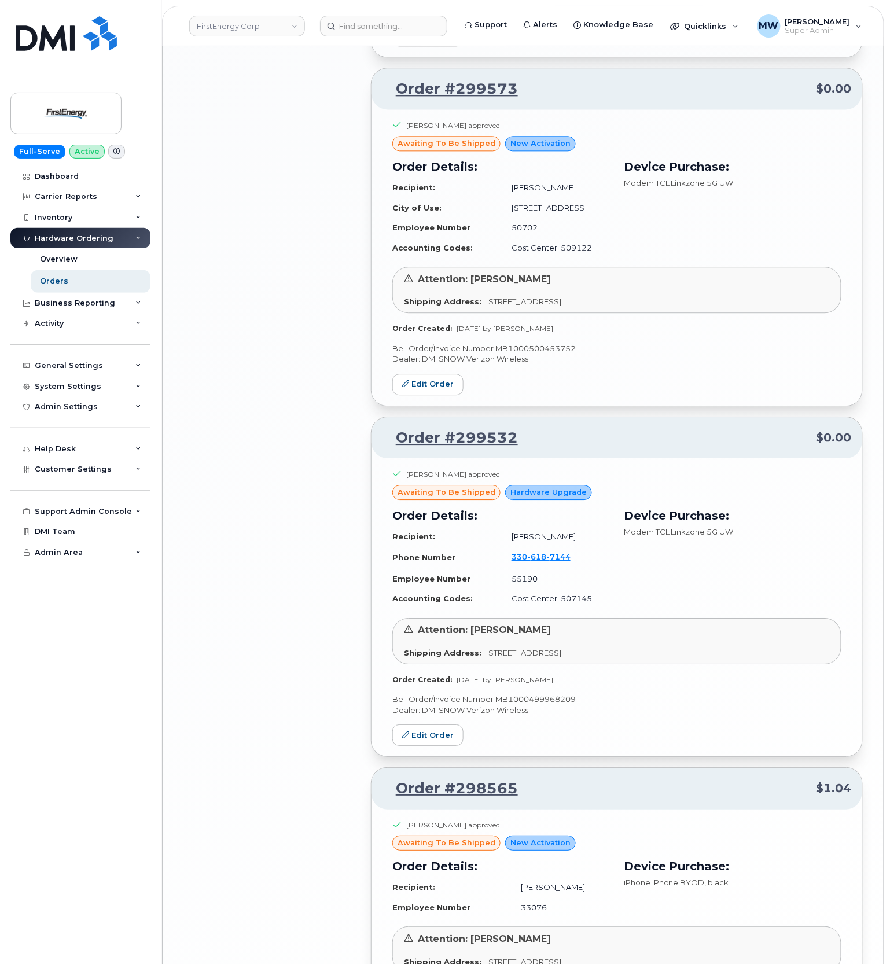
scroll to position [2193, 0]
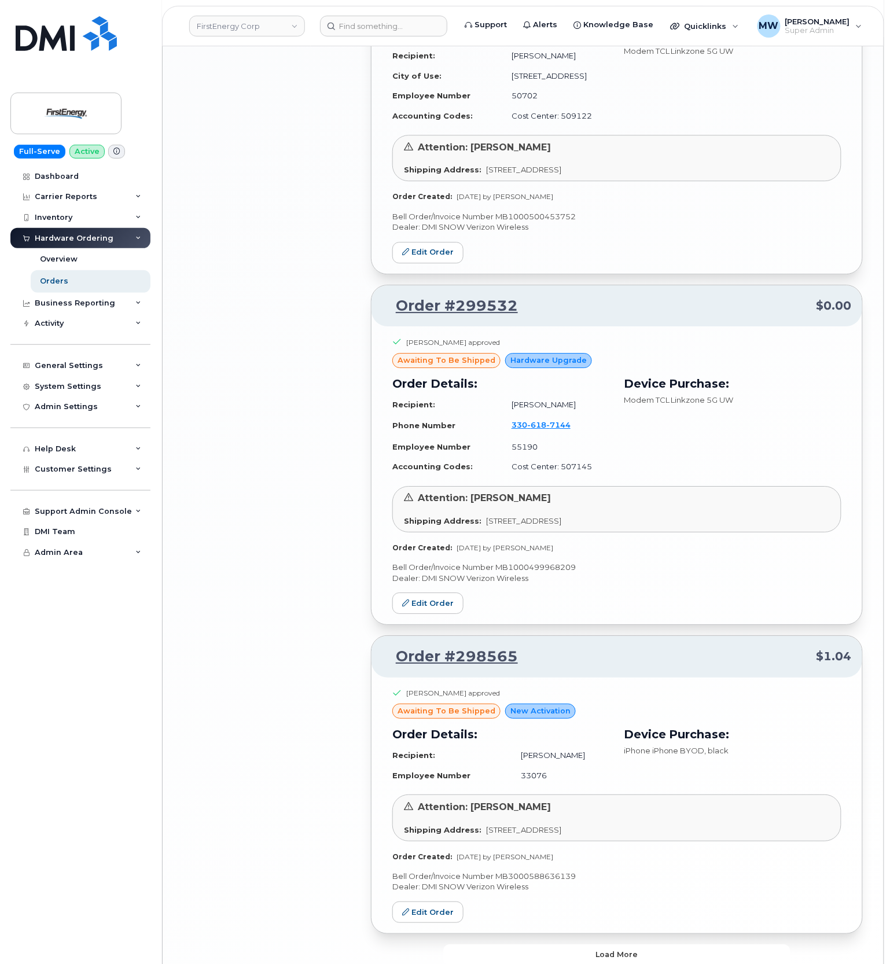
click at [628, 945] on button "Load more" at bounding box center [616, 955] width 347 height 21
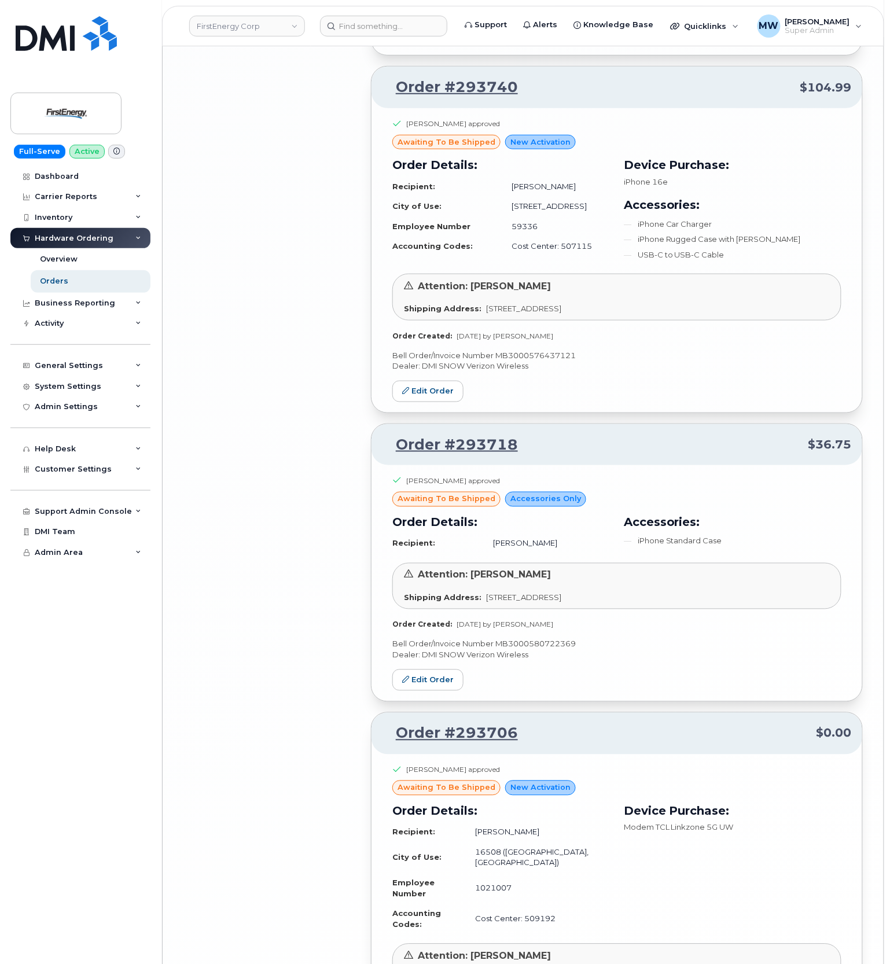
scroll to position [4284, 0]
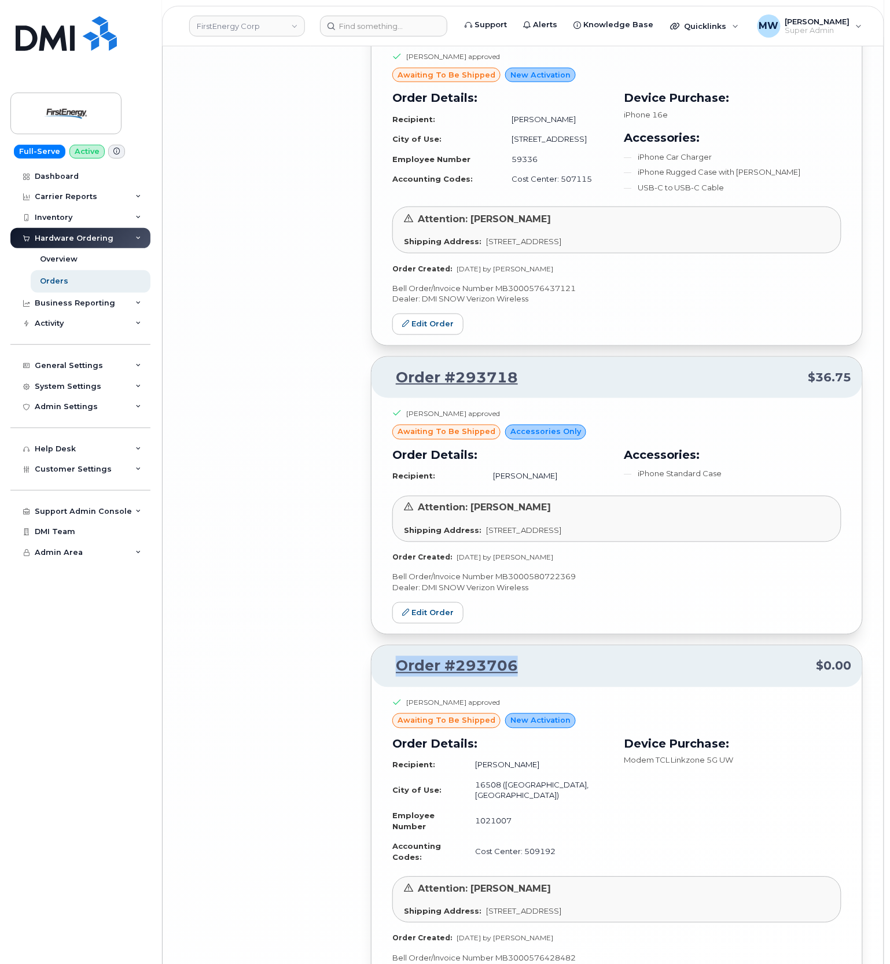
drag, startPoint x: 536, startPoint y: 575, endPoint x: 374, endPoint y: 570, distance: 162.2
click at [374, 646] on div "Order #293706 $0.00" at bounding box center [617, 667] width 491 height 42
copy link "Order #293706"
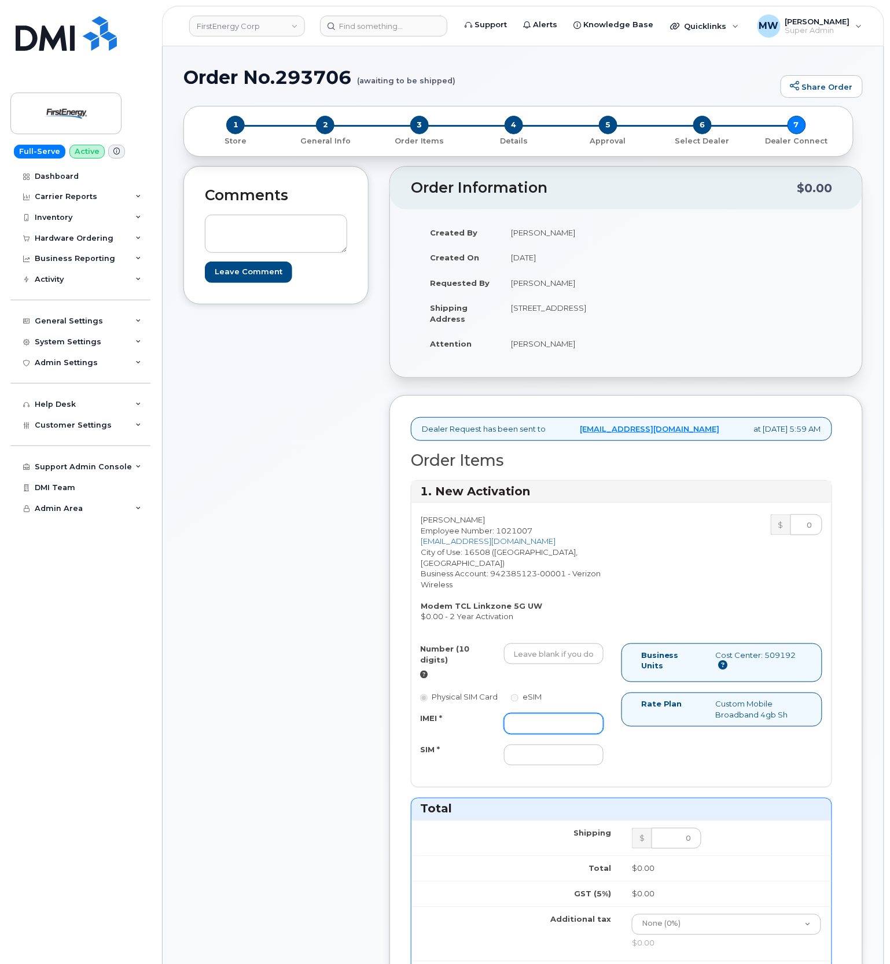
click at [534, 726] on input "IMEI *" at bounding box center [554, 724] width 100 height 21
paste input "352950942365651"
type input "352950942365651"
click at [530, 665] on input "Number (10 digits)" at bounding box center [554, 654] width 100 height 21
drag, startPoint x: 533, startPoint y: 762, endPoint x: 548, endPoint y: 769, distance: 16.6
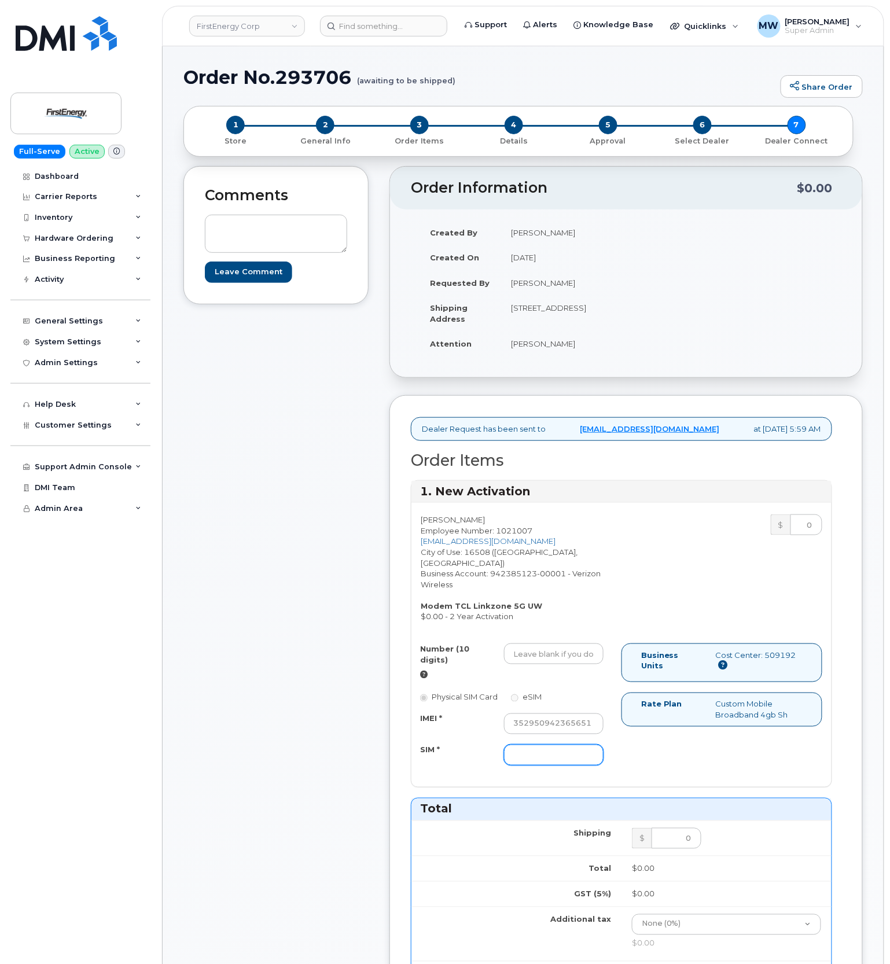
click at [533, 762] on input "SIM *" at bounding box center [554, 755] width 100 height 21
paste input "[TECHNICAL_ID]"
type input "[TECHNICAL_ID]"
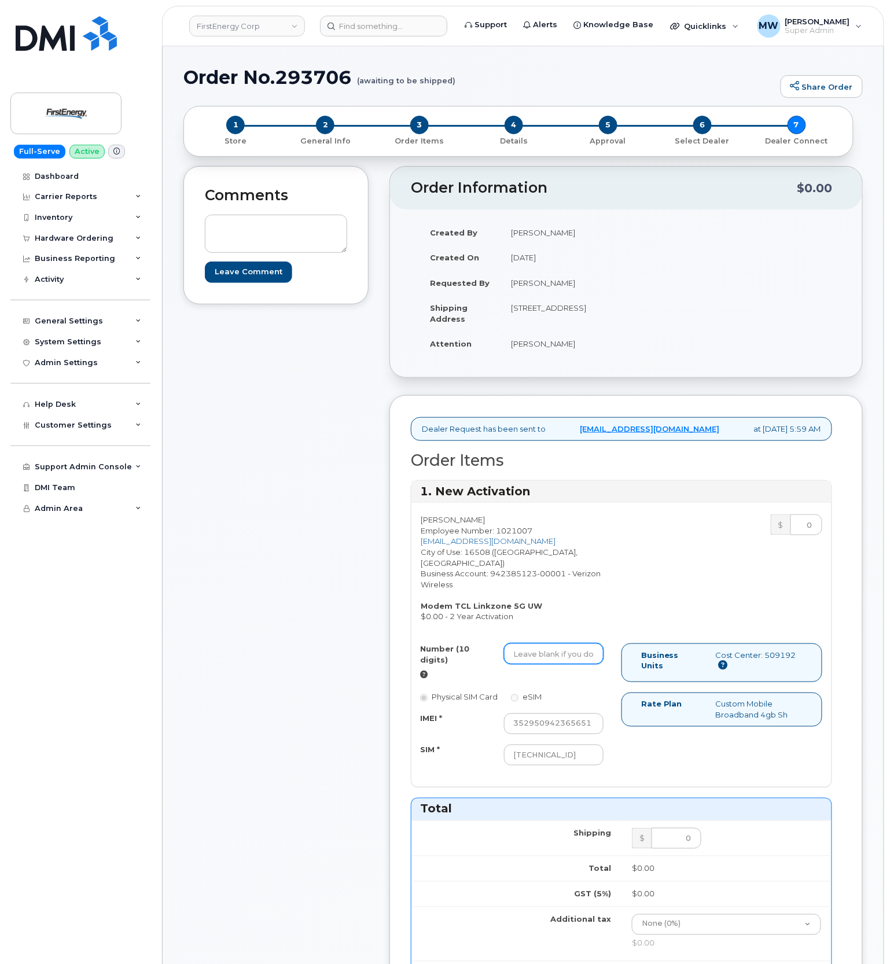
click at [563, 661] on input "Number (10 digits)" at bounding box center [554, 654] width 100 height 21
paste input "8149832133"
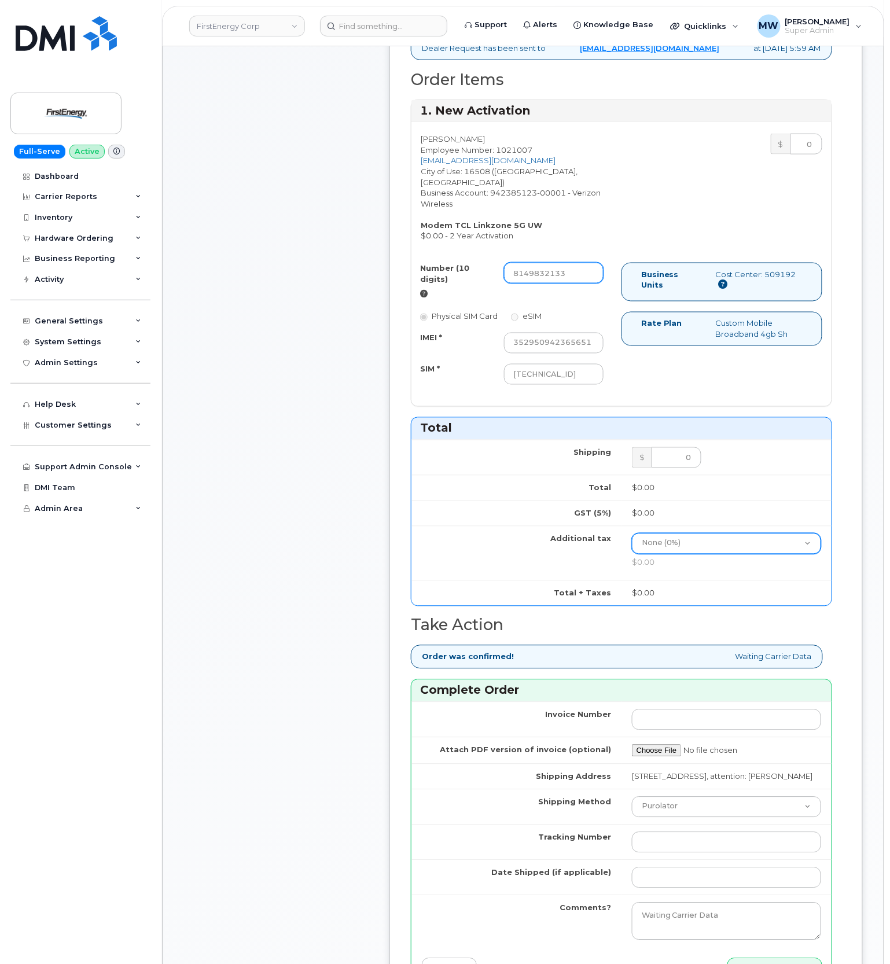
scroll to position [540, 0]
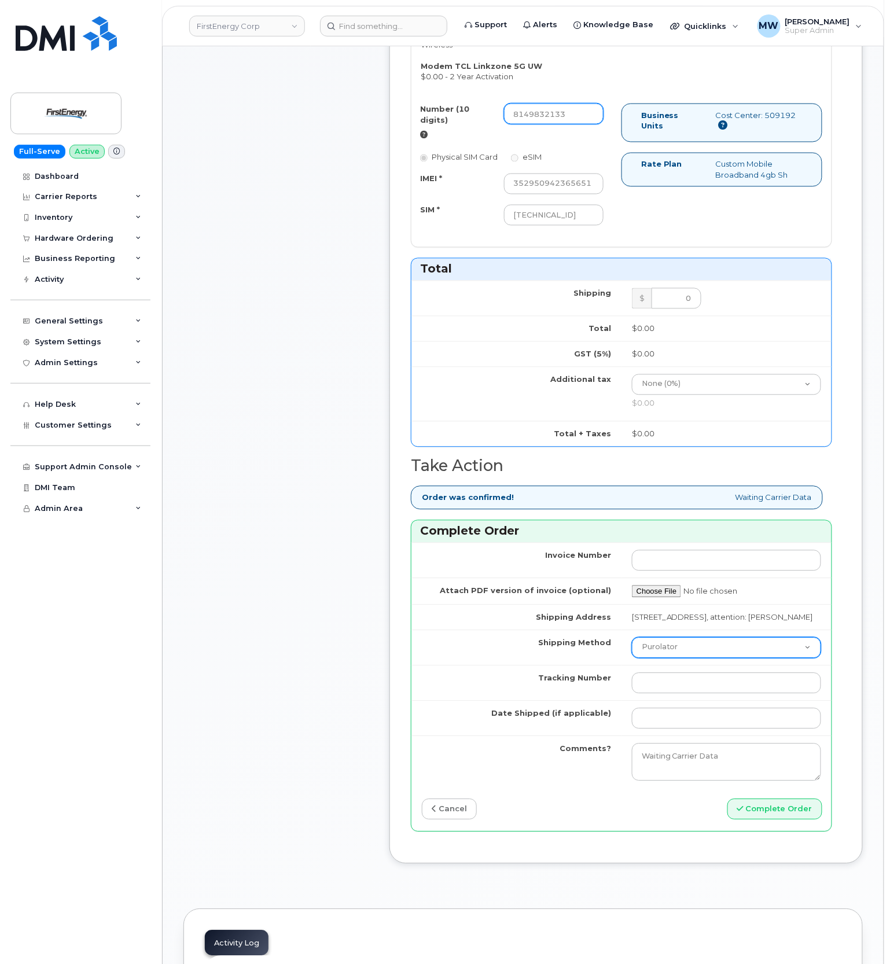
type input "8149832133"
click at [667, 659] on select "Purolator UPS FedEx Canada Post Courier Other Drop Off Pick Up" at bounding box center [726, 648] width 189 height 21
select select "UPS"
click at [632, 652] on select "Purolator UPS FedEx Canada Post Courier Other Drop Off Pick Up" at bounding box center [726, 648] width 189 height 21
click at [776, 701] on td at bounding box center [727, 683] width 210 height 35
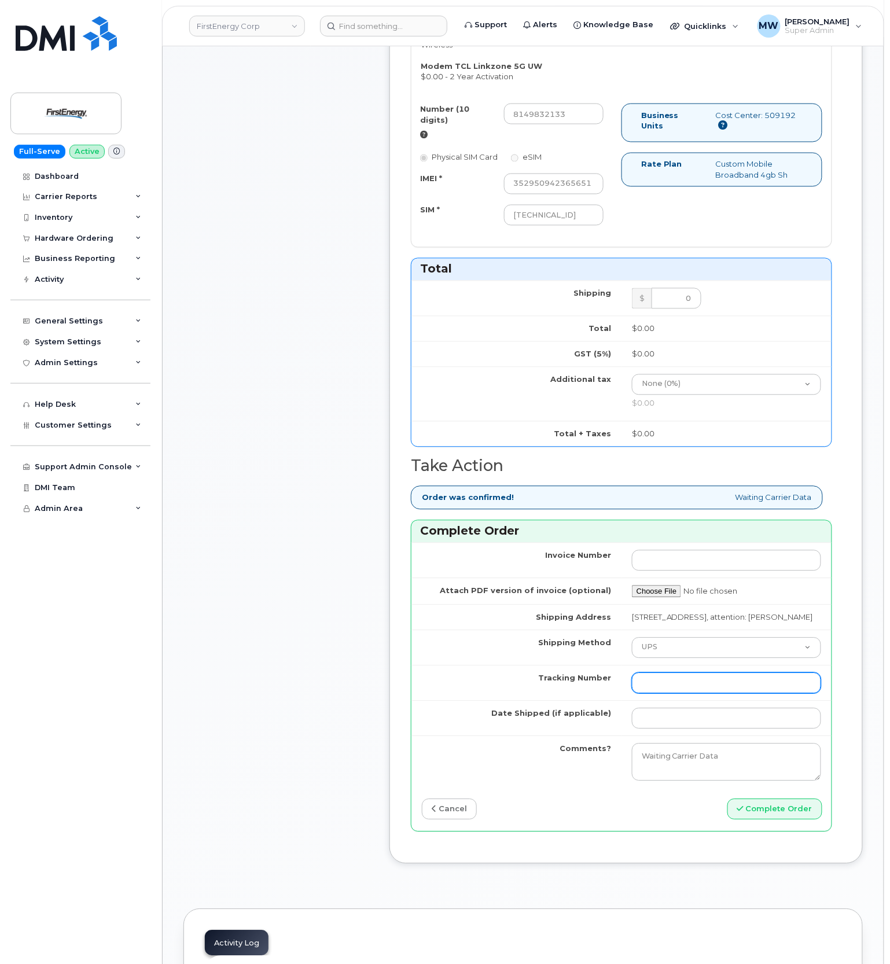
drag, startPoint x: 698, startPoint y: 702, endPoint x: 688, endPoint y: 709, distance: 12.0
click at [698, 694] on input "Tracking Number" at bounding box center [726, 683] width 189 height 21
paste input "1ZHF12012912660169"
type input "1ZHF12012912660169"
click at [663, 729] on input "Date Shipped (if applicable)" at bounding box center [726, 719] width 189 height 21
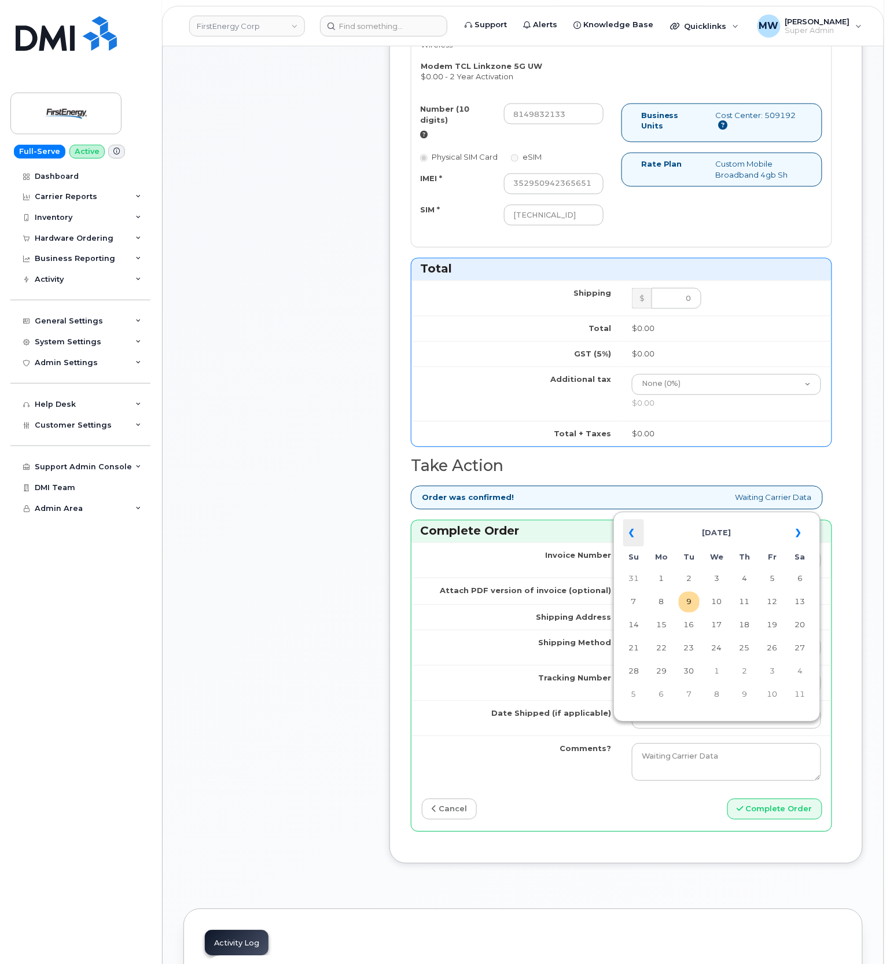
click at [623, 533] on th "«" at bounding box center [633, 534] width 21 height 28
click at [663, 678] on td "23" at bounding box center [661, 672] width 21 height 21
type input "[DATE]"
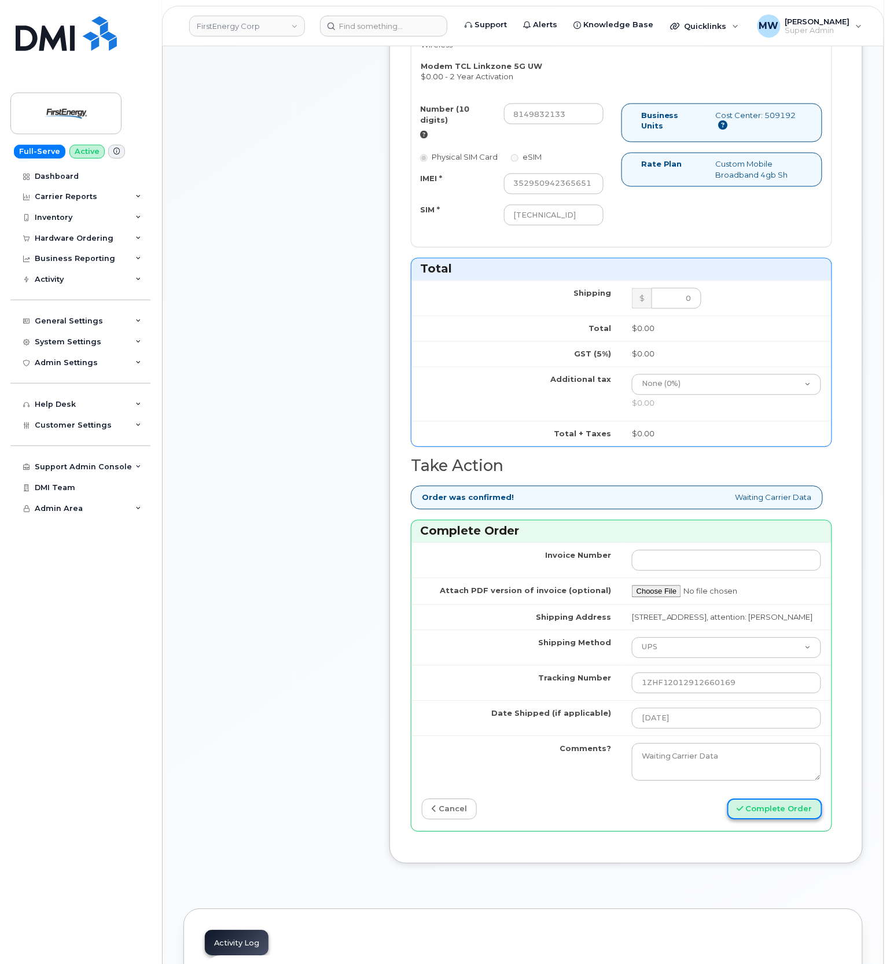
click at [771, 819] on button "Complete Order" at bounding box center [775, 809] width 95 height 21
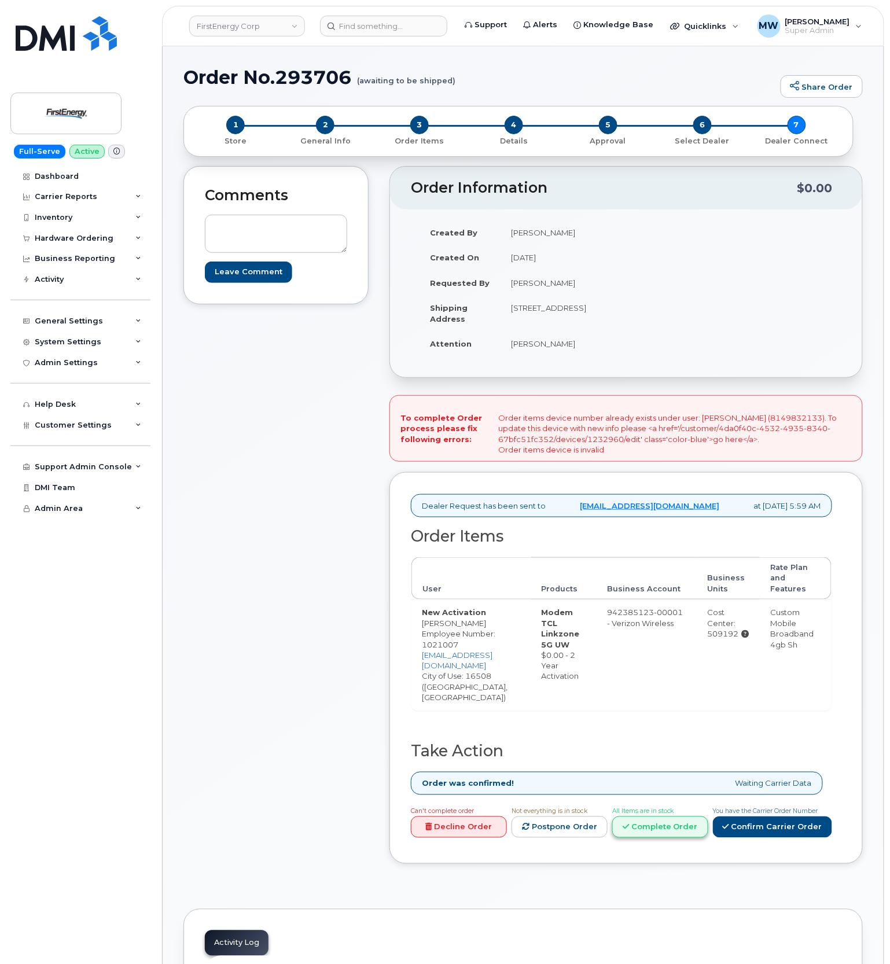
click at [679, 829] on link "Complete Order" at bounding box center [660, 827] width 96 height 21
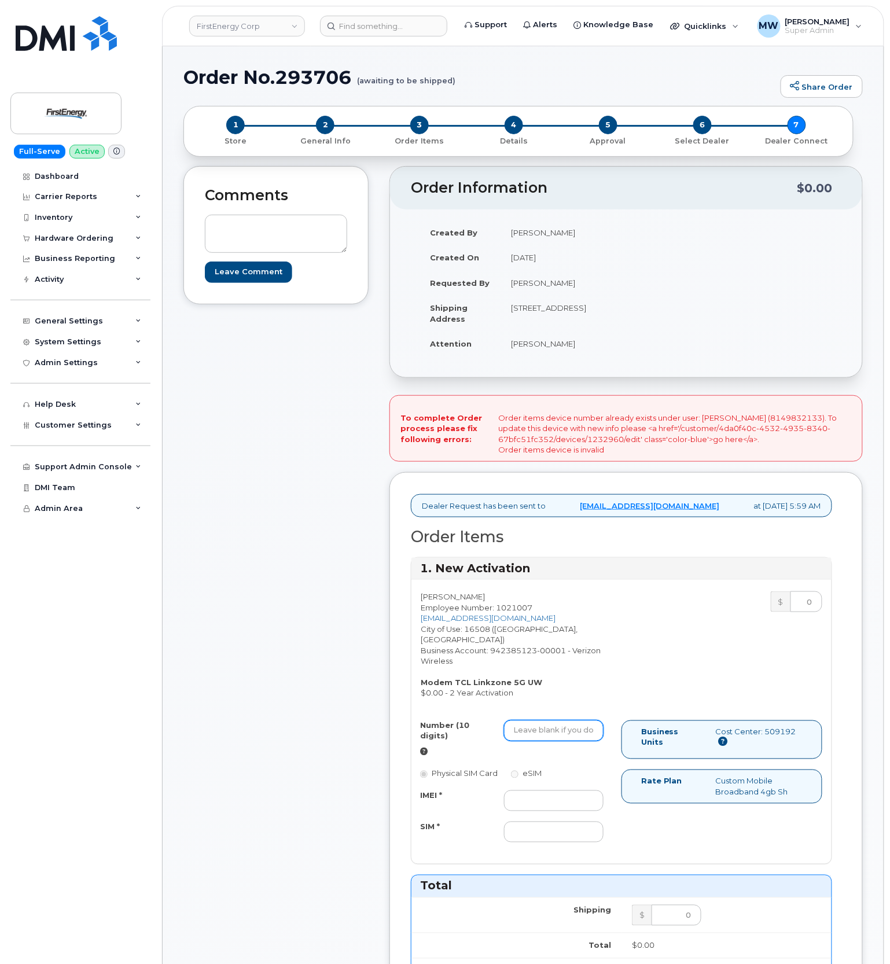
click at [575, 736] on input "Number (10 digits)" at bounding box center [554, 731] width 100 height 21
paste input "8149832133"
type input "8149832133"
drag, startPoint x: 560, startPoint y: 804, endPoint x: 15, endPoint y: 739, distance: 549.1
click at [548, 805] on input "IMEI *" at bounding box center [554, 801] width 100 height 21
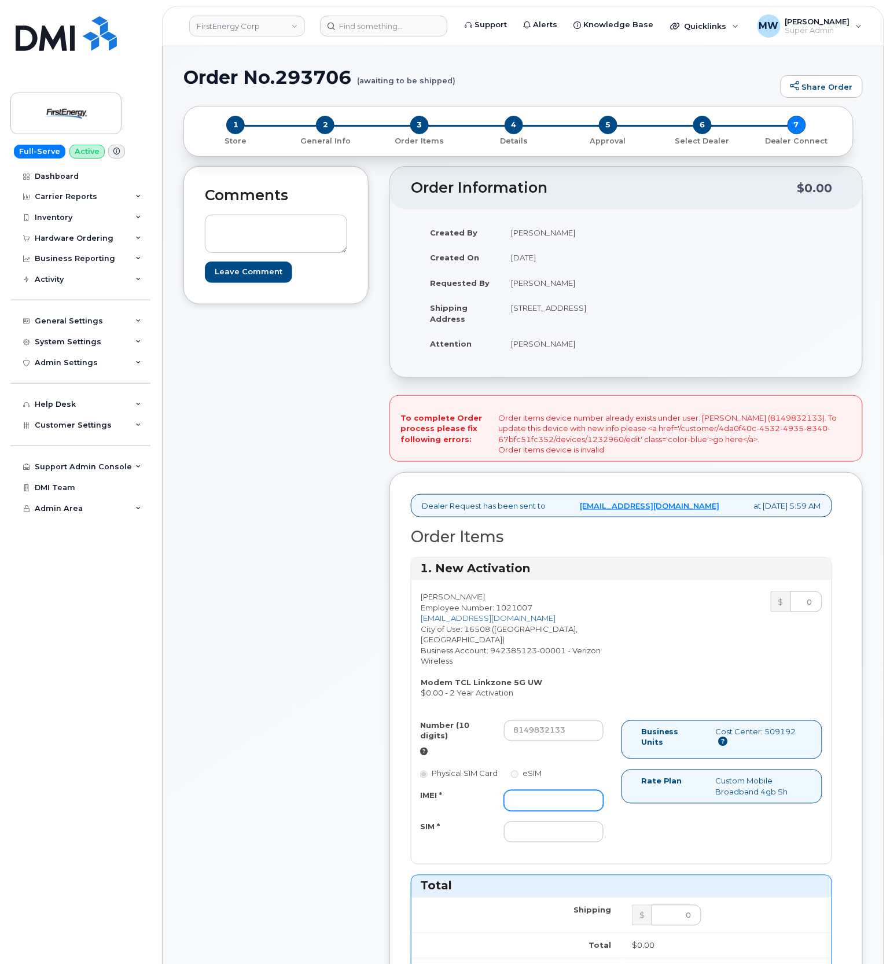
paste input "352950942365651"
type input "352950942365651"
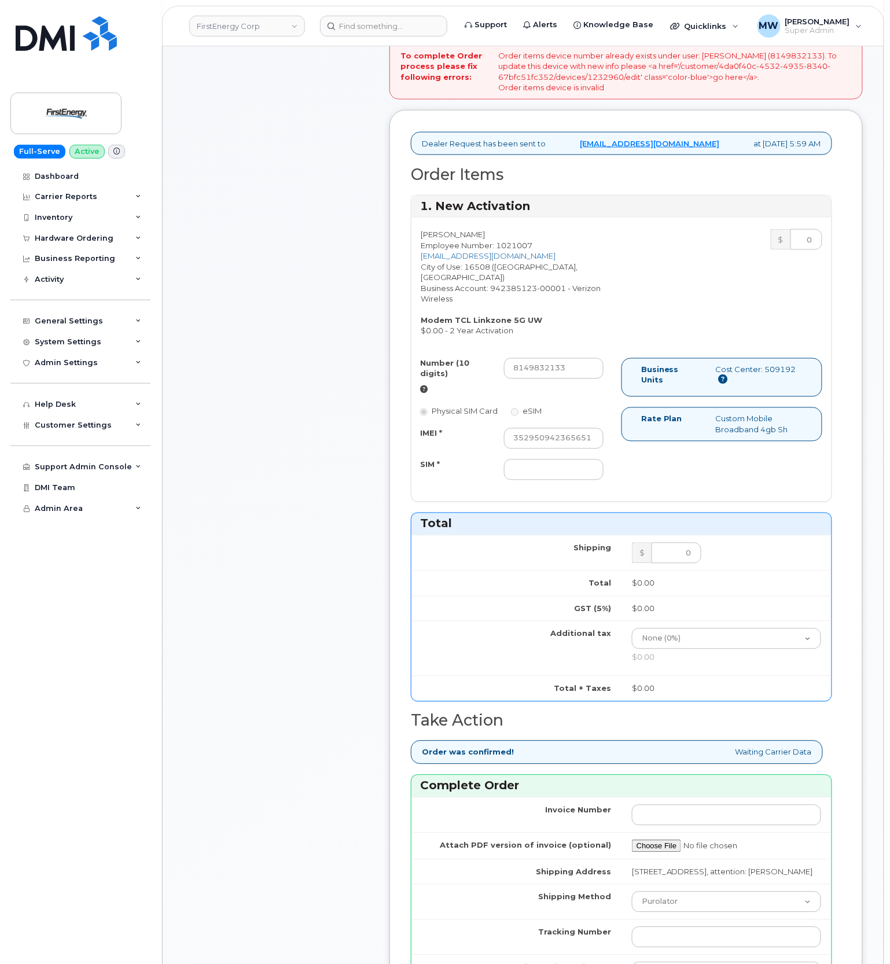
scroll to position [463, 0]
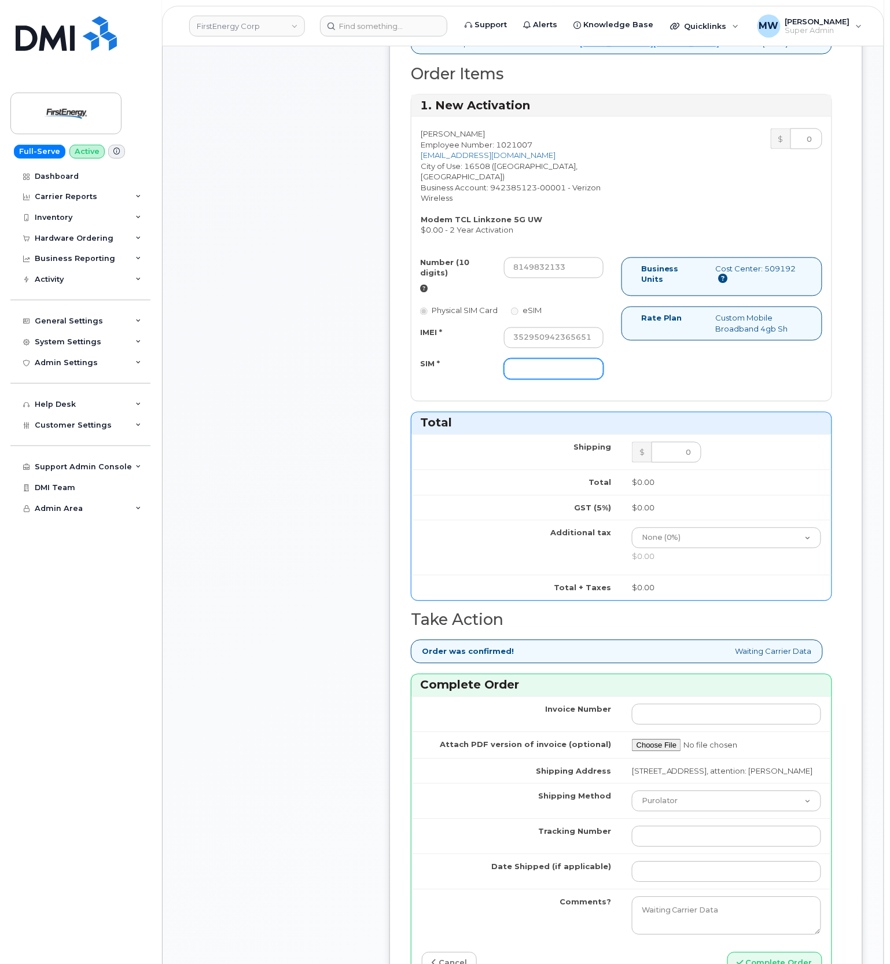
click at [542, 373] on input "SIM *" at bounding box center [554, 369] width 100 height 21
paste input "[TECHNICAL_ID]"
type input "[TECHNICAL_ID]"
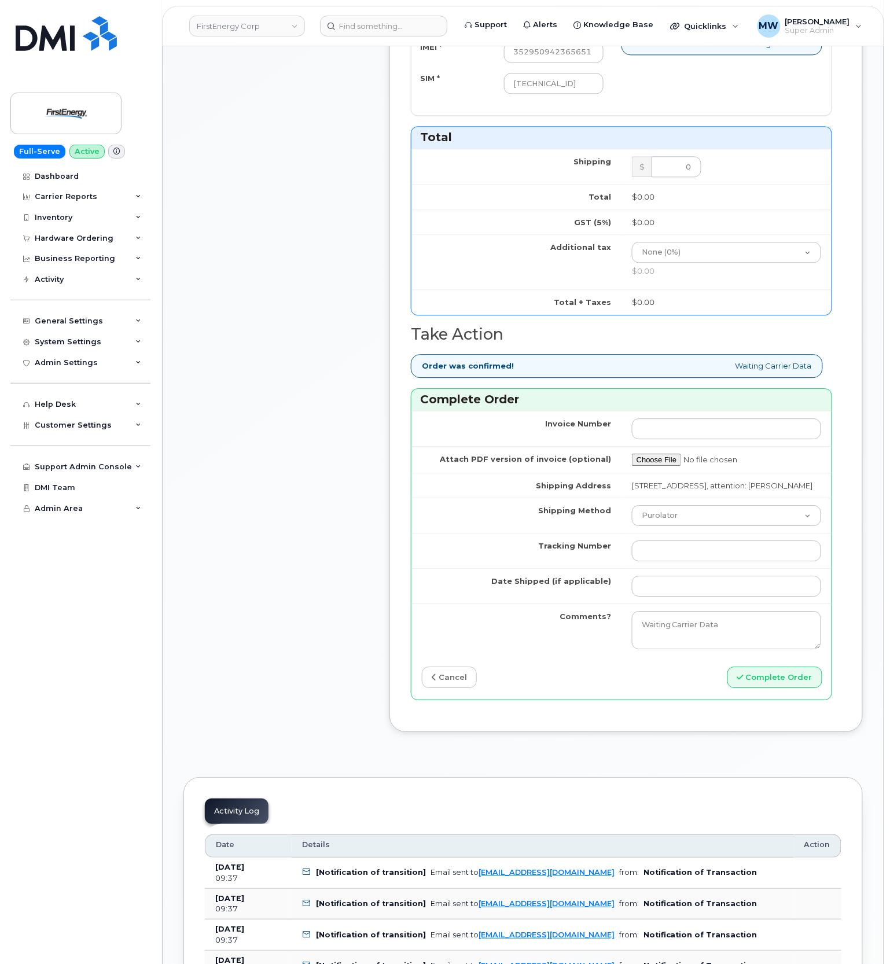
scroll to position [772, 0]
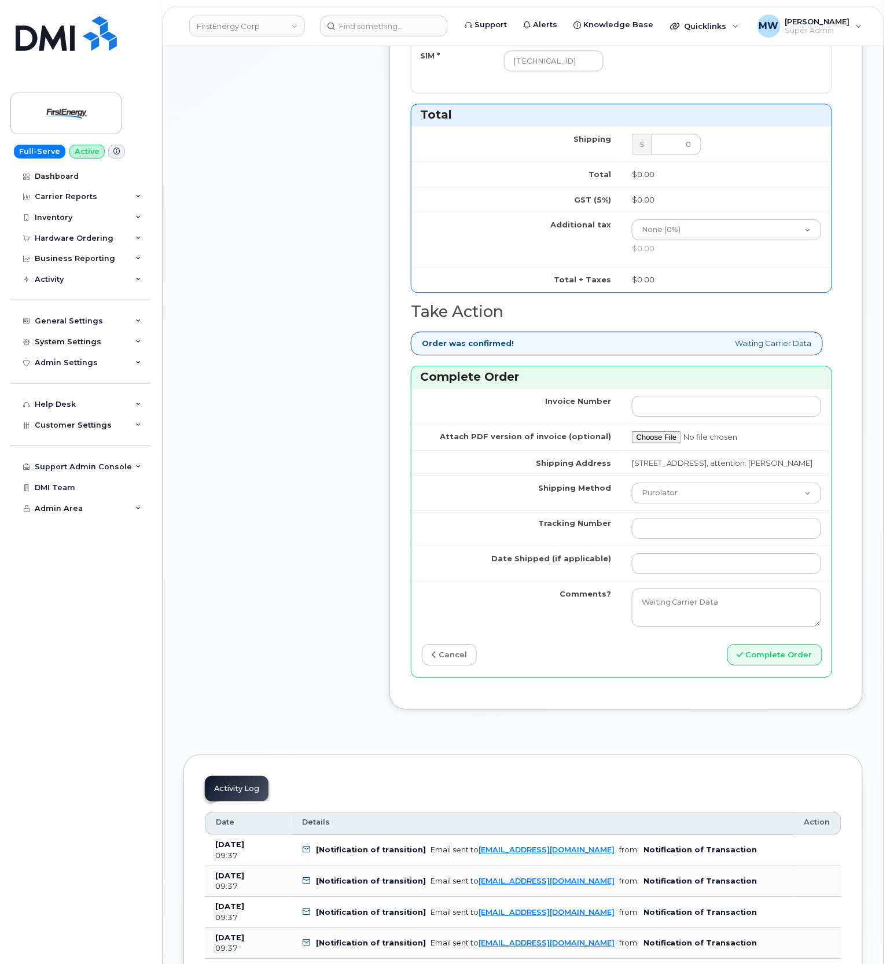
click at [666, 498] on td "Purolator UPS FedEx Canada Post Courier Other Drop Off Pick Up" at bounding box center [727, 492] width 210 height 35
click at [665, 511] on td "Purolator UPS FedEx Canada Post Courier Other Drop Off Pick Up" at bounding box center [727, 492] width 210 height 35
select select "UPS"
click at [632, 498] on select "Purolator UPS FedEx Canada Post Courier Other Drop Off Pick Up" at bounding box center [726, 493] width 189 height 21
click at [656, 539] on input "Tracking Number" at bounding box center [726, 528] width 189 height 21
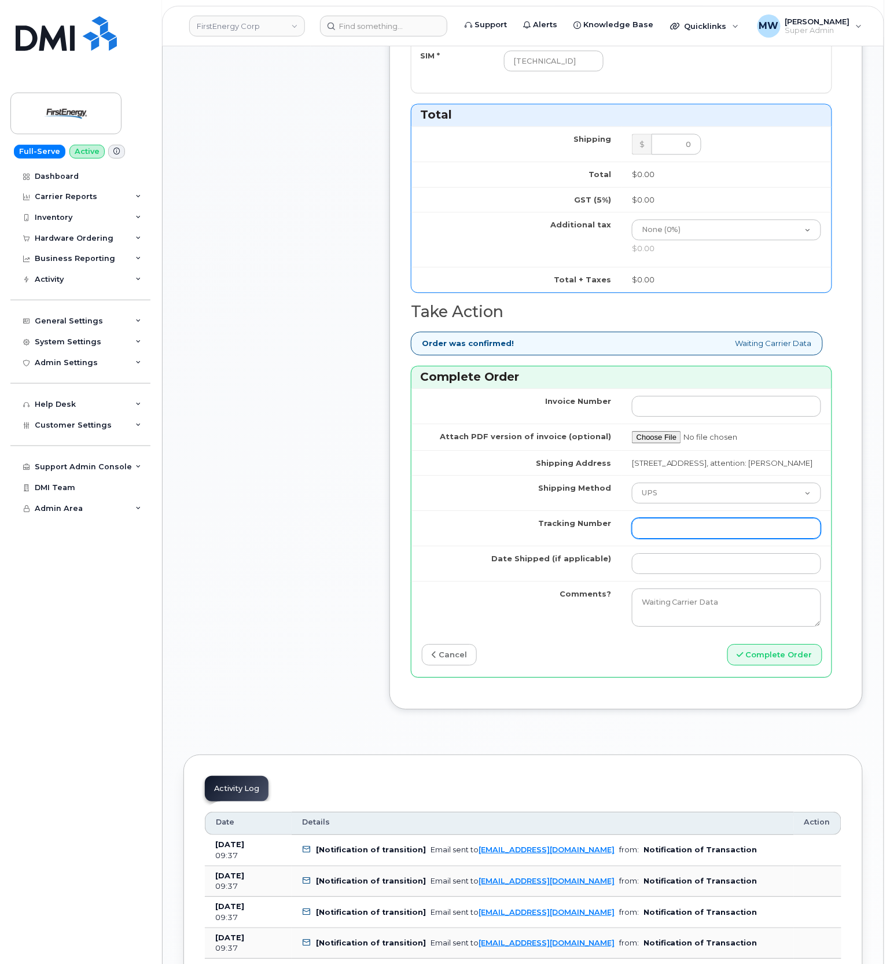
paste input "1ZHF12012912660169"
type input "1ZHF12012912660169"
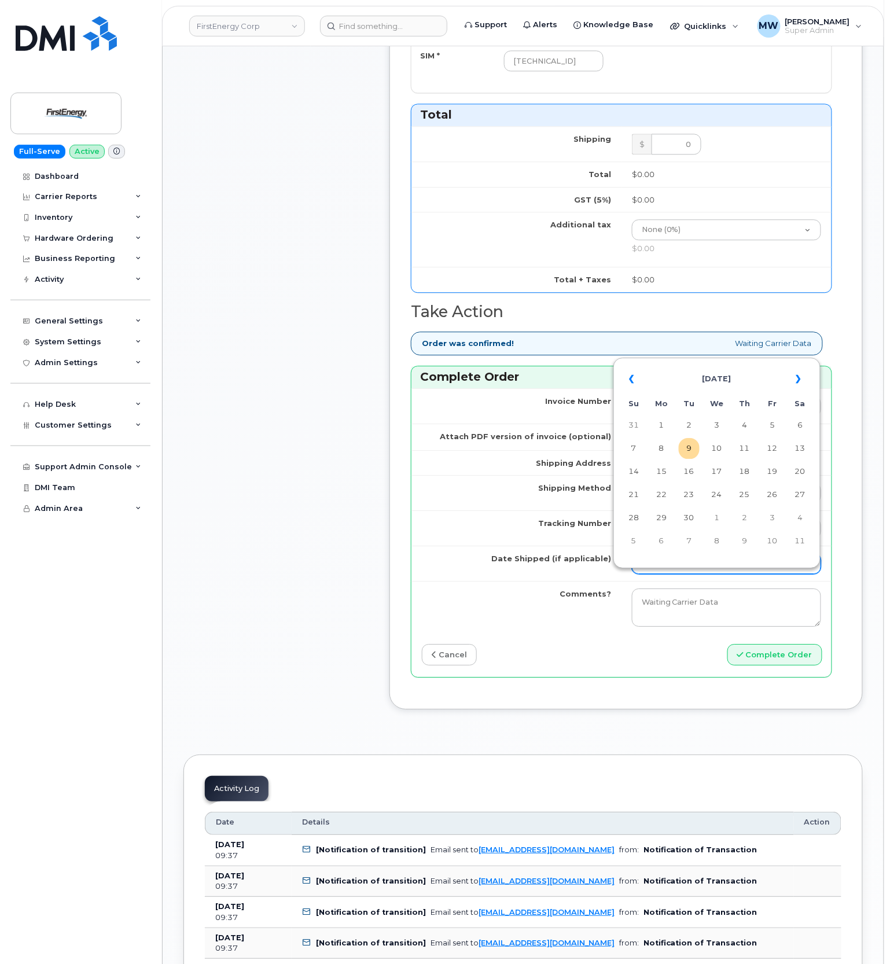
click at [666, 574] on input "Date Shipped (if applicable)" at bounding box center [726, 563] width 189 height 21
click at [640, 389] on th "«" at bounding box center [633, 379] width 21 height 28
click at [654, 519] on td "23" at bounding box center [661, 518] width 21 height 21
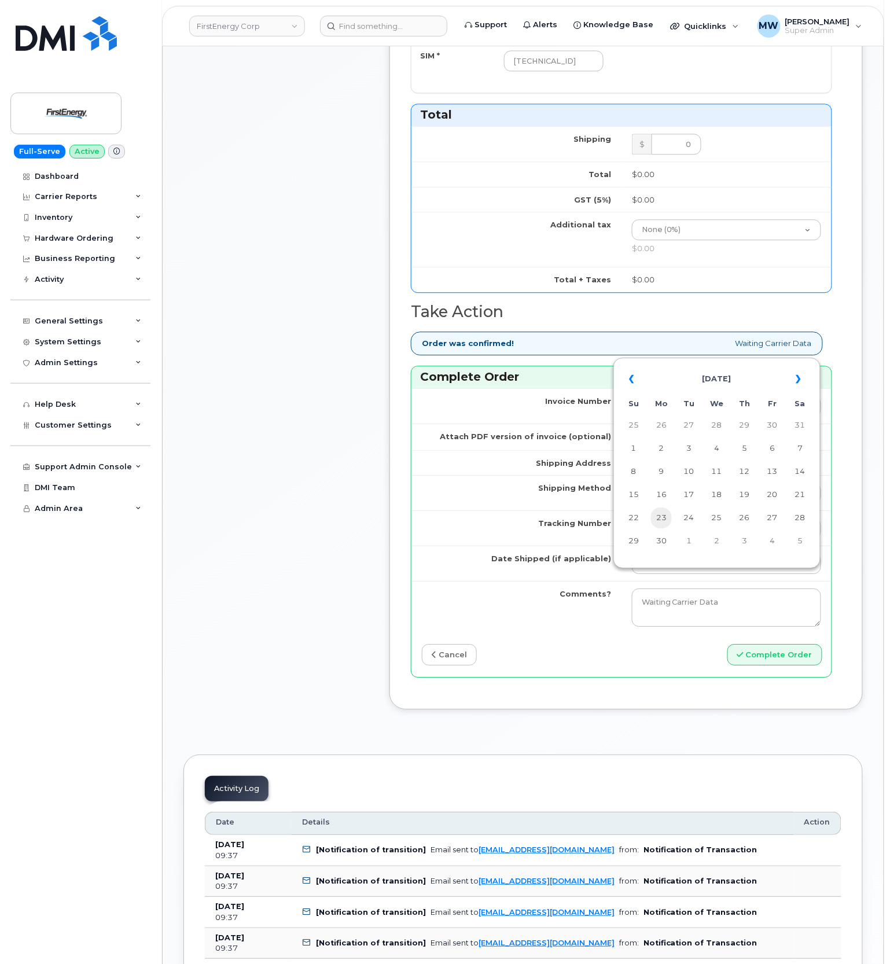
type input "[DATE]"
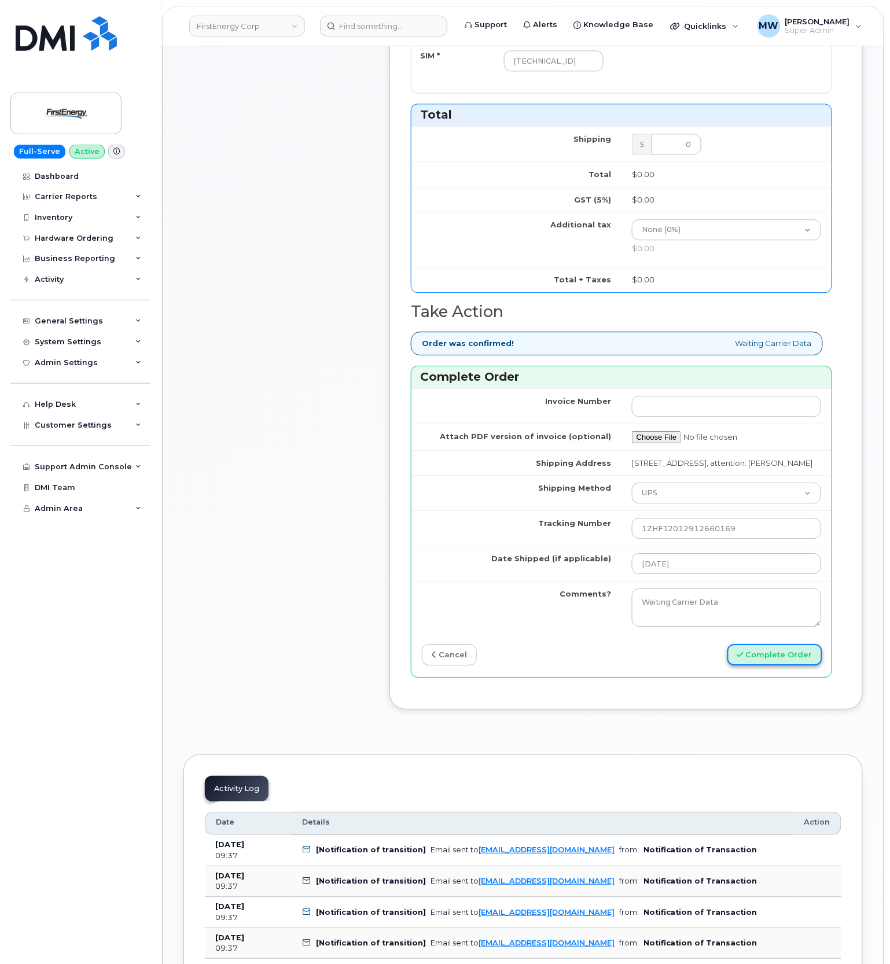
click at [785, 666] on button "Complete Order" at bounding box center [775, 654] width 95 height 21
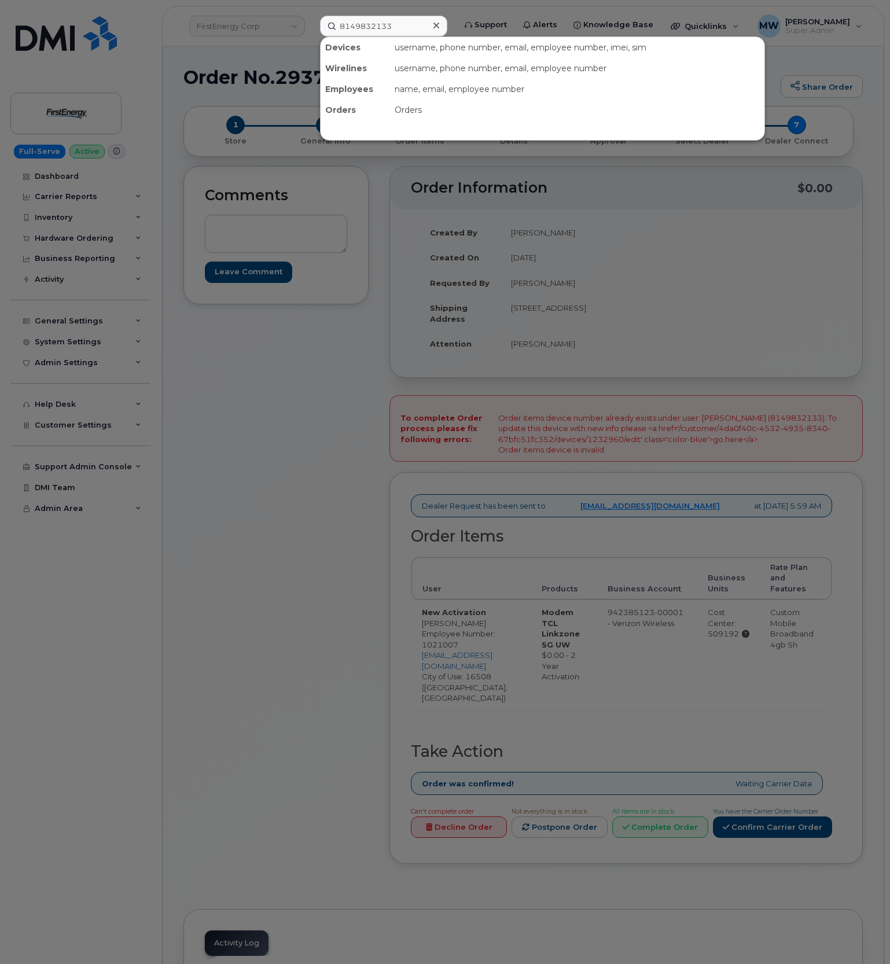
type input "8149832133"
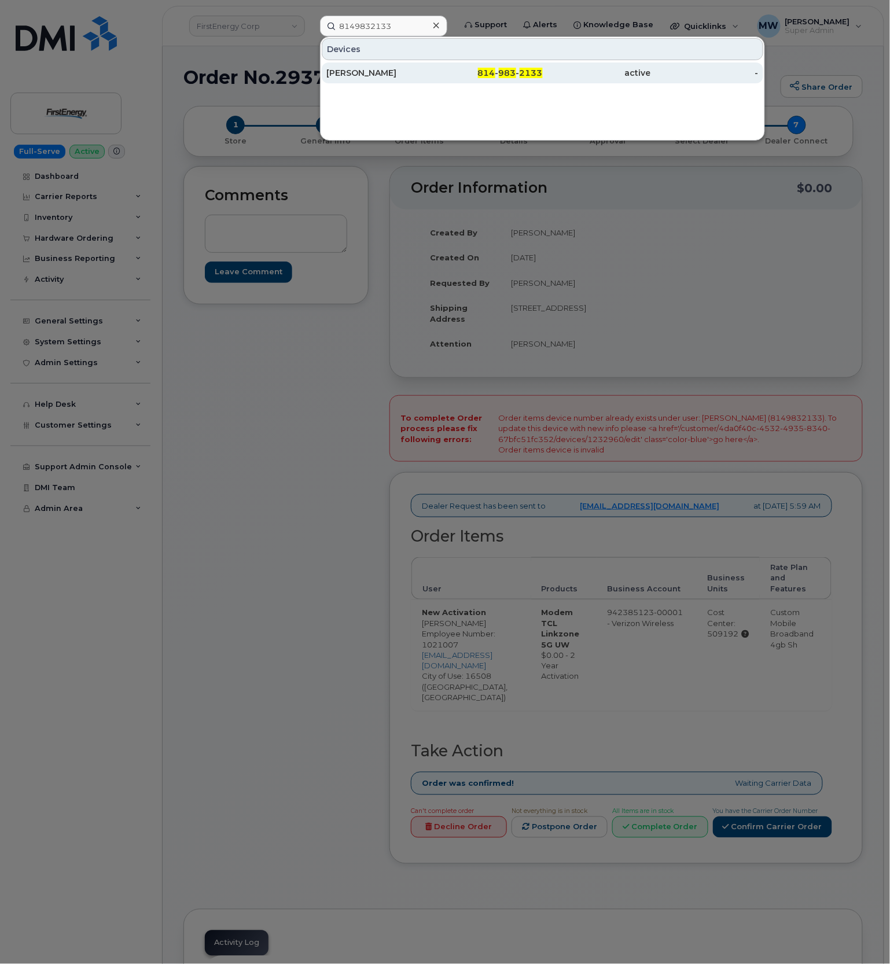
click at [388, 80] on div "[PERSON_NAME]" at bounding box center [380, 73] width 108 height 21
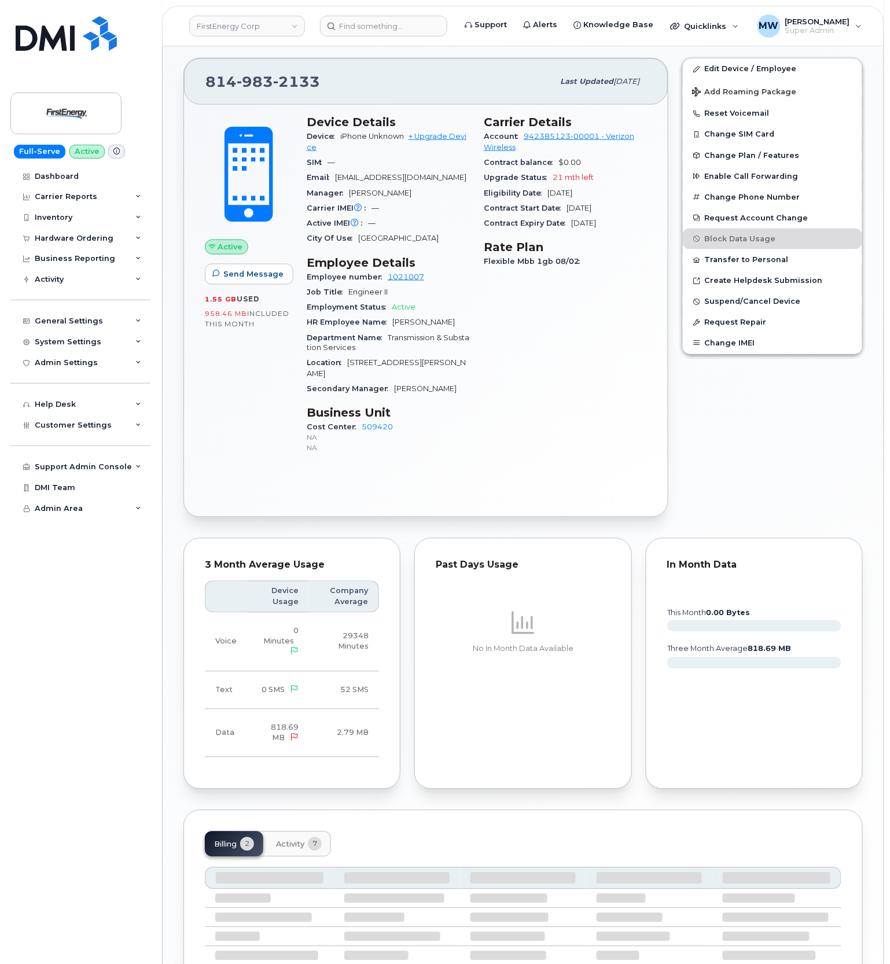
scroll to position [326, 0]
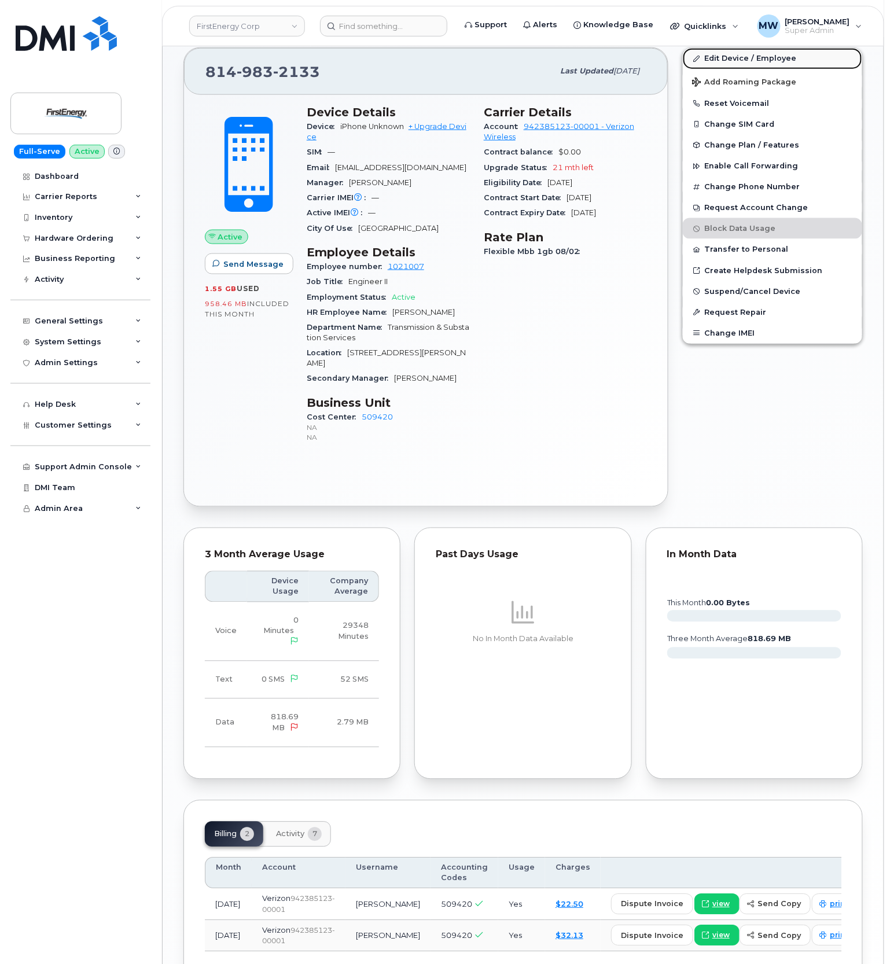
click at [757, 60] on link "Edit Device / Employee" at bounding box center [772, 58] width 179 height 21
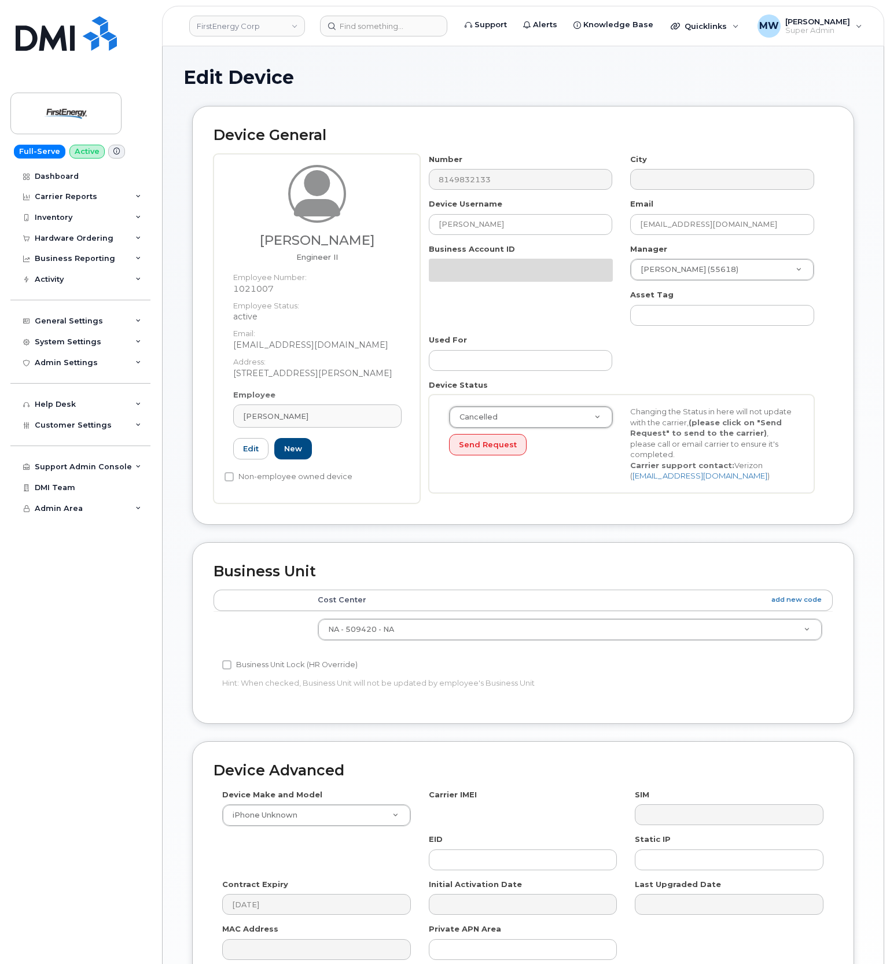
select select "cancelled"
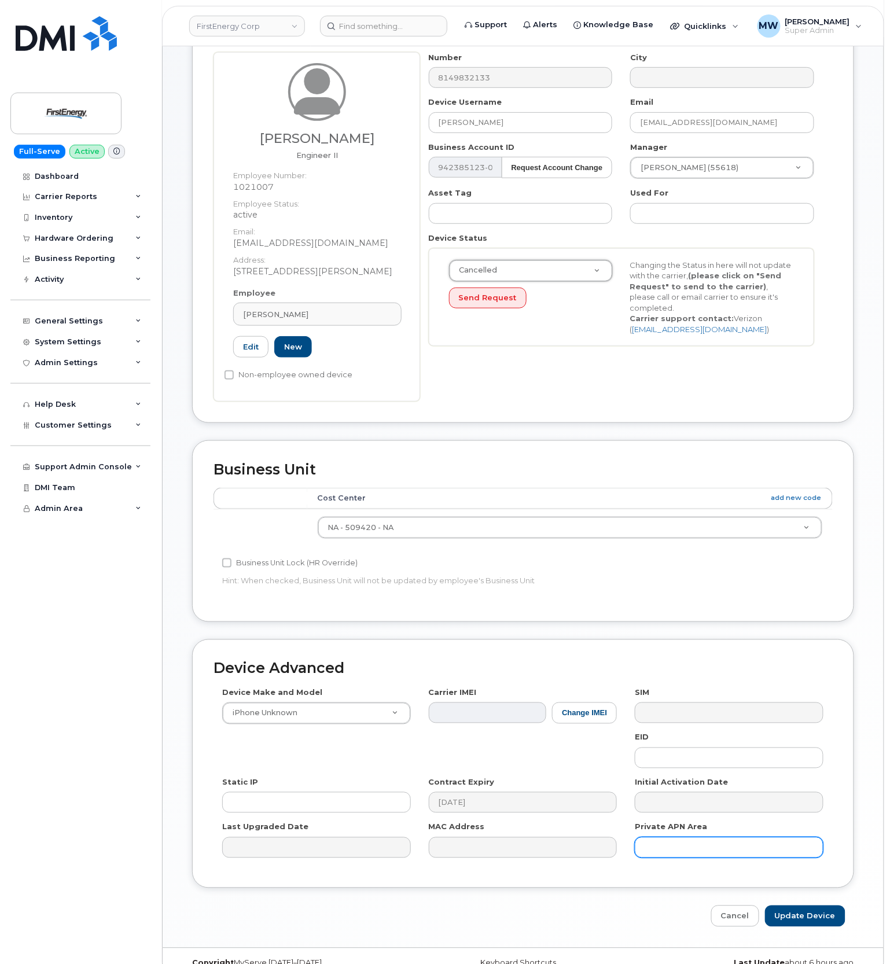
scroll to position [126, 0]
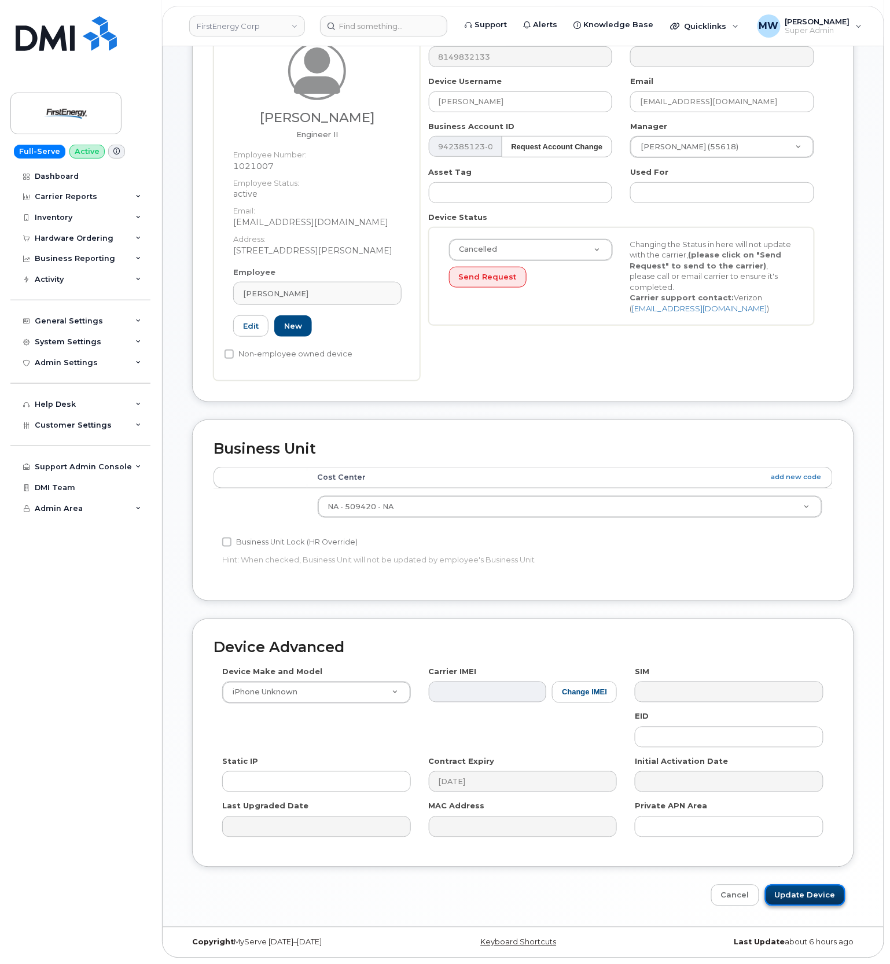
click at [816, 890] on input "Update Device" at bounding box center [805, 895] width 80 height 21
type input "Saving..."
